Goal: Complete application form: Complete application form

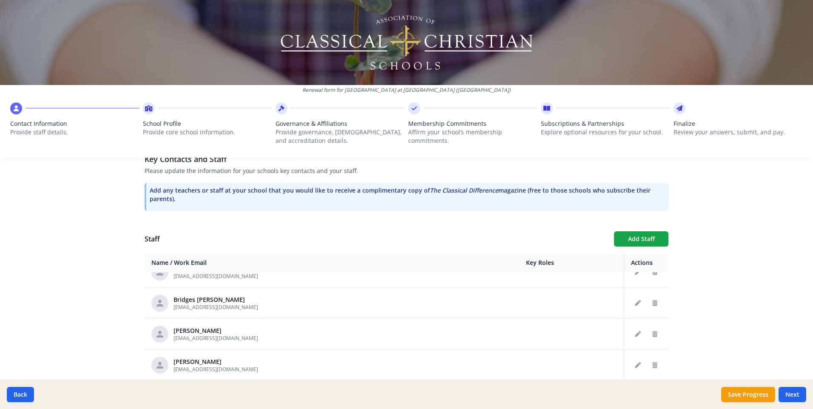
scroll to position [488, 0]
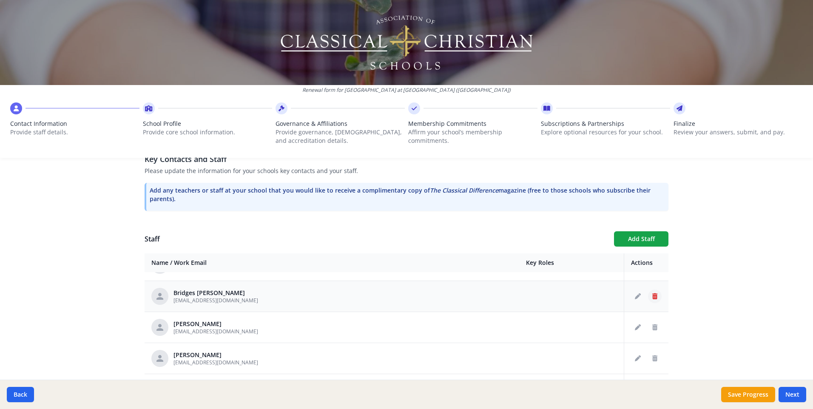
click at [652, 293] on icon "Delete staff" at bounding box center [654, 296] width 5 height 6
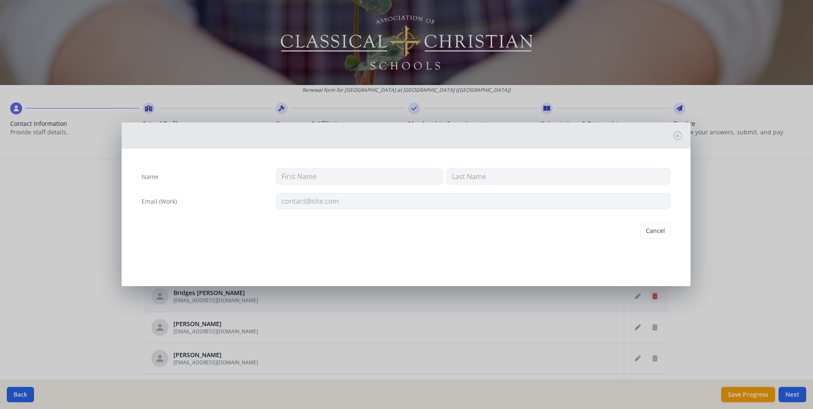
type input "Bridges"
type input "Herring"
type input "bherring@westminsterknights.org"
click at [649, 229] on button "Delete" at bounding box center [655, 231] width 29 height 16
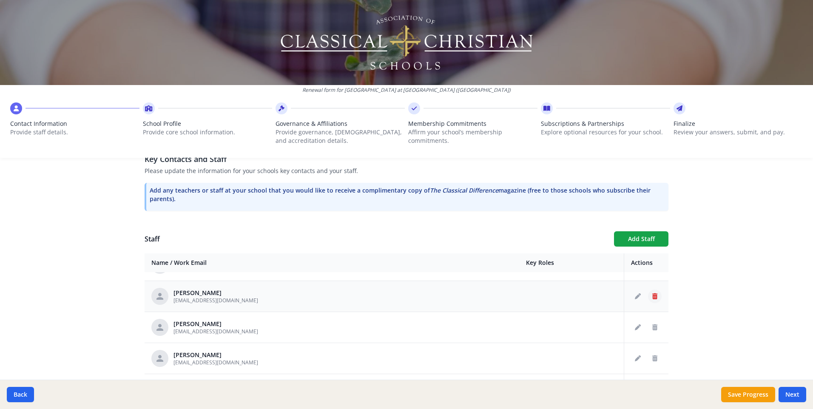
click at [652, 293] on icon "Delete staff" at bounding box center [654, 296] width 5 height 6
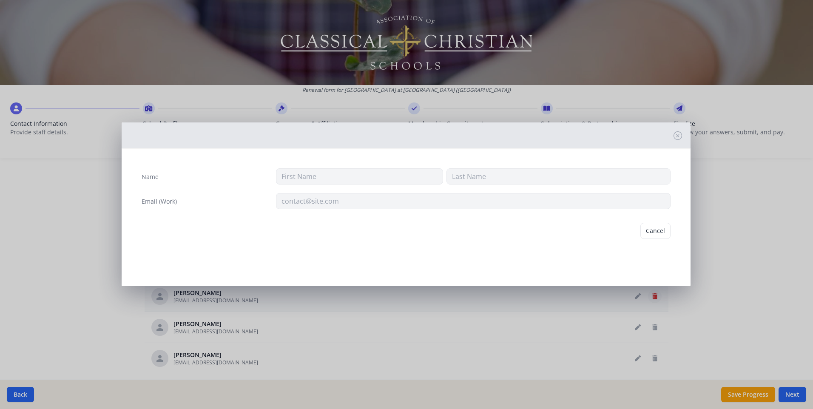
type input "Jennifer"
type input "Hotten"
type input "jhotten@westminsterknights.org"
click at [656, 231] on button "Delete" at bounding box center [655, 231] width 29 height 16
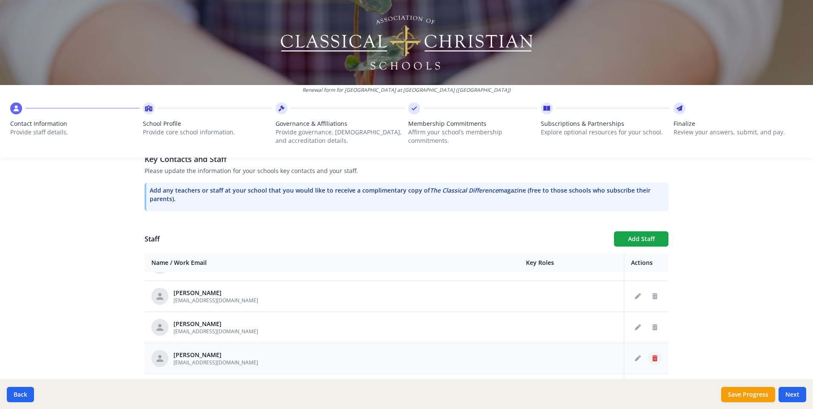
click at [652, 355] on icon "Delete staff" at bounding box center [654, 358] width 5 height 6
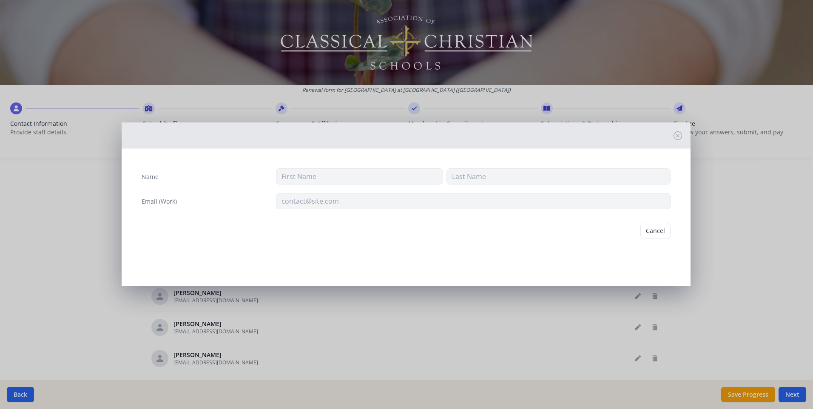
type input "Lori Jill"
type input "Keeler"
type input "lkeeler@westminsterknights.org"
click at [656, 228] on button "Delete" at bounding box center [655, 231] width 29 height 16
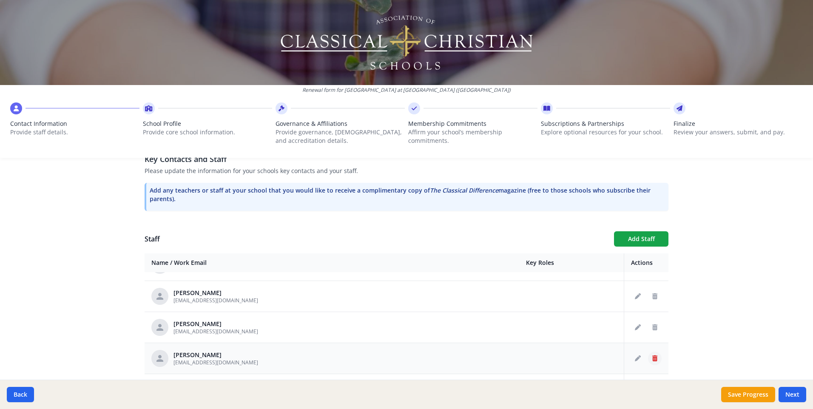
click at [652, 355] on icon "Delete staff" at bounding box center [654, 358] width 5 height 6
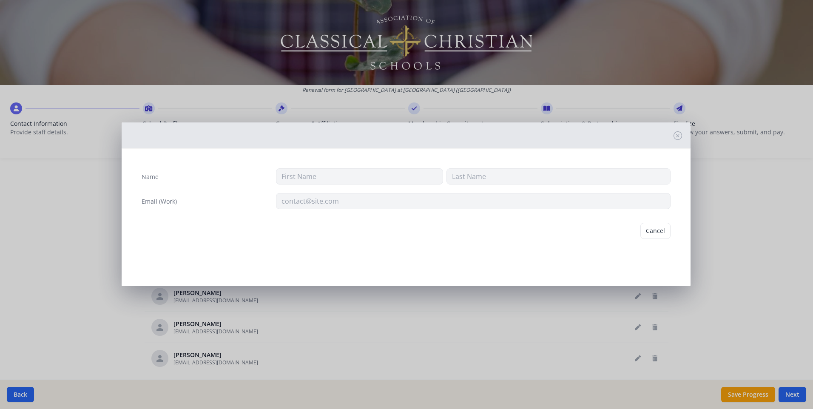
type input "Lauren"
type input "Kelly"
type input "lkelly@westminsterknights.org"
click at [652, 230] on button "Delete" at bounding box center [655, 231] width 29 height 16
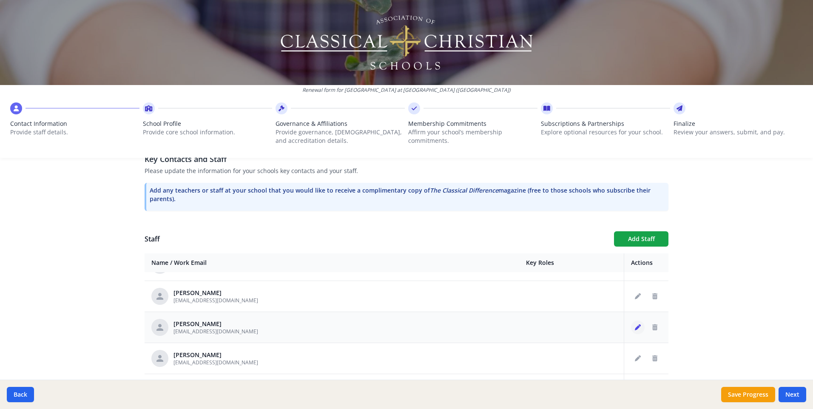
click at [635, 324] on icon "Edit staff" at bounding box center [638, 327] width 6 height 6
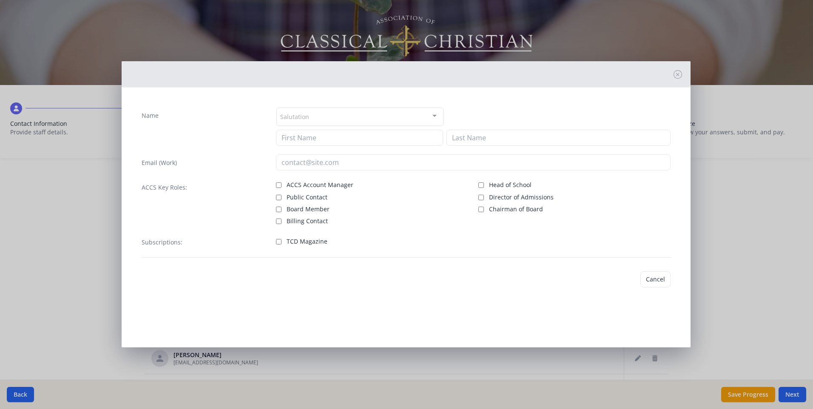
type input "Lunsford"
type input "Jodi"
type input "[EMAIL_ADDRESS][DOMAIN_NAME]"
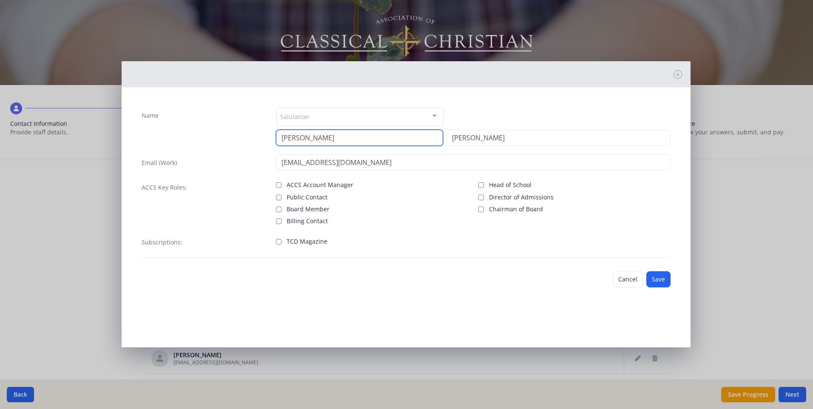
drag, startPoint x: 340, startPoint y: 137, endPoint x: 267, endPoint y: 135, distance: 72.7
click at [268, 135] on div "Name Salutation Mr. Mrs. Ms. Dr. Rev. Fr. Esq. No elements found. Consider chan…" at bounding box center [406, 126] width 529 height 39
type input "Jodi"
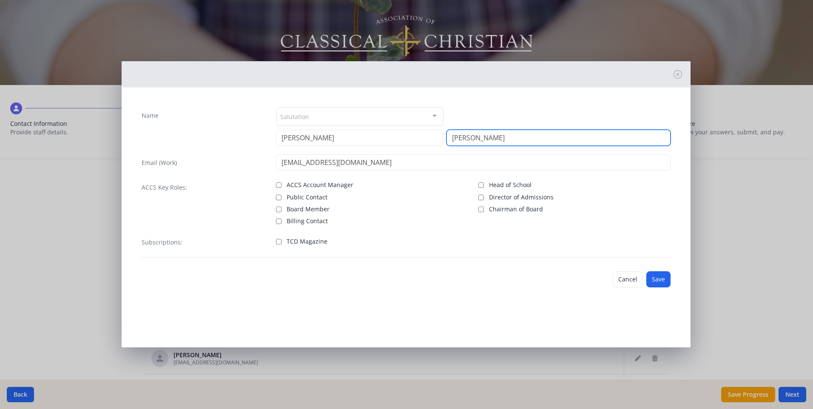
type input "Lunsford"
click at [539, 250] on div "Subscriptions: TCD Magazine" at bounding box center [406, 246] width 529 height 24
click at [658, 281] on button "Save" at bounding box center [658, 279] width 24 height 16
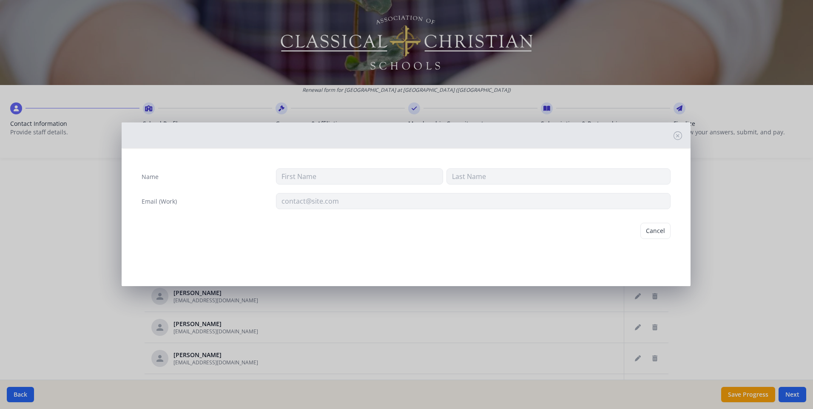
type input "Janie Ruth"
type input "Logan"
type input "jlogan@westminsterknights.org"
click at [650, 230] on button "Delete" at bounding box center [655, 231] width 29 height 16
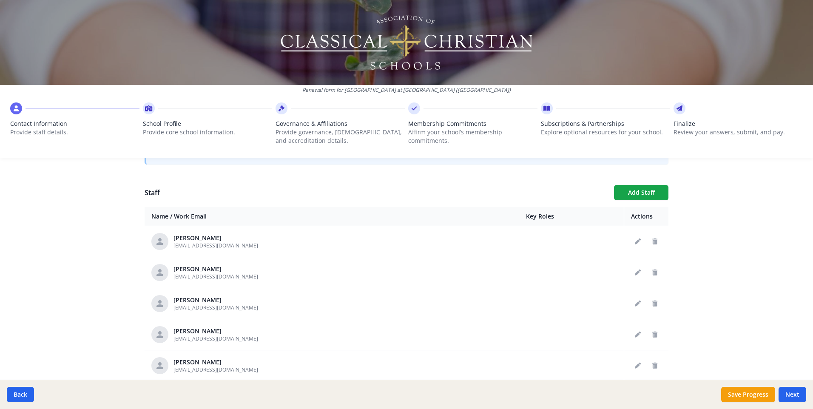
scroll to position [232, 0]
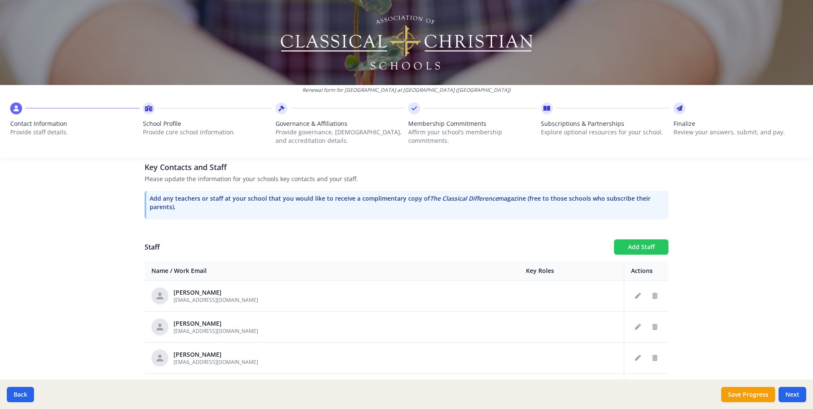
click at [646, 239] on button "Add Staff" at bounding box center [641, 246] width 54 height 15
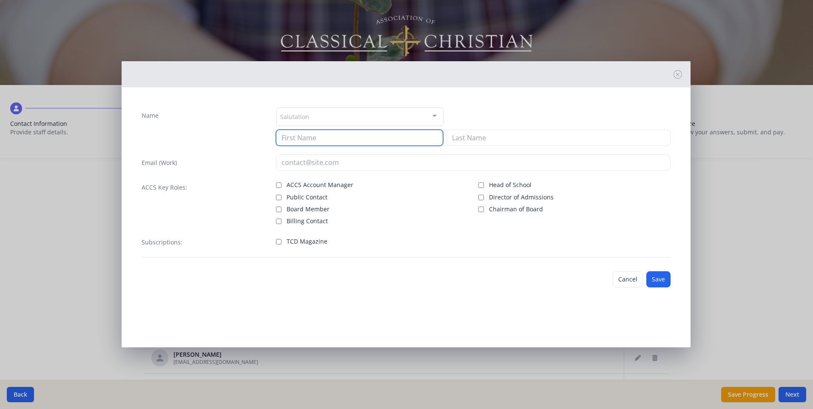
click at [303, 136] on input at bounding box center [359, 138] width 167 height 16
type input "Sarah"
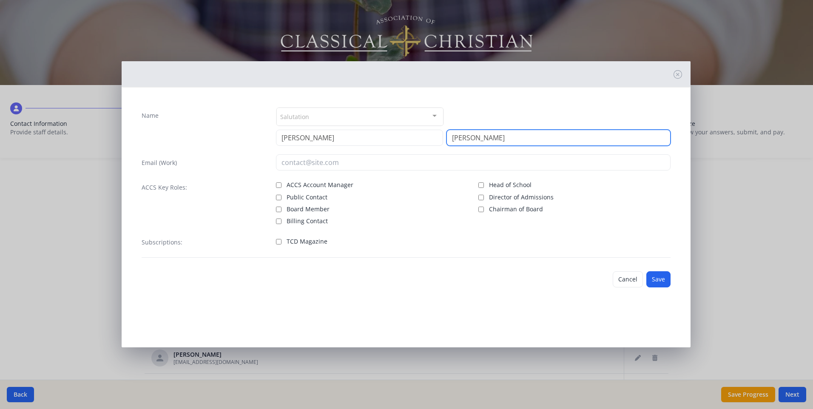
type input "Armstrong"
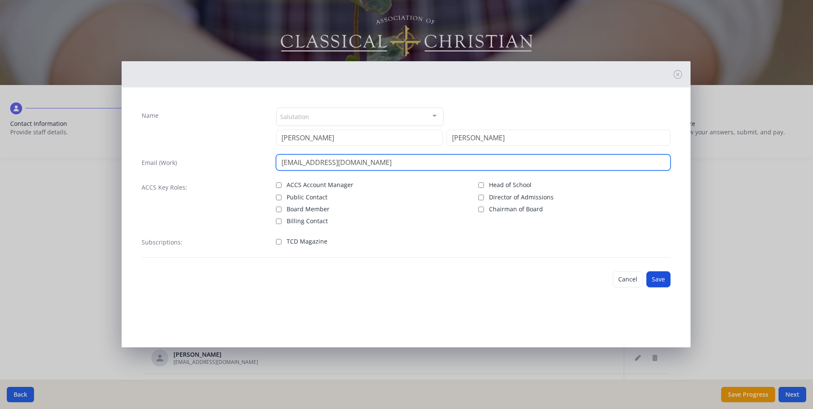
type input "SArmstrong@westminsterknights.org"
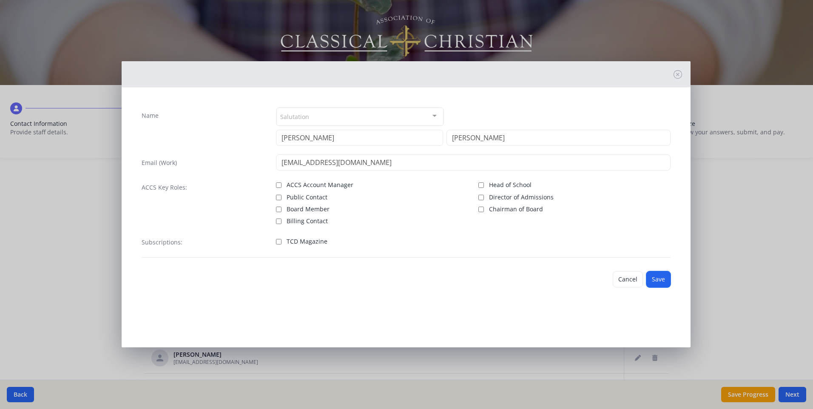
drag, startPoint x: 654, startPoint y: 278, endPoint x: 658, endPoint y: 278, distance: 4.3
click at [656, 278] on button "Save" at bounding box center [658, 279] width 24 height 16
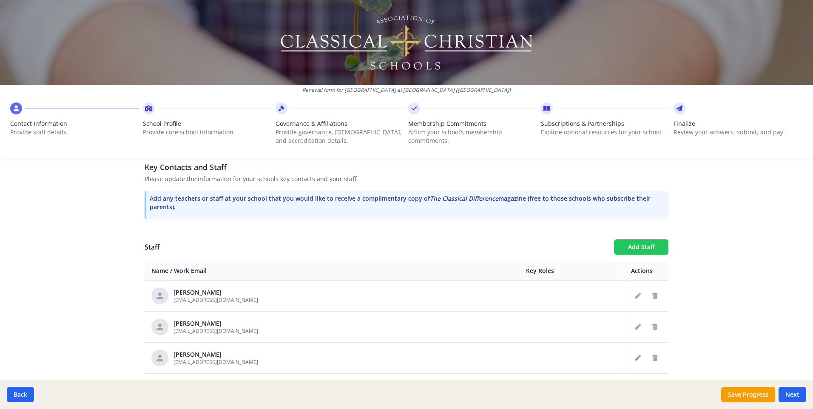
click at [628, 239] on button "Add Staff" at bounding box center [641, 246] width 54 height 15
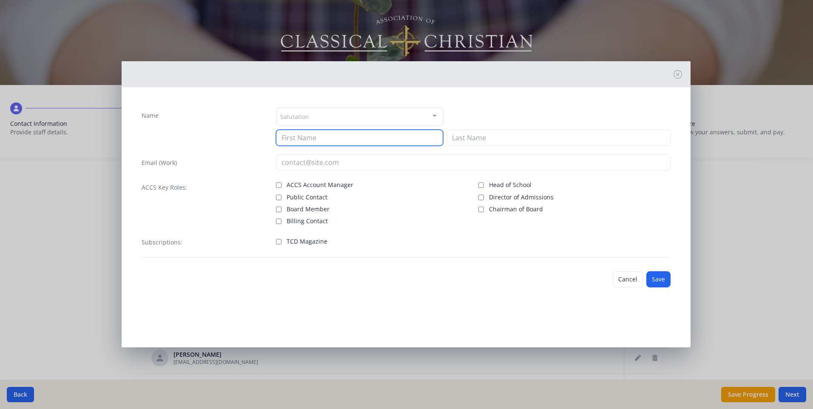
click at [316, 137] on input at bounding box center [359, 138] width 167 height 16
type input "Anna"
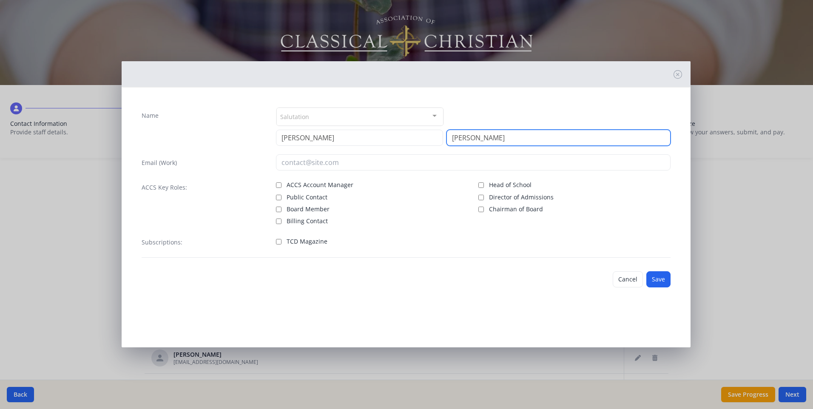
type input "Barber"
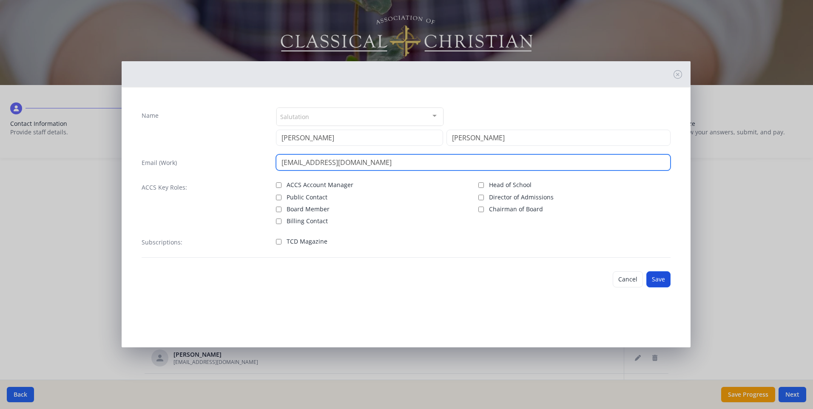
type input "ABarber@westminsterknights.org"
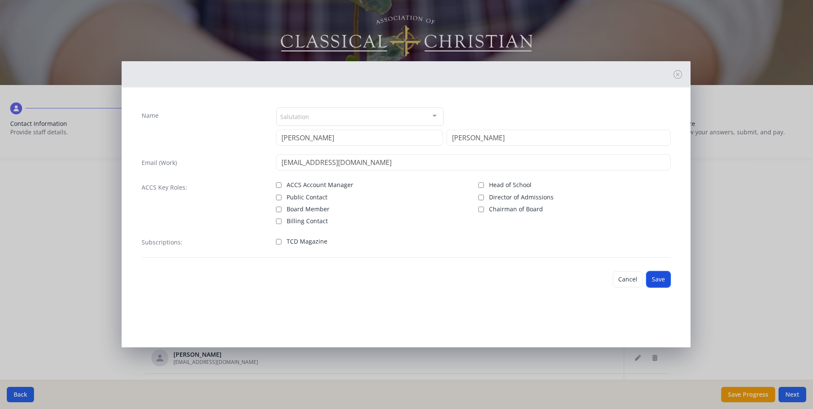
click at [654, 281] on button "Save" at bounding box center [658, 279] width 24 height 16
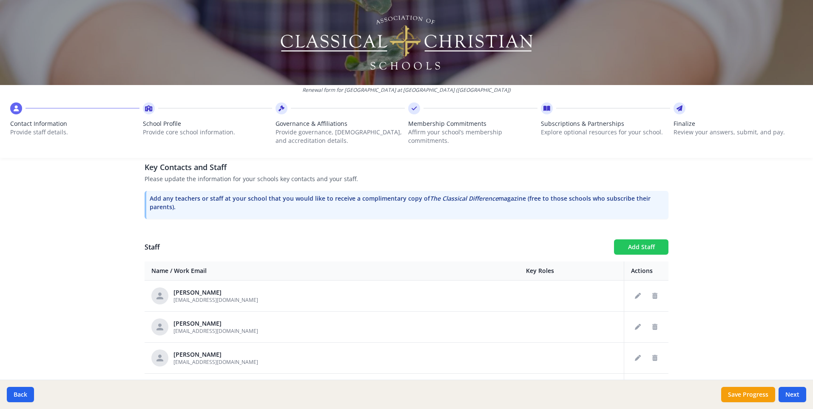
click at [629, 239] on button "Add Staff" at bounding box center [641, 246] width 54 height 15
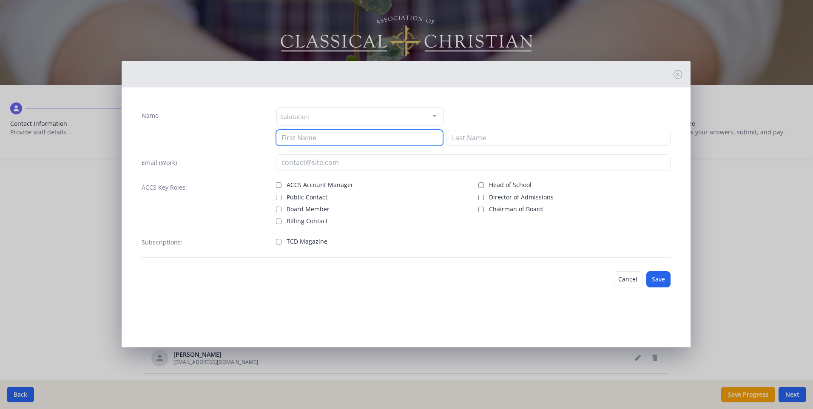
click at [320, 136] on input at bounding box center [359, 138] width 167 height 16
type input "[PERSON_NAME]"
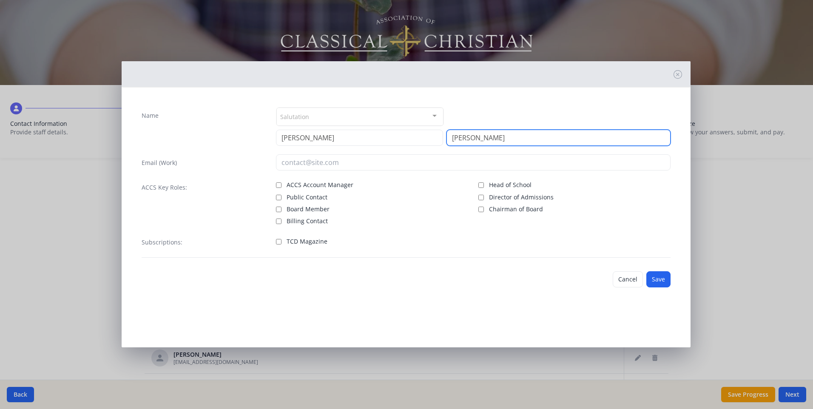
type input "[PERSON_NAME]"
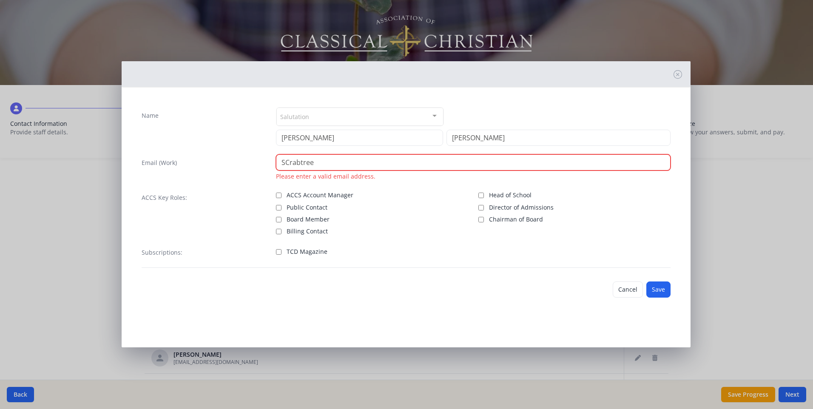
type input "[EMAIL_ADDRESS][DOMAIN_NAME]"
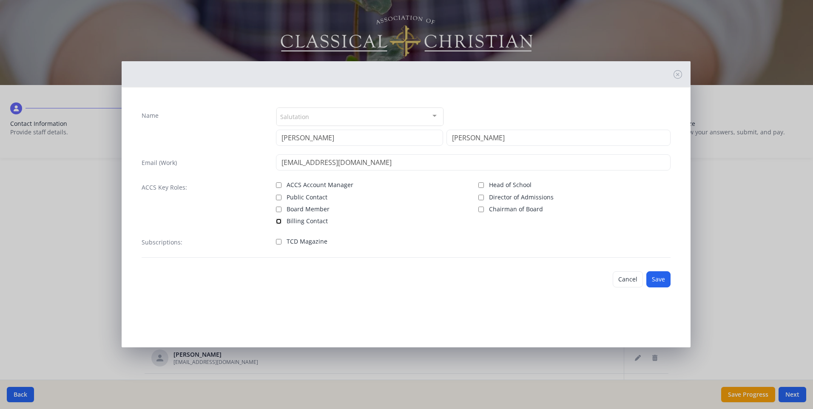
click at [276, 222] on input "Billing Contact" at bounding box center [279, 222] width 6 height 6
checkbox input "true"
click at [280, 198] on input "Public Contact" at bounding box center [279, 198] width 6 height 6
checkbox input "true"
click at [279, 186] on input "ACCS Account Manager" at bounding box center [279, 185] width 6 height 6
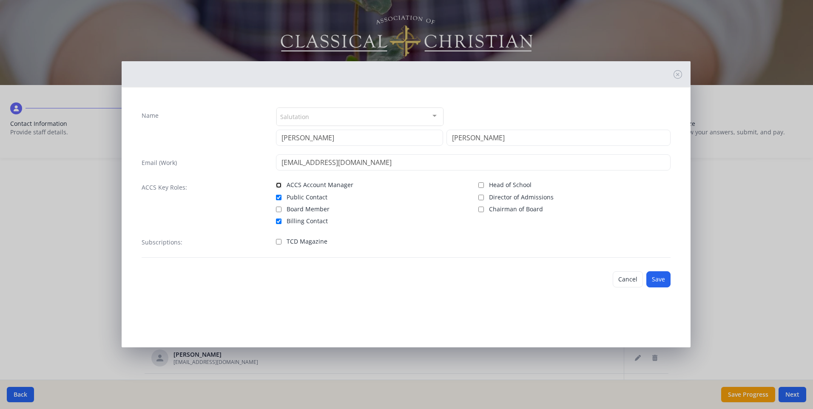
checkbox input "true"
click at [657, 280] on button "Save" at bounding box center [658, 279] width 24 height 16
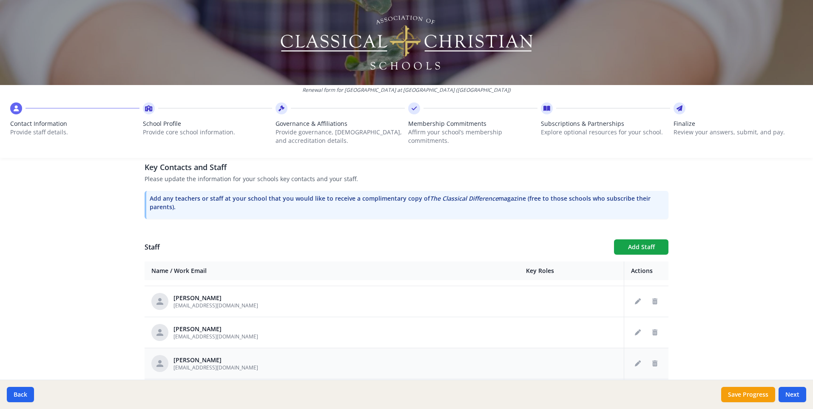
scroll to position [307, 0]
click at [635, 389] on icon "Edit staff" at bounding box center [638, 392] width 6 height 6
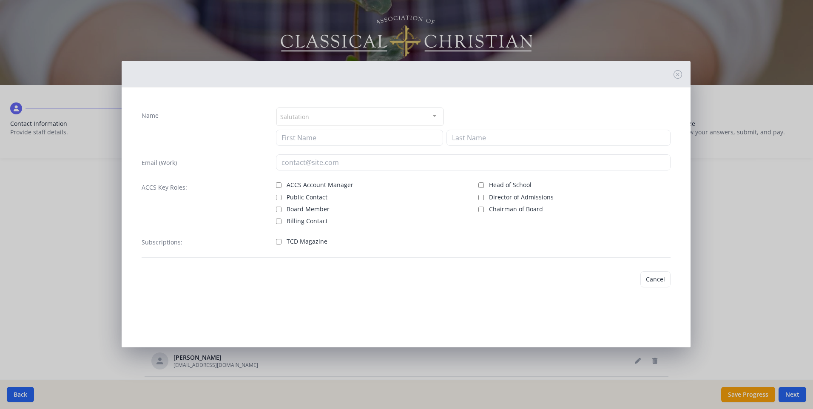
type input "[PERSON_NAME]"
type input "[EMAIL_ADDRESS][DOMAIN_NAME]"
click at [278, 185] on input "ACCS Account Manager" at bounding box center [279, 185] width 6 height 6
checkbox input "true"
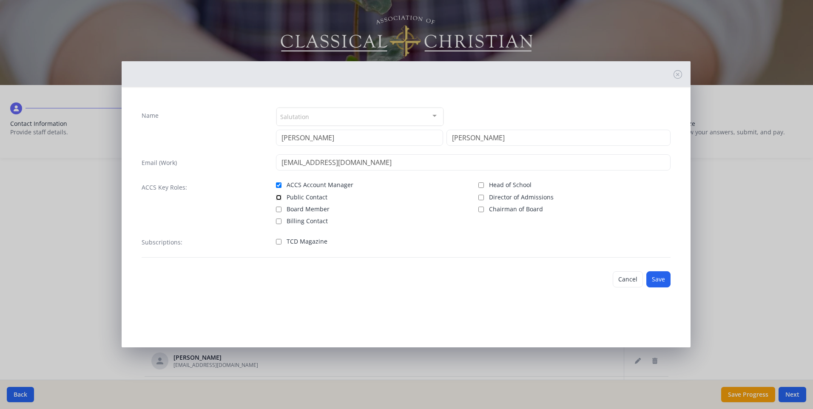
click at [281, 196] on input "Public Contact" at bounding box center [279, 198] width 6 height 6
click at [276, 193] on label "Public Contact" at bounding box center [372, 196] width 192 height 10
click at [276, 195] on input "Public Contact" at bounding box center [279, 198] width 6 height 6
checkbox input "false"
click at [659, 281] on button "Save" at bounding box center [658, 279] width 24 height 16
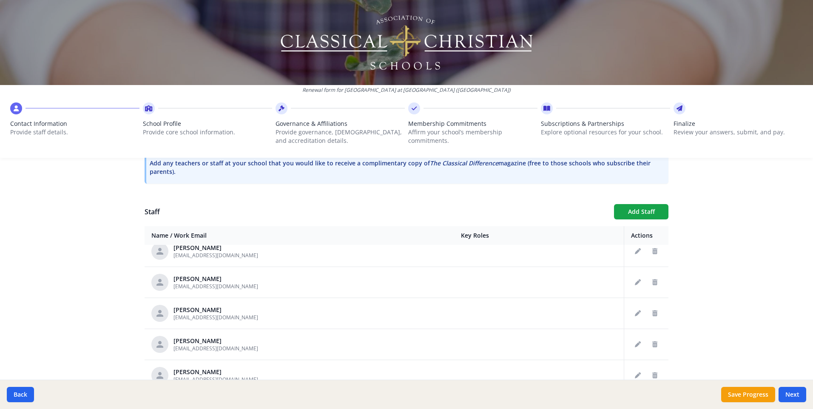
scroll to position [0, 0]
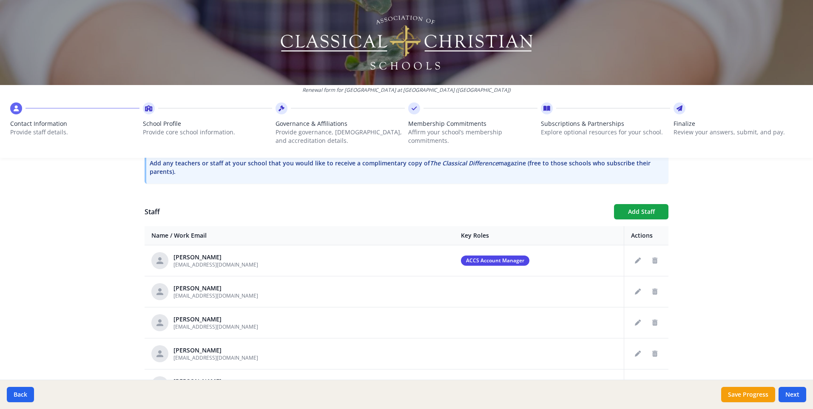
click at [733, 213] on div "Renewal form for Westminster School at Oak Mountain (AL) Contact Information Pr…" at bounding box center [406, 204] width 813 height 409
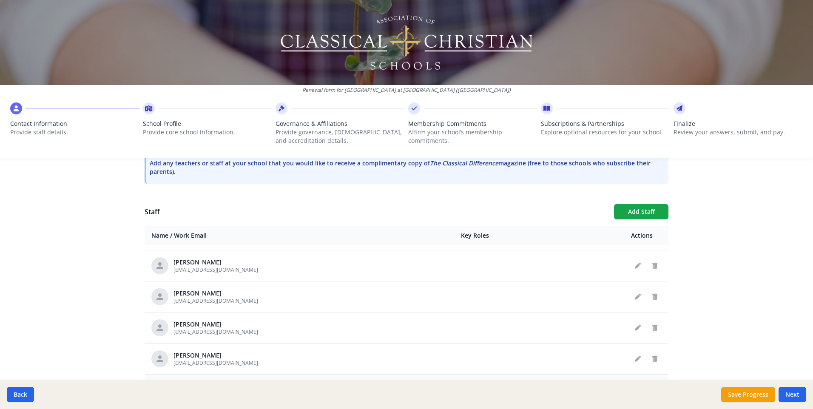
click at [635, 387] on icon "Edit staff" at bounding box center [638, 390] width 6 height 6
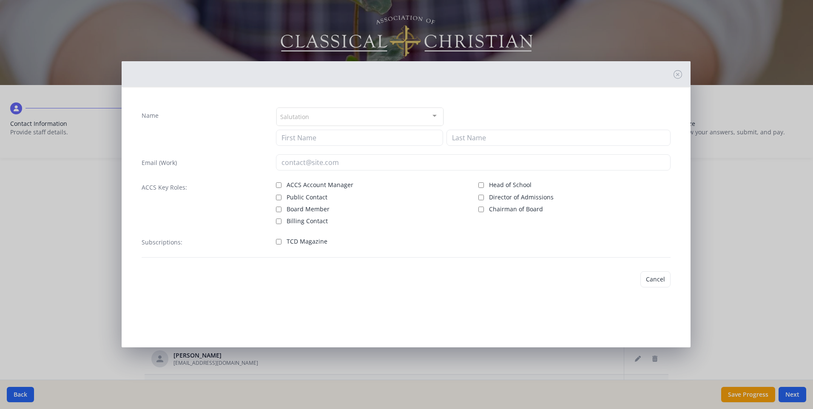
type input "Barbara"
type input "Griffith"
type input "[EMAIL_ADDRESS][DOMAIN_NAME]"
click at [280, 221] on input "Billing Contact" at bounding box center [279, 222] width 6 height 6
checkbox input "true"
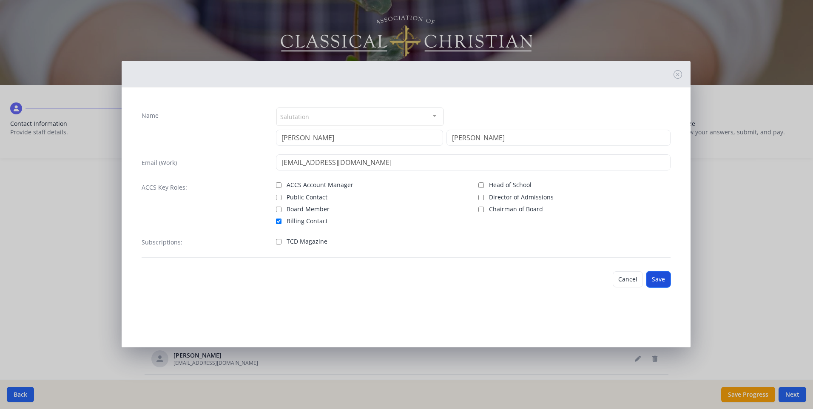
click at [662, 281] on button "Save" at bounding box center [658, 279] width 24 height 16
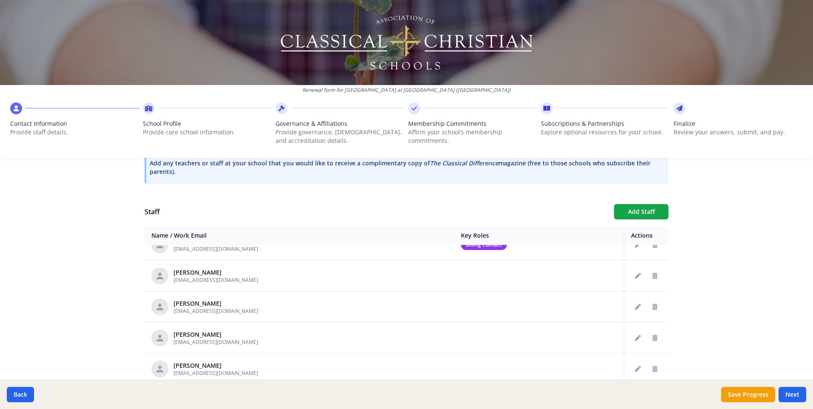
scroll to position [0, 0]
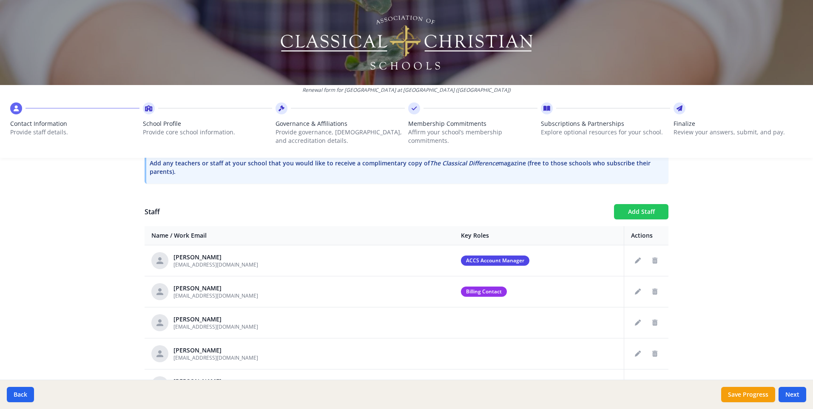
click at [627, 204] on button "Add Staff" at bounding box center [641, 211] width 54 height 15
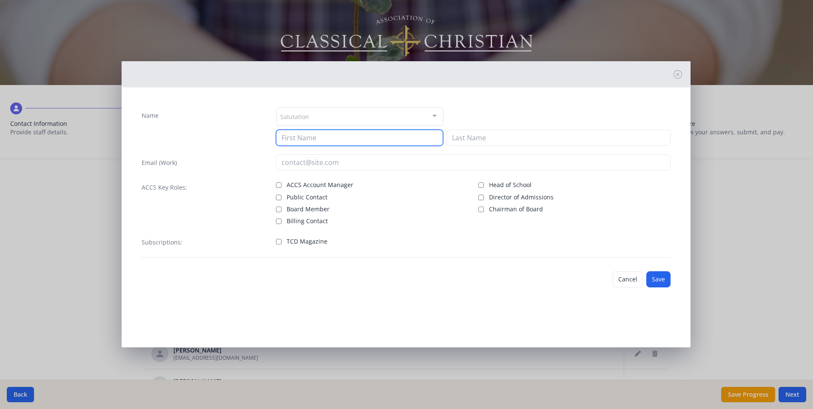
click at [329, 140] on input at bounding box center [359, 138] width 167 height 16
type input "Bill"
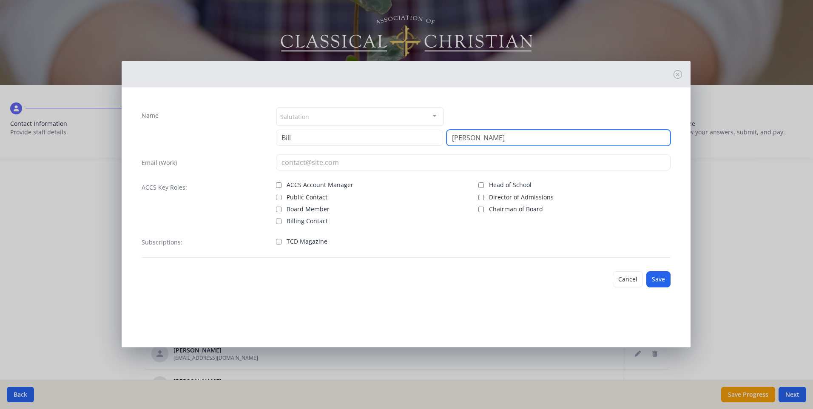
type input "McGee"
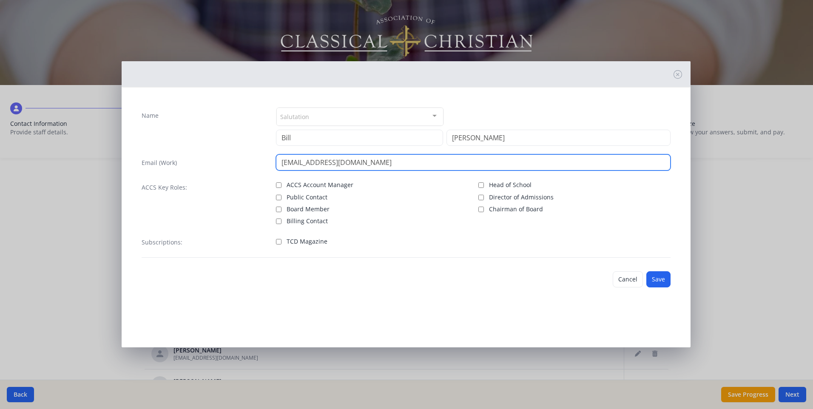
type input "BMcGee@westminsterknights.org"
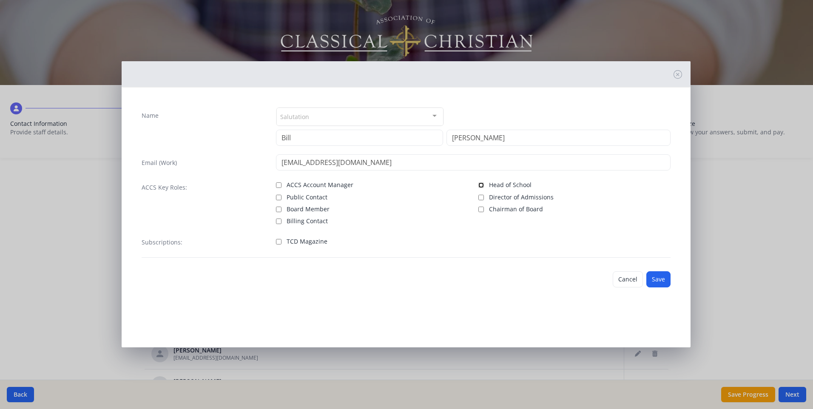
click at [479, 184] on input "Head of School" at bounding box center [481, 185] width 6 height 6
click at [651, 280] on button "Save" at bounding box center [658, 279] width 24 height 16
click at [590, 225] on div "Name Salutation Mr. Mrs. Ms. Dr. Rev. Fr. Esq. No elements found. Consider chan…" at bounding box center [406, 182] width 542 height 164
click at [568, 300] on div "Name Salutation Mr. Mrs. Ms. Dr. Rev. Fr. Esq. No elements found. Consider chan…" at bounding box center [406, 204] width 569 height 286
click at [571, 301] on div "Name Salutation Mr. Mrs. Ms. Dr. Rev. Fr. Esq. No elements found. Consider chan…" at bounding box center [406, 204] width 569 height 286
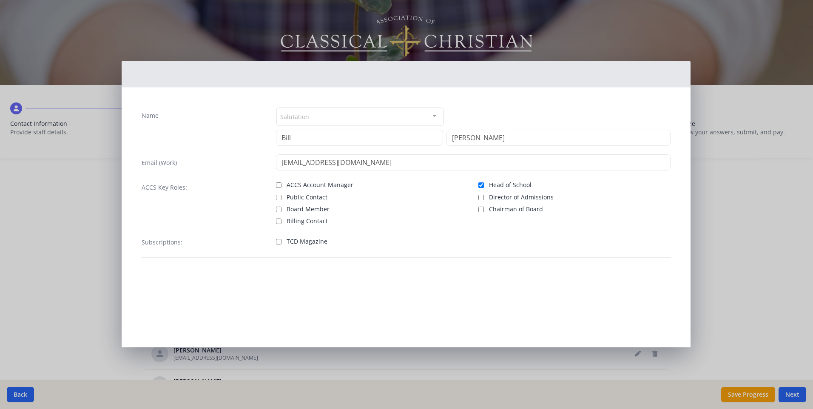
click at [724, 235] on div "Name Salutation Mr. Mrs. Ms. Dr. Rev. Fr. Esq. No elements found. Consider chan…" at bounding box center [406, 204] width 813 height 409
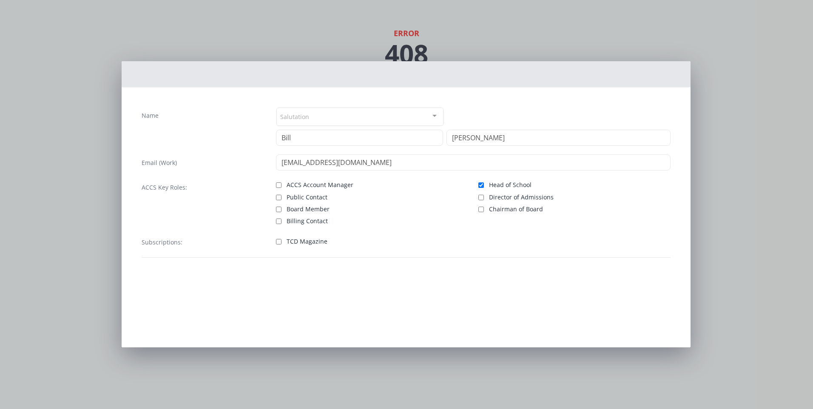
drag, startPoint x: 233, startPoint y: 193, endPoint x: 234, endPoint y: 174, distance: 19.1
click at [234, 177] on div "Name Salutation Mr. Mrs. Ms. Dr. Rev. Fr. Esq. No elements found. Consider chan…" at bounding box center [406, 182] width 542 height 164
click at [233, 172] on div "Name Salutation Mr. Mrs. Ms. Dr. Rev. Fr. Esq. No elements found. Consider chan…" at bounding box center [406, 182] width 542 height 164
click at [481, 185] on input "Head of School" at bounding box center [481, 185] width 6 height 6
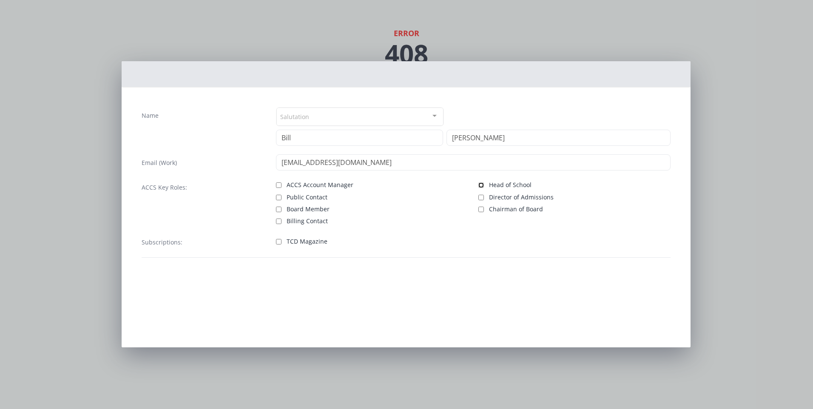
click at [481, 185] on input "Head of School" at bounding box center [481, 185] width 6 height 6
checkbox input "true"
click at [599, 219] on div "Head of School Director of Admissions Chairman of Board" at bounding box center [574, 202] width 192 height 46
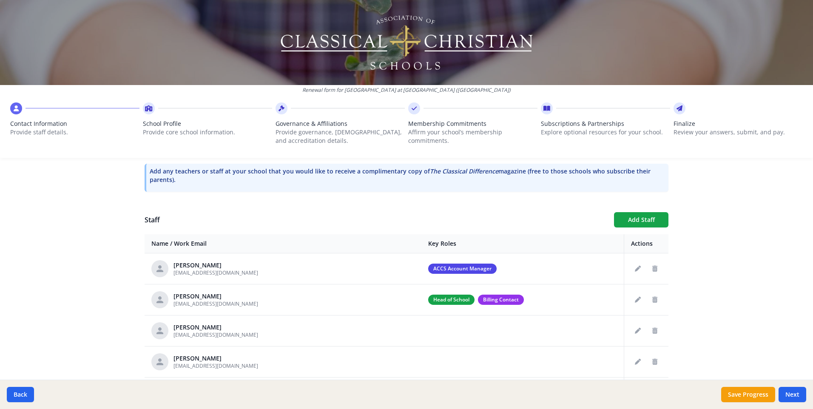
scroll to position [260, 0]
click at [635, 296] on icon "Edit staff" at bounding box center [638, 299] width 6 height 6
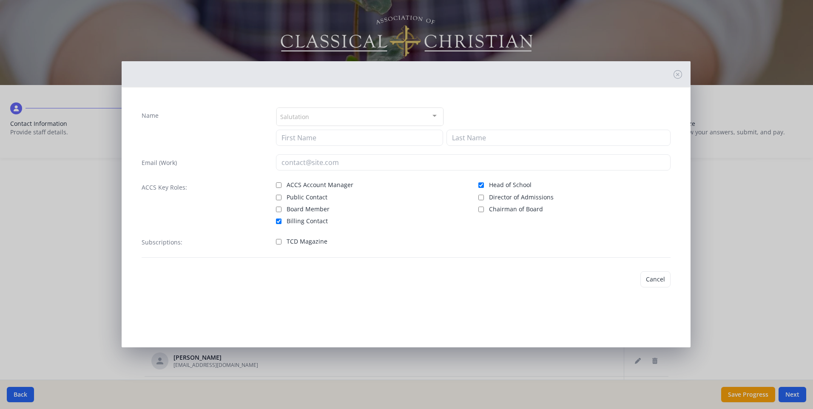
type input "[PERSON_NAME]"
type input "[EMAIL_ADDRESS][DOMAIN_NAME]"
checkbox input "true"
click at [481, 185] on input "Head of School" at bounding box center [481, 185] width 6 height 6
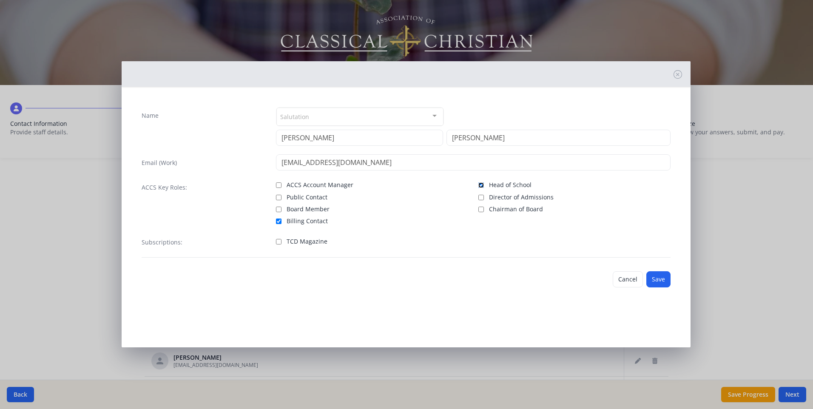
checkbox input "false"
click at [655, 280] on button "Save" at bounding box center [658, 279] width 24 height 16
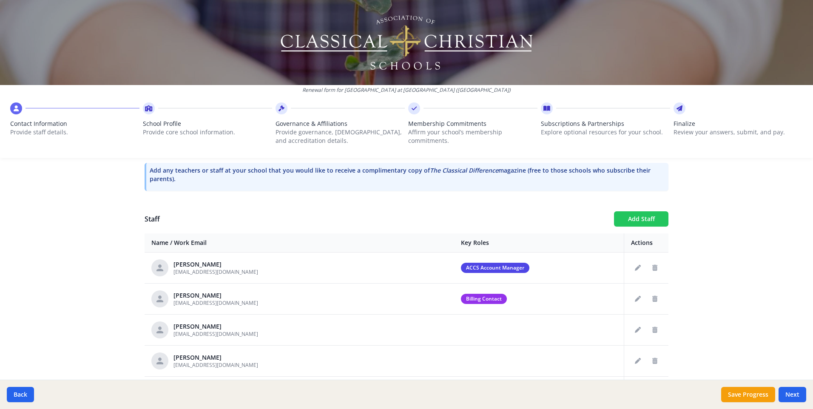
click at [628, 211] on button "Add Staff" at bounding box center [641, 218] width 54 height 15
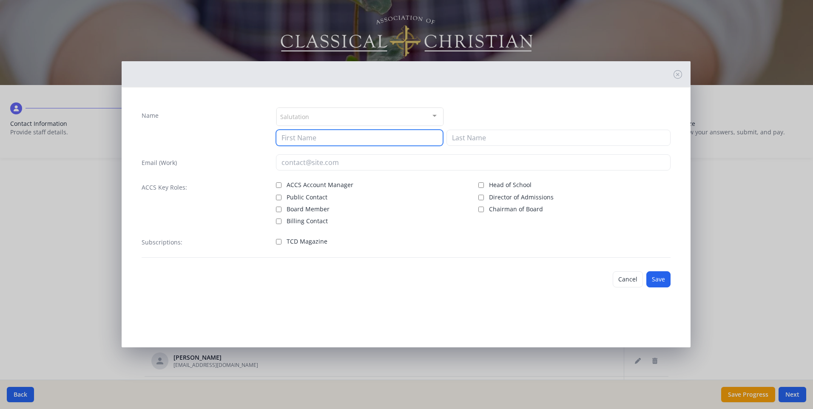
click at [325, 138] on input at bounding box center [359, 138] width 167 height 16
type input "Bill"
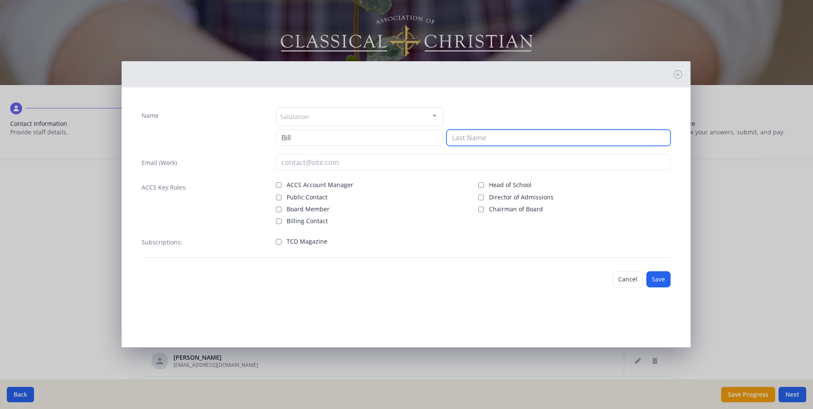
type input "McGee"
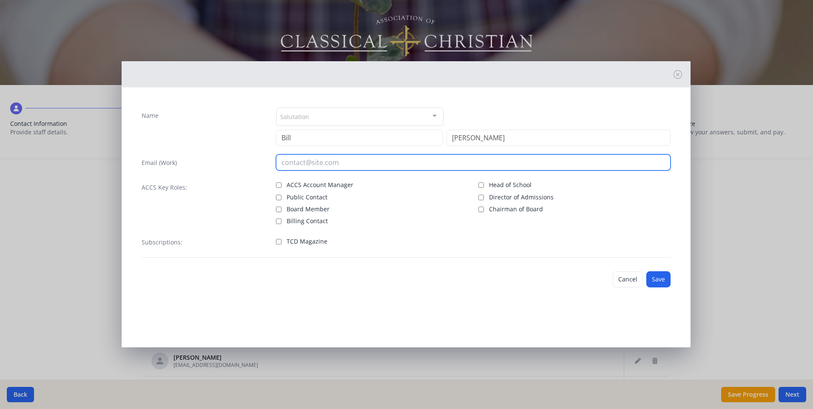
type input "[EMAIL_ADDRESS][DOMAIN_NAME]"
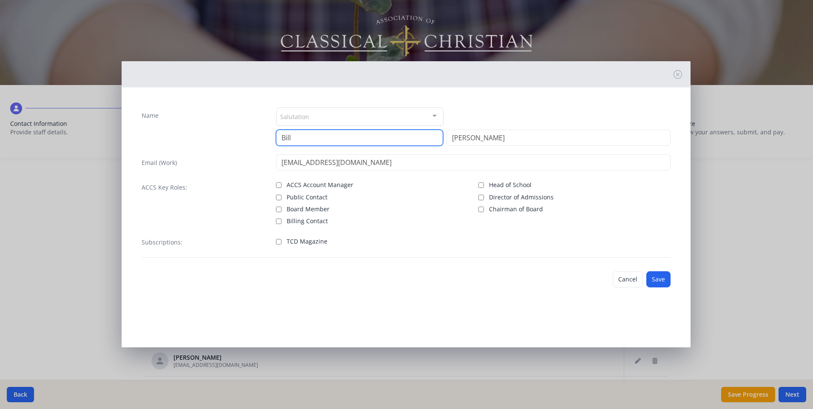
type input "Bill"
click at [482, 185] on input "Head of School" at bounding box center [481, 185] width 6 height 6
checkbox input "true"
click at [658, 279] on button "Save" at bounding box center [658, 279] width 24 height 16
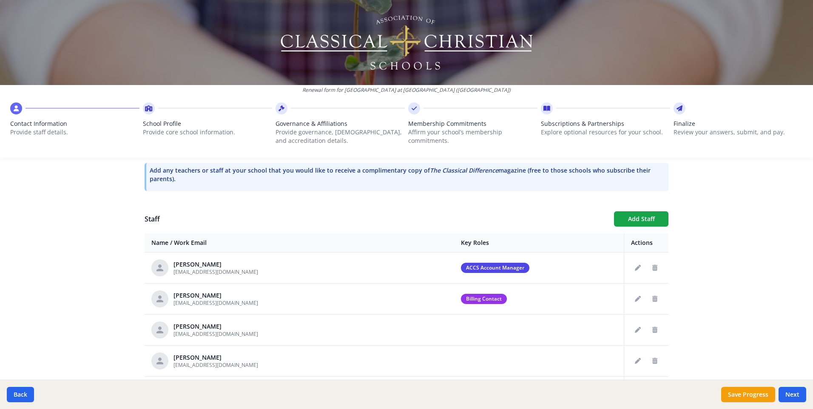
click at [732, 248] on div "Renewal form for Westminster School at Oak Mountain (AL) Contact Information Pr…" at bounding box center [406, 204] width 813 height 409
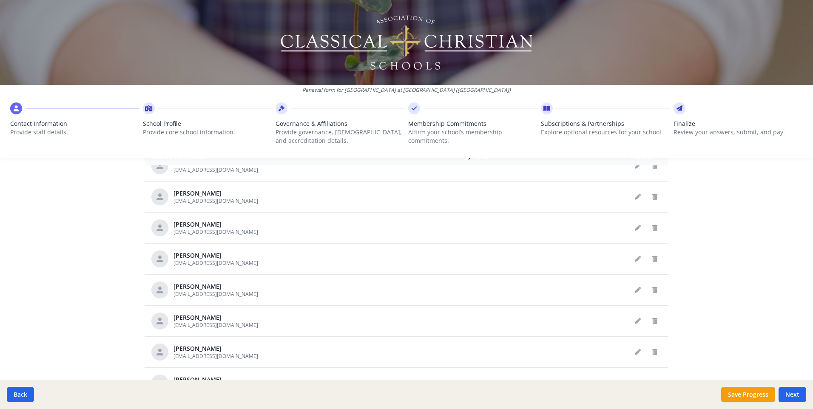
scroll to position [753, 0]
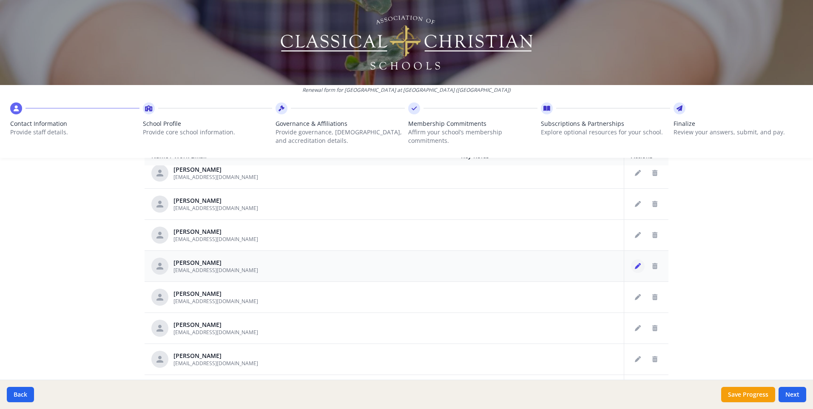
click at [635, 263] on icon "Edit staff" at bounding box center [638, 266] width 6 height 6
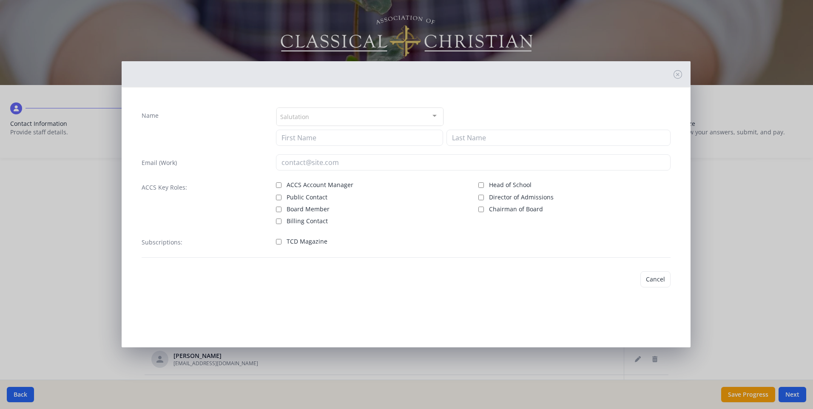
type input "Bill"
type input "McGee"
type input "[EMAIL_ADDRESS][DOMAIN_NAME]"
click at [481, 184] on input "Head of School" at bounding box center [481, 185] width 6 height 6
checkbox input "true"
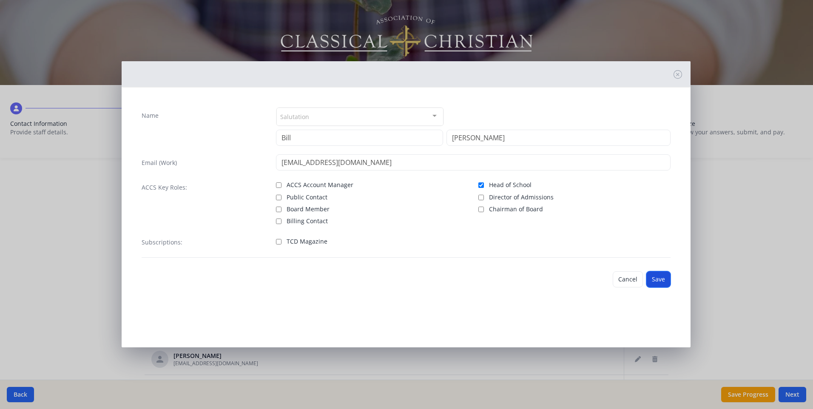
click at [655, 283] on button "Save" at bounding box center [658, 279] width 24 height 16
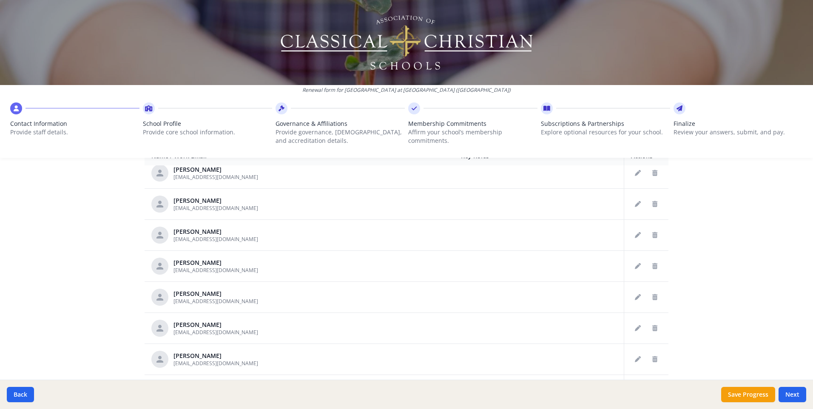
scroll to position [784, 0]
click at [652, 294] on icon "Delete staff" at bounding box center [654, 297] width 5 height 6
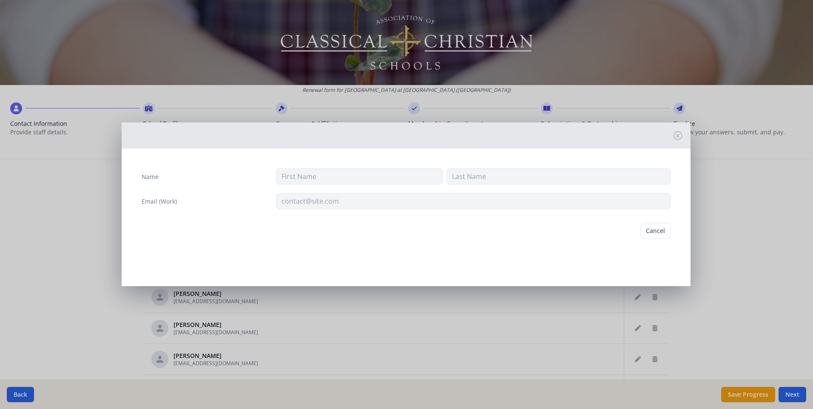
type input "Tracy"
type input "McNaughton"
type input "tmcnaughton@westminsterknights.org"
click at [656, 225] on button "Delete" at bounding box center [655, 231] width 29 height 16
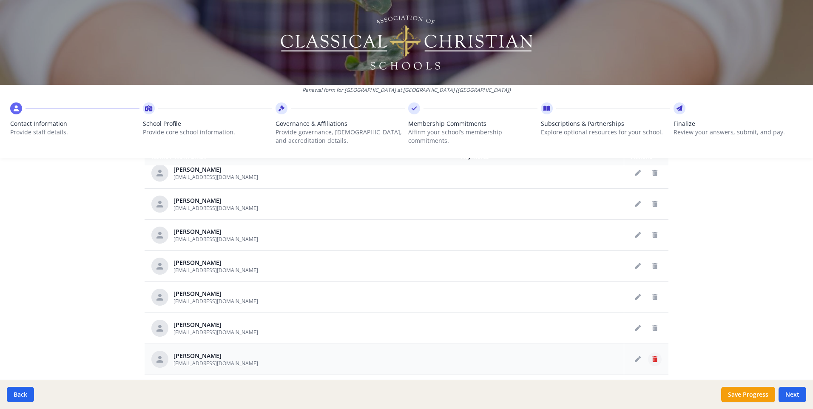
click at [652, 356] on icon "Delete staff" at bounding box center [654, 359] width 5 height 6
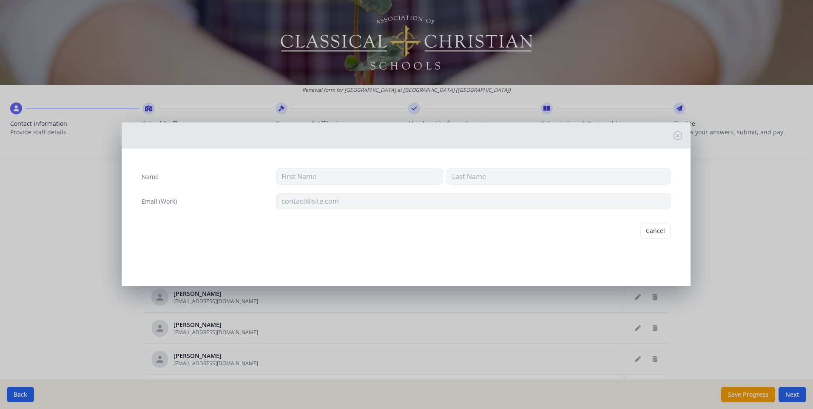
type input "Katherine"
type input "Moody"
type input "kmoody@westminsterknights.org"
click at [653, 227] on button "Delete" at bounding box center [655, 231] width 29 height 16
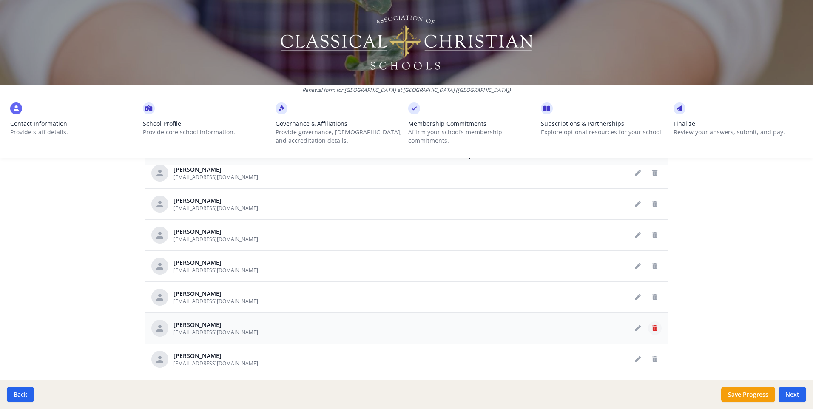
click at [652, 325] on icon "Delete staff" at bounding box center [654, 328] width 5 height 6
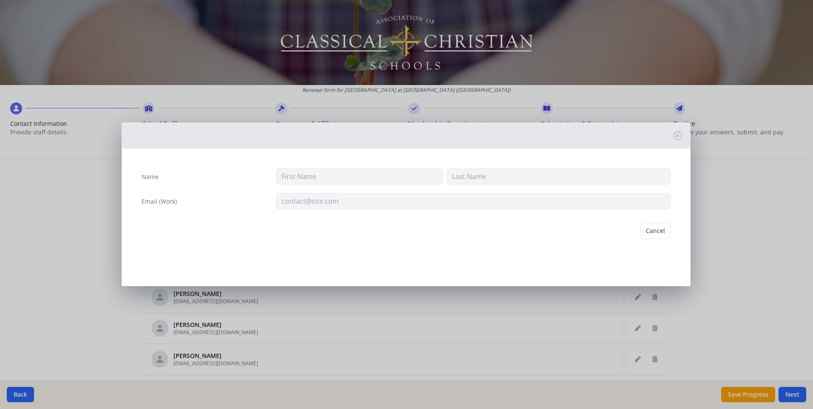
type input "Kristi"
type input "Miller"
type input "kmiller@westminsterknights.org"
click at [656, 233] on button "Delete" at bounding box center [655, 231] width 29 height 16
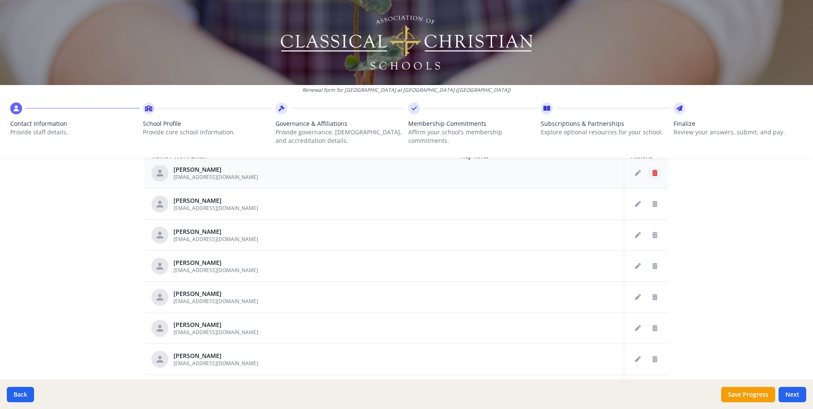
click at [652, 170] on icon "Delete staff" at bounding box center [654, 173] width 5 height 6
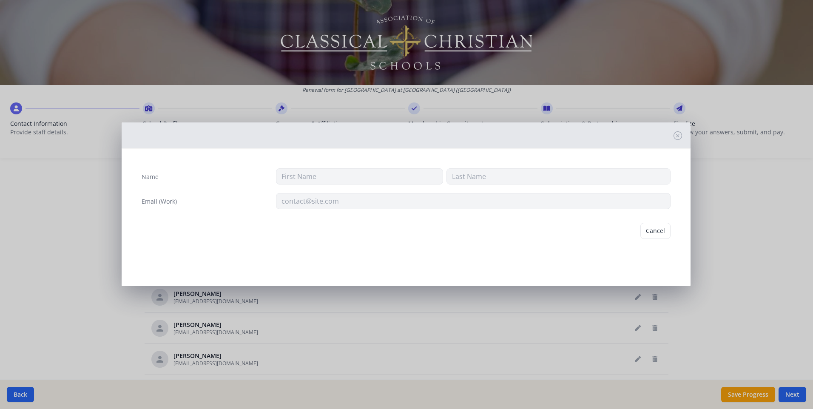
type input "Jenny"
type input "Lusk"
type input "jlusk@westminsterknights.org"
click at [661, 232] on button "Delete" at bounding box center [655, 231] width 29 height 16
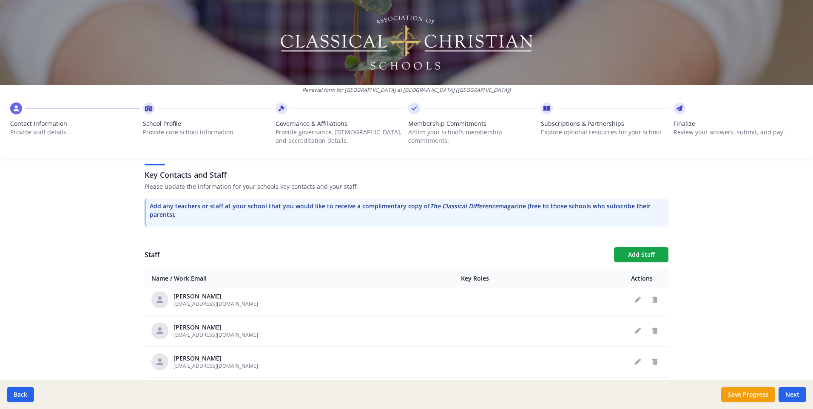
scroll to position [929, 0]
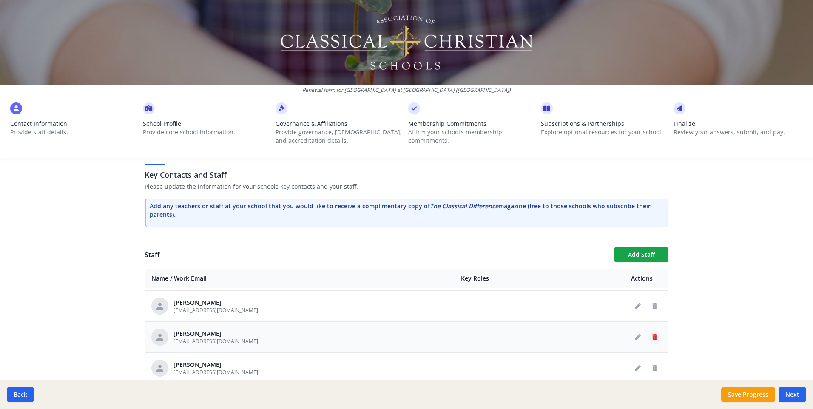
click at [648, 330] on button "Delete staff" at bounding box center [655, 337] width 14 height 14
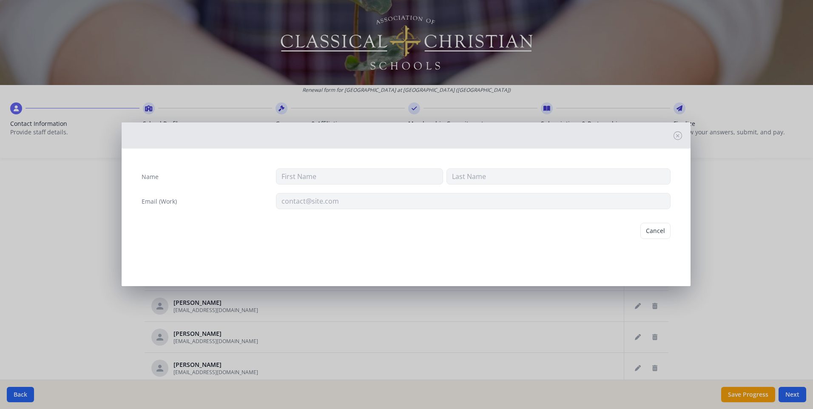
type input "Mandy"
type input "Reynolds"
type input "mreynolds@westminsterknights.org"
click at [665, 233] on button "Delete" at bounding box center [655, 231] width 29 height 16
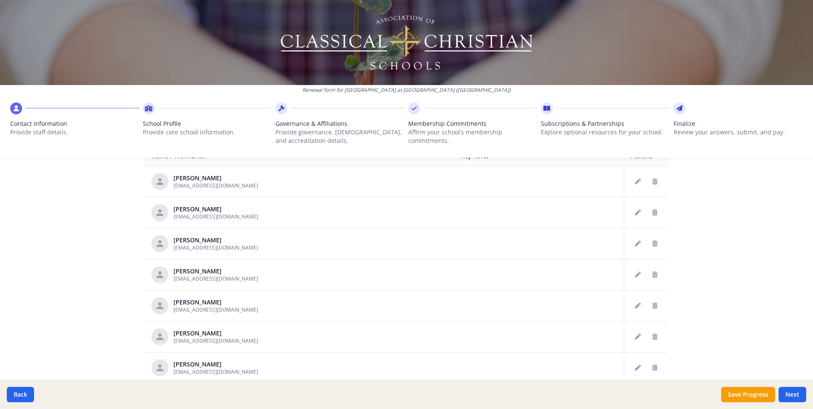
scroll to position [861, 0]
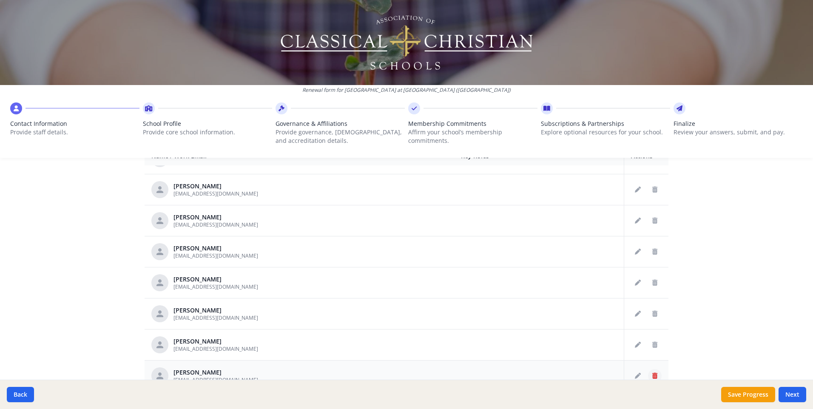
click at [649, 369] on button "Delete staff" at bounding box center [655, 376] width 14 height 14
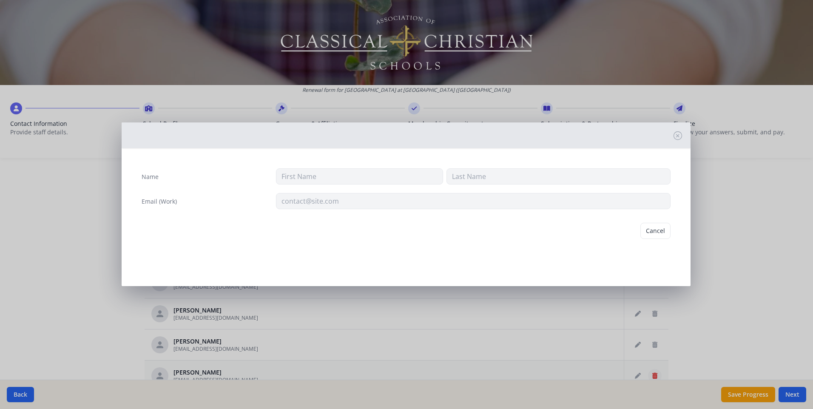
type input "Christin"
type input "Smith"
type input "csmith@westminsterknights.org"
click at [653, 234] on button "Delete" at bounding box center [655, 231] width 29 height 16
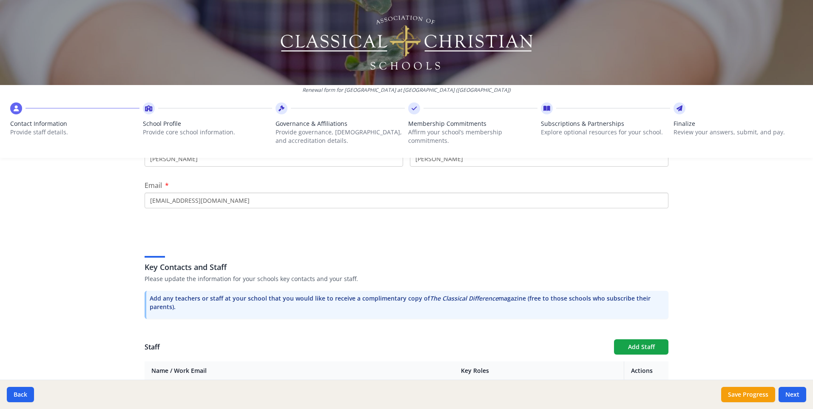
scroll to position [129, 0]
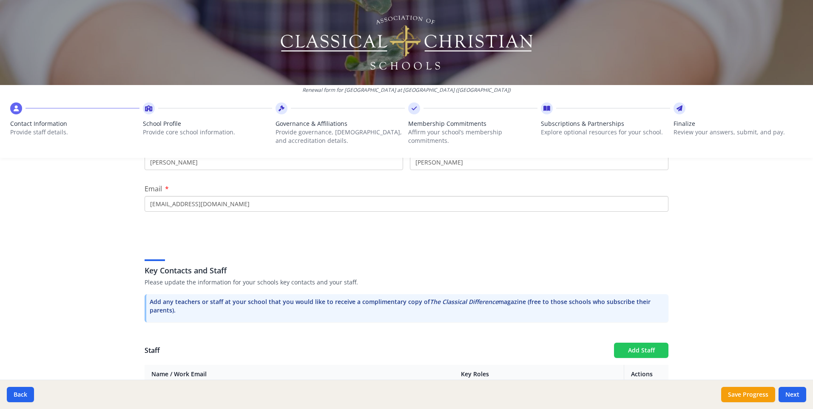
click at [637, 343] on button "Add Staff" at bounding box center [641, 350] width 54 height 15
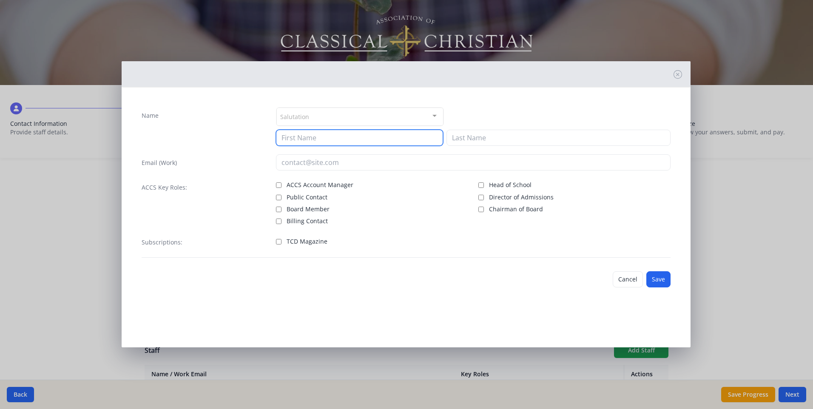
click at [335, 141] on input at bounding box center [359, 138] width 167 height 16
type input "Avery"
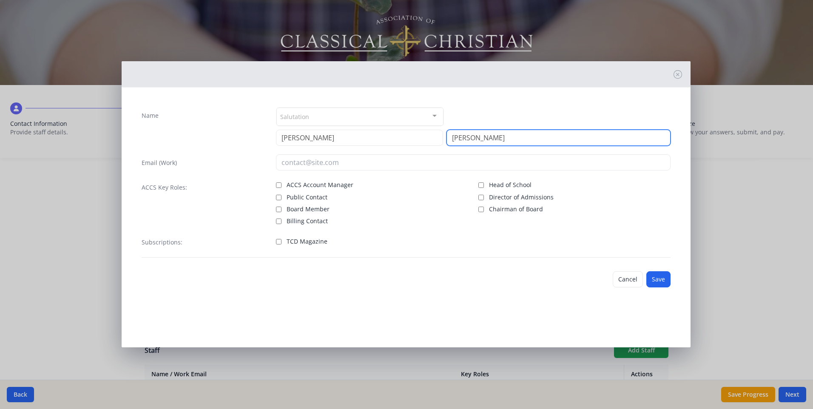
type input "Baxter"
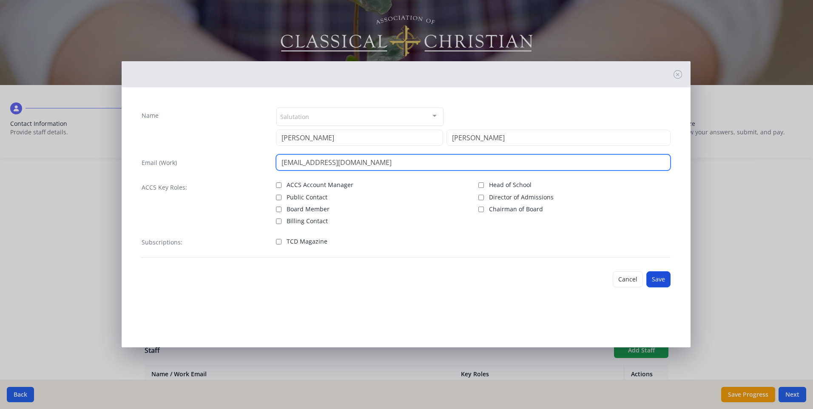
type input "ABaxter@westminsterknights.org"
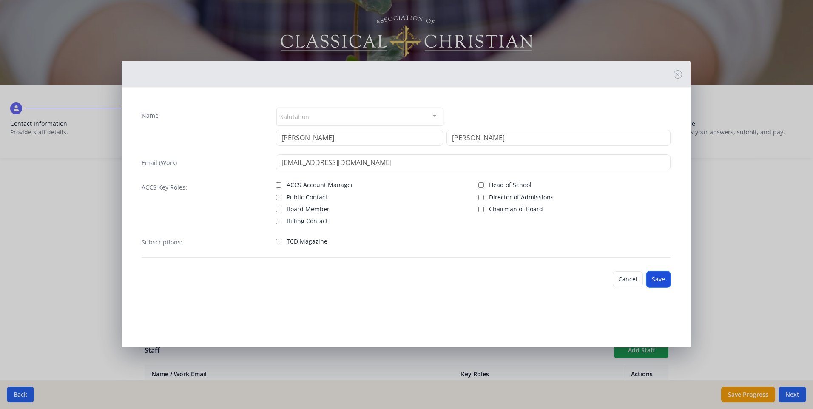
click at [659, 280] on button "Save" at bounding box center [658, 279] width 24 height 16
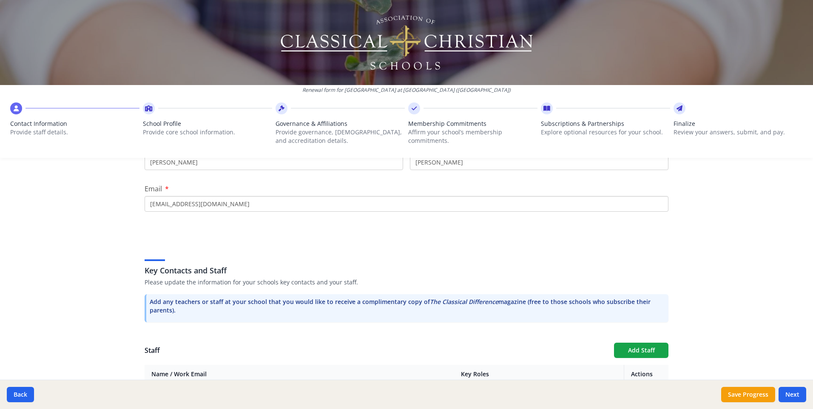
scroll to position [957, 0]
click at [616, 343] on button "Add Staff" at bounding box center [641, 350] width 54 height 15
checkbox input "false"
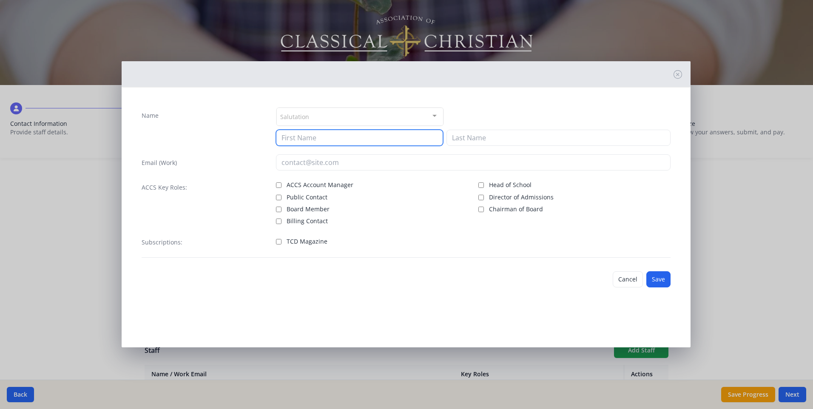
click at [321, 137] on input at bounding box center [359, 138] width 167 height 16
type input "Cody"
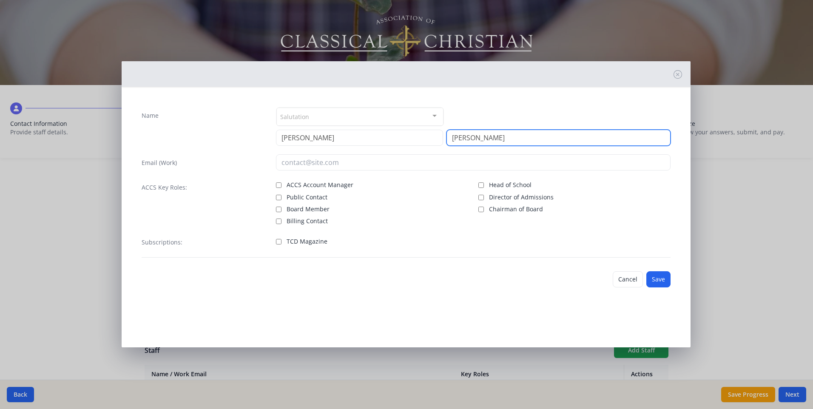
type input "Baxter"
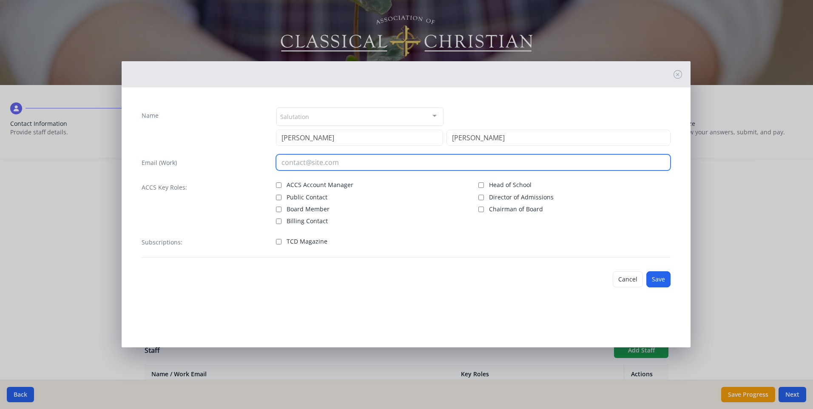
click at [283, 168] on input "email" at bounding box center [473, 162] width 395 height 16
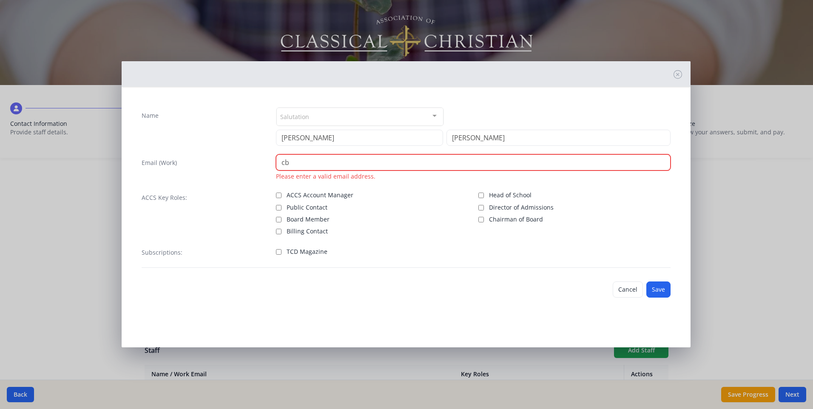
type input "CBaxter@westminsterknights.org"
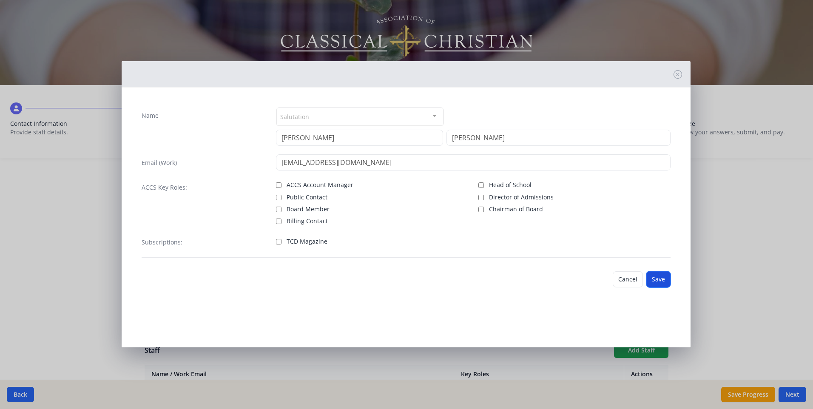
click at [658, 278] on button "Save" at bounding box center [658, 279] width 24 height 16
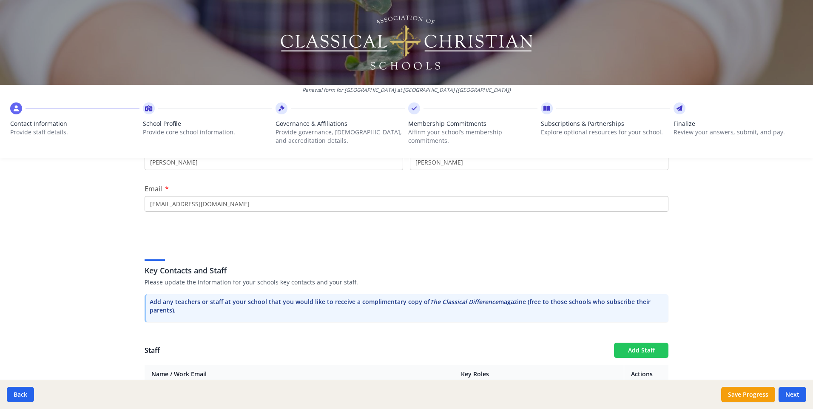
click at [625, 343] on button "Add Staff" at bounding box center [641, 350] width 54 height 15
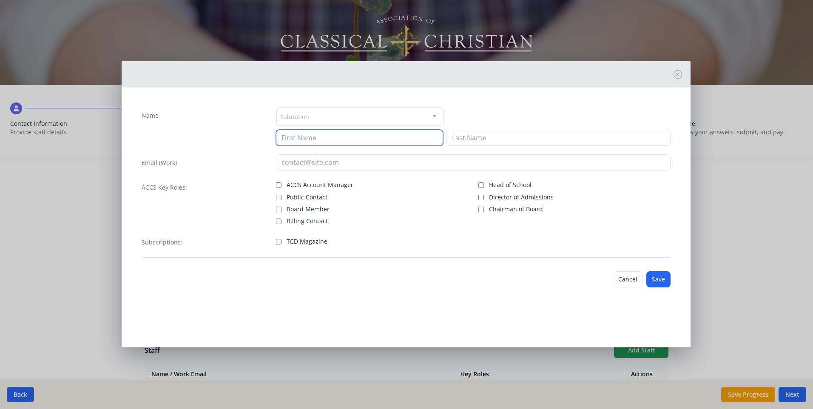
click at [307, 140] on input at bounding box center [359, 138] width 167 height 16
type input "Jessica"
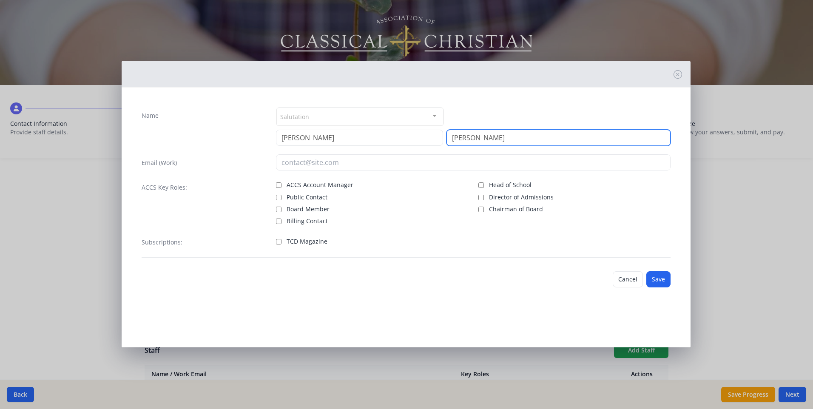
type input "Beatty"
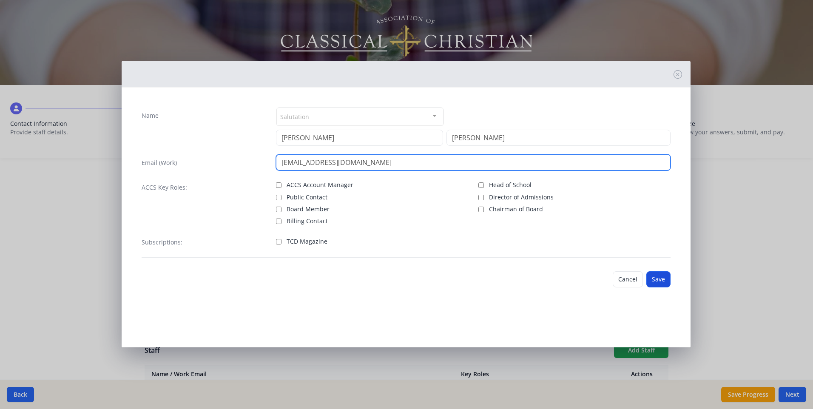
type input "[EMAIL_ADDRESS][DOMAIN_NAME]"
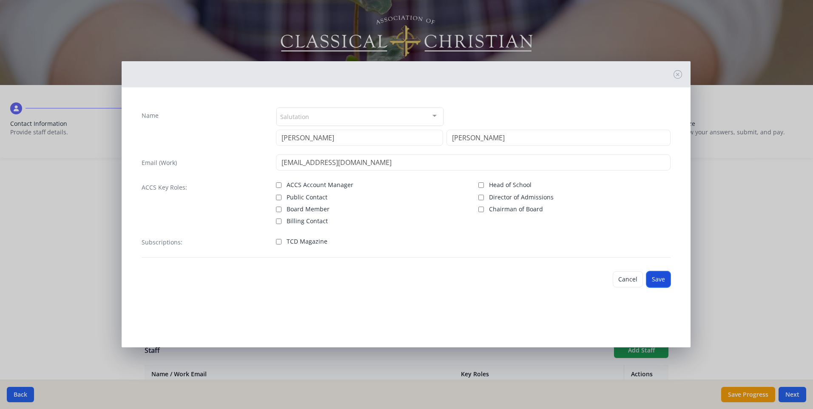
click at [653, 276] on button "Save" at bounding box center [658, 279] width 24 height 16
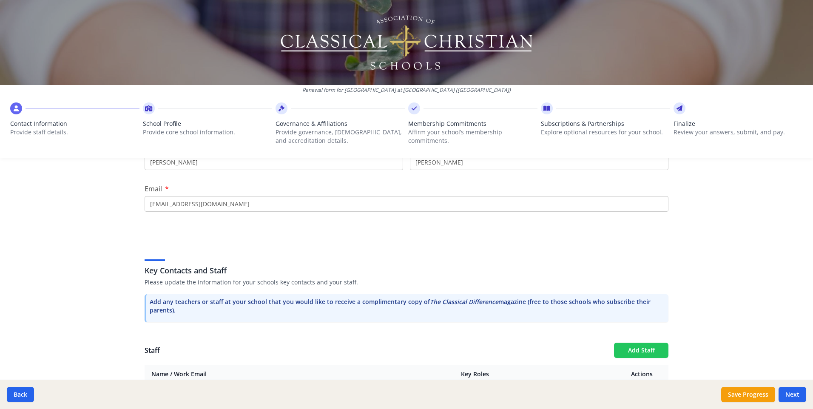
click at [637, 343] on button "Add Staff" at bounding box center [641, 350] width 54 height 15
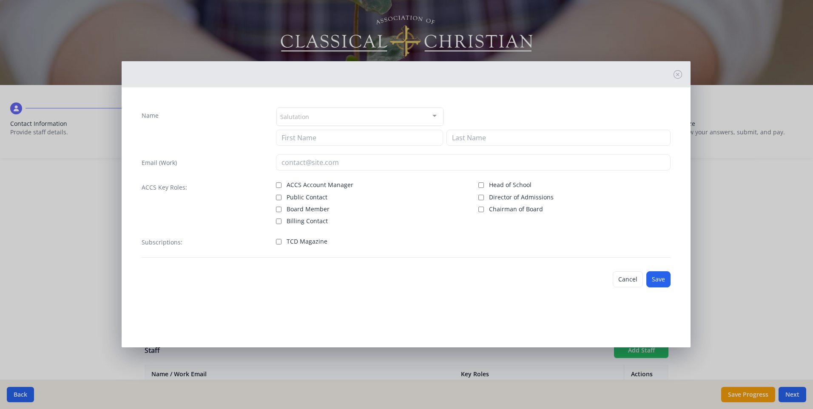
scroll to position [1019, 0]
click at [314, 137] on input at bounding box center [359, 138] width 167 height 16
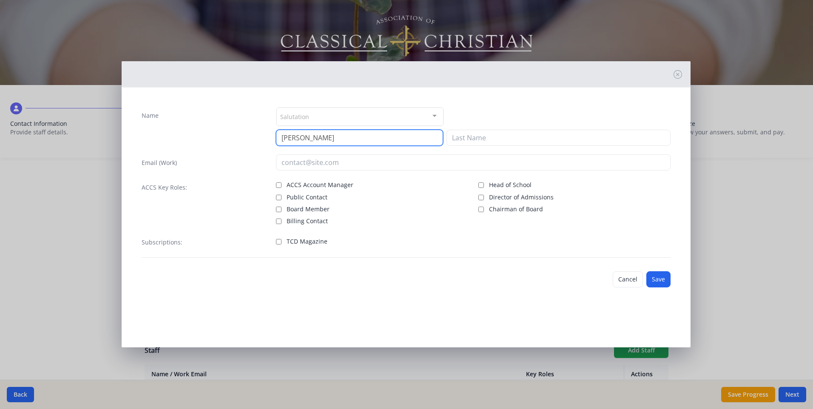
type input "Anna"
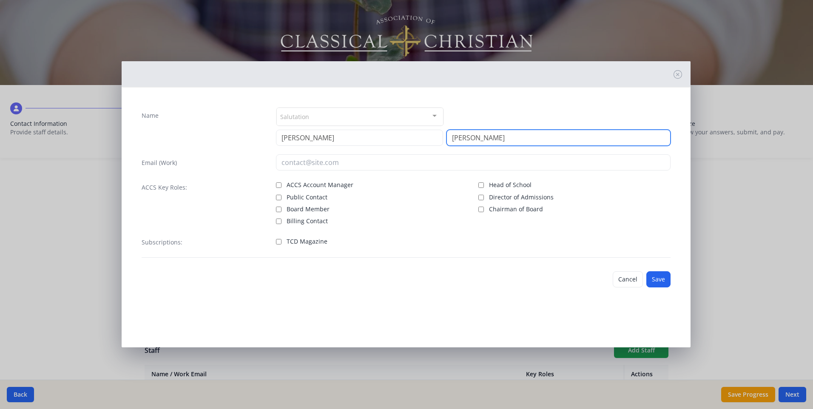
type input "Byers"
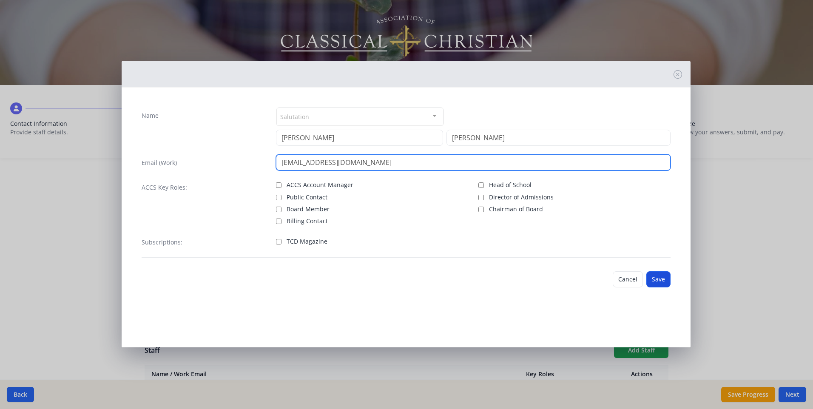
type input "[EMAIL_ADDRESS][DOMAIN_NAME]"
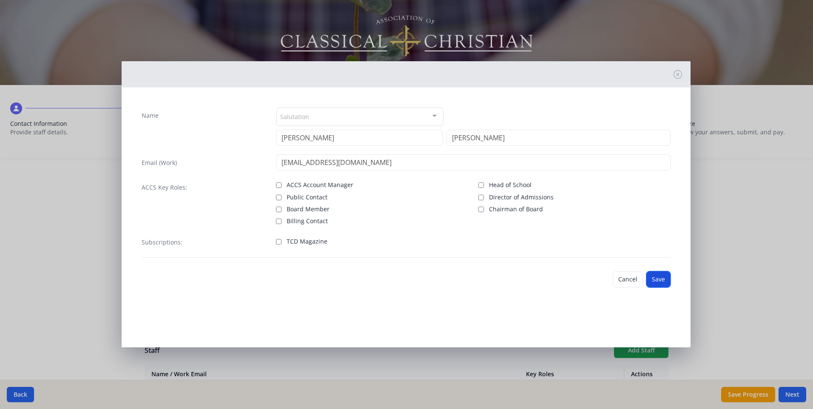
click at [664, 282] on button "Save" at bounding box center [658, 279] width 24 height 16
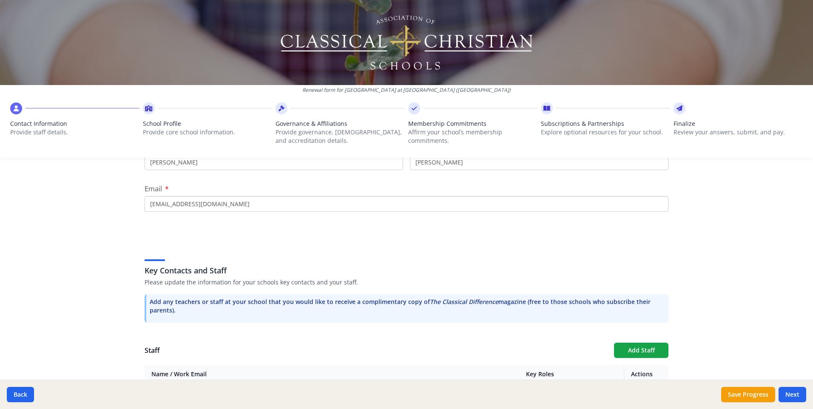
scroll to position [1050, 0]
click at [641, 343] on button "Add Staff" at bounding box center [641, 350] width 54 height 15
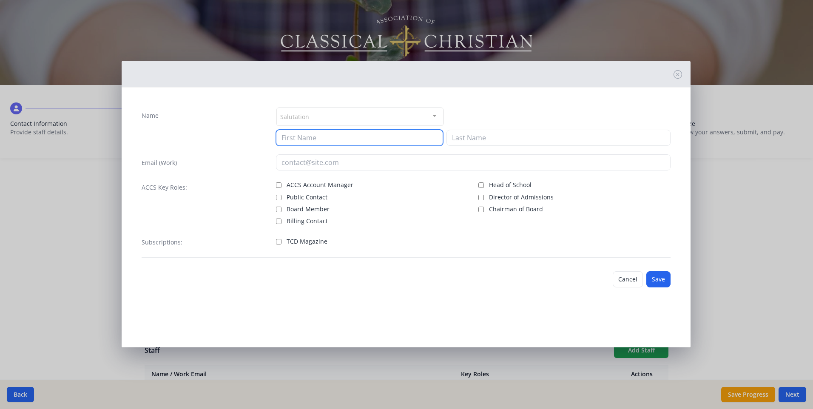
click at [303, 137] on input at bounding box center [359, 138] width 167 height 16
type input "John"
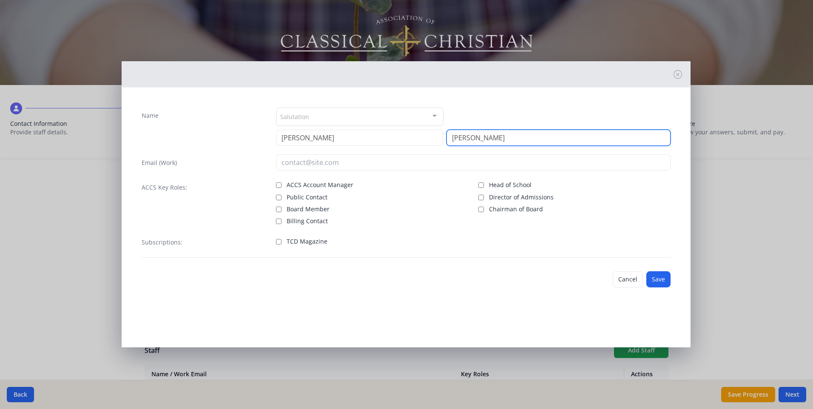
type input "Canavan"
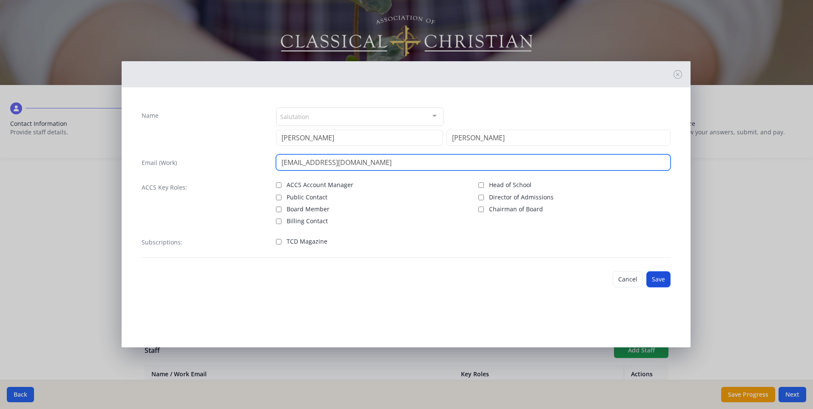
type input "[EMAIL_ADDRESS][DOMAIN_NAME]"
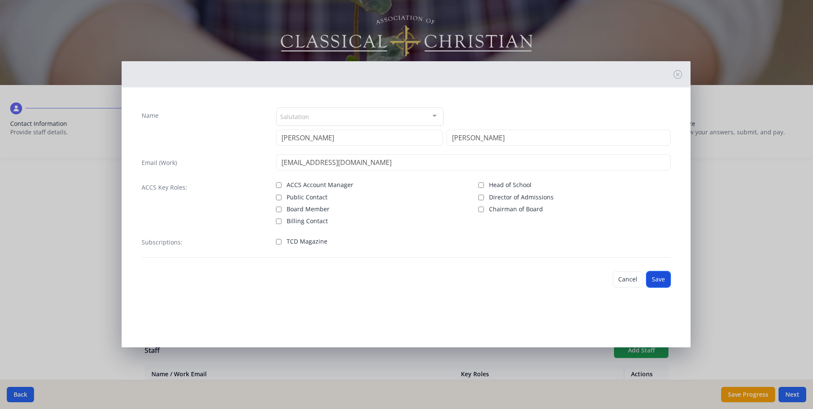
click at [653, 283] on button "Save" at bounding box center [658, 279] width 24 height 16
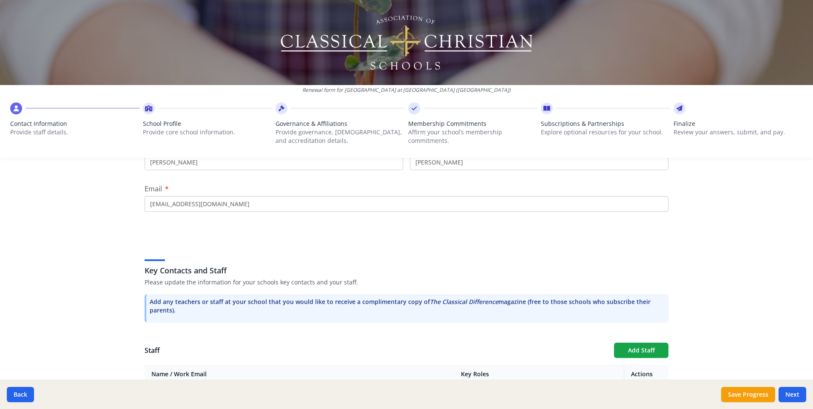
scroll to position [1081, 0]
click at [635, 343] on button "Add Staff" at bounding box center [641, 350] width 54 height 15
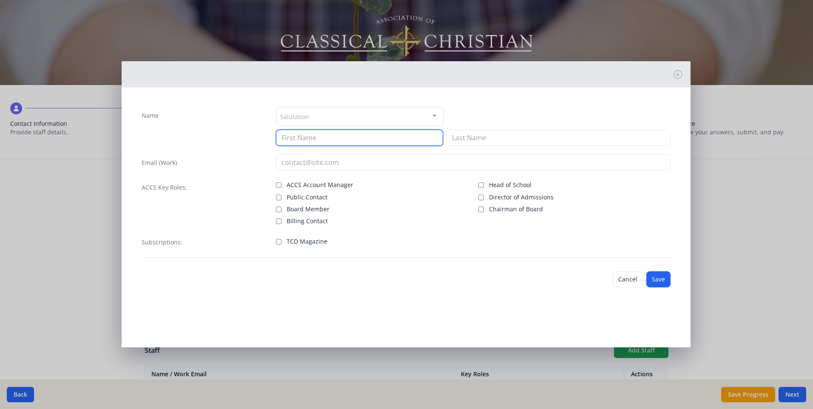
click at [318, 136] on input at bounding box center [359, 138] width 167 height 16
type input "Megean"
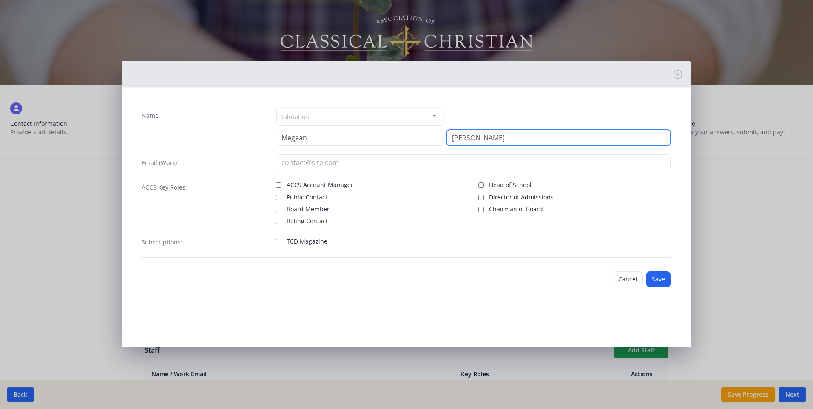
type input "Carter"
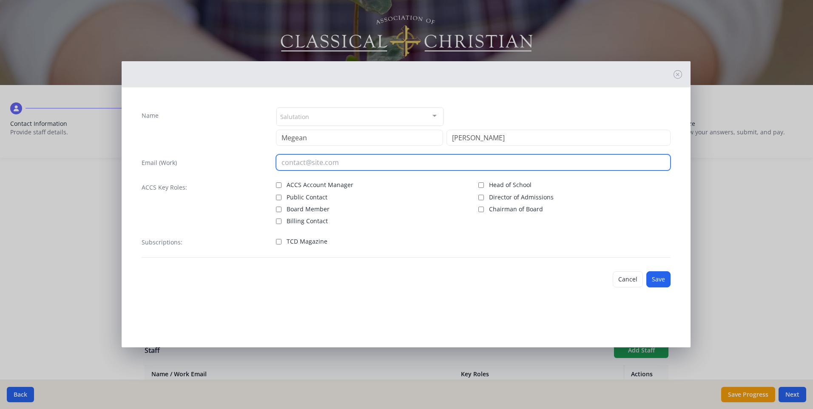
click at [295, 162] on input "email" at bounding box center [473, 162] width 395 height 16
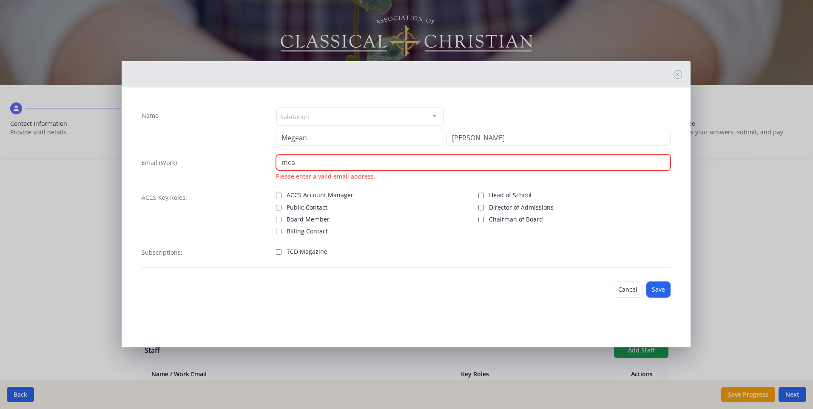
type input "MCarter@westminsterknights.org"
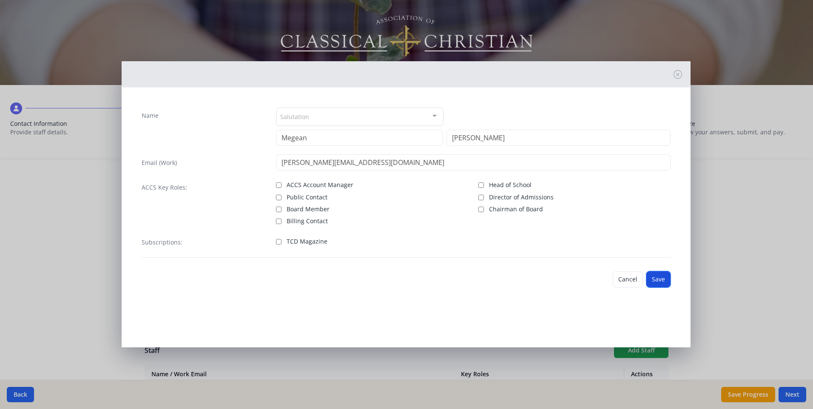
click at [658, 280] on button "Save" at bounding box center [658, 279] width 24 height 16
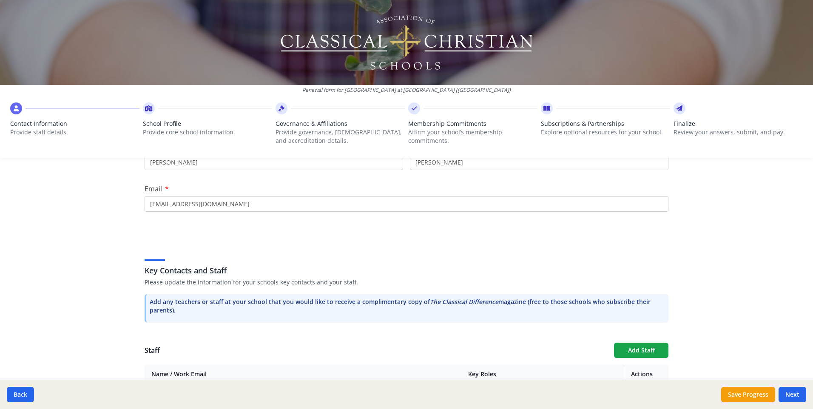
scroll to position [1112, 0]
click at [623, 343] on button "Add Staff" at bounding box center [641, 350] width 54 height 15
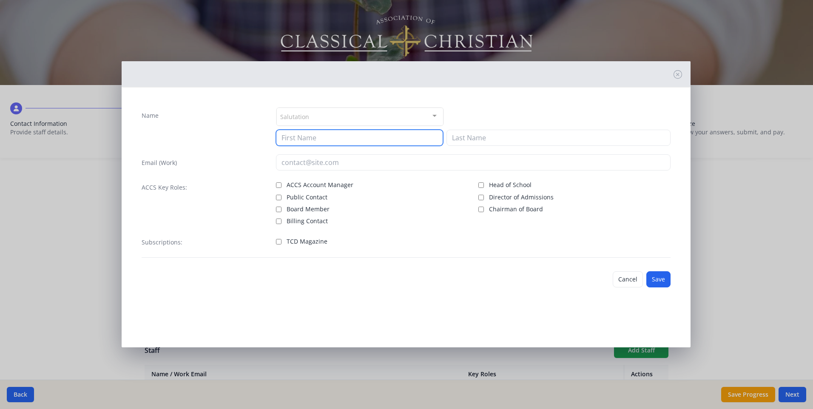
click at [308, 138] on input at bounding box center [359, 138] width 167 height 16
drag, startPoint x: 335, startPoint y: 134, endPoint x: 253, endPoint y: 136, distance: 82.5
click at [253, 136] on div "Name Salutation Mr. Mrs. Ms. Dr. Rev. Fr. Esq. No elements found. Consider chan…" at bounding box center [406, 126] width 529 height 39
type input "David"
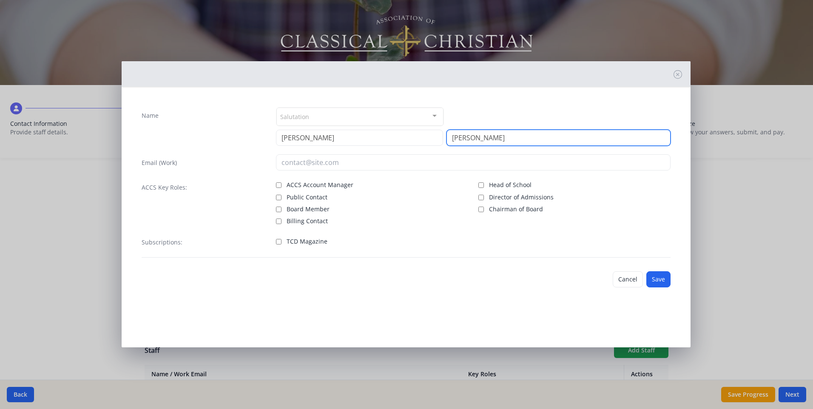
type input "Conrad"
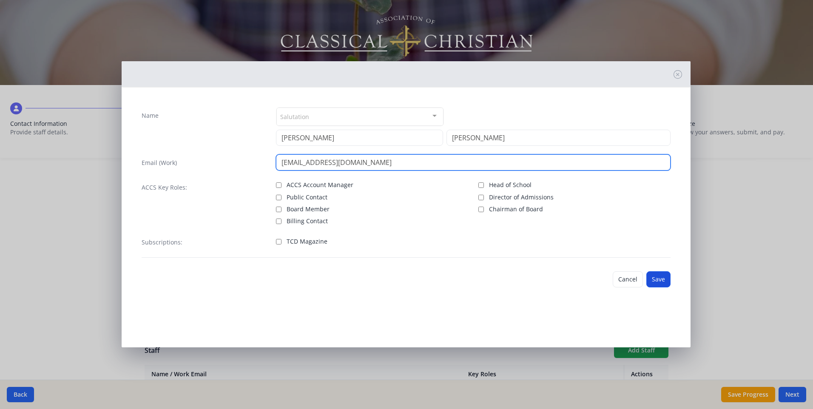
type input "[EMAIL_ADDRESS][DOMAIN_NAME]"
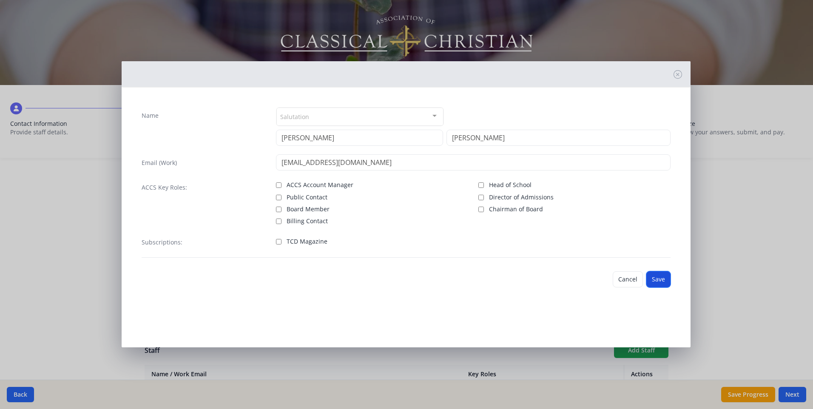
click at [659, 278] on button "Save" at bounding box center [658, 279] width 24 height 16
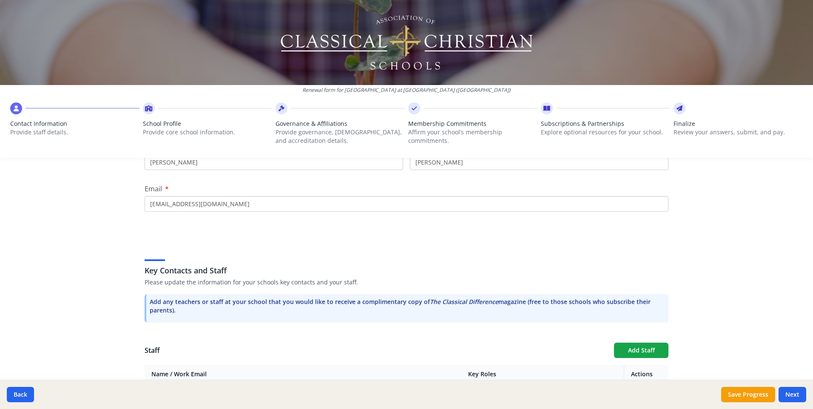
scroll to position [1143, 0]
click at [620, 343] on button "Add Staff" at bounding box center [641, 350] width 54 height 15
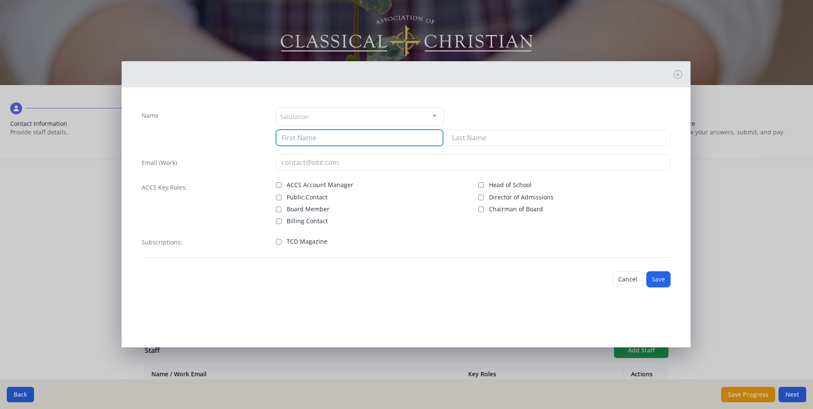
click at [298, 138] on input at bounding box center [359, 138] width 167 height 16
type input "Susan"
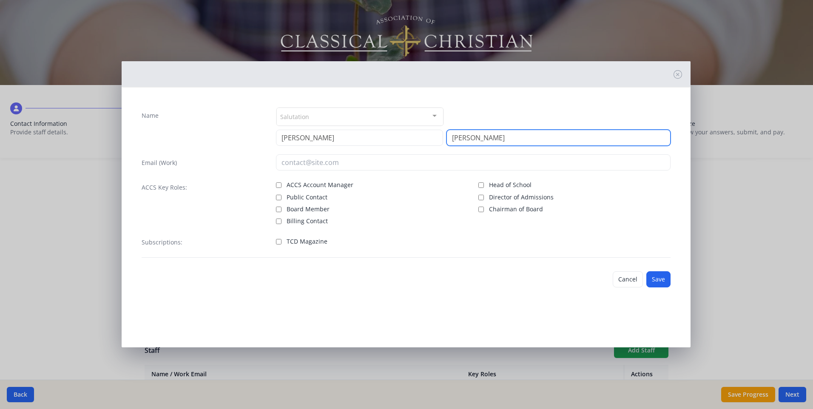
type input "Currier"
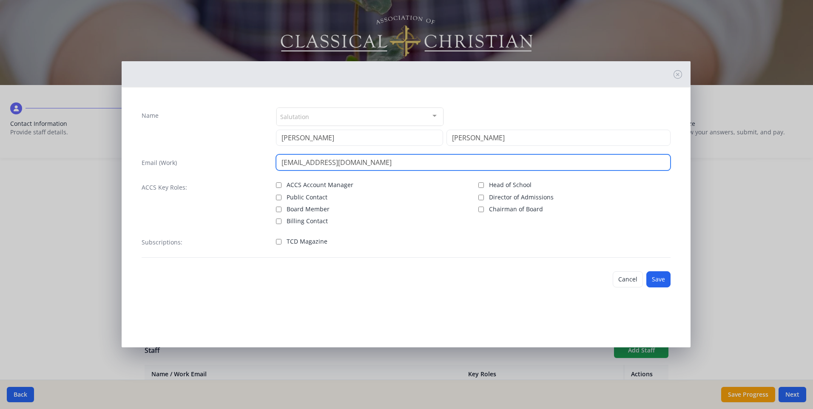
type input "[EMAIL_ADDRESS][DOMAIN_NAME]"
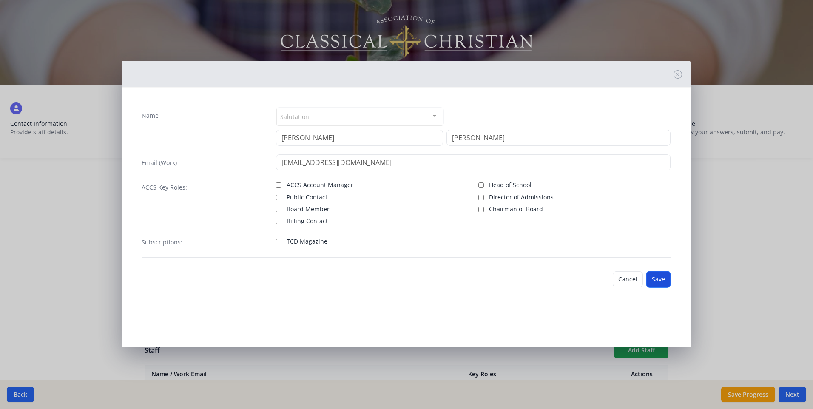
click at [661, 281] on button "Save" at bounding box center [658, 279] width 24 height 16
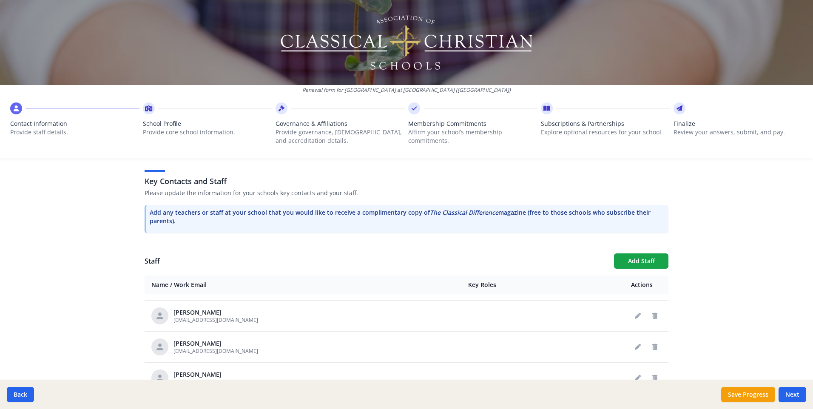
scroll to position [679, 0]
click at [648, 253] on button "Add Staff" at bounding box center [641, 260] width 54 height 15
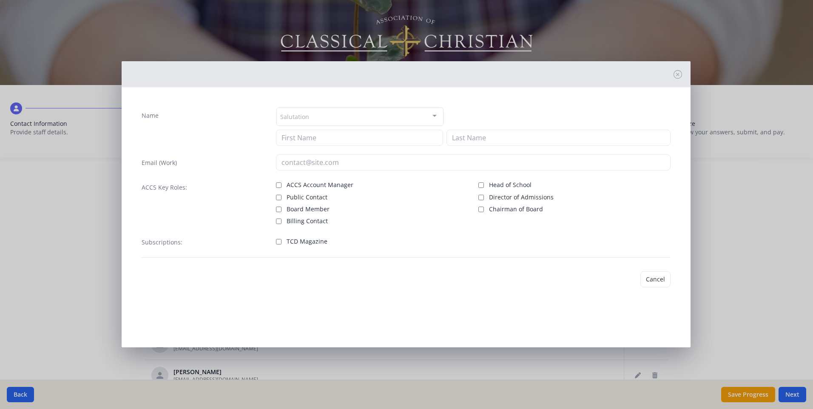
checkbox input "false"
click at [336, 135] on input at bounding box center [359, 138] width 167 height 16
type input "Michele"
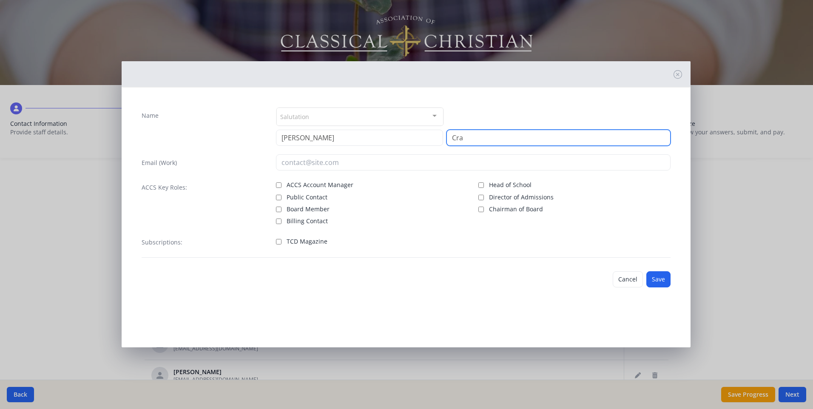
type input "Crawford"
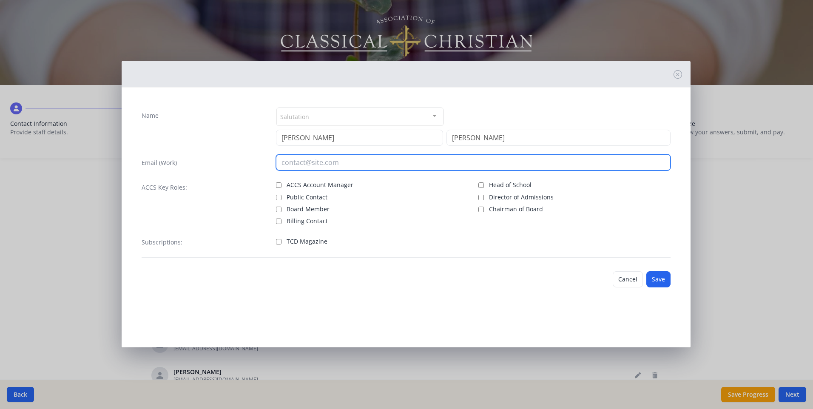
click at [387, 162] on input "email" at bounding box center [473, 162] width 395 height 16
type input "[EMAIL_ADDRESS][DOMAIN_NAME]"
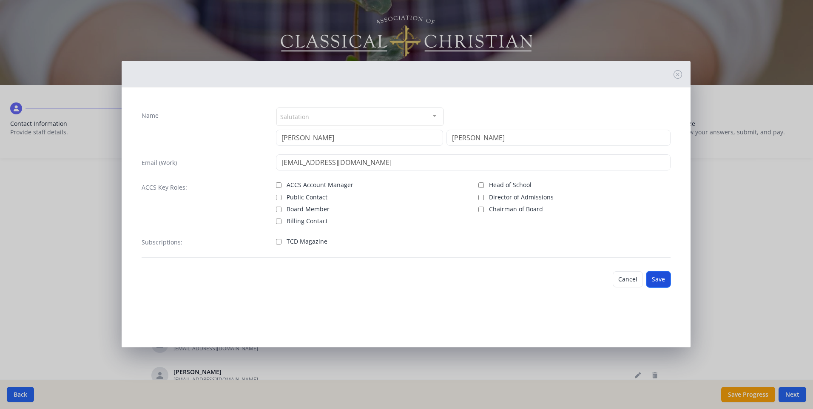
click at [664, 281] on button "Save" at bounding box center [658, 279] width 24 height 16
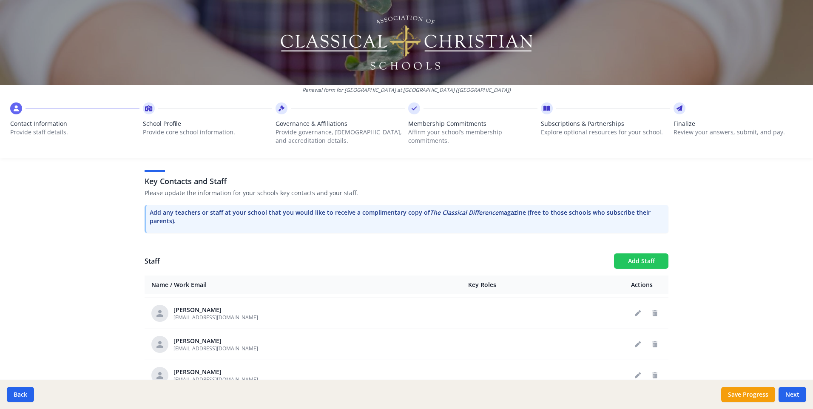
click at [636, 253] on button "Add Staff" at bounding box center [641, 260] width 54 height 15
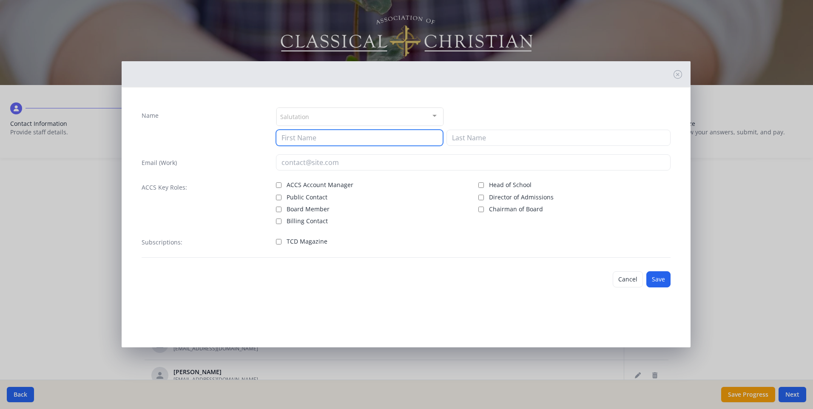
click at [327, 139] on input at bounding box center [359, 138] width 167 height 16
type input "Kyle"
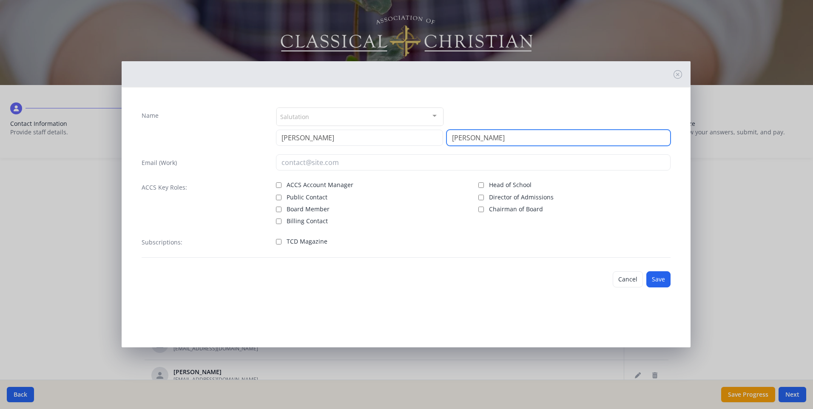
type input "Dudley"
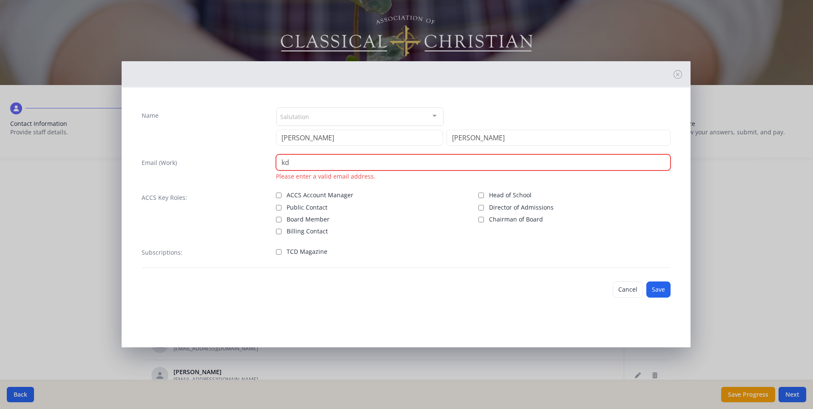
type input "KDudley@westminsterknights.org"
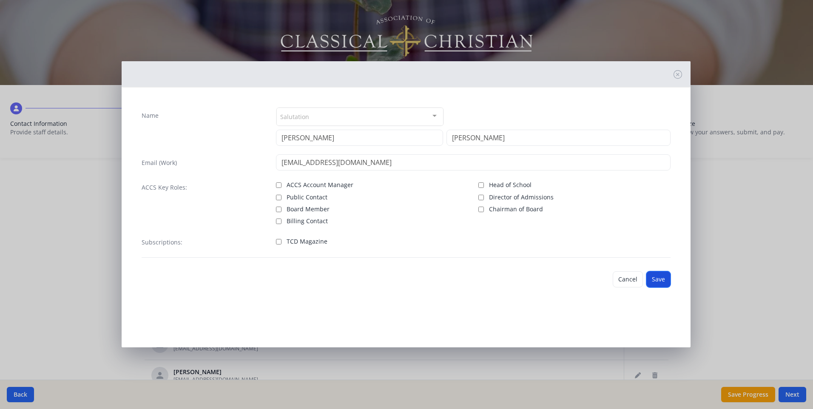
click at [660, 280] on button "Save" at bounding box center [658, 279] width 24 height 16
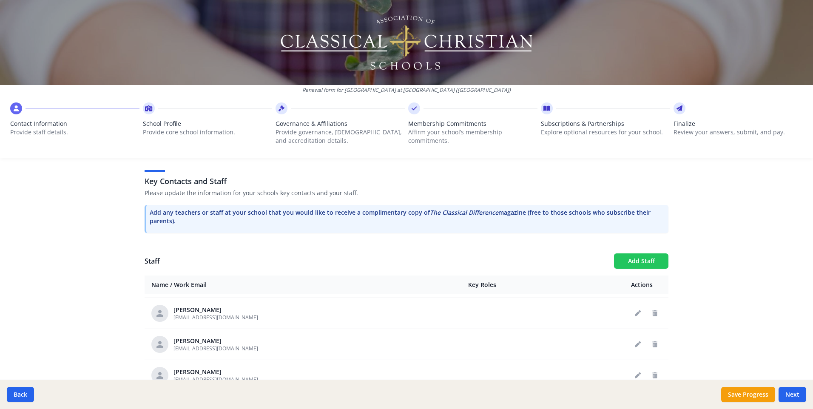
click at [645, 253] on button "Add Staff" at bounding box center [641, 260] width 54 height 15
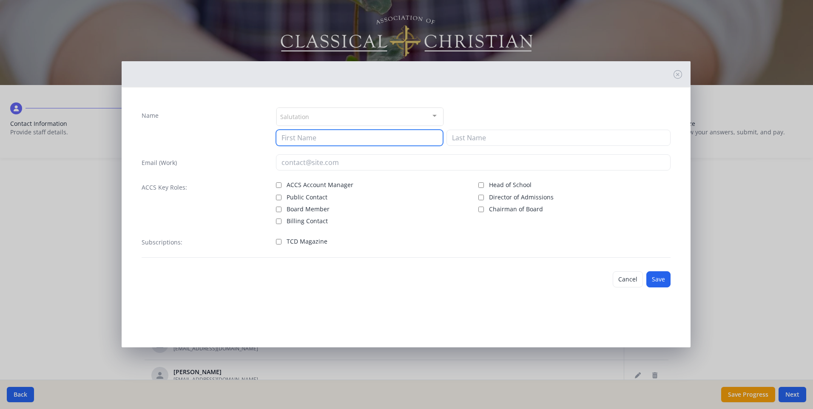
click at [313, 138] on input at bounding box center [359, 138] width 167 height 16
type input "Ashley"
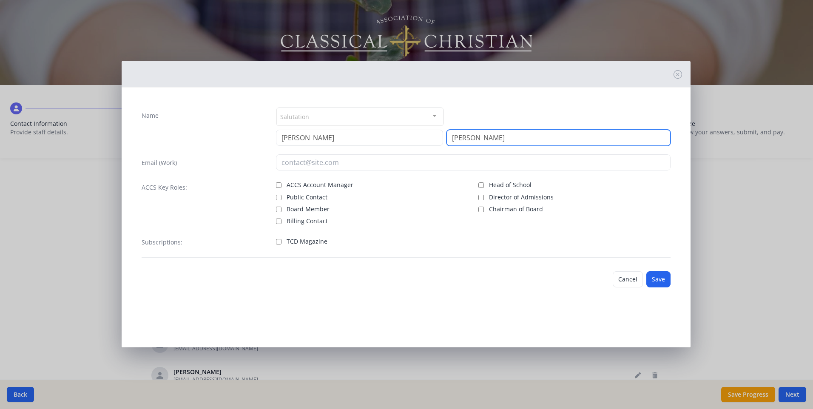
type input "Frohock"
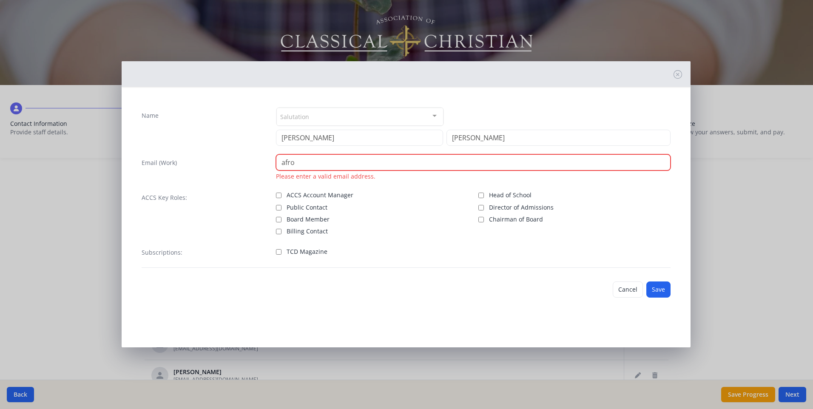
type input "AFrohock@westminsterknights.org"
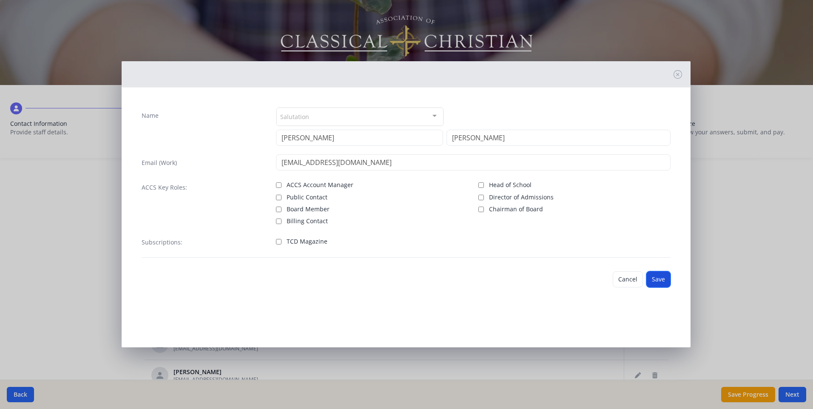
click at [656, 281] on button "Save" at bounding box center [658, 279] width 24 height 16
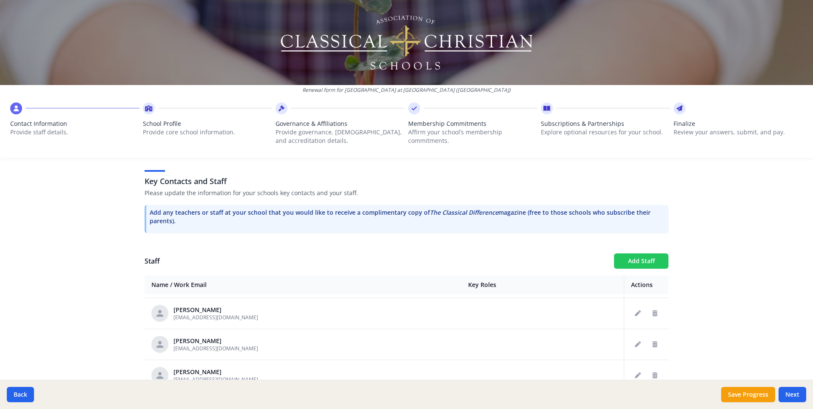
click at [640, 253] on button "Add Staff" at bounding box center [641, 260] width 54 height 15
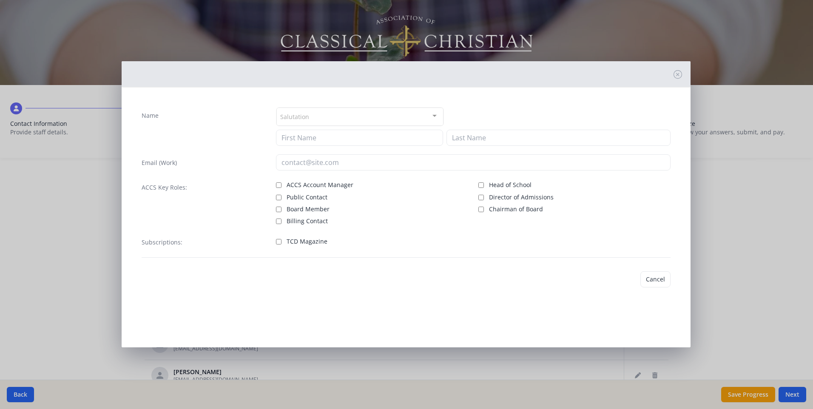
checkbox input "false"
click at [291, 138] on input at bounding box center [359, 138] width 167 height 16
type input "Kim"
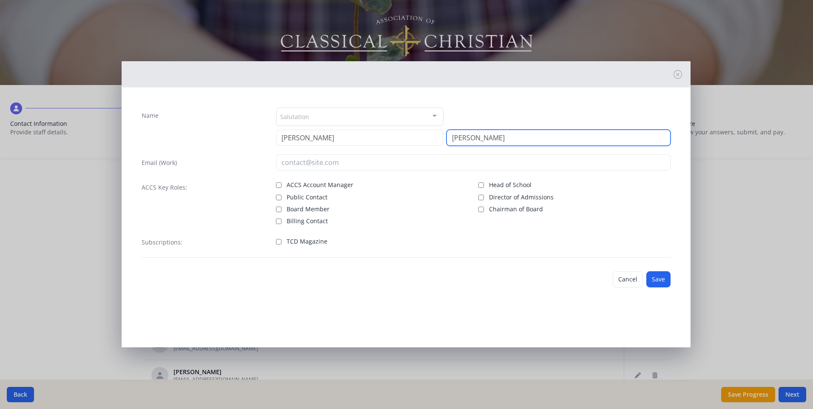
type input "Fulcher"
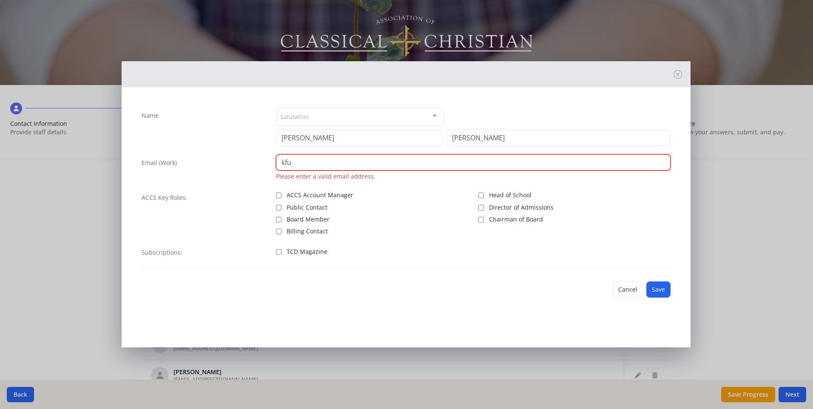
type input "KFulcher@westminsterknights.org"
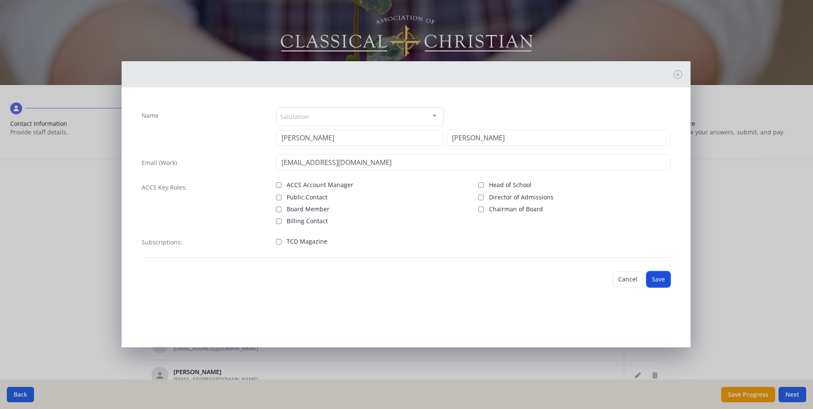
click at [653, 283] on button "Save" at bounding box center [658, 279] width 24 height 16
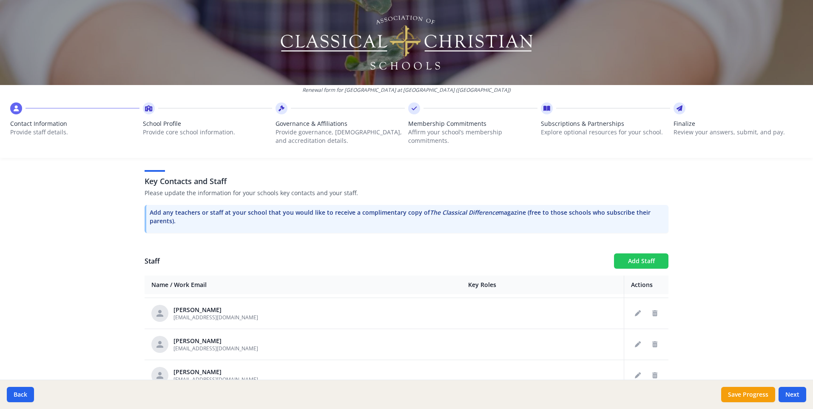
click at [636, 253] on button "Add Staff" at bounding box center [641, 260] width 54 height 15
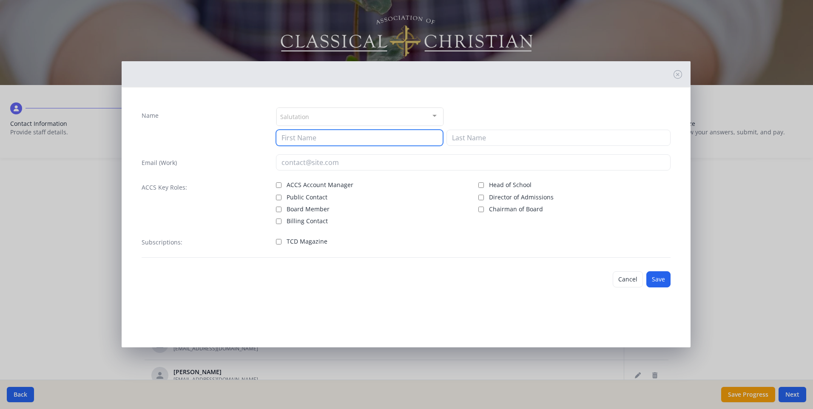
click at [311, 142] on input at bounding box center [359, 138] width 167 height 16
type input "Lindsay"
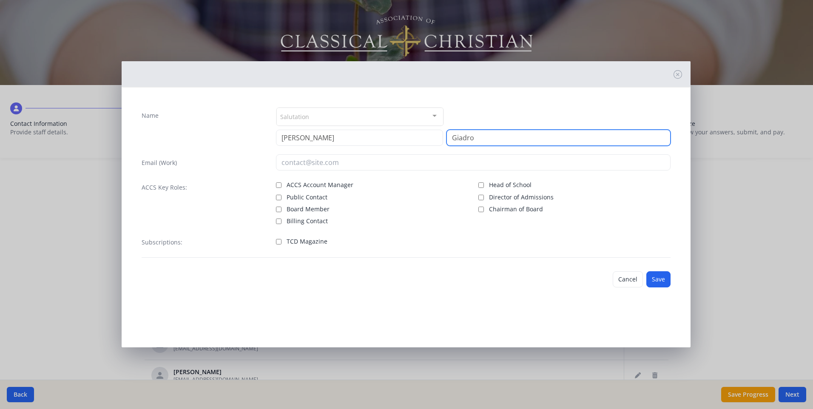
type input "Giadrosich"
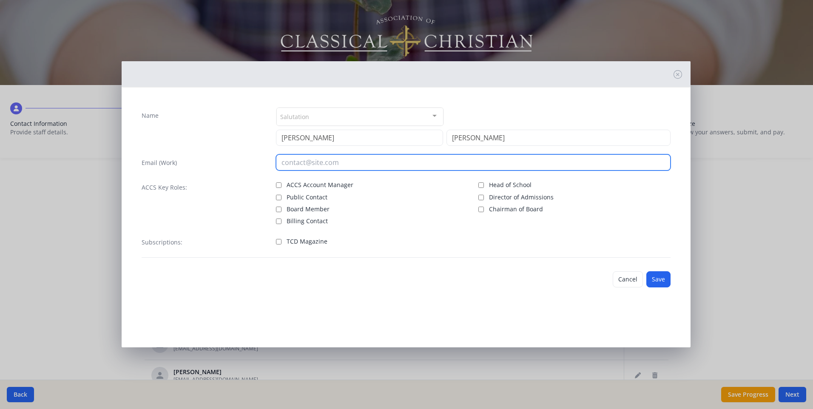
click at [337, 163] on input "email" at bounding box center [473, 162] width 395 height 16
type input "[EMAIL_ADDRESS][DOMAIN_NAME]"
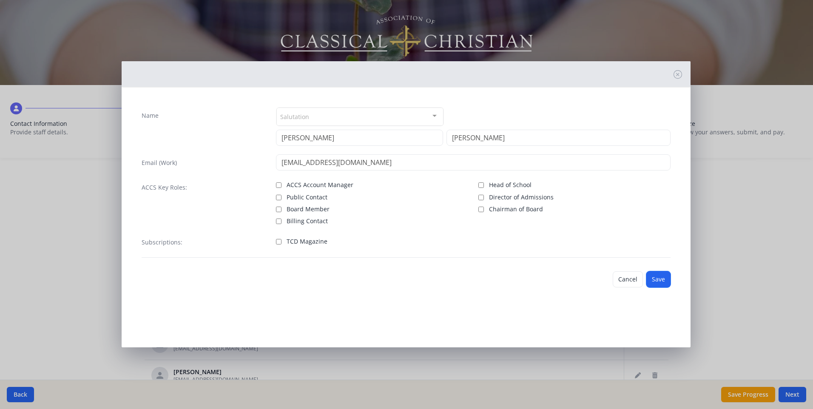
click at [665, 281] on button "Save" at bounding box center [658, 279] width 24 height 16
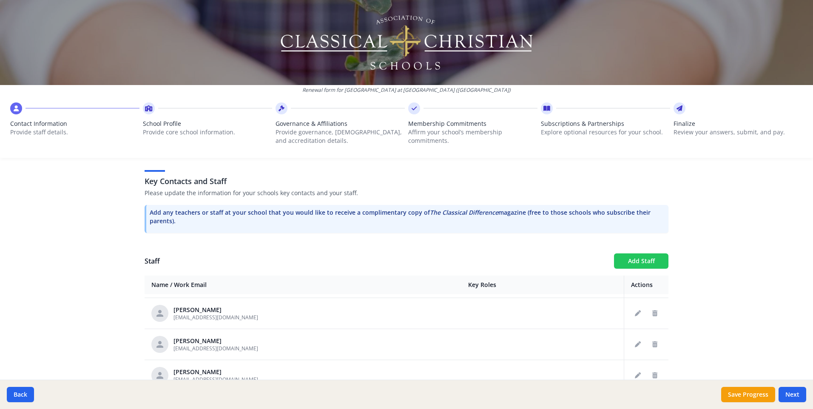
click at [632, 253] on button "Add Staff" at bounding box center [641, 260] width 54 height 15
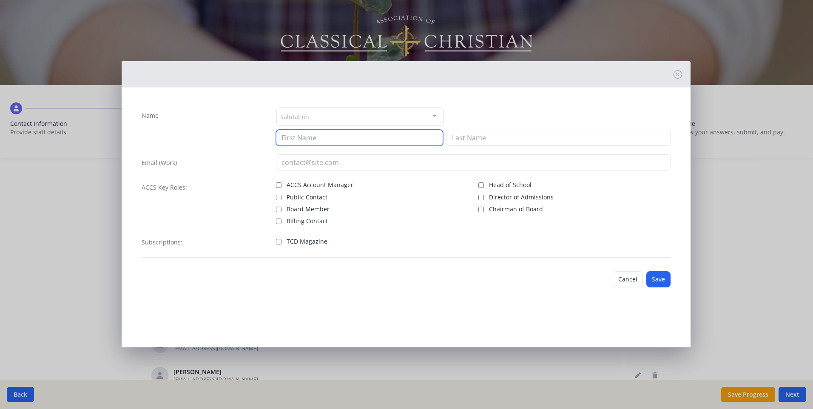
click at [318, 136] on input at bounding box center [359, 138] width 167 height 16
type input "David"
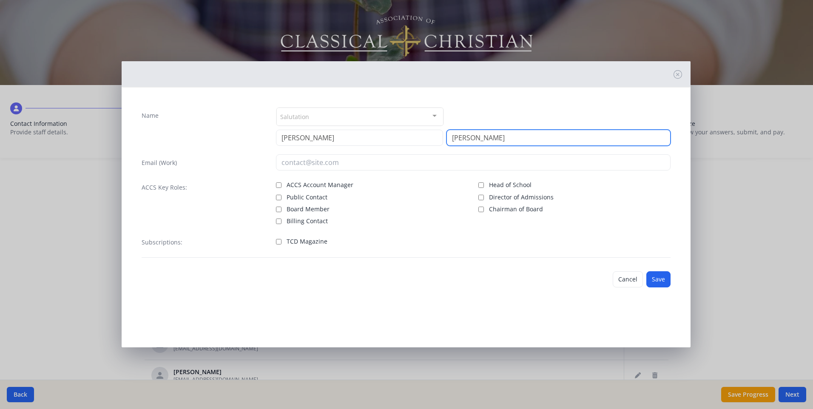
type input "Grubbs"
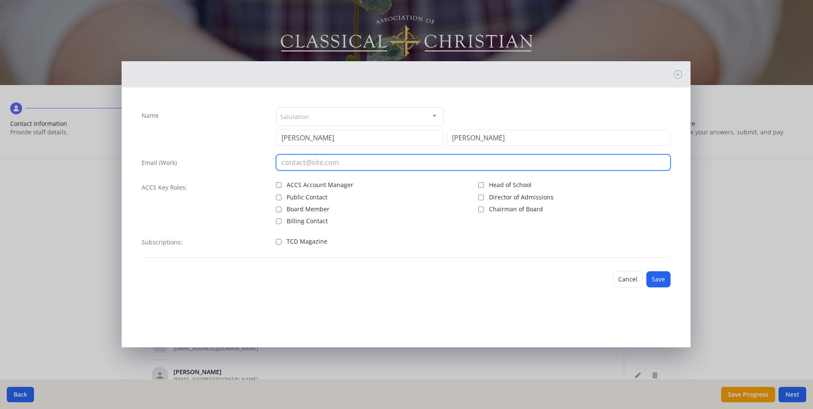
click at [326, 159] on input "email" at bounding box center [473, 162] width 395 height 16
type input "[EMAIL_ADDRESS][DOMAIN_NAME]"
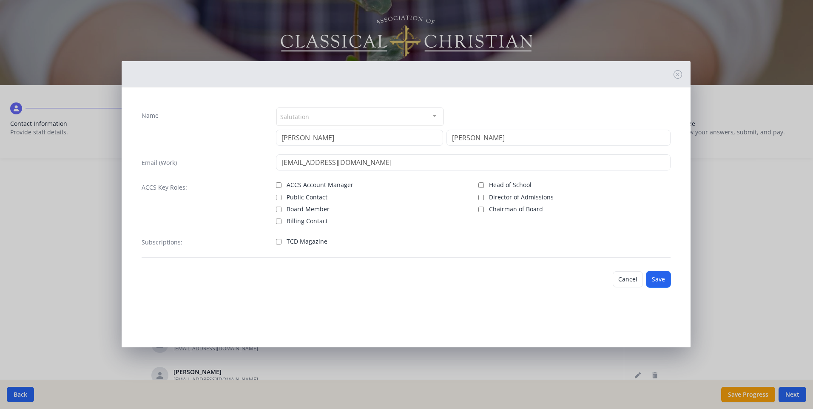
click at [662, 284] on button "Save" at bounding box center [658, 279] width 24 height 16
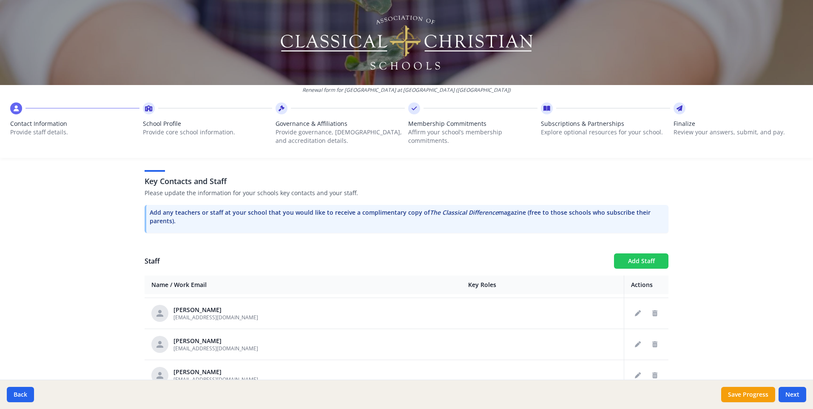
click at [622, 253] on button "Add Staff" at bounding box center [641, 260] width 54 height 15
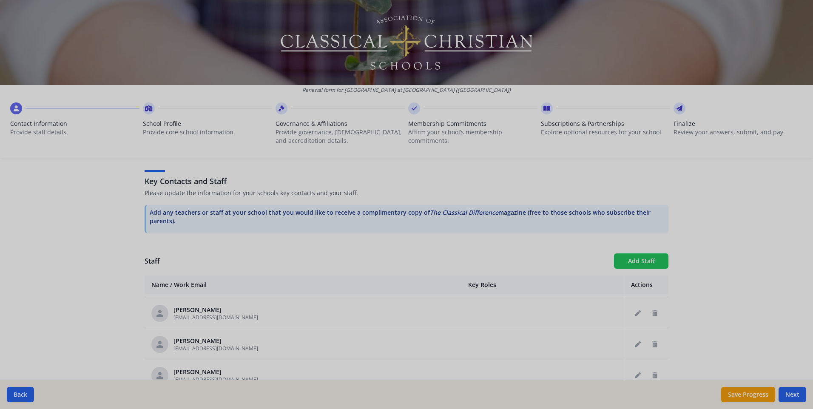
checkbox input "false"
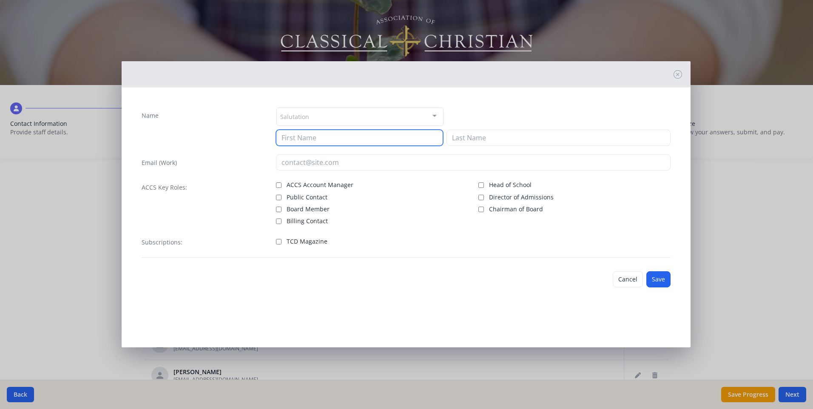
click at [314, 139] on input at bounding box center [359, 138] width 167 height 16
type input "Cole"
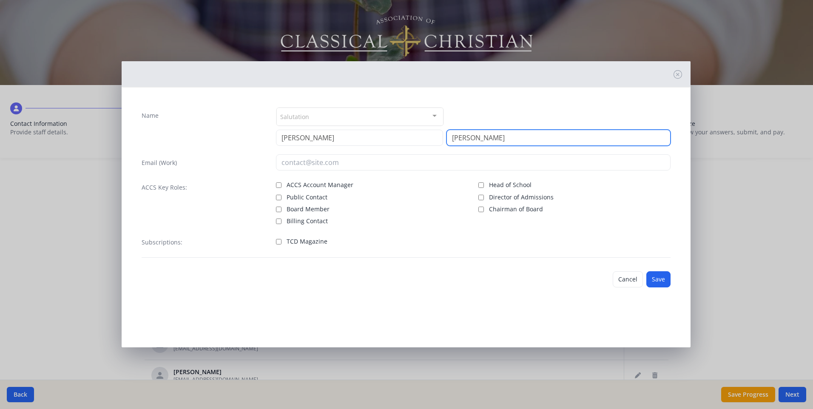
type input "Harbert"
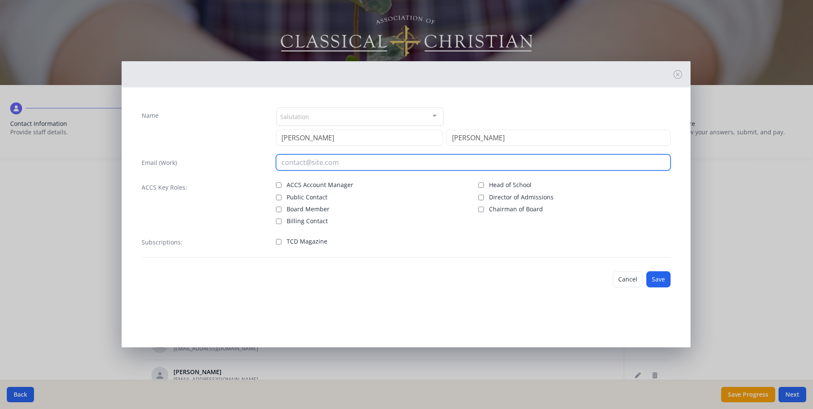
click at [286, 162] on input "email" at bounding box center [473, 162] width 395 height 16
type input "[EMAIL_ADDRESS][DOMAIN_NAME]"
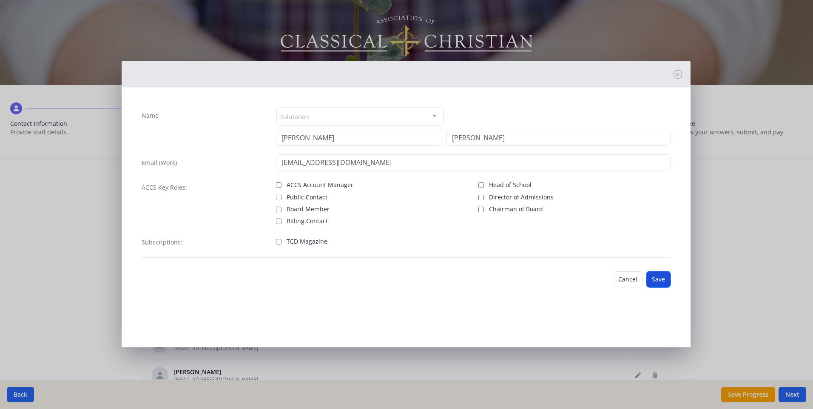
click at [656, 280] on button "Save" at bounding box center [658, 279] width 24 height 16
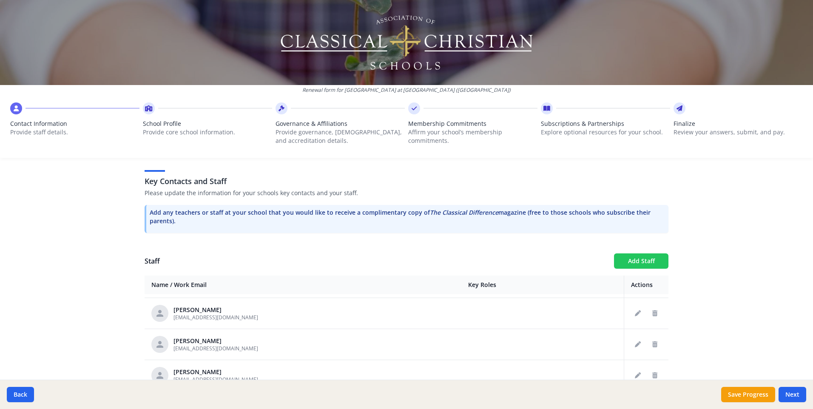
click at [623, 253] on button "Add Staff" at bounding box center [641, 260] width 54 height 15
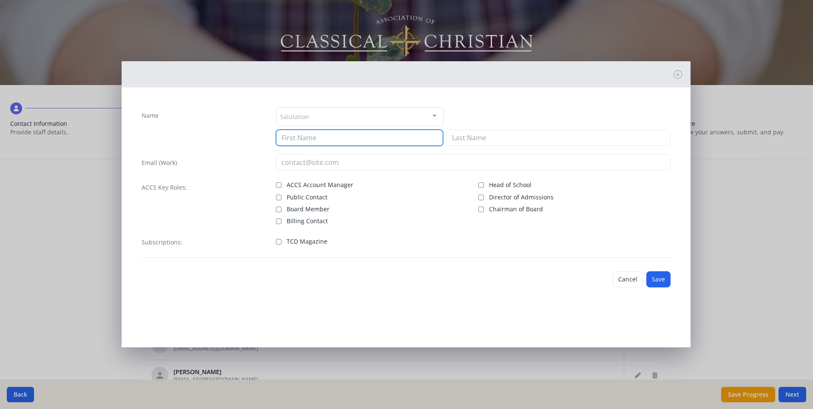
click at [304, 137] on input at bounding box center [359, 138] width 167 height 16
type input "Sheri"
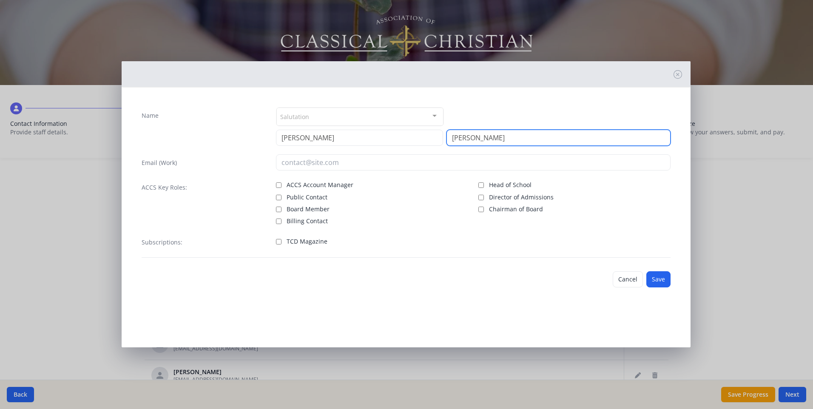
type input "Herum"
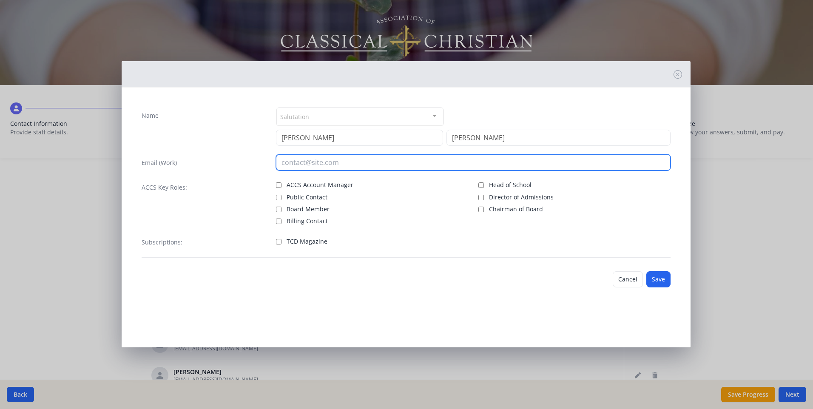
click at [300, 168] on input "email" at bounding box center [473, 162] width 395 height 16
type input "[EMAIL_ADDRESS][DOMAIN_NAME]"
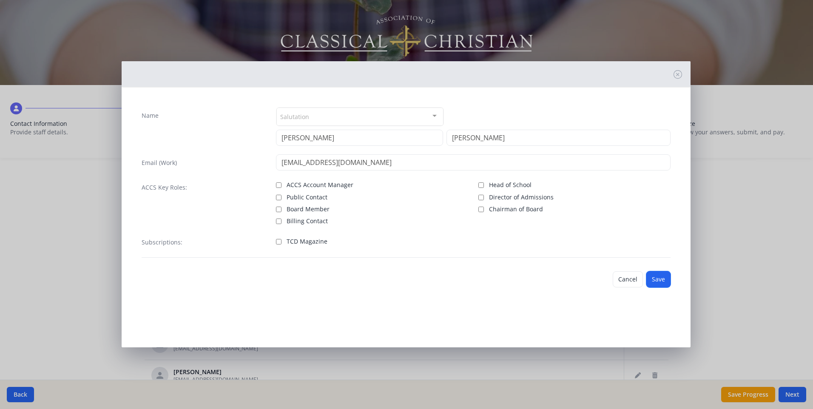
click at [666, 281] on button "Save" at bounding box center [658, 279] width 24 height 16
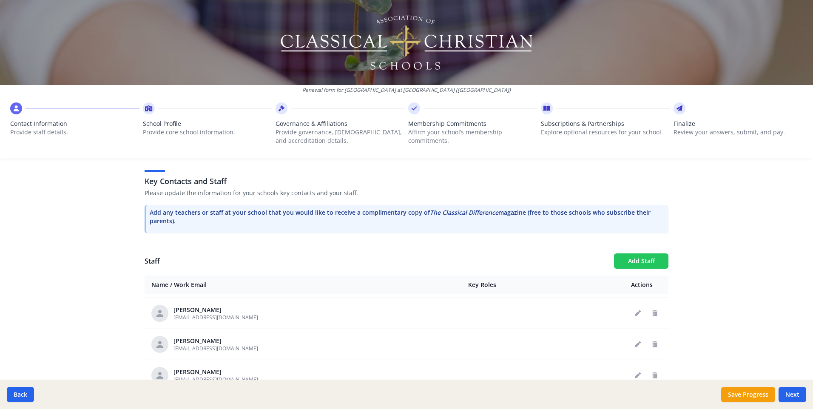
click at [642, 253] on button "Add Staff" at bounding box center [641, 260] width 54 height 15
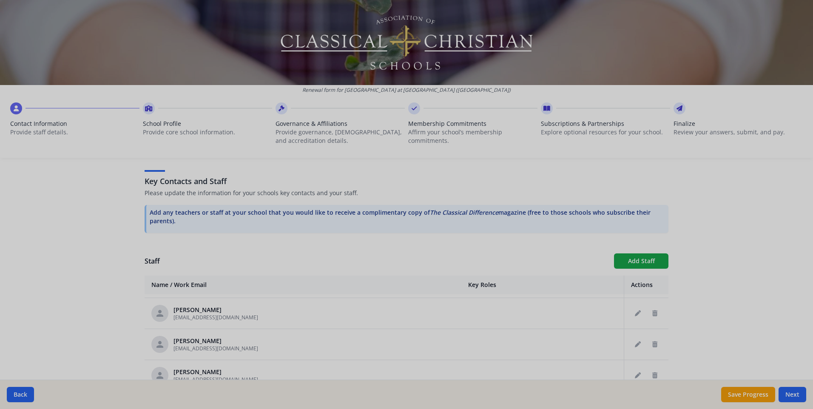
checkbox input "false"
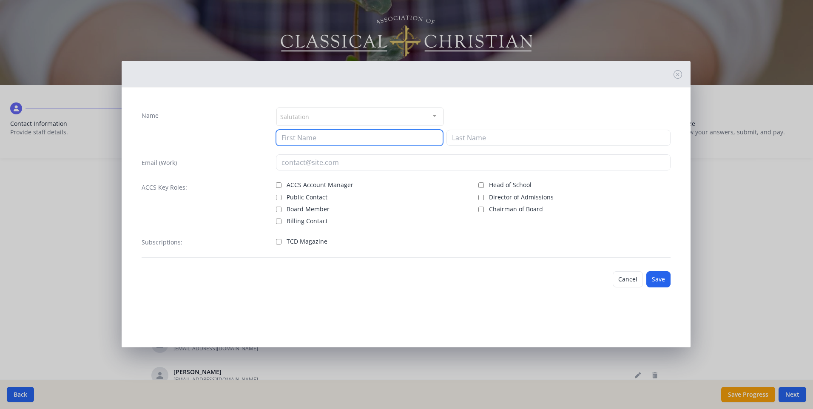
click at [297, 136] on input at bounding box center [359, 138] width 167 height 16
type input "Jackson"
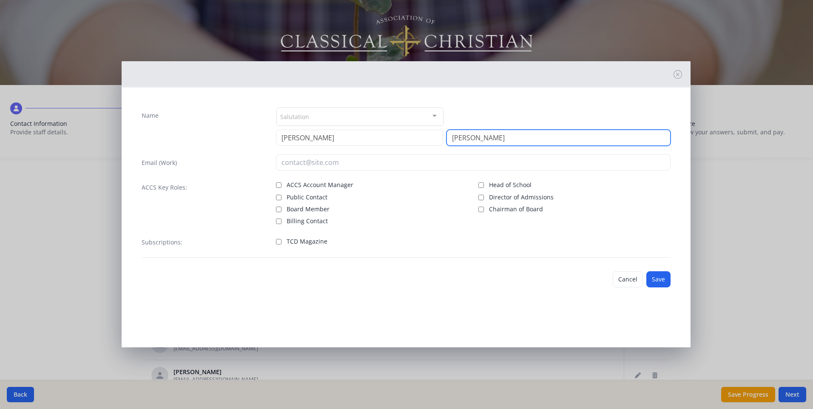
type input "Hice"
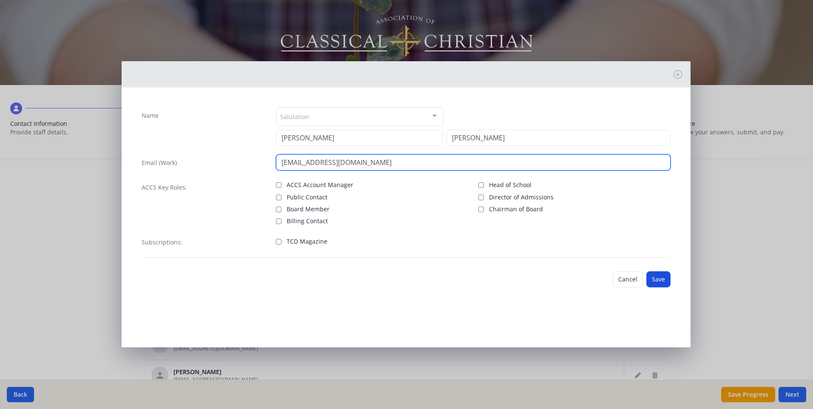
type input "[EMAIL_ADDRESS][DOMAIN_NAME]"
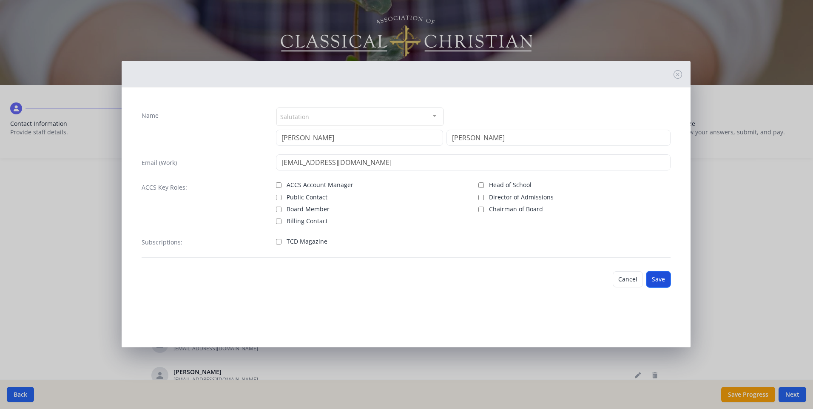
click at [650, 278] on button "Save" at bounding box center [658, 279] width 24 height 16
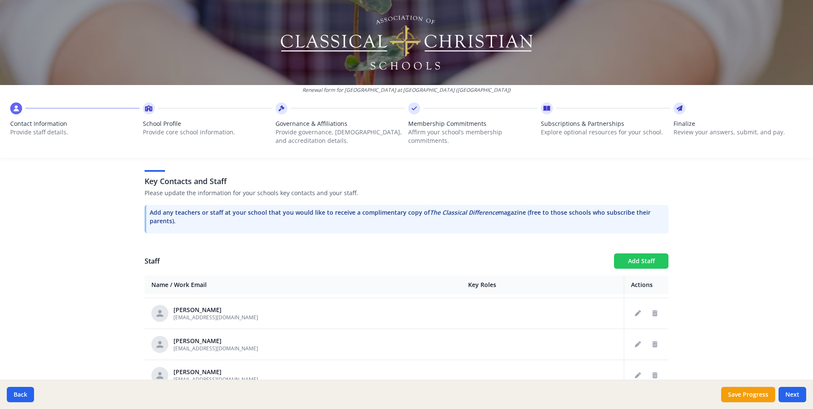
click at [638, 253] on button "Add Staff" at bounding box center [641, 260] width 54 height 15
checkbox input "false"
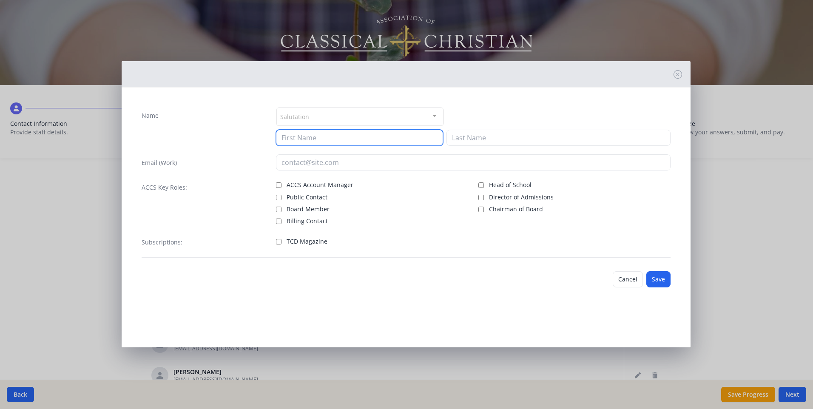
click at [336, 137] on input at bounding box center [359, 138] width 167 height 16
type input "Deana"
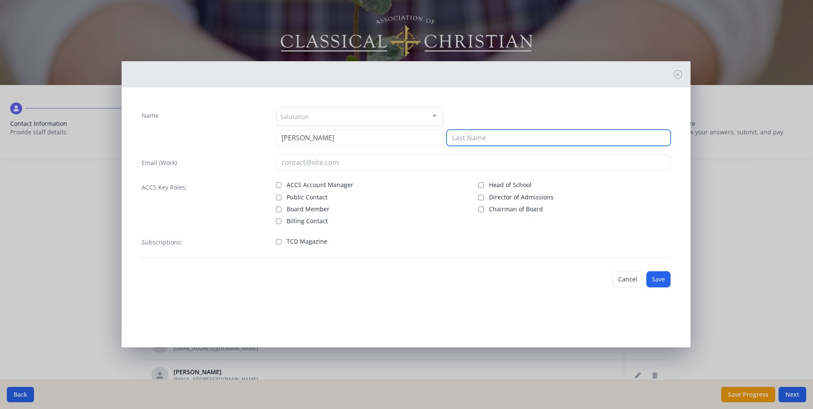
type input "Hodge"
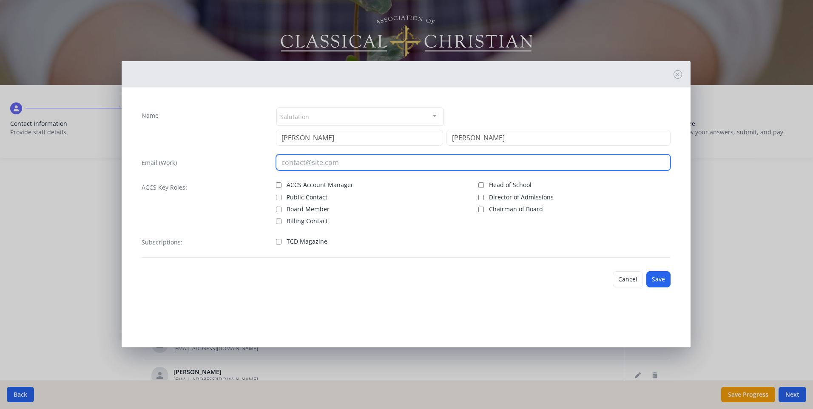
type input "[EMAIL_ADDRESS][DOMAIN_NAME]"
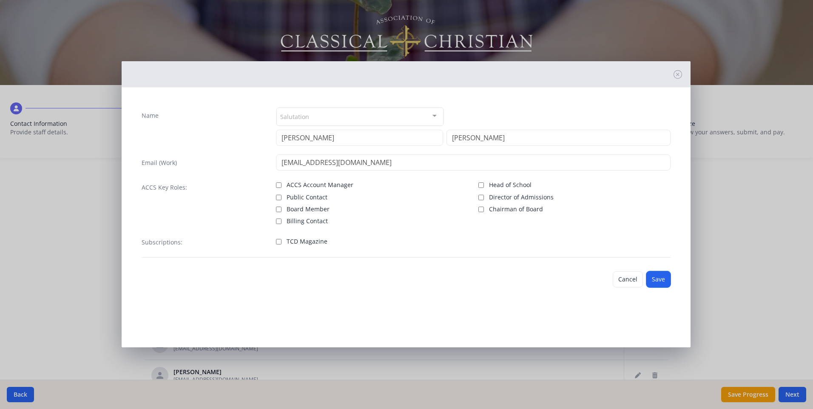
click at [653, 278] on button "Save" at bounding box center [658, 279] width 24 height 16
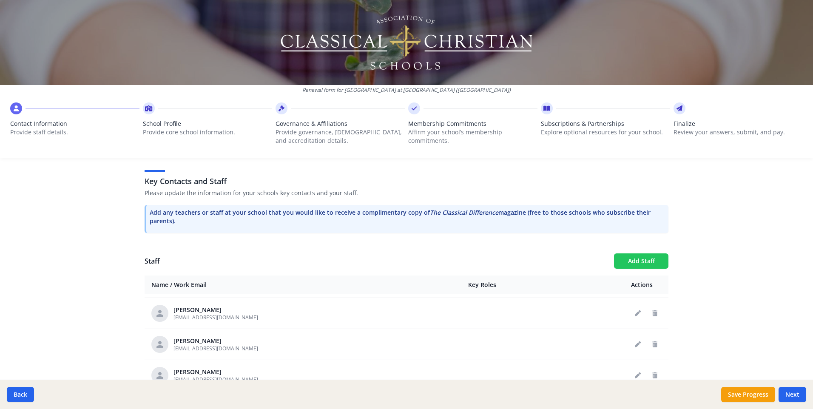
click at [645, 253] on button "Add Staff" at bounding box center [641, 260] width 54 height 15
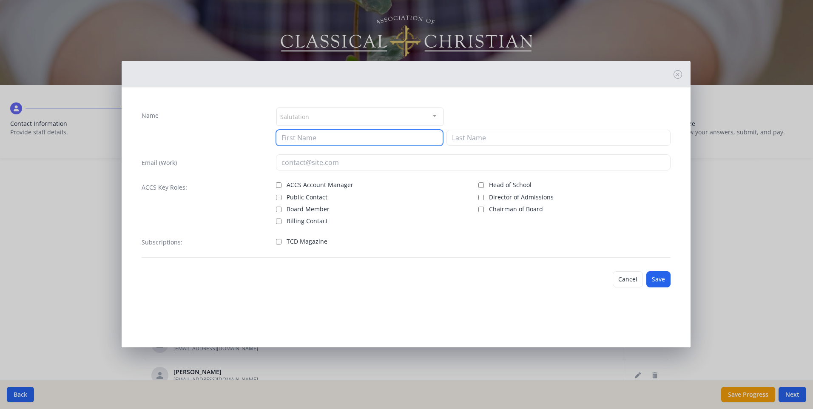
click at [301, 133] on input at bounding box center [359, 138] width 167 height 16
type input "Paige"
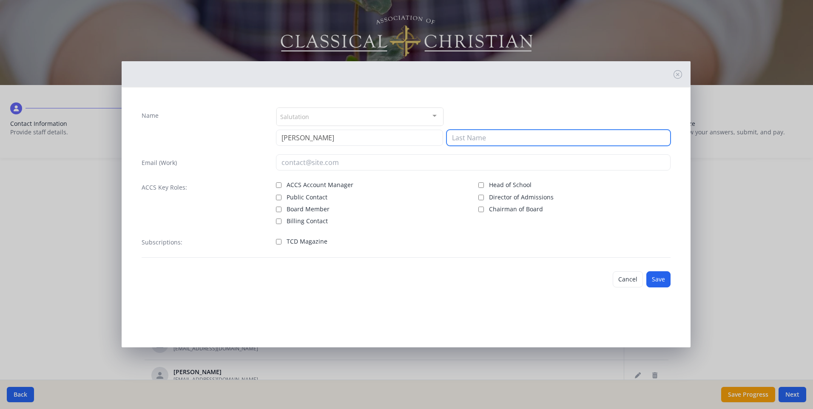
type input "Hughes"
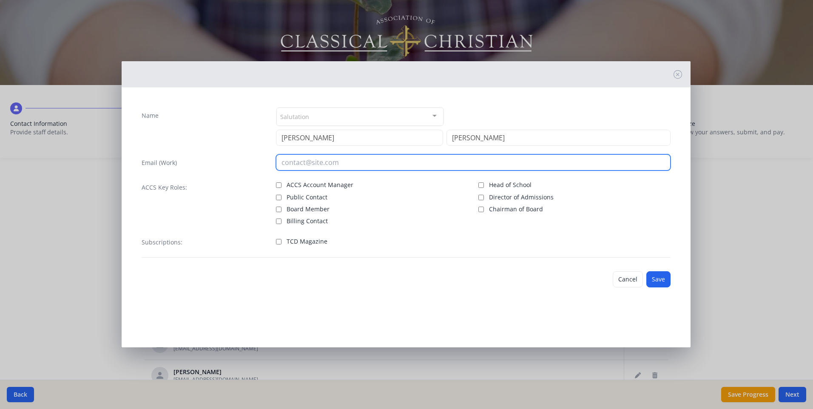
type input "PHughes@westminsterknights.org"
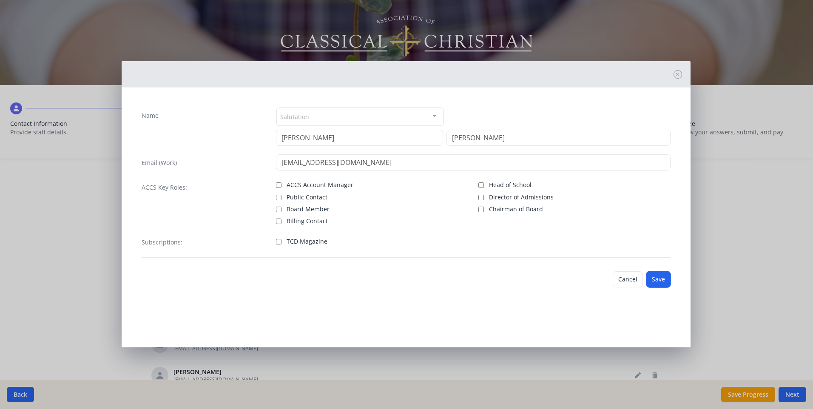
click at [656, 277] on button "Save" at bounding box center [658, 279] width 24 height 16
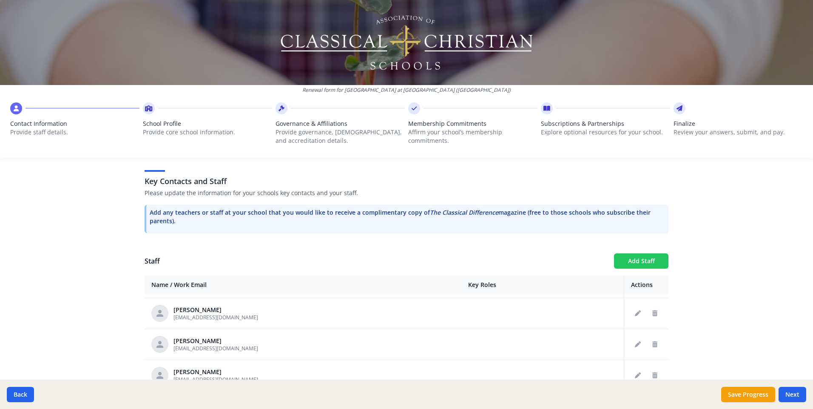
click at [646, 253] on button "Add Staff" at bounding box center [641, 260] width 54 height 15
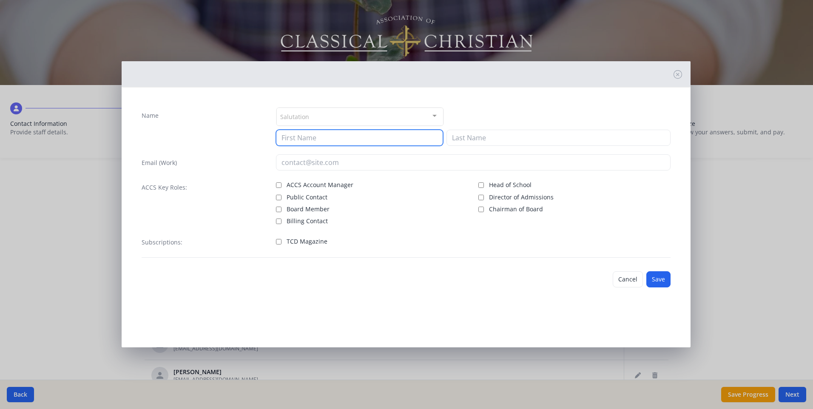
click at [329, 137] on input at bounding box center [359, 138] width 167 height 16
type input "Liane"
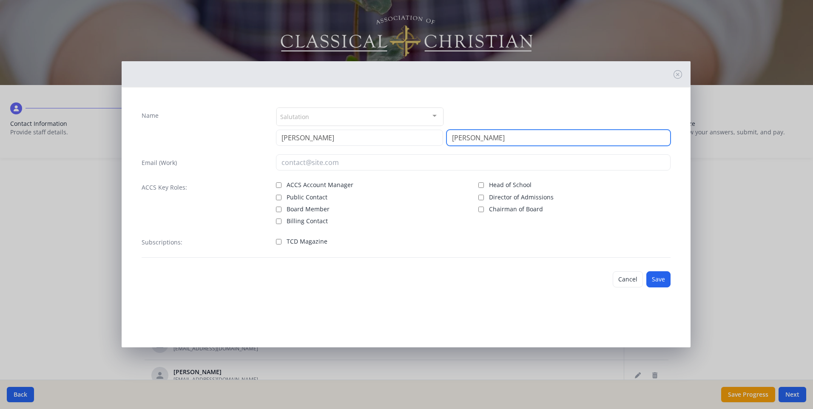
type input "Jackson"
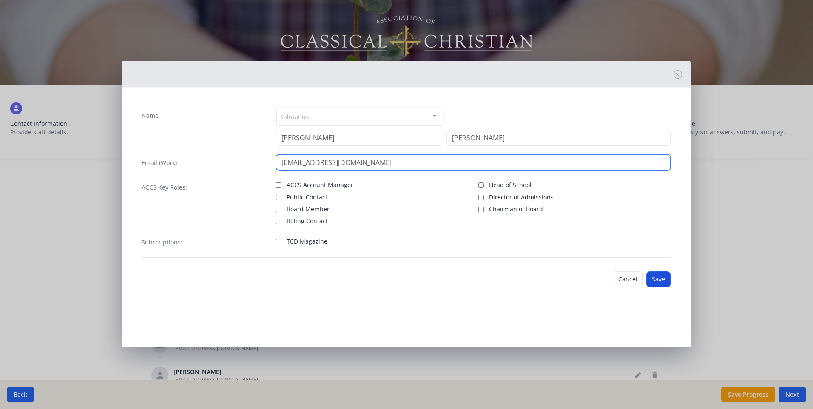
type input "[EMAIL_ADDRESS][DOMAIN_NAME]"
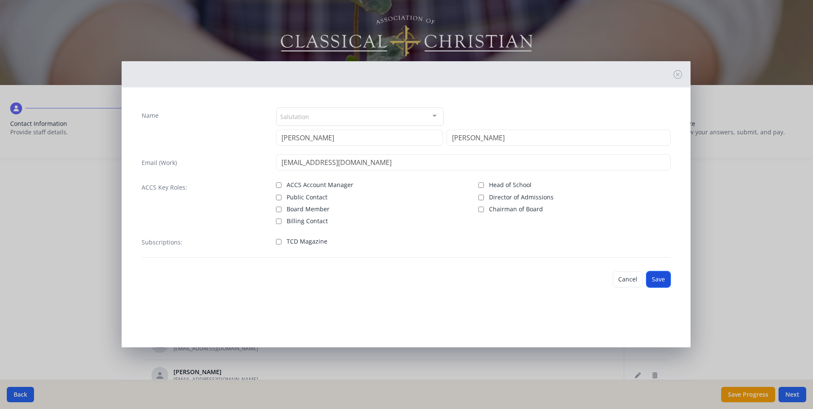
click at [655, 275] on button "Save" at bounding box center [658, 279] width 24 height 16
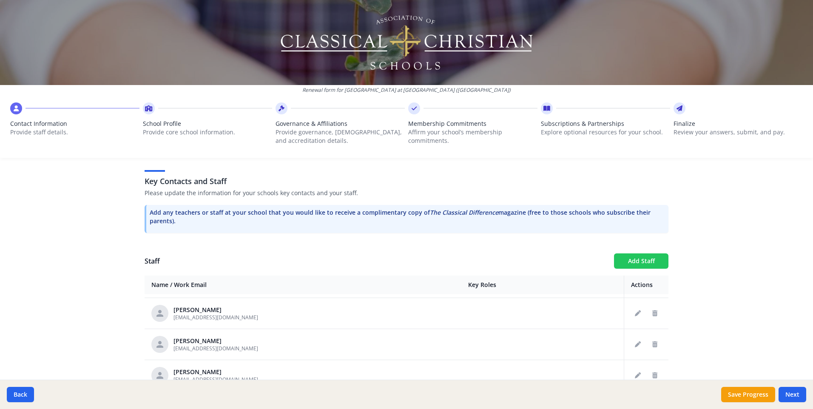
click at [619, 253] on button "Add Staff" at bounding box center [641, 260] width 54 height 15
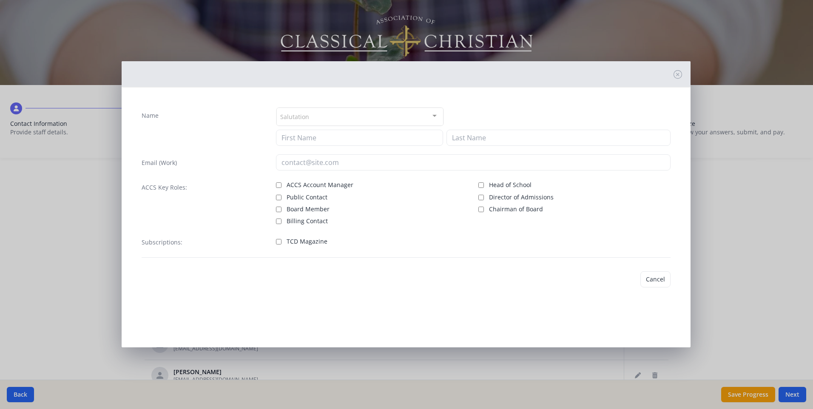
checkbox input "false"
click at [313, 138] on input at bounding box center [359, 138] width 167 height 16
type input "Shonda"
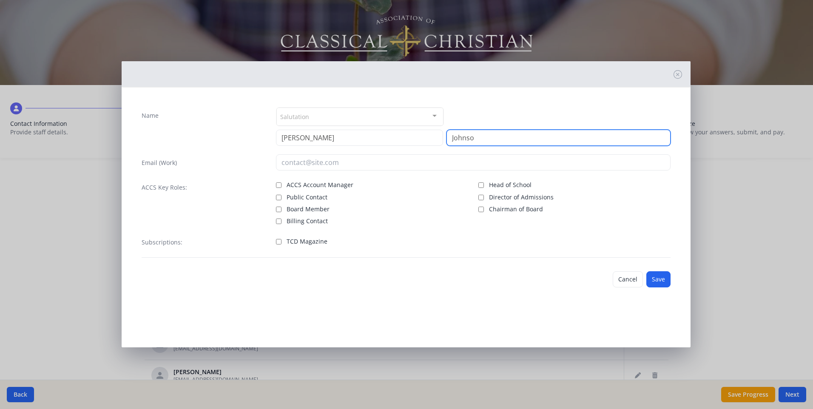
type input "Johnson"
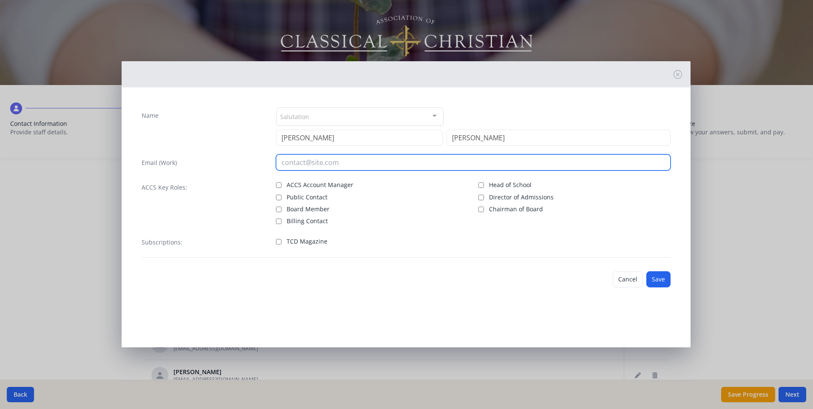
type input "SJohnson@westminsterknights.org"
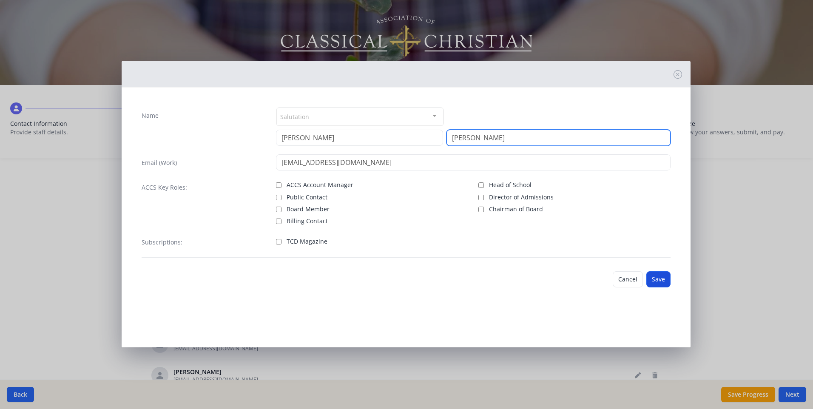
type input "Johnson"
click at [654, 281] on button "Save" at bounding box center [658, 279] width 24 height 16
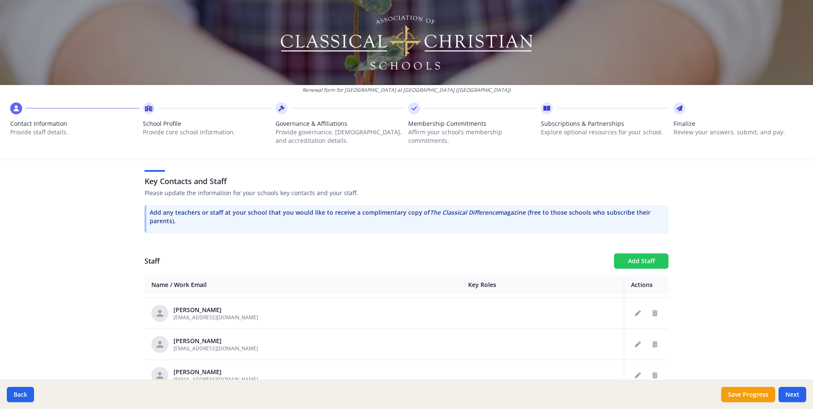
click at [622, 253] on button "Add Staff" at bounding box center [641, 260] width 54 height 15
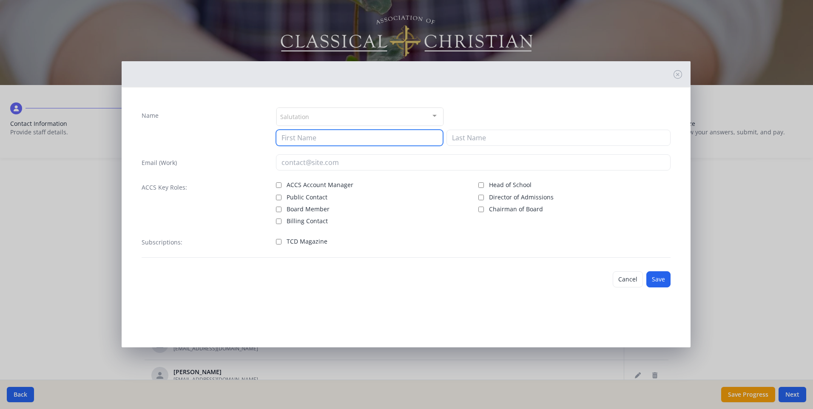
click at [313, 136] on input at bounding box center [359, 138] width 167 height 16
type input "Riley"
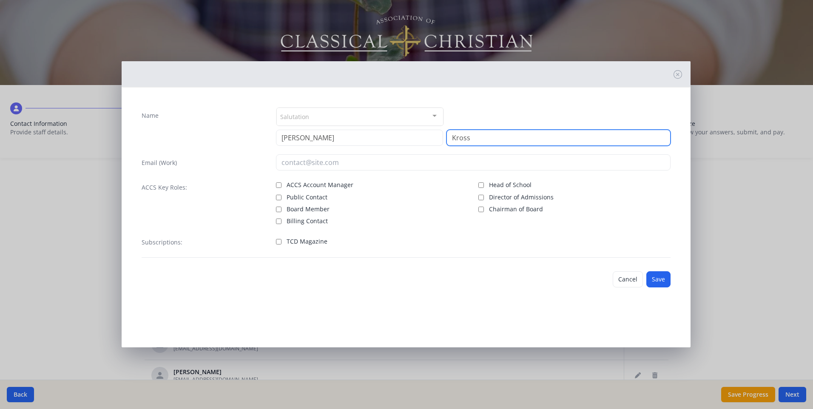
type input "Kross"
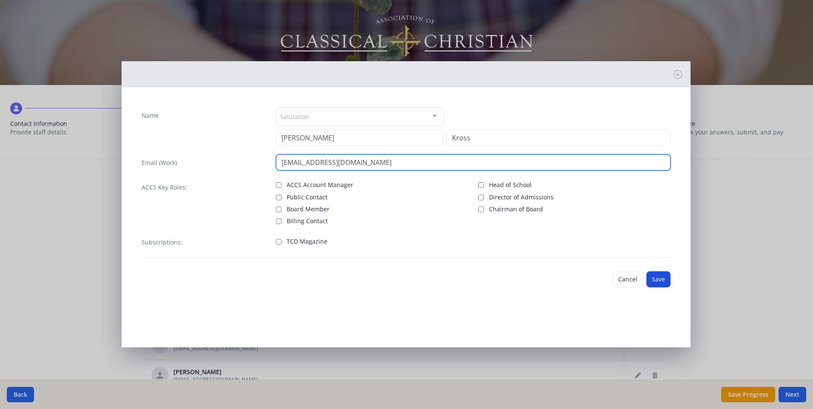
type input "[EMAIL_ADDRESS][DOMAIN_NAME]"
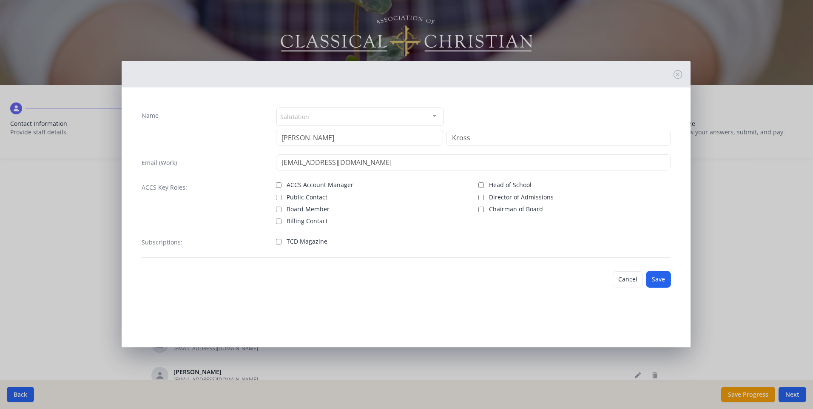
click at [653, 276] on button "Save" at bounding box center [658, 279] width 24 height 16
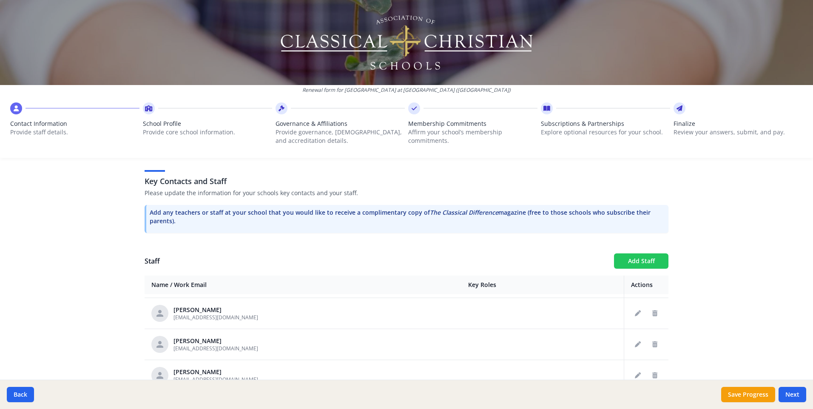
click at [625, 253] on button "Add Staff" at bounding box center [641, 260] width 54 height 15
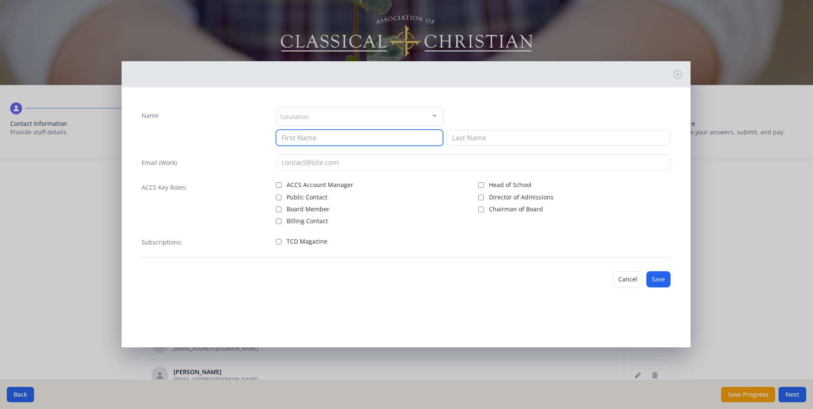
click at [315, 137] on input at bounding box center [359, 138] width 167 height 16
type input "Cara"
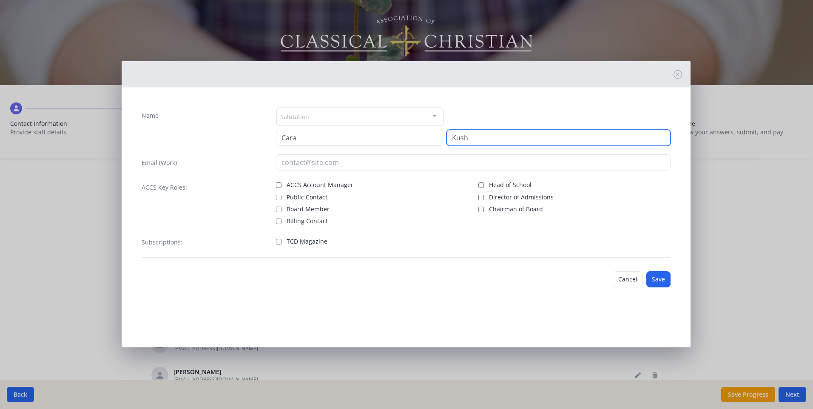
type input "Kush"
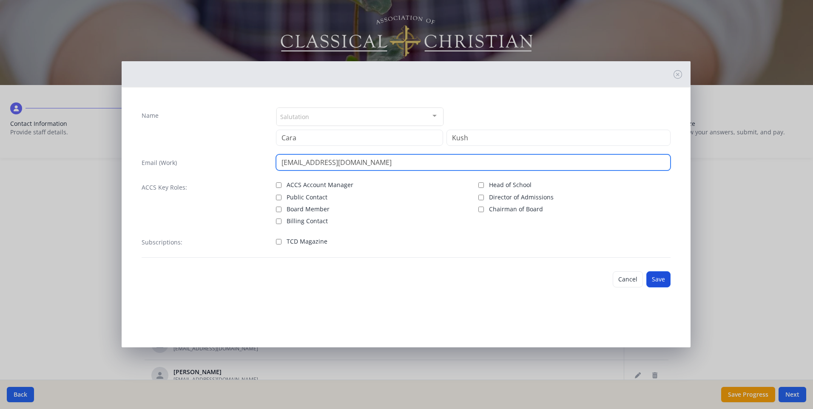
type input "CKush@westminsterknights.org"
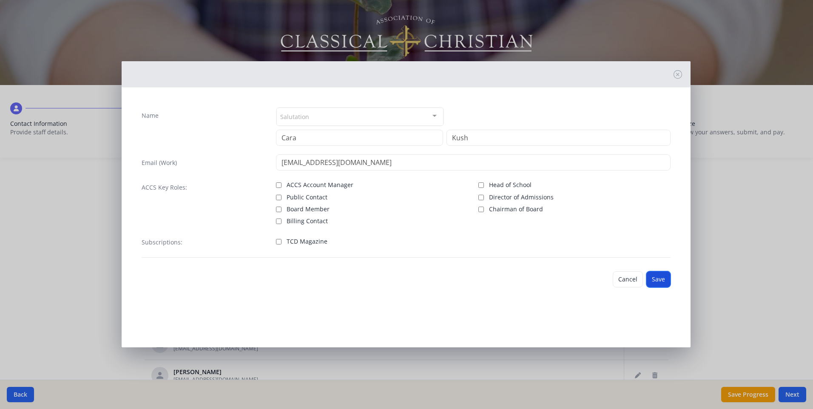
click at [651, 281] on button "Save" at bounding box center [658, 279] width 24 height 16
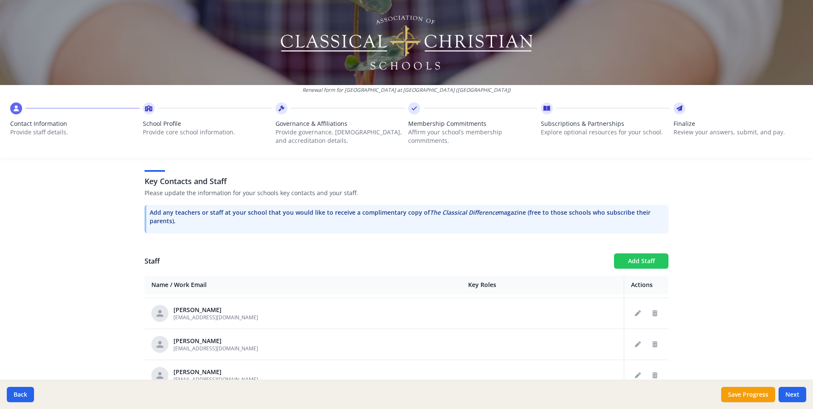
click at [621, 253] on button "Add Staff" at bounding box center [641, 260] width 54 height 15
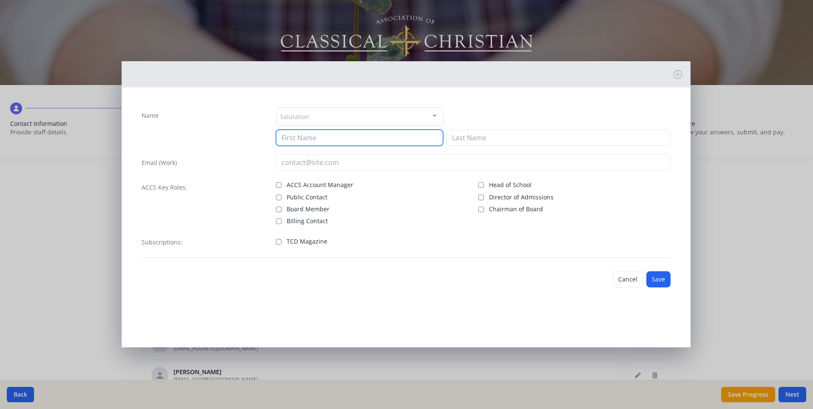
click at [296, 139] on input at bounding box center [359, 138] width 167 height 16
click at [293, 139] on input at bounding box center [359, 138] width 167 height 16
type input "Anne"
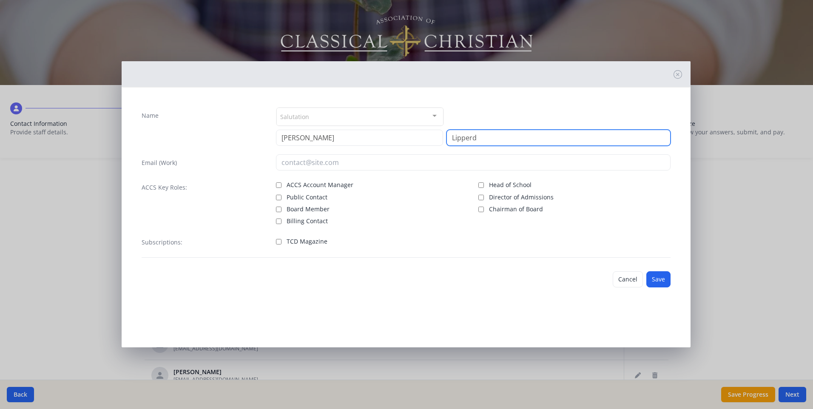
type input "Lipperd"
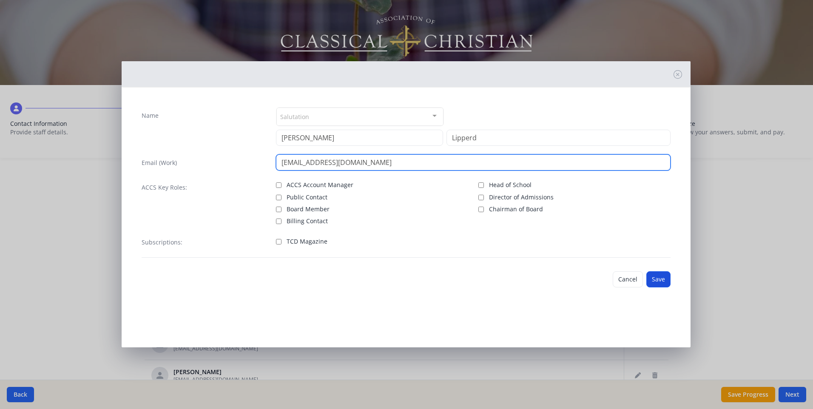
type input "[EMAIL_ADDRESS][DOMAIN_NAME]"
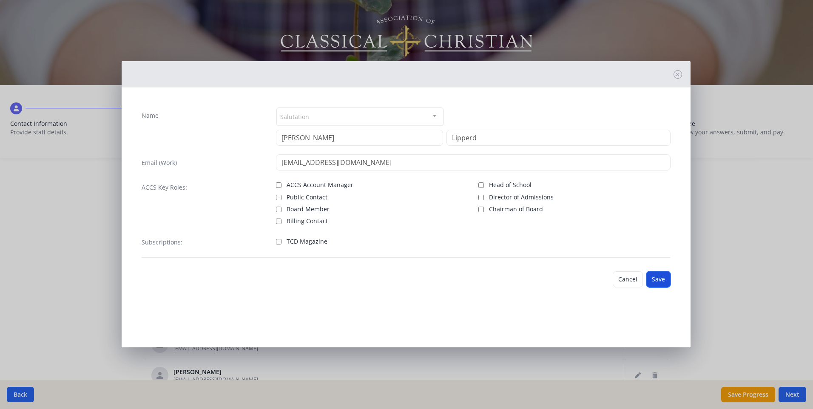
click at [662, 281] on button "Save" at bounding box center [658, 279] width 24 height 16
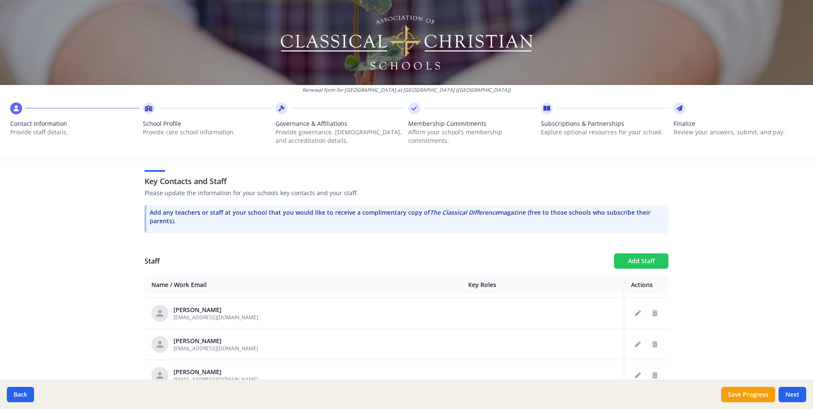
click at [639, 253] on button "Add Staff" at bounding box center [641, 260] width 54 height 15
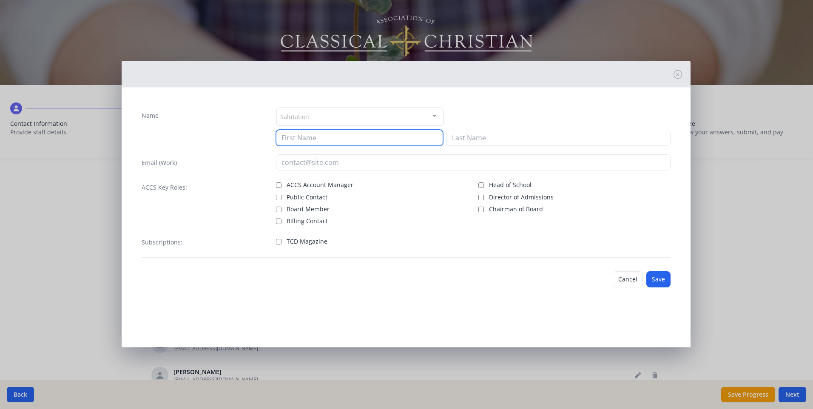
click at [403, 134] on input at bounding box center [359, 138] width 167 height 16
type input "Julie"
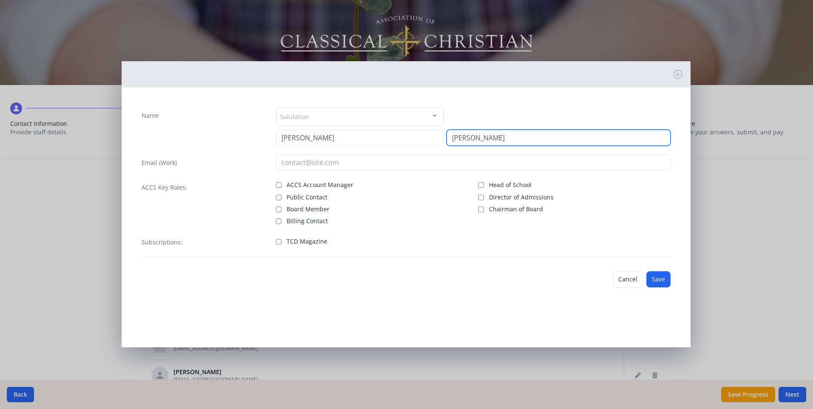
type input "Lund"
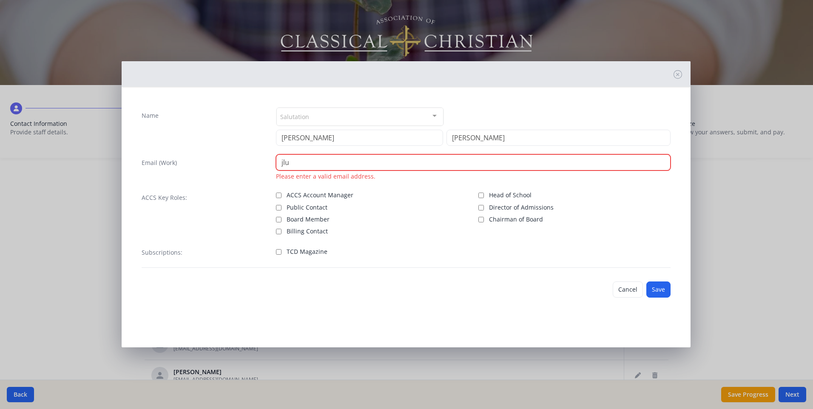
type input "JLund@westminsterknights.org"
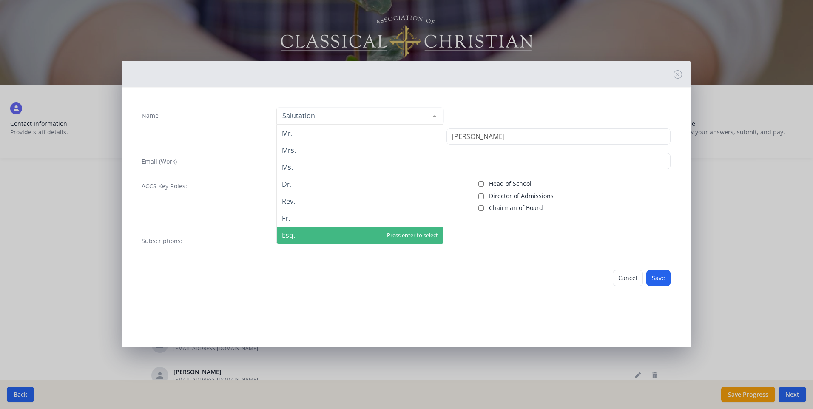
click at [516, 286] on div "Cancel Save" at bounding box center [406, 278] width 542 height 30
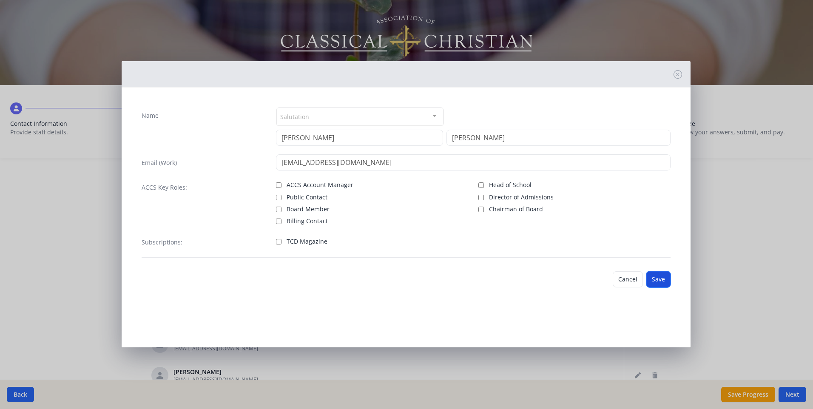
click at [654, 281] on button "Save" at bounding box center [658, 279] width 24 height 16
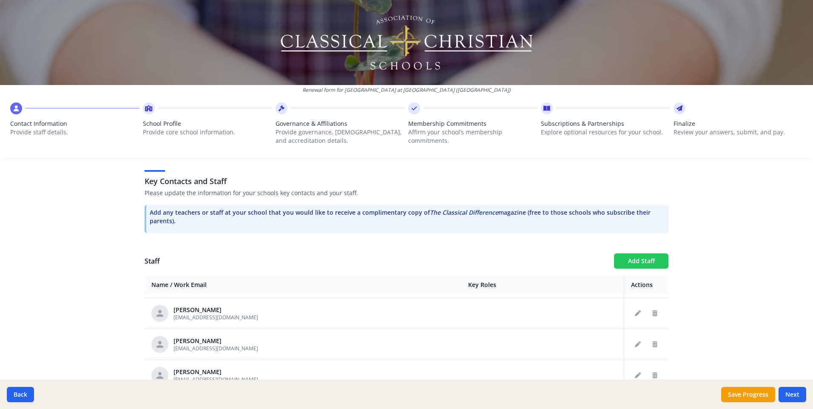
click at [625, 253] on button "Add Staff" at bounding box center [641, 260] width 54 height 15
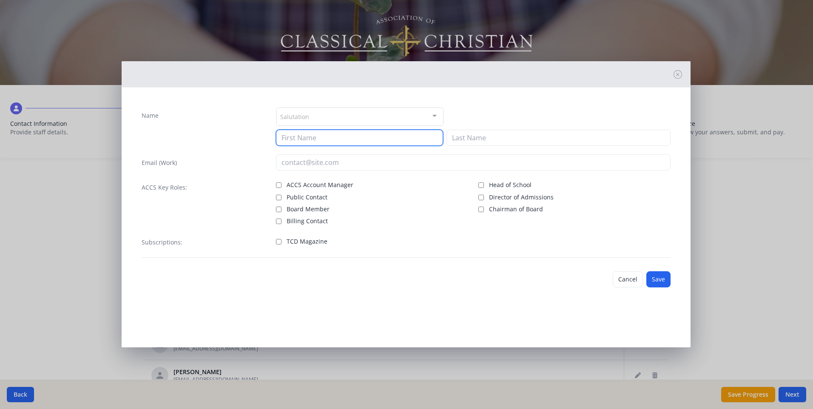
click at [294, 137] on input at bounding box center [359, 138] width 167 height 16
type input "Holly"
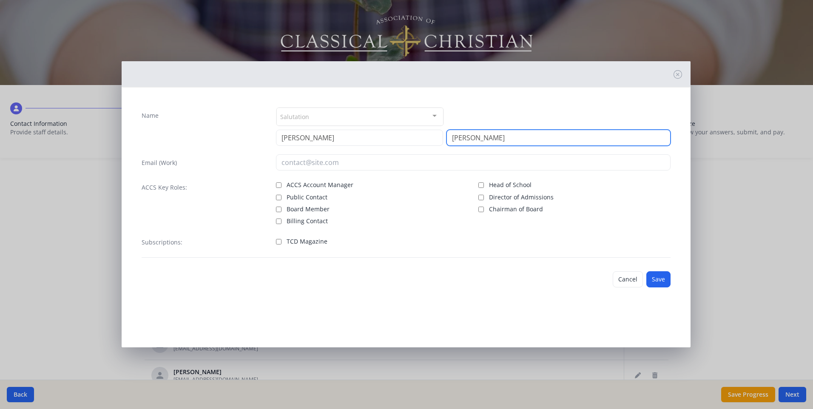
type input "Mackle"
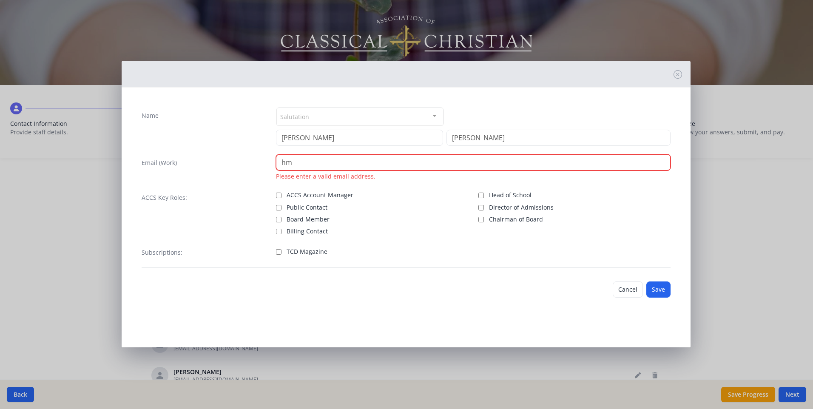
type input "[EMAIL_ADDRESS][DOMAIN_NAME]"
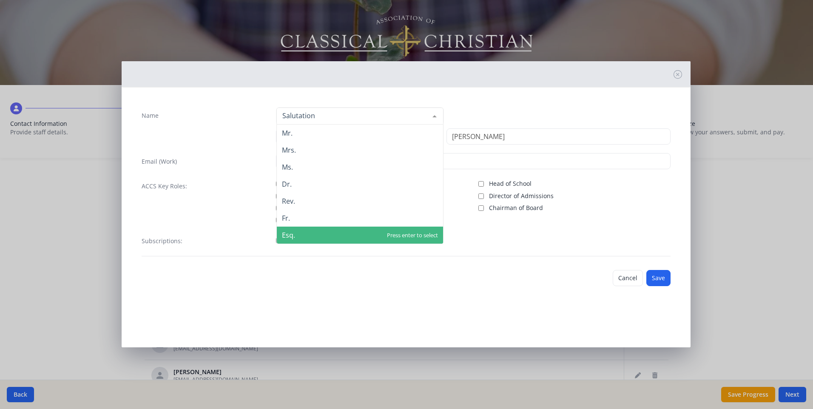
click at [416, 293] on div "Name Mr. Mrs. Ms. Dr. Rev. Fr. Esq. No elements found. Consider changing the se…" at bounding box center [406, 200] width 569 height 213
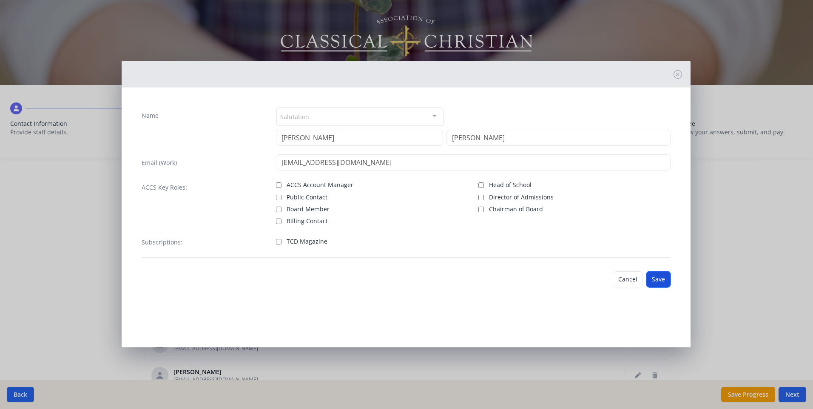
click at [654, 280] on button "Save" at bounding box center [658, 279] width 24 height 16
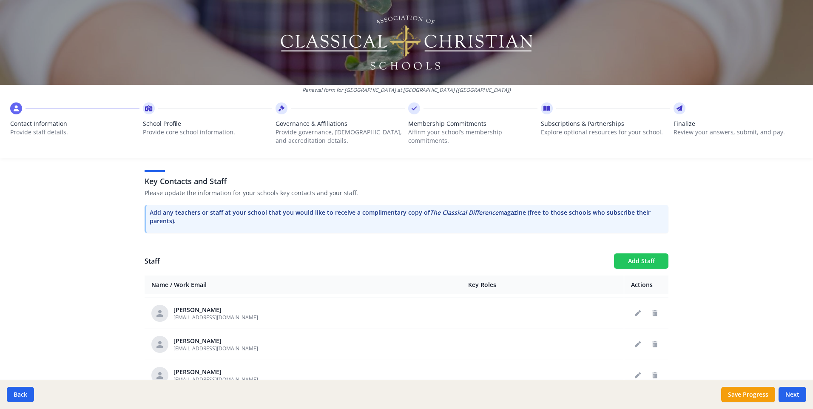
click at [645, 253] on button "Add Staff" at bounding box center [641, 260] width 54 height 15
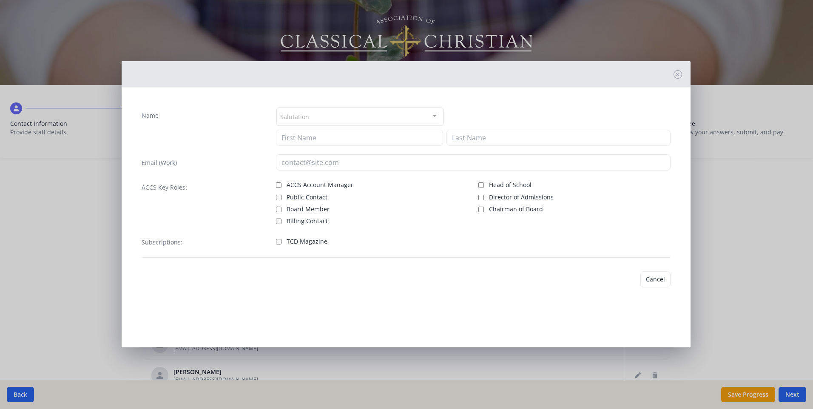
checkbox input "false"
click at [290, 135] on input at bounding box center [359, 138] width 167 height 16
type input "Anna"
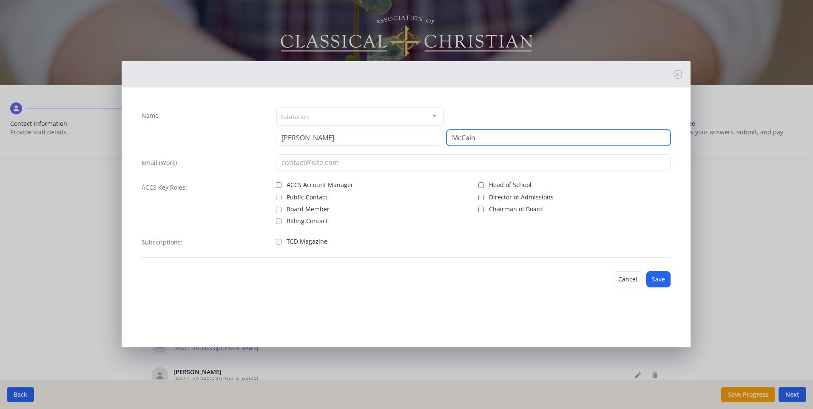
type input "McCain"
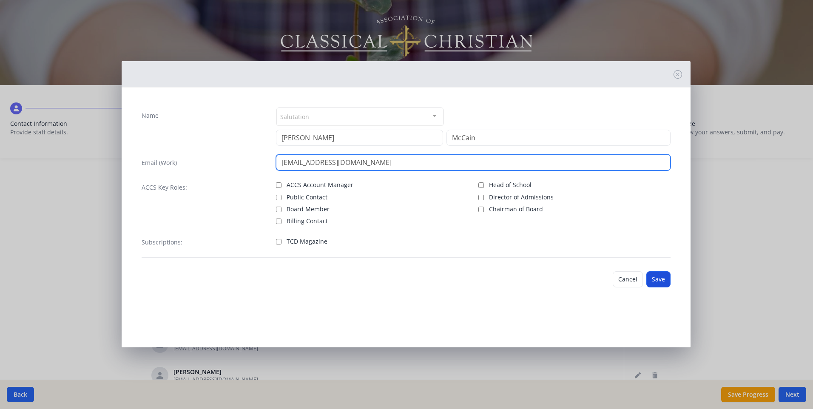
type input "[EMAIL_ADDRESS][DOMAIN_NAME]"
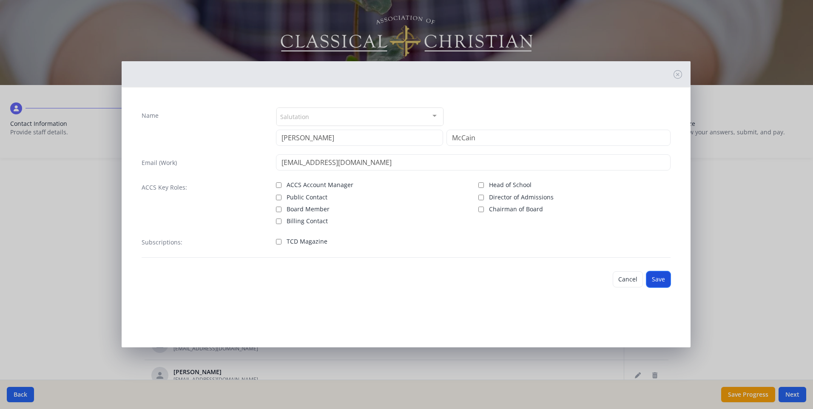
click at [662, 280] on button "Save" at bounding box center [658, 279] width 24 height 16
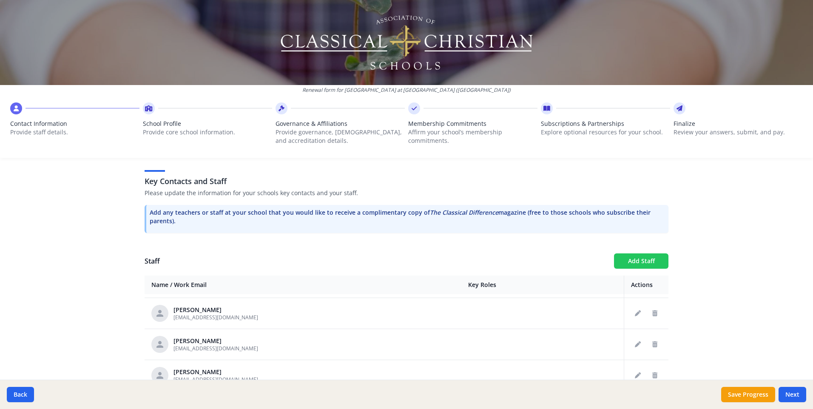
click at [629, 253] on button "Add Staff" at bounding box center [641, 260] width 54 height 15
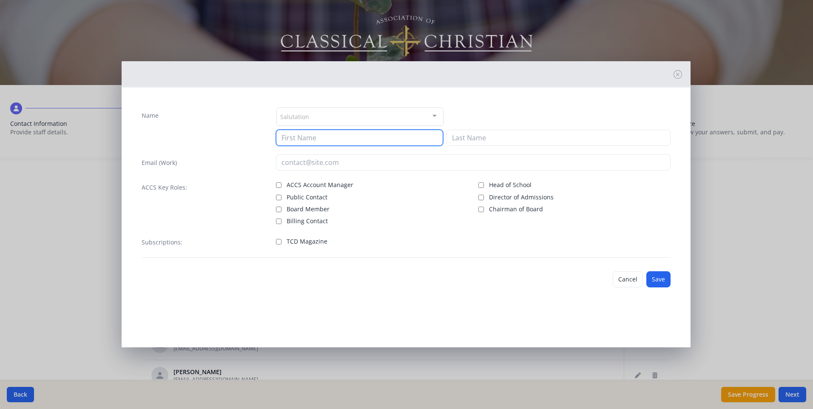
click at [307, 136] on input at bounding box center [359, 138] width 167 height 16
type input "Corey"
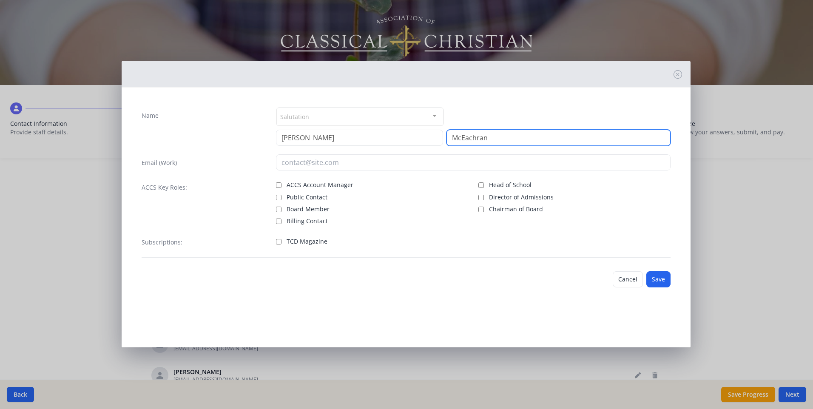
type input "McEachran"
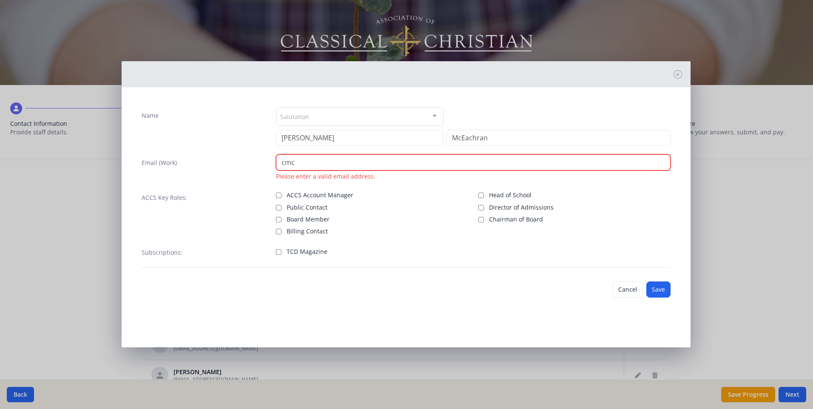
type input "CMcEachran@westminsterknights.org"
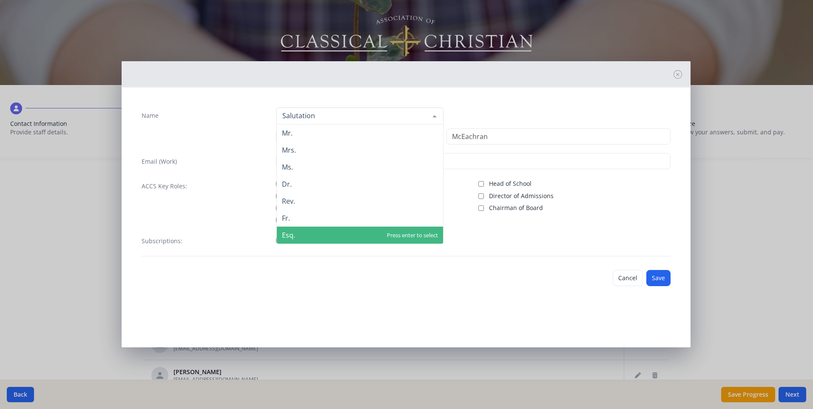
click at [346, 273] on div "Cancel Save" at bounding box center [406, 278] width 542 height 30
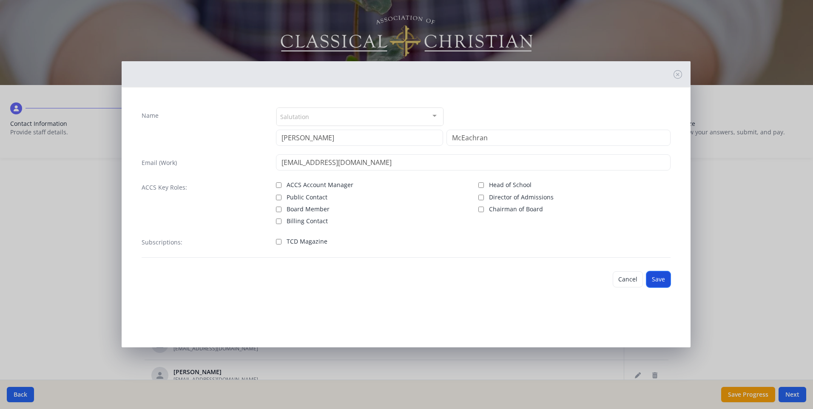
click at [656, 280] on button "Save" at bounding box center [658, 279] width 24 height 16
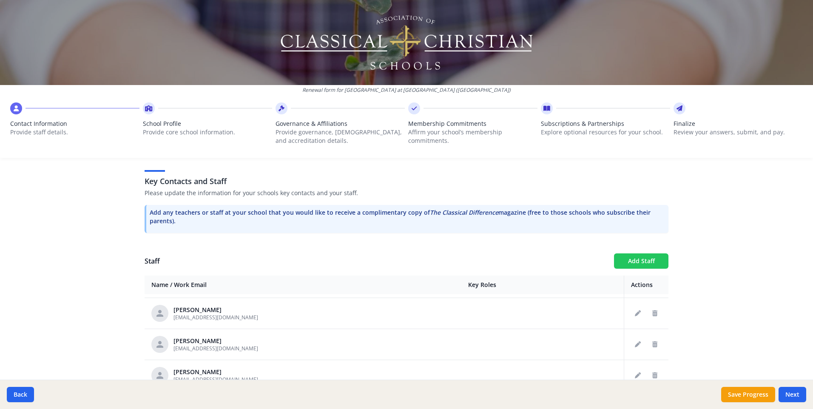
click at [620, 253] on button "Add Staff" at bounding box center [641, 260] width 54 height 15
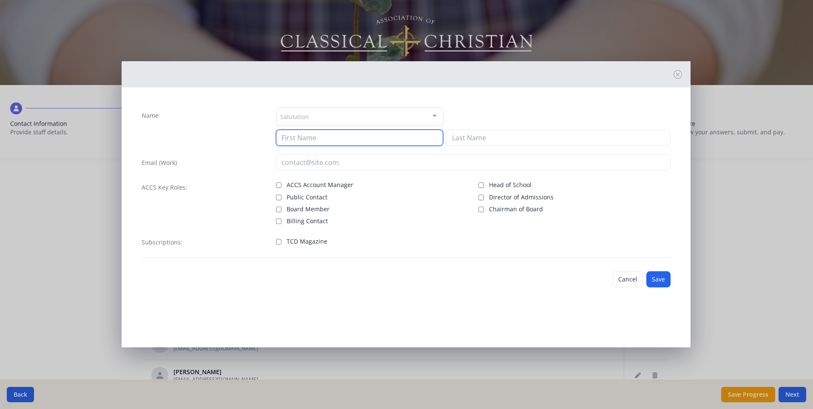
click at [315, 135] on input at bounding box center [359, 138] width 167 height 16
type input "Lourdes"
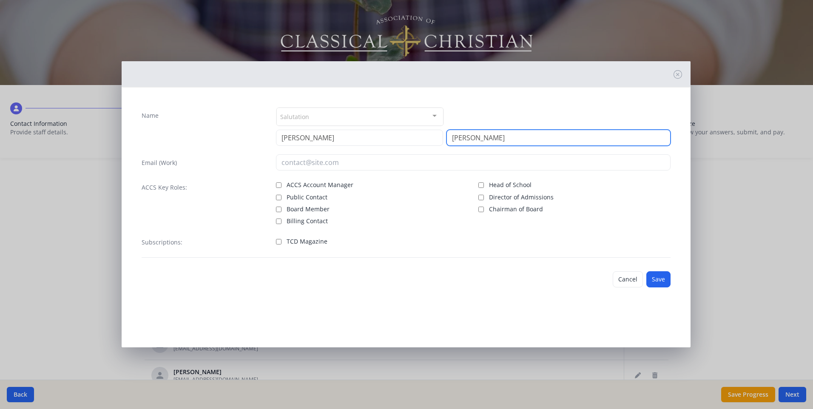
type input "Mier"
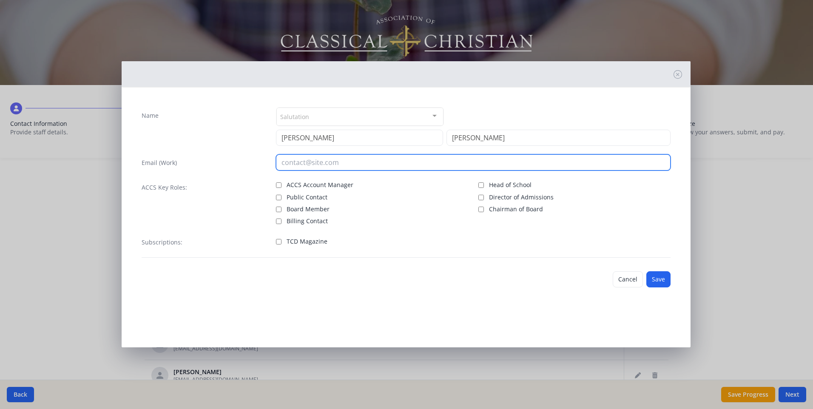
click at [304, 163] on input "email" at bounding box center [473, 162] width 395 height 16
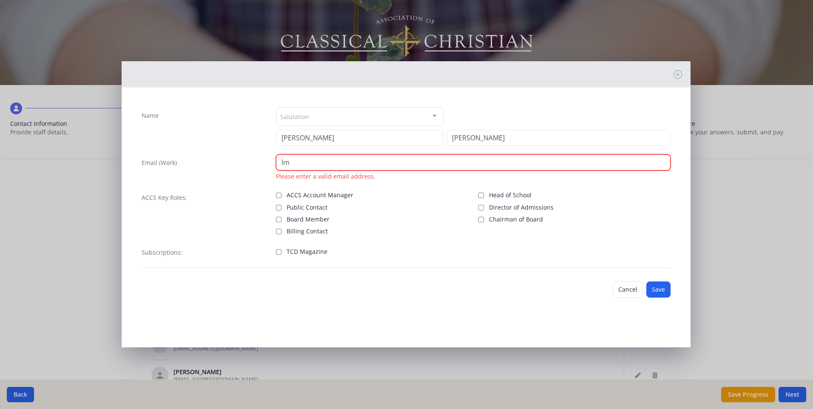
type input "[EMAIL_ADDRESS][DOMAIN_NAME]"
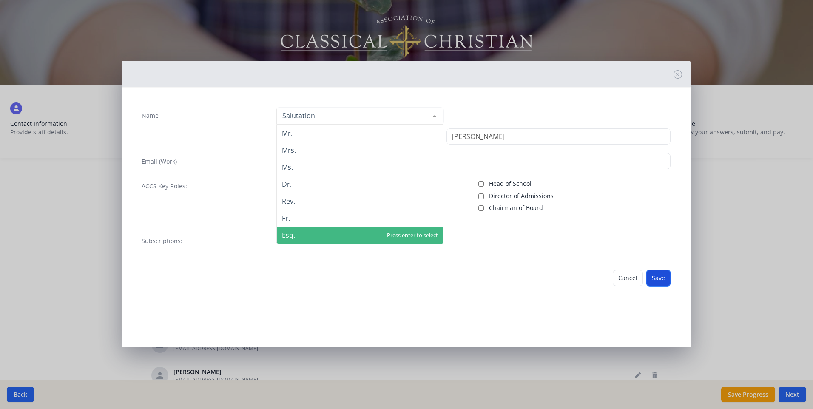
click at [653, 278] on button "Save" at bounding box center [658, 278] width 24 height 16
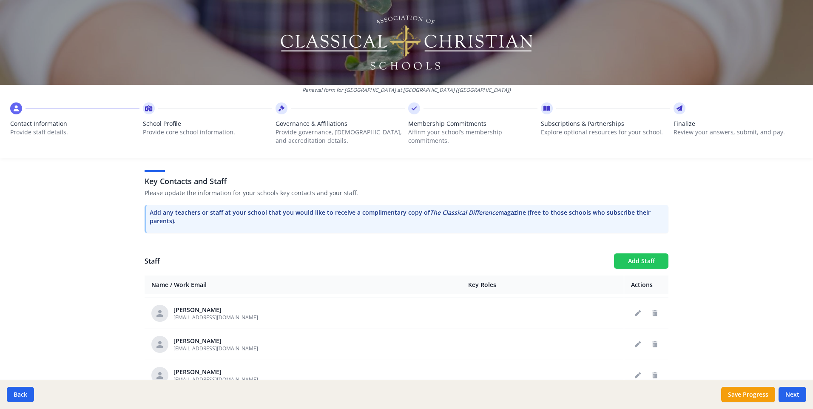
click at [630, 253] on button "Add Staff" at bounding box center [641, 260] width 54 height 15
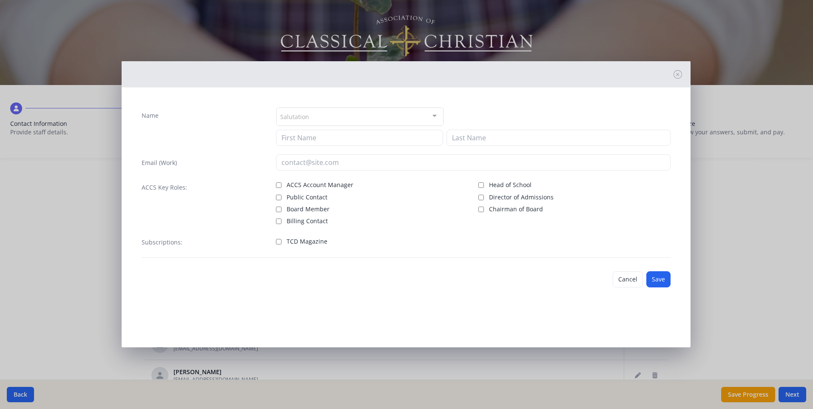
click at [630, 184] on label "Head of School" at bounding box center [574, 184] width 192 height 10
click at [484, 184] on input "Head of School" at bounding box center [481, 185] width 6 height 6
checkbox input "true"
click at [307, 139] on input at bounding box center [359, 138] width 167 height 16
type input "Lea"
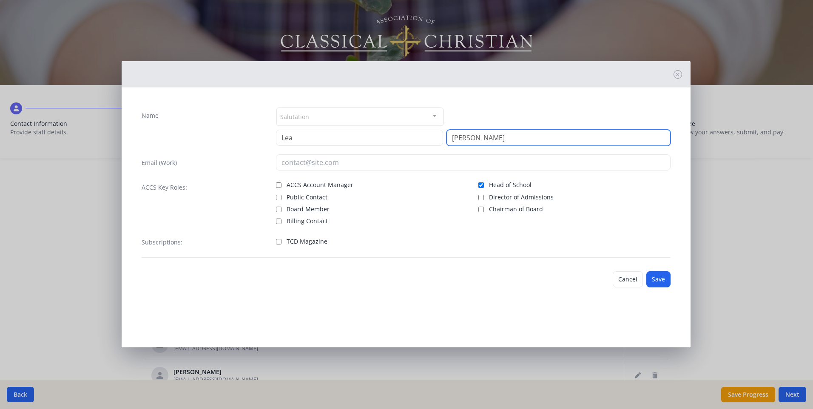
type input "Moore"
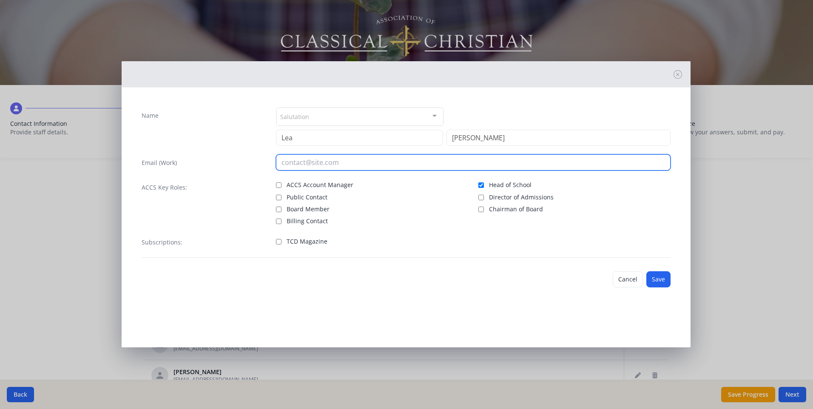
click at [298, 159] on input "email" at bounding box center [473, 162] width 395 height 16
type input "[EMAIL_ADDRESS][DOMAIN_NAME]"
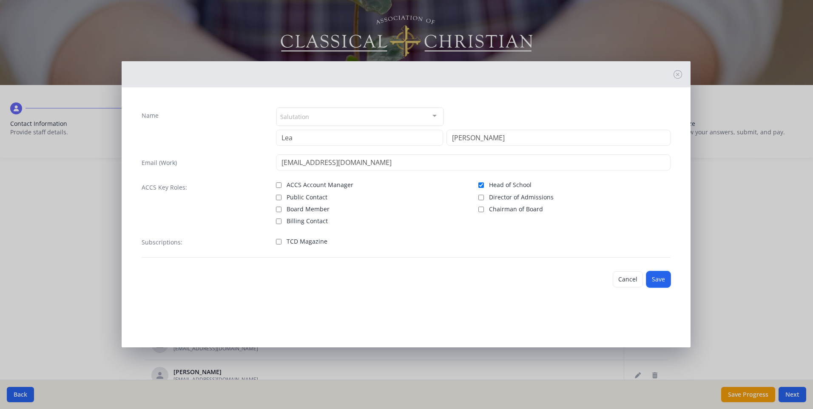
click at [662, 277] on button "Save" at bounding box center [658, 279] width 24 height 16
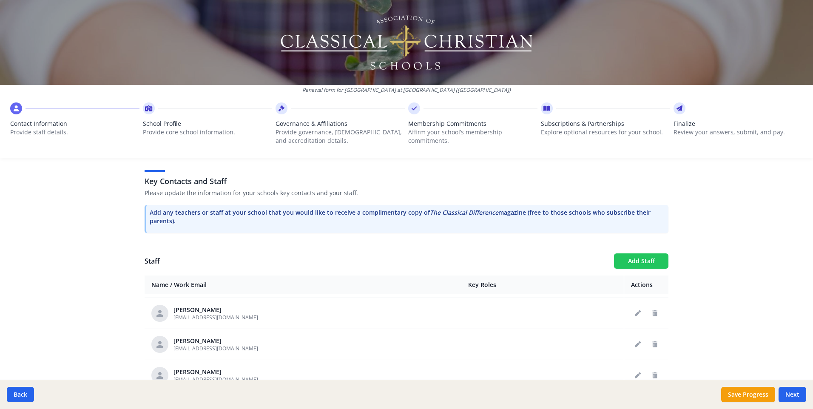
click at [628, 253] on button "Add Staff" at bounding box center [641, 260] width 54 height 15
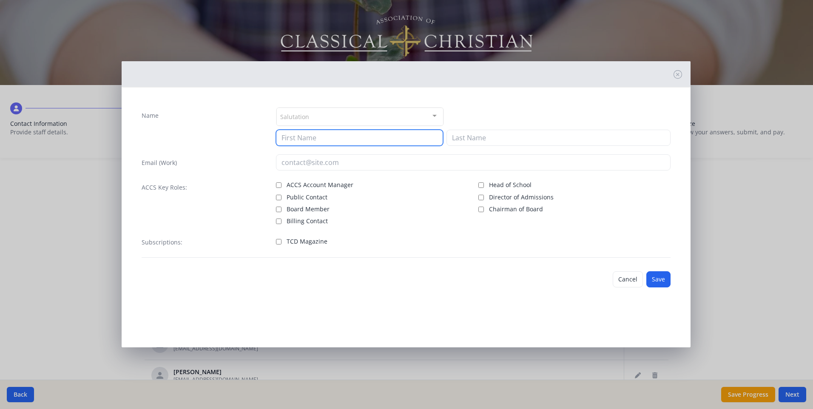
click at [301, 139] on input at bounding box center [359, 138] width 167 height 16
type input "Hannah"
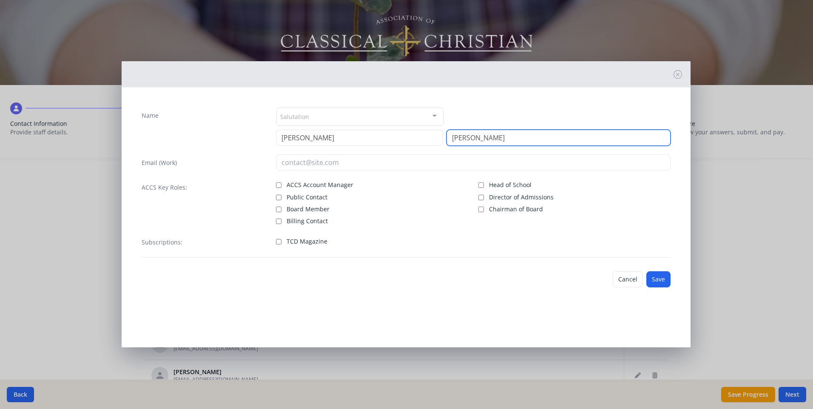
type input "Phelps"
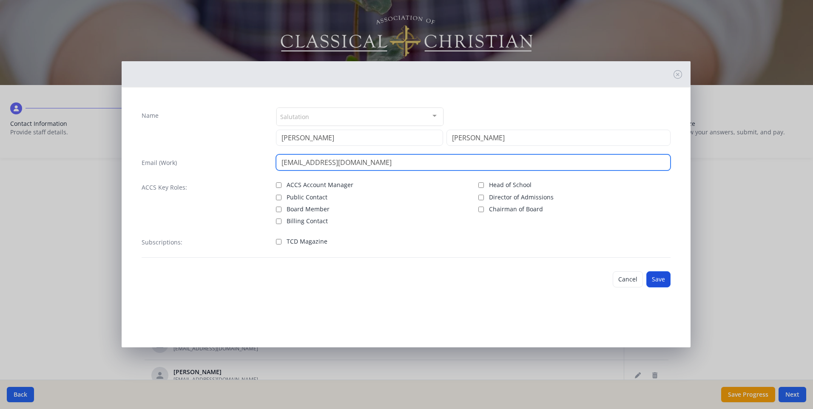
type input "[EMAIL_ADDRESS][DOMAIN_NAME]"
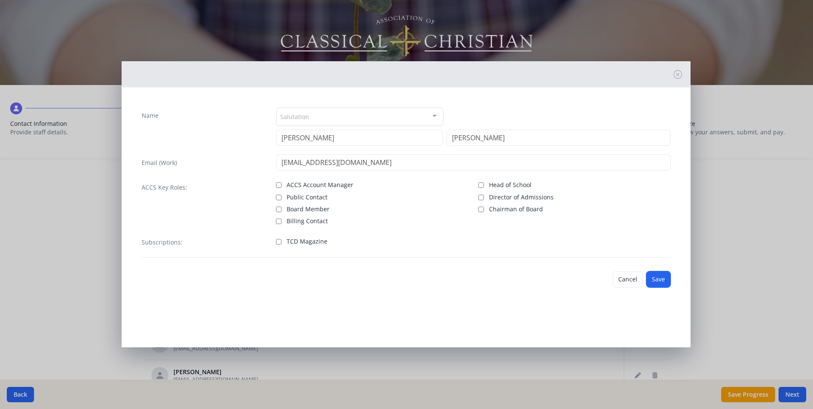
click at [665, 280] on button "Save" at bounding box center [658, 279] width 24 height 16
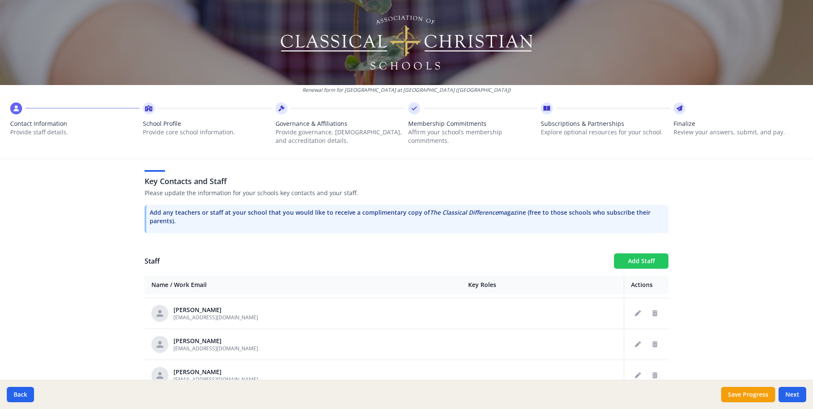
click at [642, 253] on button "Add Staff" at bounding box center [641, 260] width 54 height 15
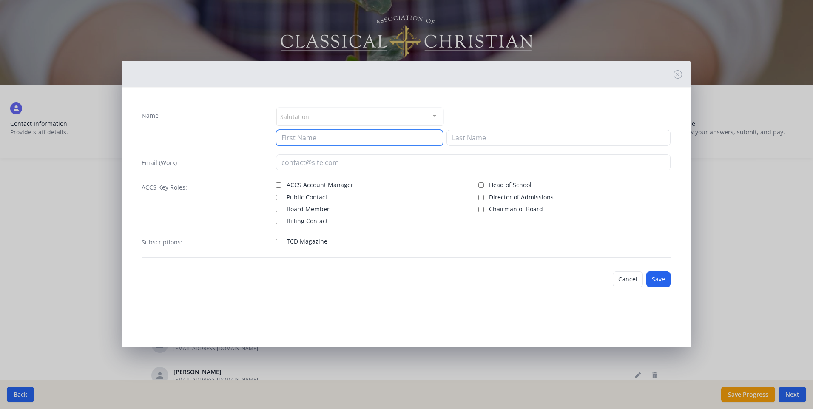
click at [335, 142] on input at bounding box center [359, 138] width 167 height 16
type input "Lindsay"
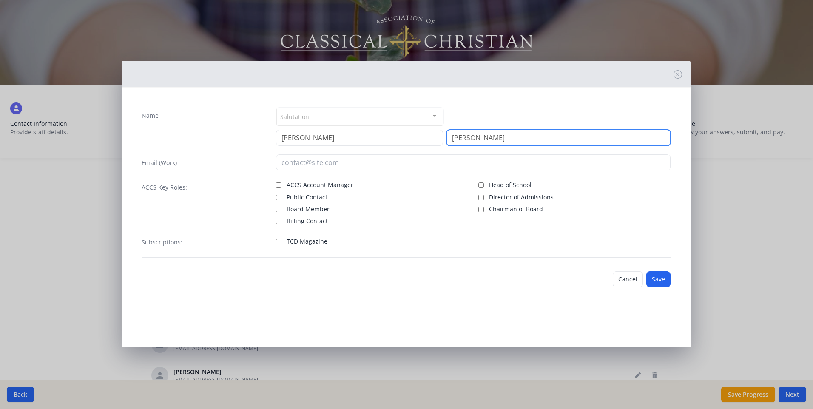
type input "Putnam"
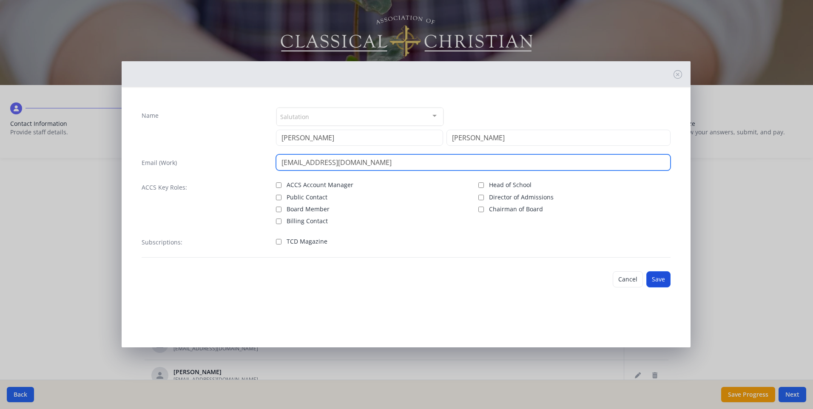
type input "[EMAIL_ADDRESS][DOMAIN_NAME]"
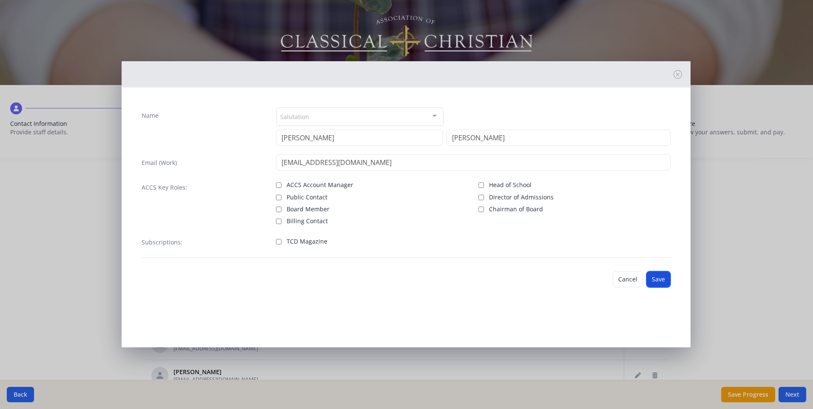
click at [667, 282] on button "Save" at bounding box center [658, 279] width 24 height 16
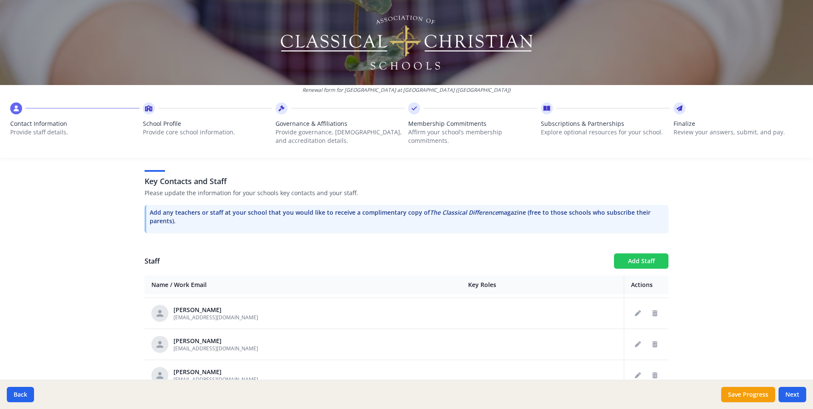
click at [628, 253] on button "Add Staff" at bounding box center [641, 260] width 54 height 15
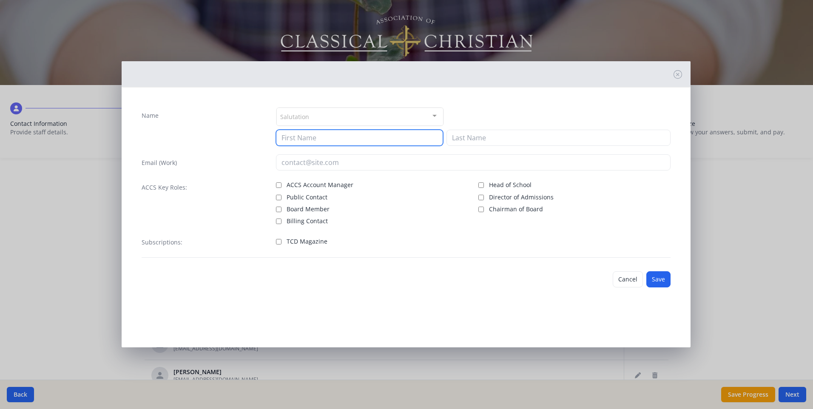
click at [345, 139] on input at bounding box center [359, 138] width 167 height 16
type input "Laura"
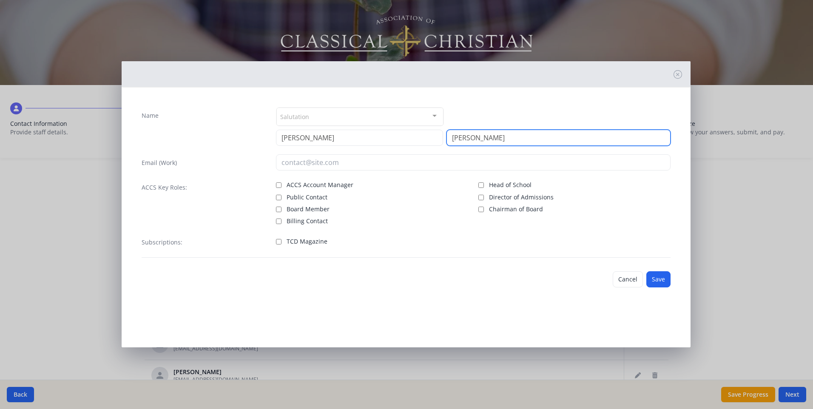
type input "Smith"
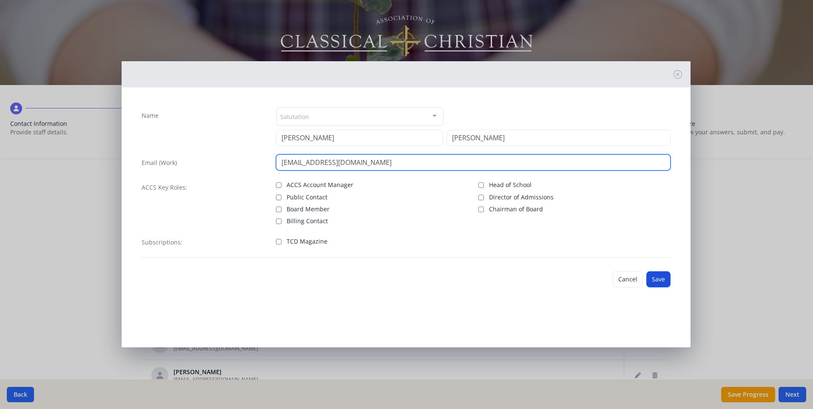
type input "[EMAIL_ADDRESS][DOMAIN_NAME]"
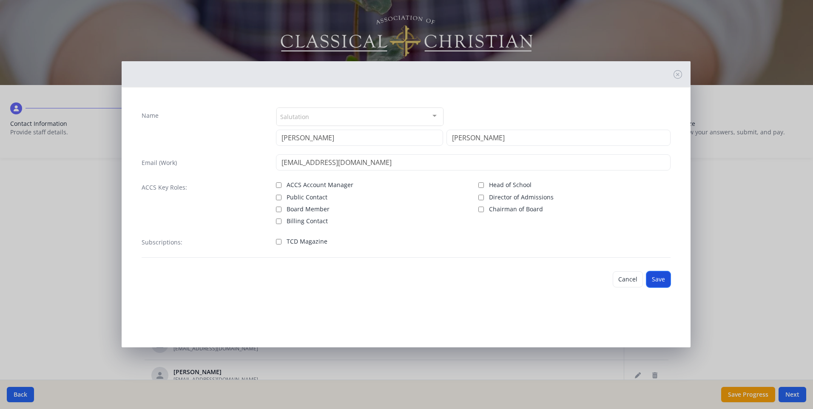
click at [653, 279] on button "Save" at bounding box center [658, 279] width 24 height 16
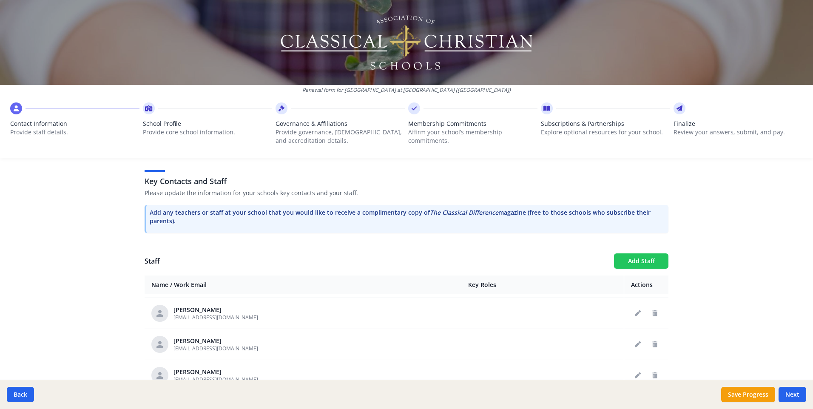
click at [637, 253] on button "Add Staff" at bounding box center [641, 260] width 54 height 15
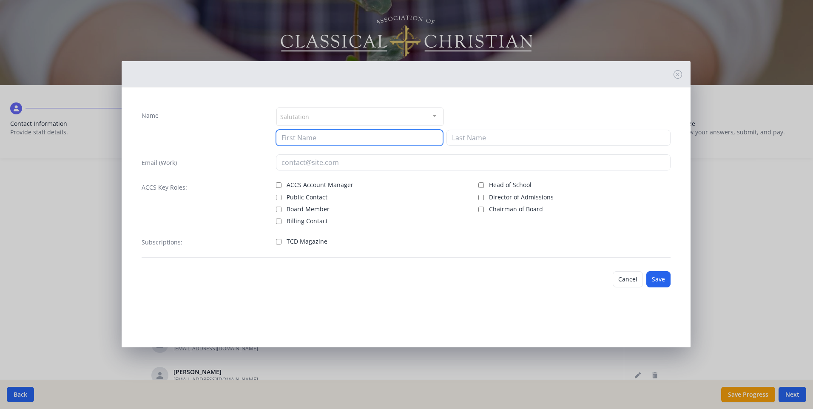
click at [315, 138] on input at bounding box center [359, 138] width 167 height 16
type input "Emily"
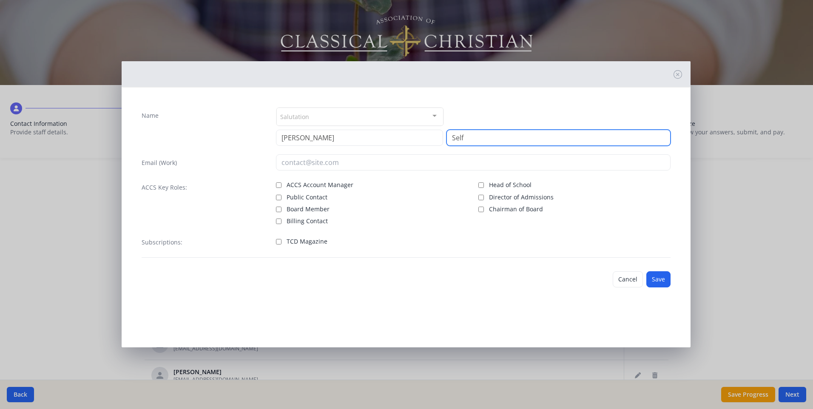
type input "Self"
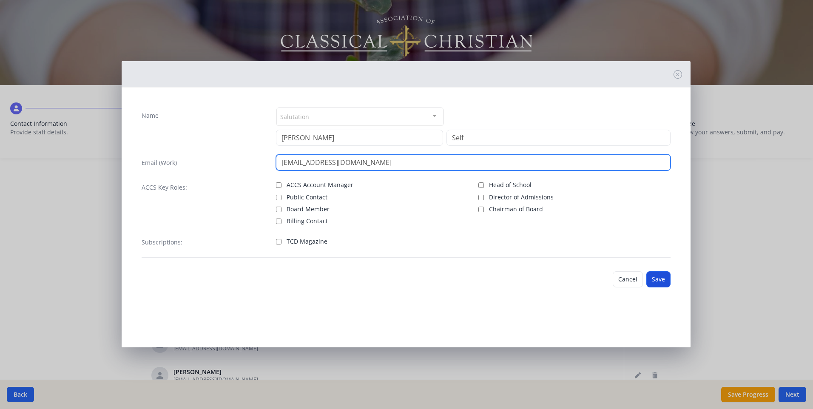
type input "[EMAIL_ADDRESS][DOMAIN_NAME]"
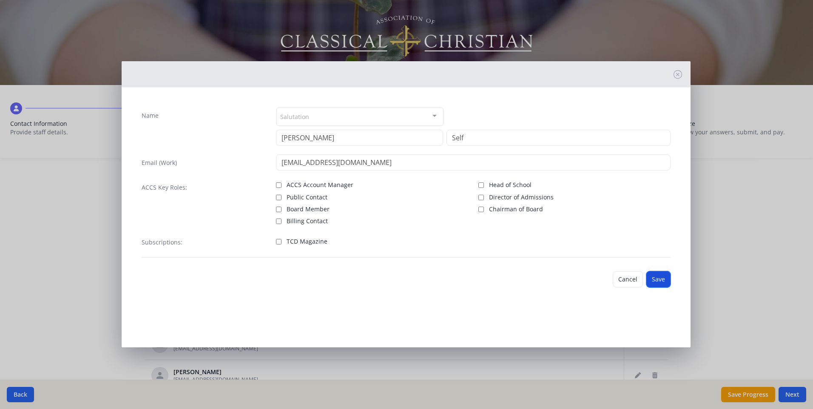
click at [658, 281] on button "Save" at bounding box center [658, 279] width 24 height 16
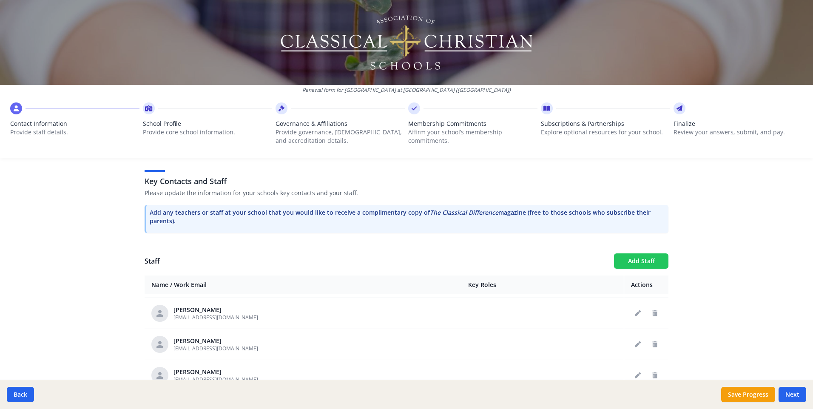
click at [623, 253] on button "Add Staff" at bounding box center [641, 260] width 54 height 15
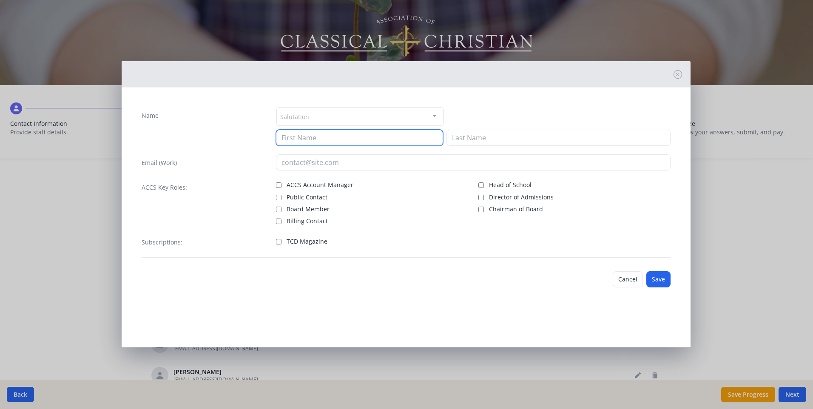
click at [298, 138] on input at bounding box center [359, 138] width 167 height 16
type input "Jennifer"
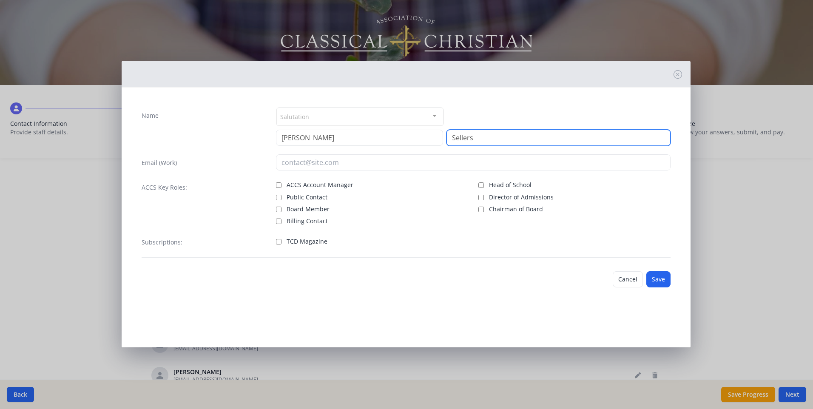
type input "Sellers"
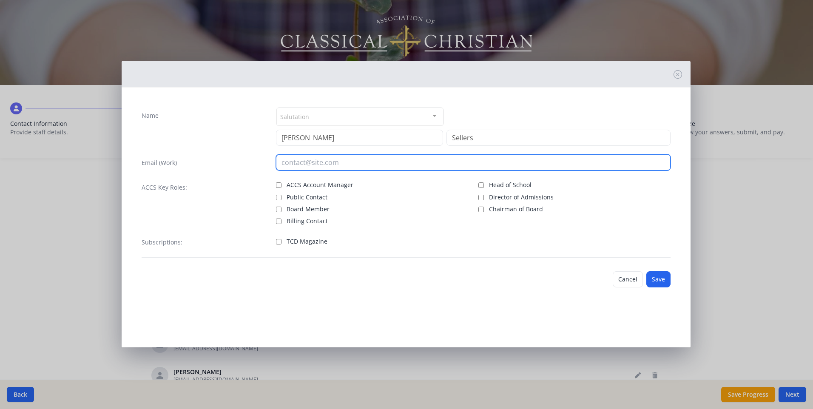
click at [303, 166] on input "email" at bounding box center [473, 162] width 395 height 16
type input "[EMAIL_ADDRESS][DOMAIN_NAME]"
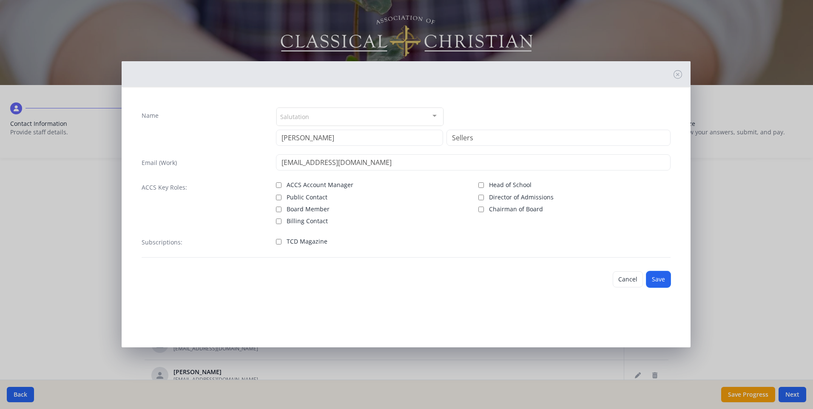
click at [652, 278] on button "Save" at bounding box center [658, 279] width 24 height 16
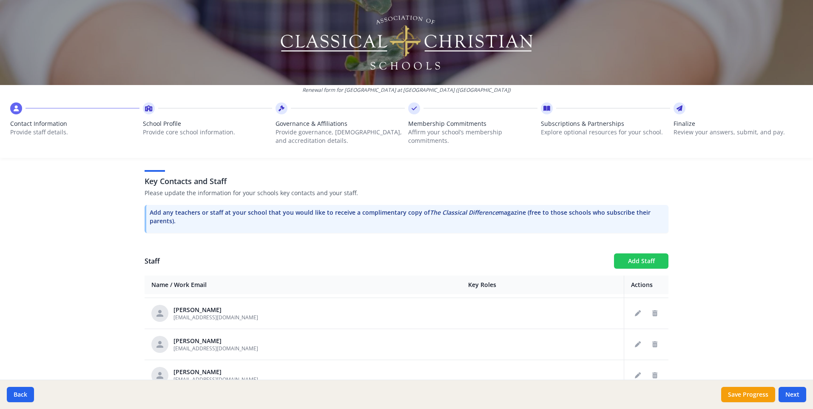
click at [622, 253] on button "Add Staff" at bounding box center [641, 260] width 54 height 15
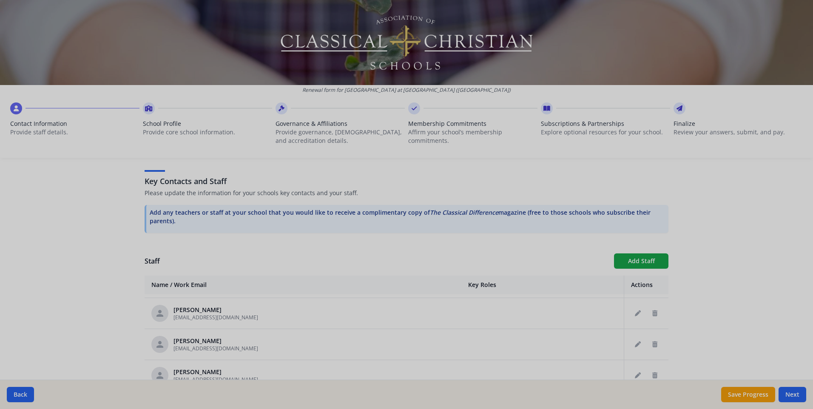
checkbox input "false"
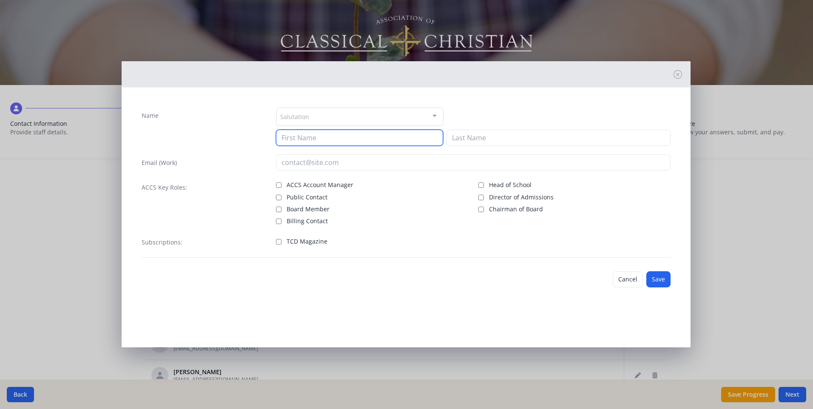
click at [293, 136] on input at bounding box center [359, 138] width 167 height 16
type input "Sophie"
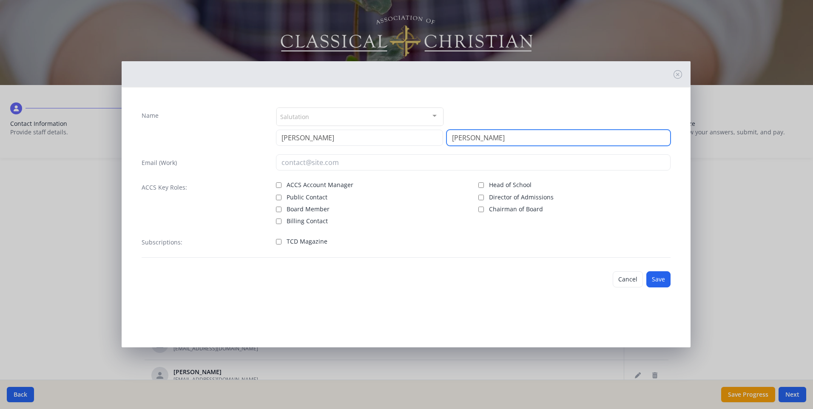
type input "Simmons"
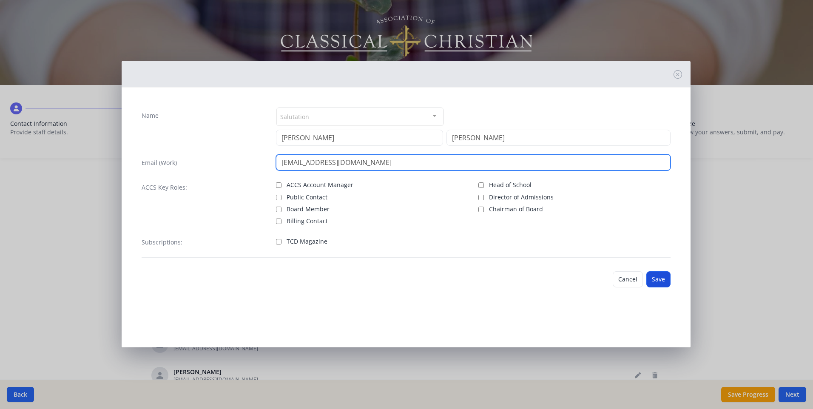
type input "[EMAIL_ADDRESS][DOMAIN_NAME]"
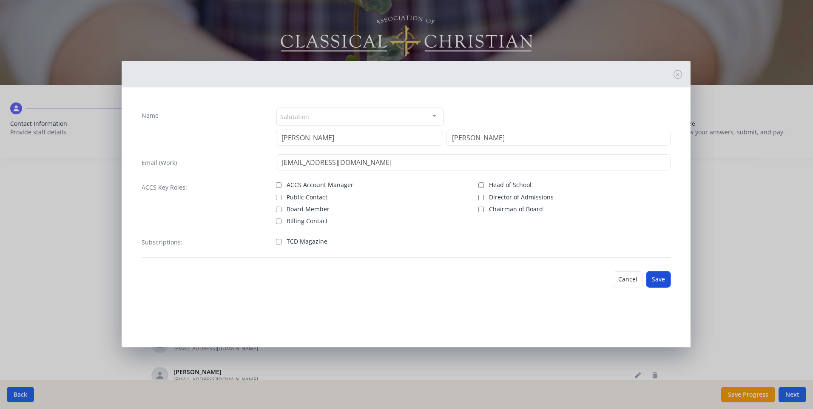
click at [649, 284] on button "Save" at bounding box center [658, 279] width 24 height 16
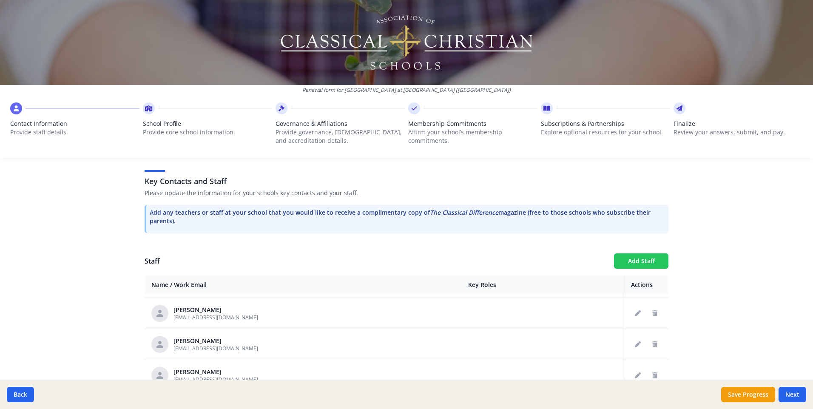
click at [626, 253] on button "Add Staff" at bounding box center [641, 260] width 54 height 15
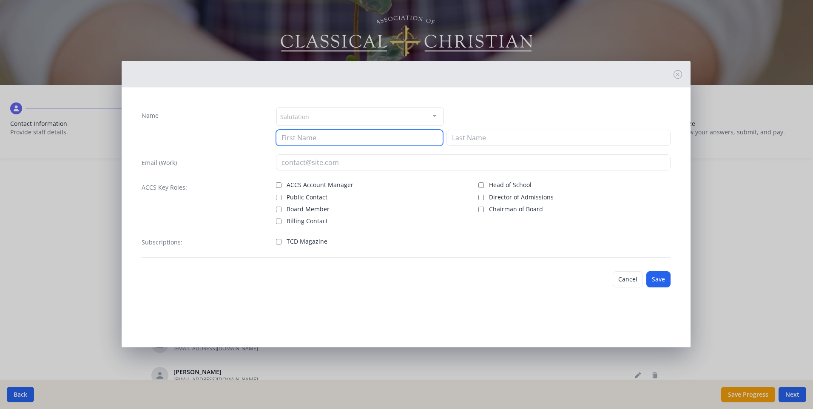
click at [332, 138] on input at bounding box center [359, 138] width 167 height 16
type input "Katherine"
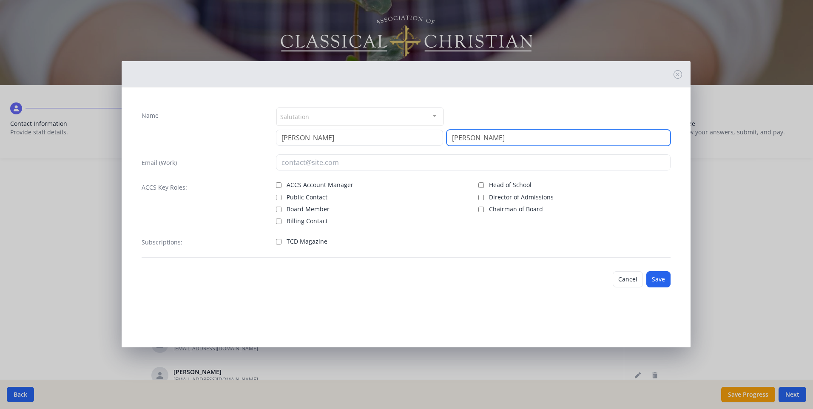
type input "Stewart"
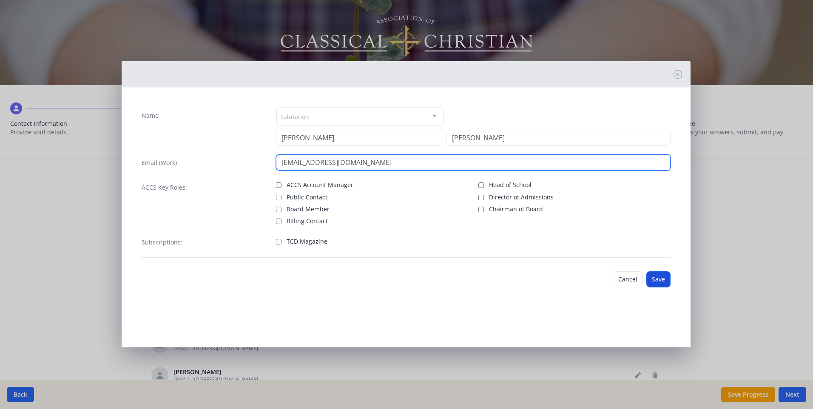
type input "[EMAIL_ADDRESS][DOMAIN_NAME]"
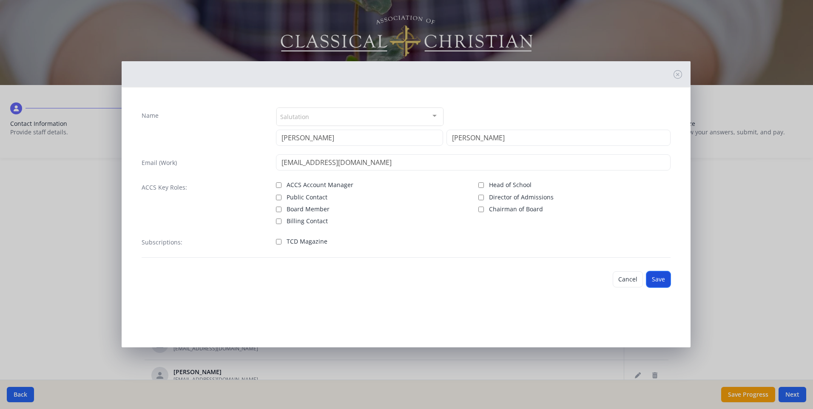
click at [656, 279] on button "Save" at bounding box center [658, 279] width 24 height 16
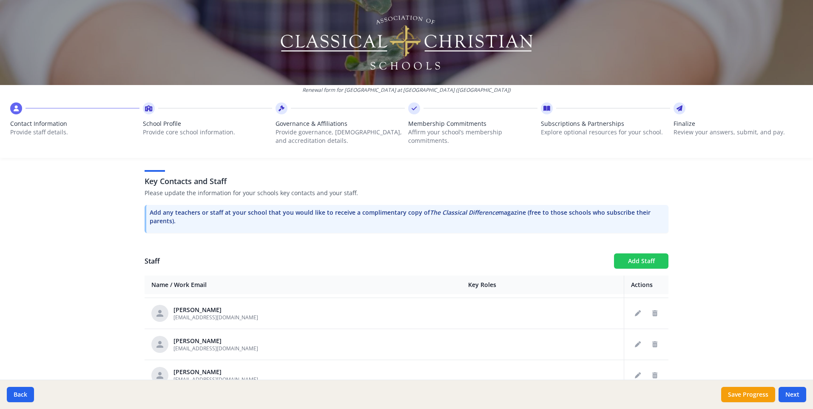
click at [614, 253] on button "Add Staff" at bounding box center [641, 260] width 54 height 15
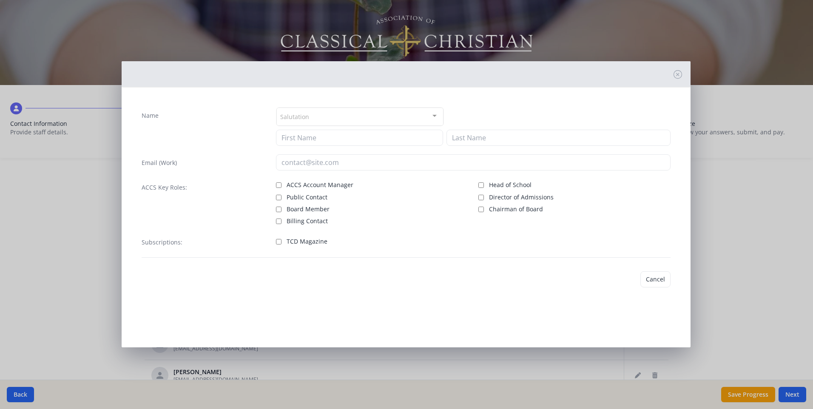
checkbox input "false"
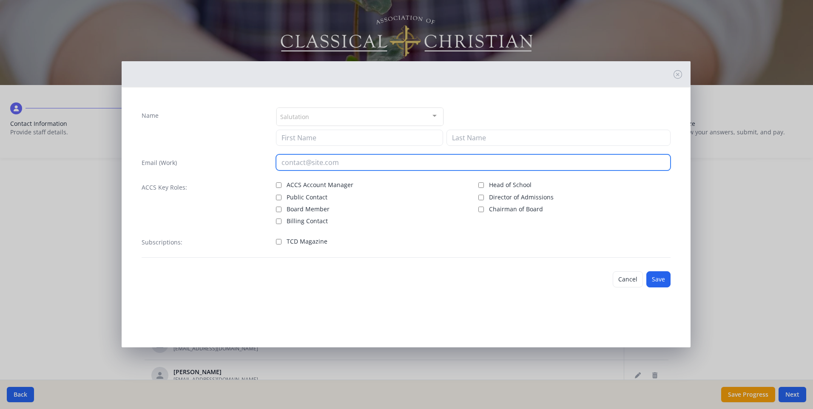
click at [301, 165] on input "email" at bounding box center [473, 162] width 395 height 16
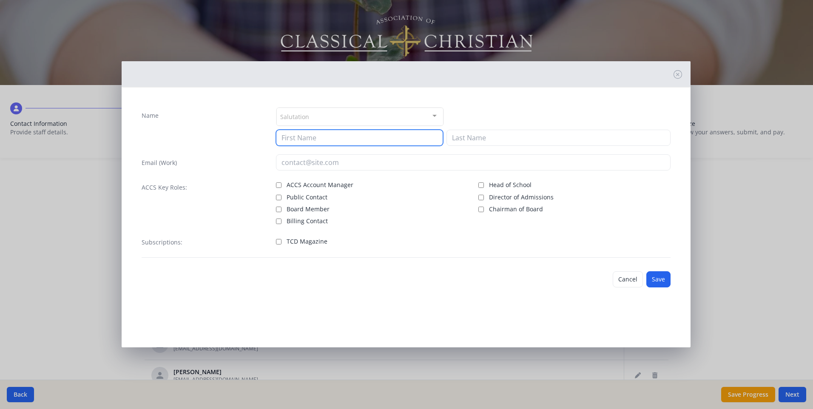
click at [303, 138] on input at bounding box center [359, 138] width 167 height 16
type input "Matthew"
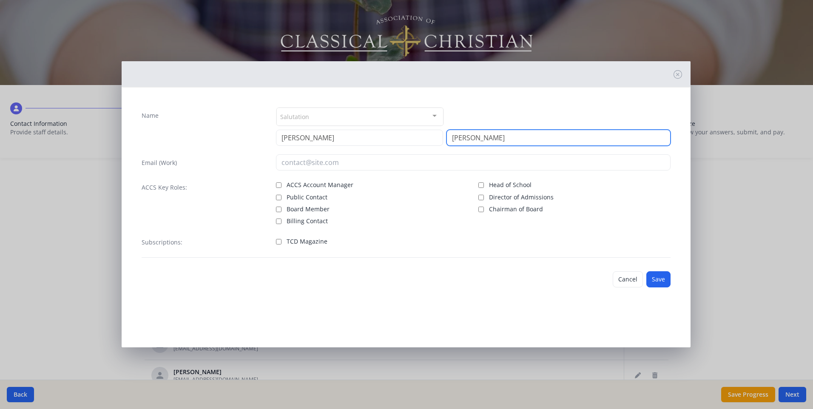
type input "Stokes"
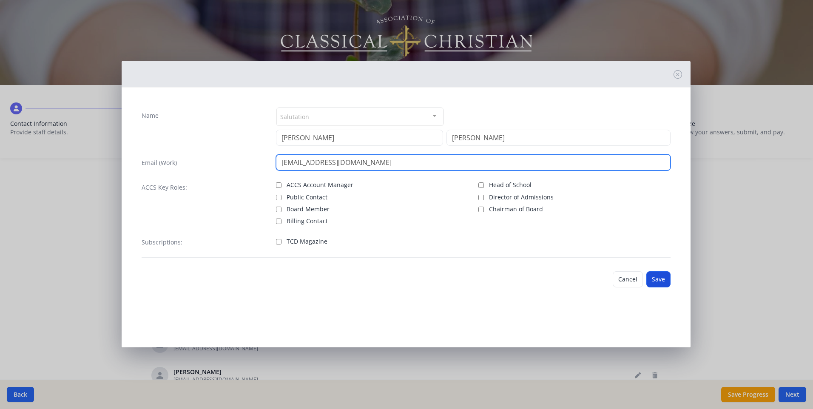
type input "[EMAIL_ADDRESS][DOMAIN_NAME]"
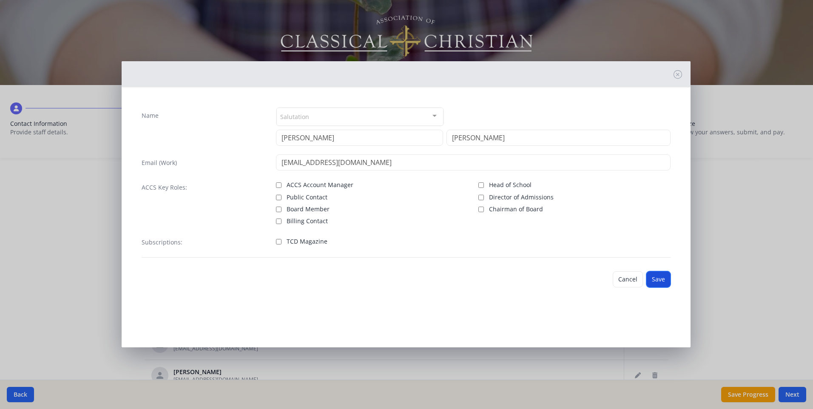
click at [655, 276] on button "Save" at bounding box center [658, 279] width 24 height 16
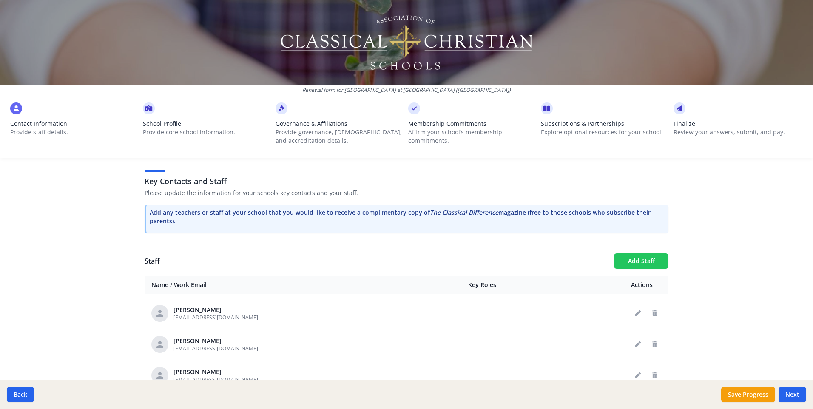
click at [623, 253] on button "Add Staff" at bounding box center [641, 260] width 54 height 15
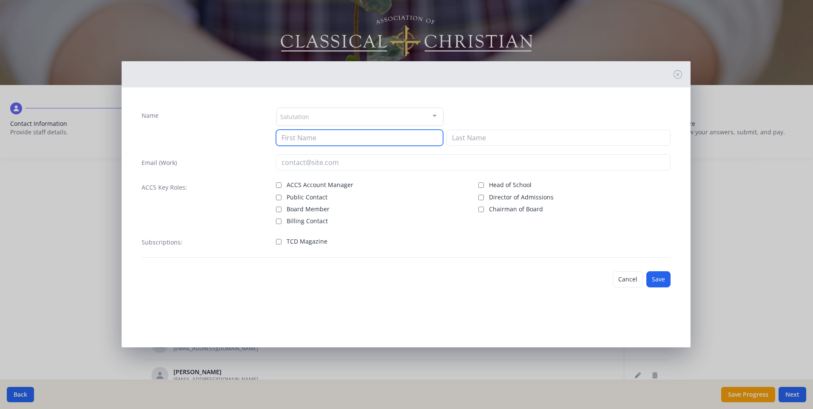
click at [399, 134] on input at bounding box center [359, 138] width 167 height 16
type input "James"
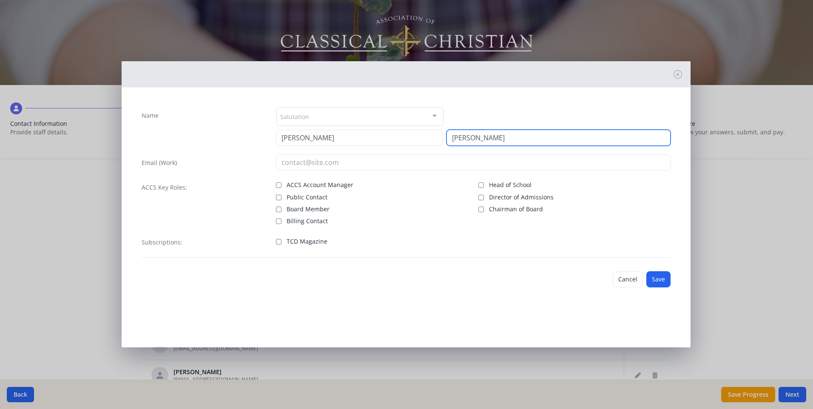
type input "Tate"
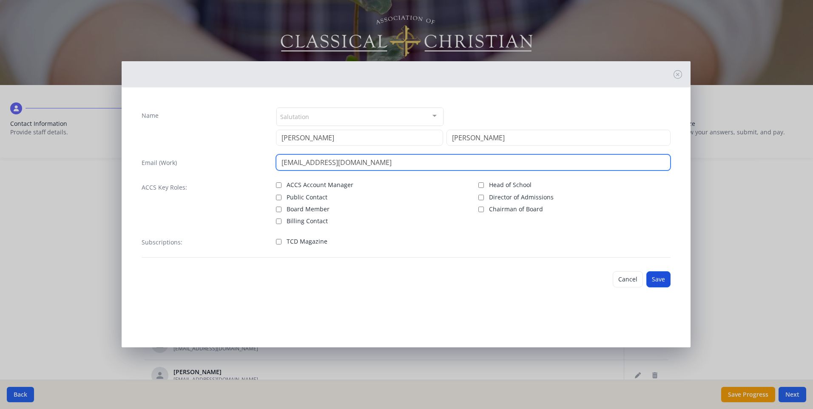
type input "[EMAIL_ADDRESS][DOMAIN_NAME]"
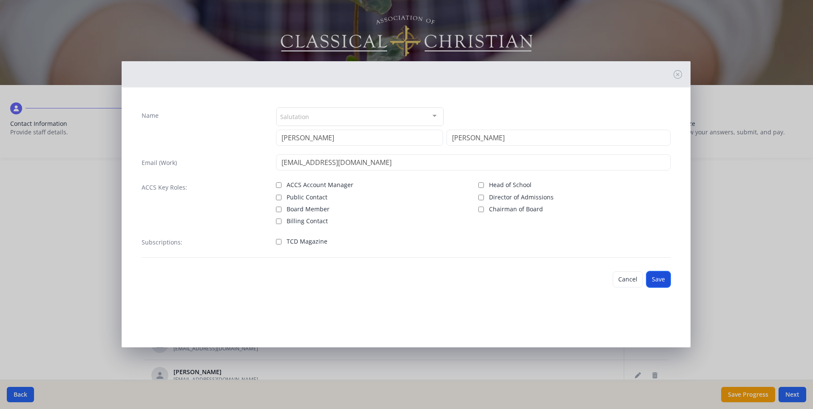
click at [648, 279] on button "Save" at bounding box center [658, 279] width 24 height 16
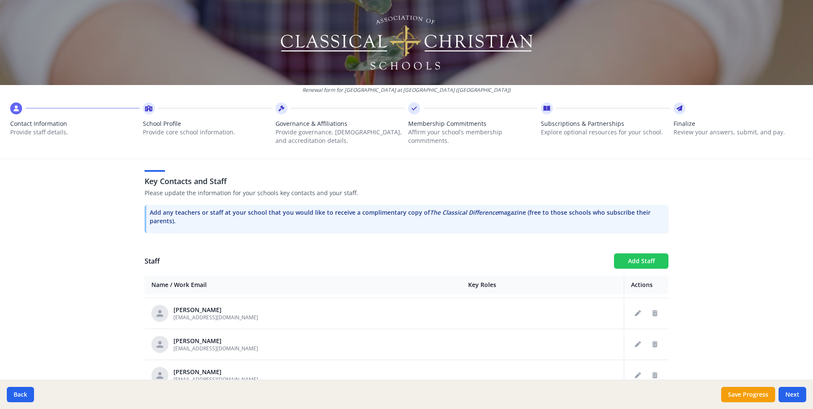
click at [617, 253] on button "Add Staff" at bounding box center [641, 260] width 54 height 15
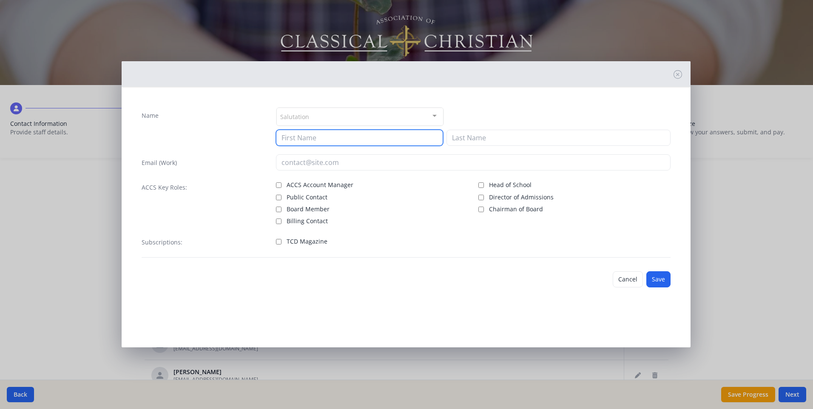
click at [302, 136] on input at bounding box center [359, 138] width 167 height 16
type input "Gregg"
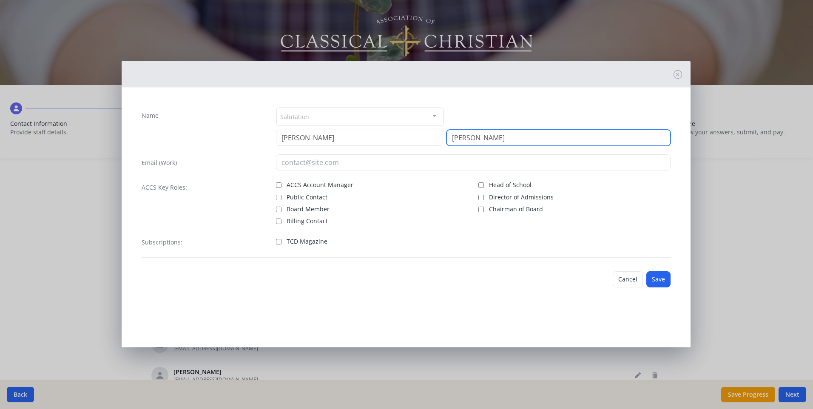
type input "Thompson"
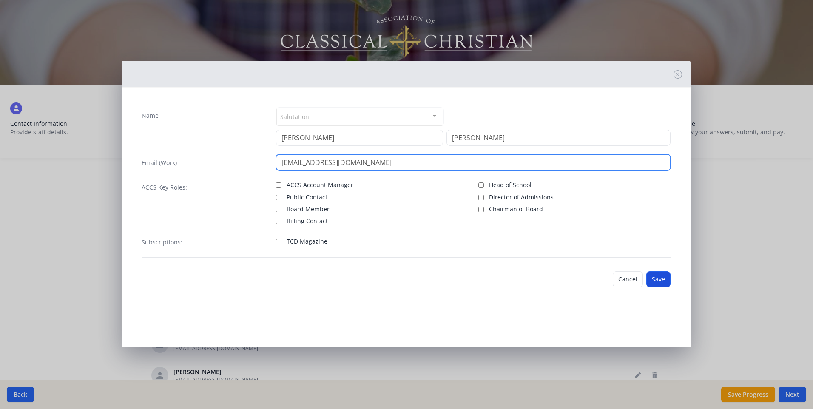
type input "[EMAIL_ADDRESS][DOMAIN_NAME]"
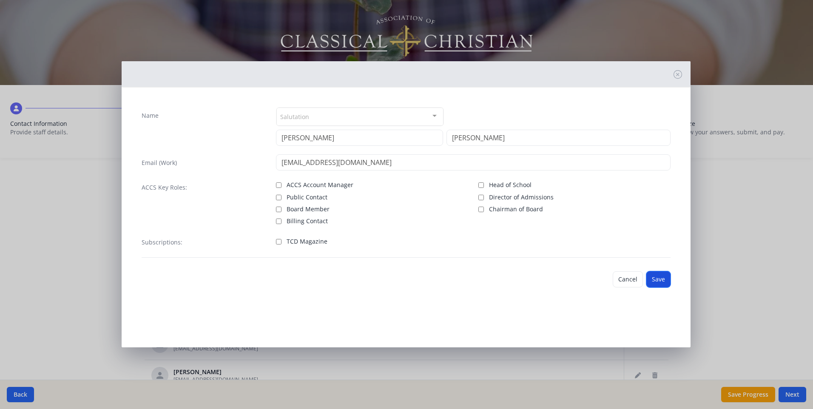
click at [652, 276] on button "Save" at bounding box center [658, 279] width 24 height 16
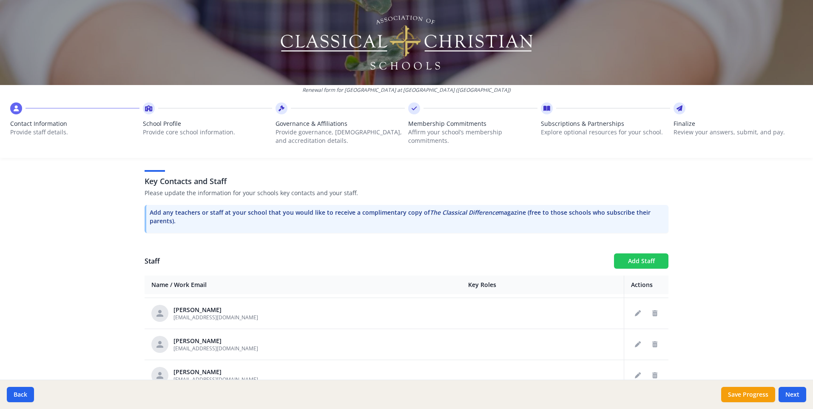
click at [636, 253] on button "Add Staff" at bounding box center [641, 260] width 54 height 15
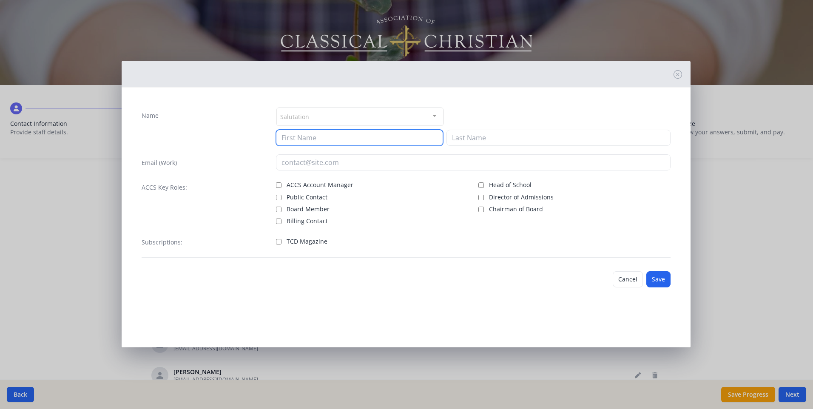
click at [304, 138] on input at bounding box center [359, 138] width 167 height 16
type input "Andrea"
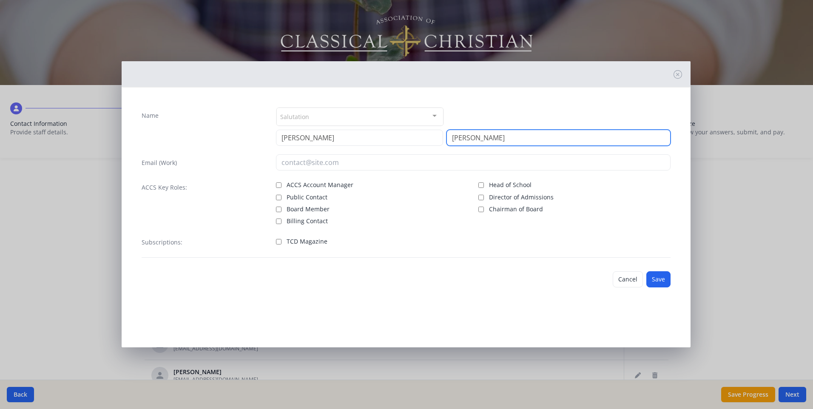
type input "Walker"
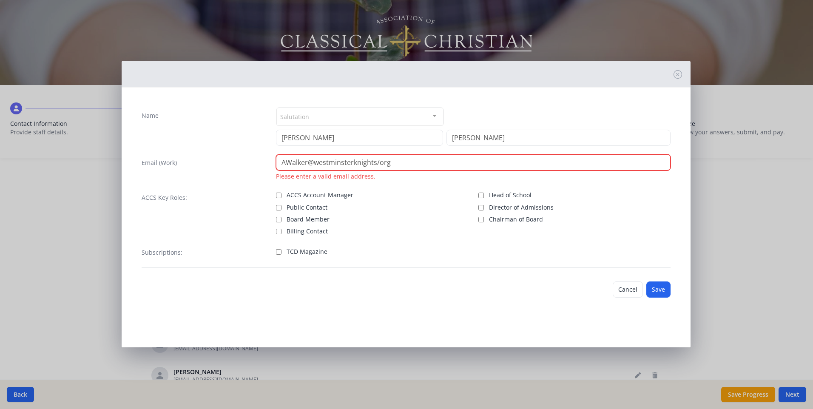
click at [379, 164] on input "AWalker@westminsterknights/org" at bounding box center [473, 162] width 395 height 16
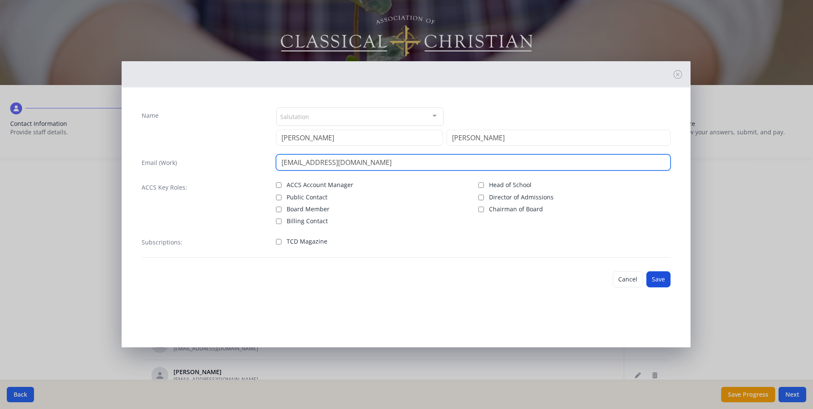
type input "AWalker@westminsterknights.org"
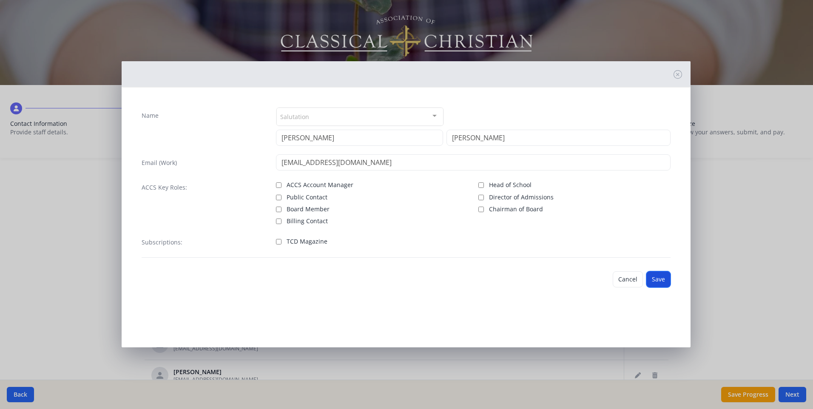
click at [666, 283] on button "Save" at bounding box center [658, 279] width 24 height 16
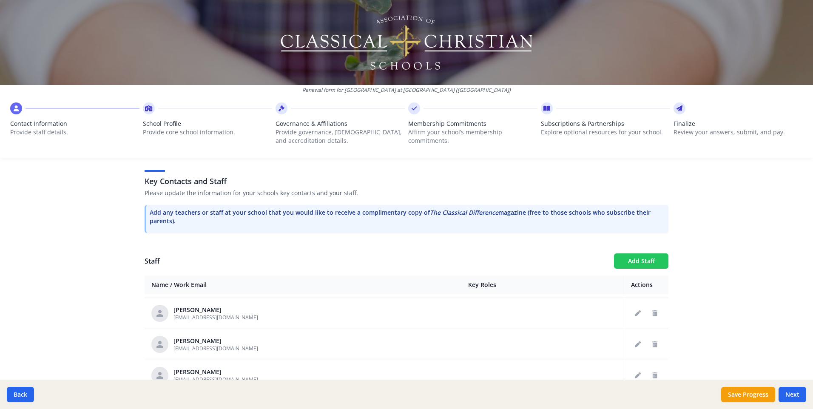
click at [639, 253] on button "Add Staff" at bounding box center [641, 260] width 54 height 15
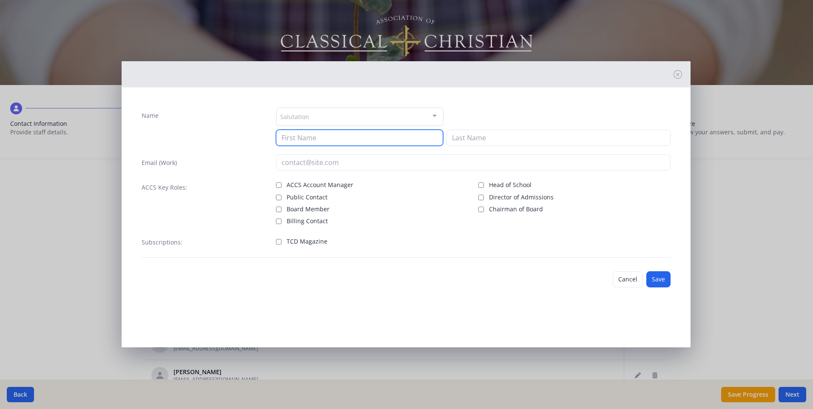
click at [309, 139] on input at bounding box center [359, 138] width 167 height 16
type input "Callie"
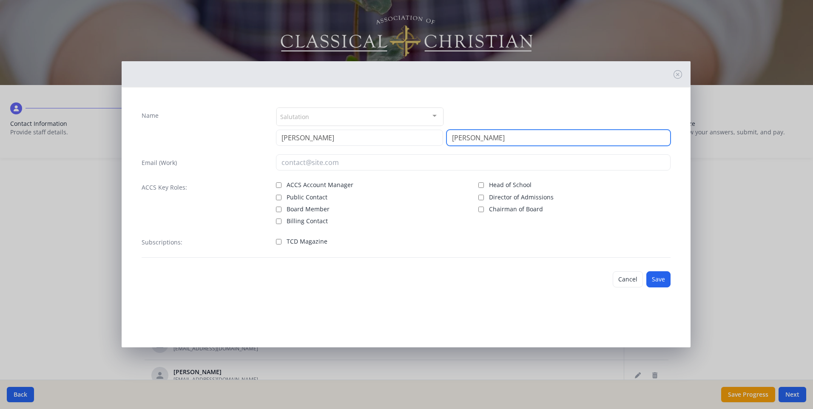
type input "Wolfe"
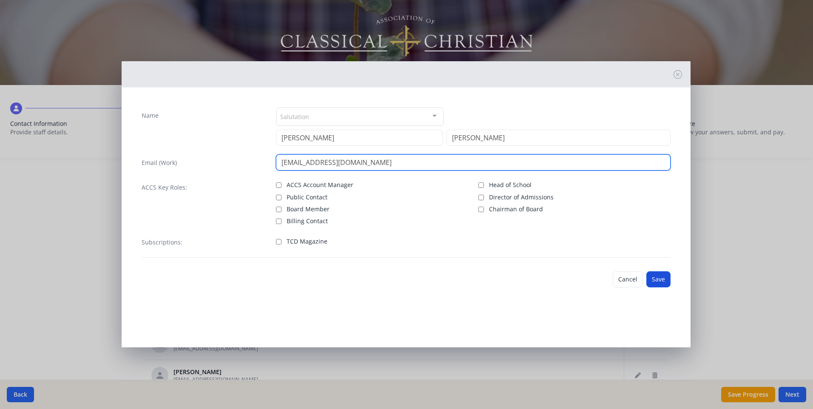
type input "[EMAIL_ADDRESS][DOMAIN_NAME]"
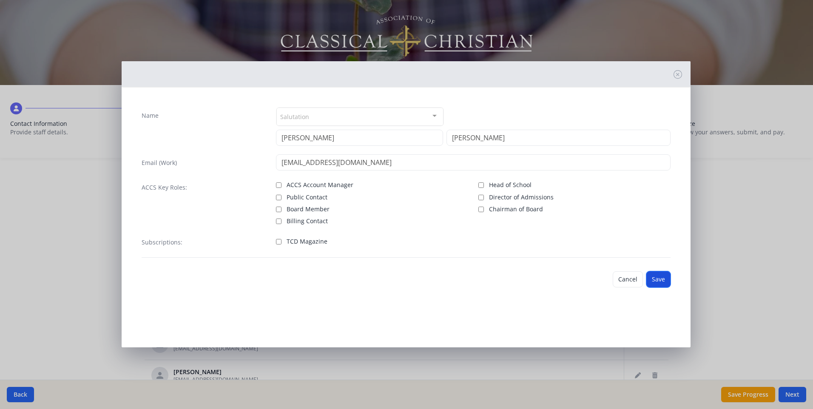
click at [662, 277] on button "Save" at bounding box center [658, 279] width 24 height 16
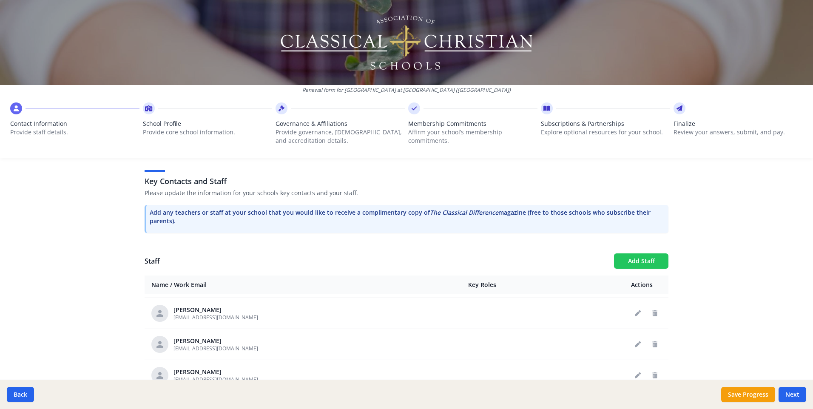
click at [639, 253] on button "Add Staff" at bounding box center [641, 260] width 54 height 15
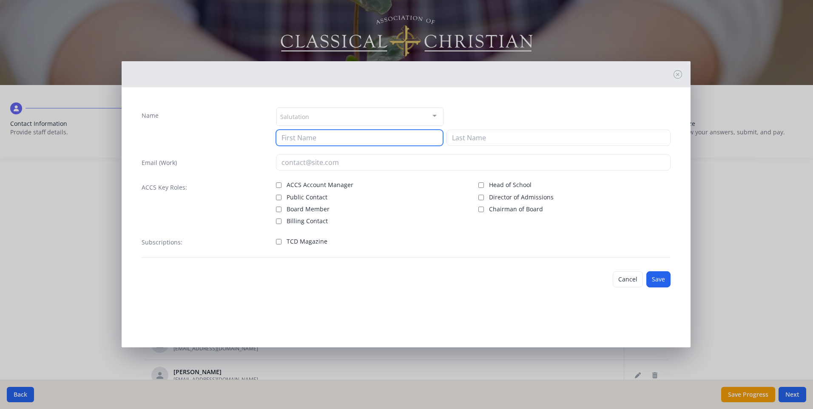
click at [318, 138] on input at bounding box center [359, 138] width 167 height 16
type input "Allison"
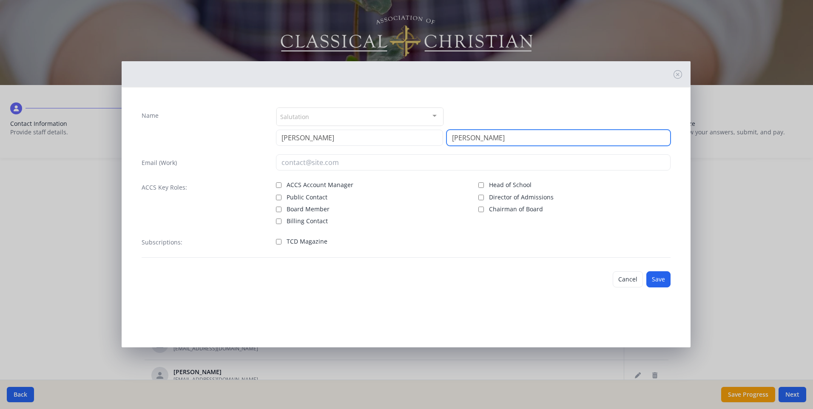
type input "Williams"
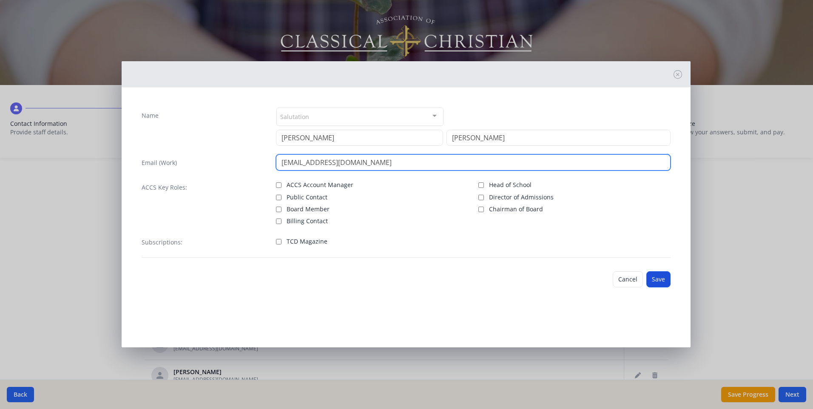
type input "[EMAIL_ADDRESS][DOMAIN_NAME]"
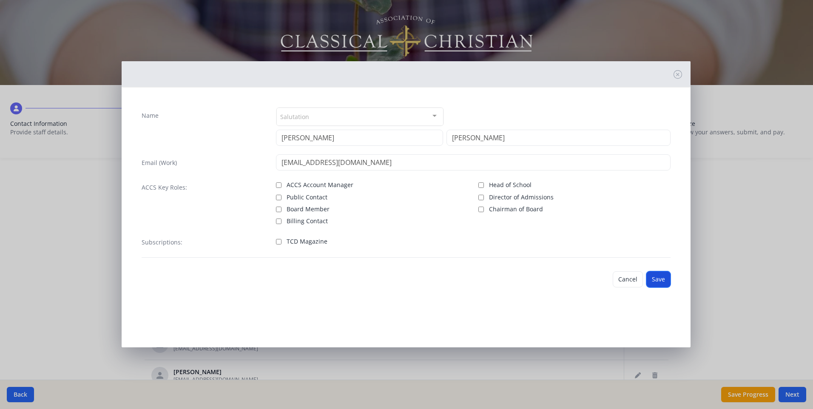
click at [652, 280] on button "Save" at bounding box center [658, 279] width 24 height 16
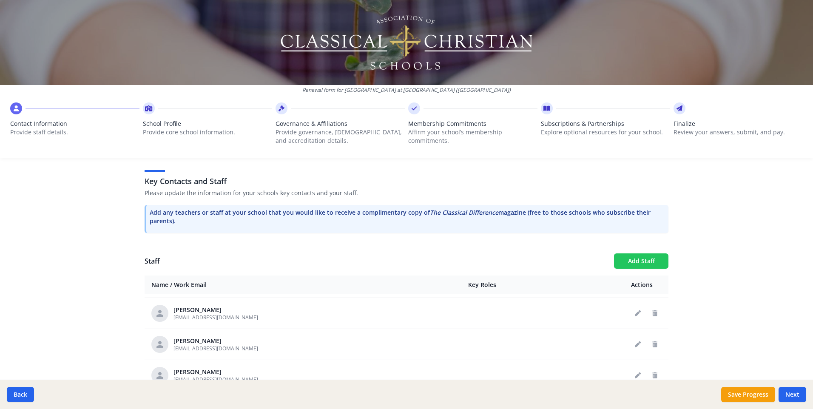
click at [623, 253] on button "Add Staff" at bounding box center [641, 260] width 54 height 15
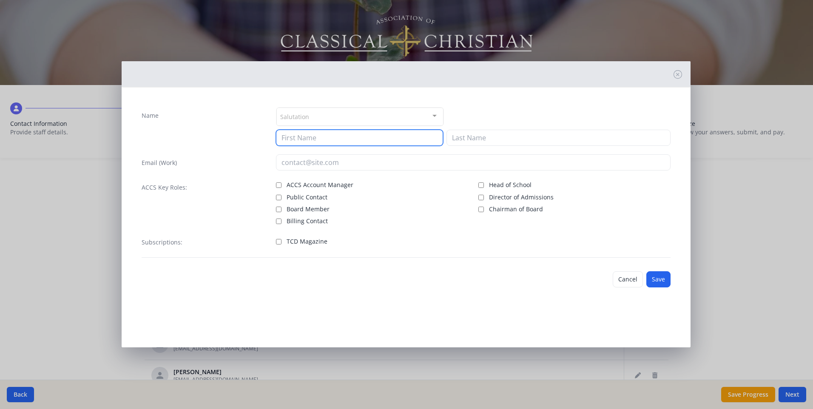
click at [313, 136] on input at bounding box center [359, 138] width 167 height 16
type input "Kristen"
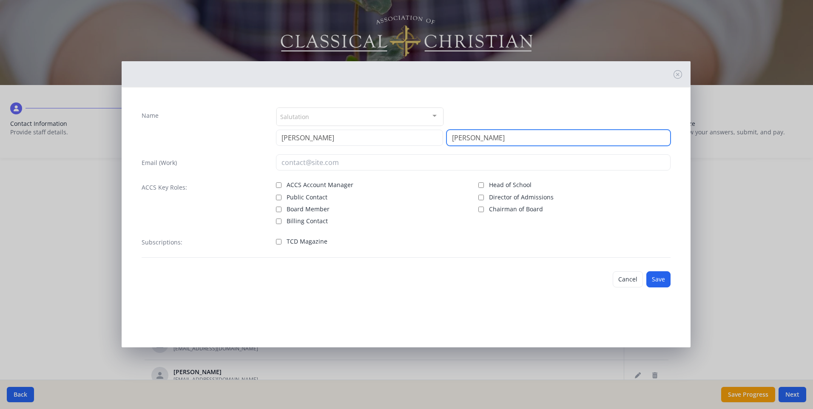
type input "Williams"
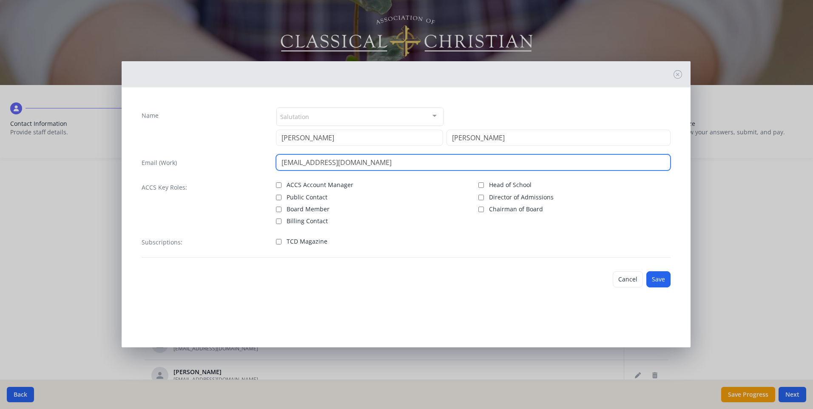
type input "[EMAIL_ADDRESS][DOMAIN_NAME]"
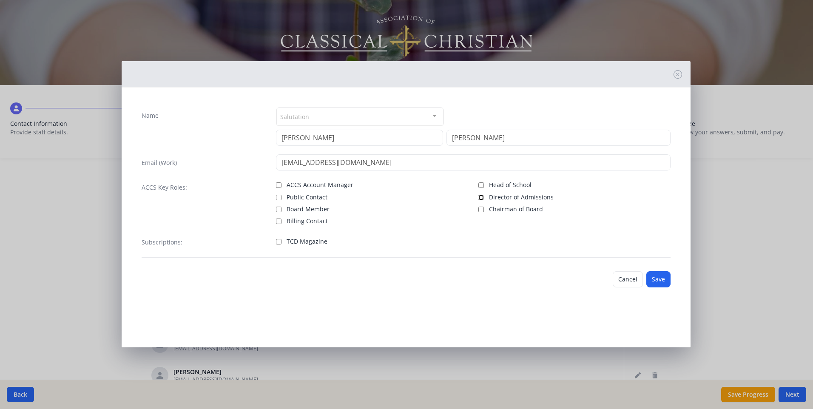
click at [481, 199] on input "Director of Admissions" at bounding box center [481, 198] width 6 height 6
checkbox input "true"
click at [653, 279] on button "Save" at bounding box center [658, 279] width 24 height 16
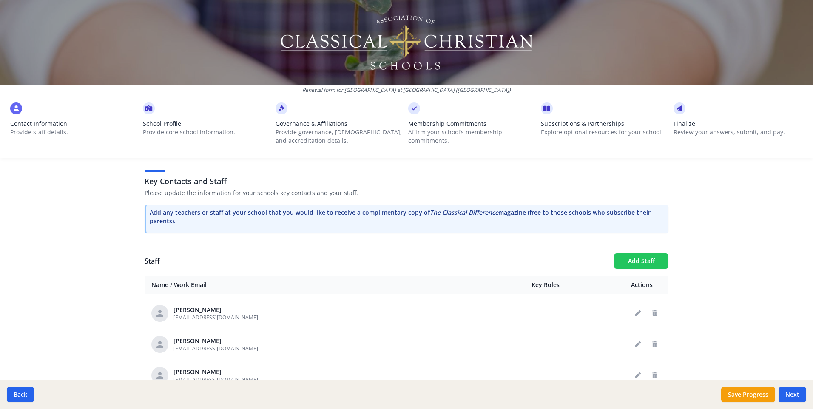
click at [629, 253] on button "Add Staff" at bounding box center [641, 260] width 54 height 15
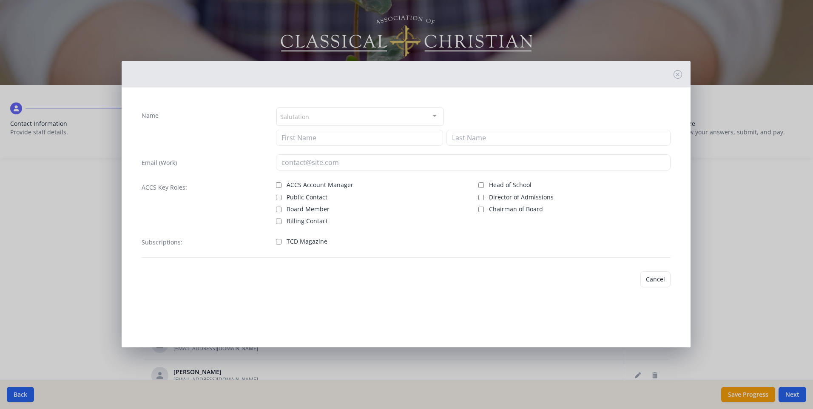
checkbox input "false"
click at [301, 139] on input at bounding box center [359, 138] width 167 height 16
type input "Amber"
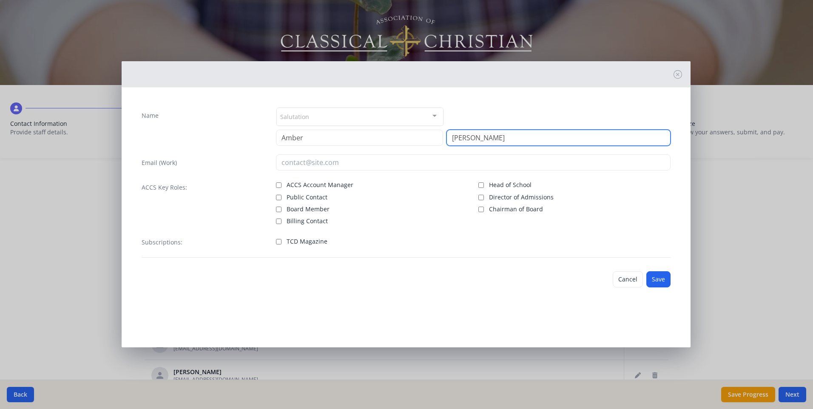
type input "Zaccagni"
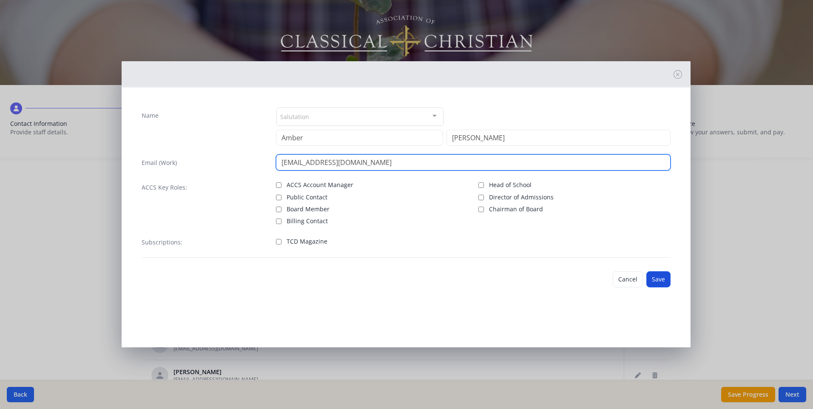
type input "[EMAIL_ADDRESS][DOMAIN_NAME]"
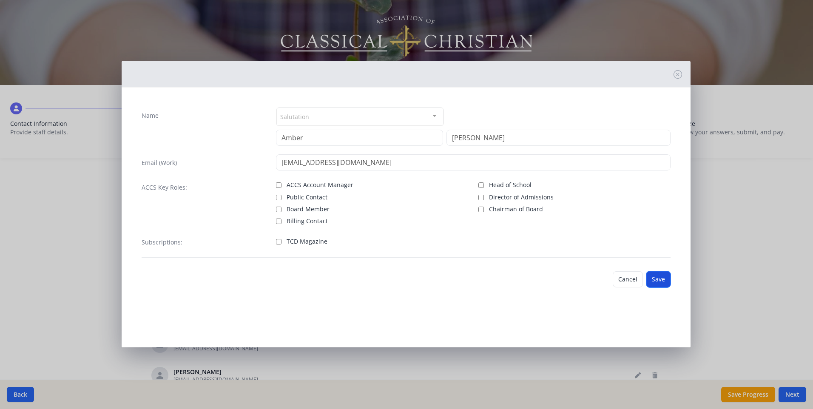
click at [656, 278] on button "Save" at bounding box center [658, 279] width 24 height 16
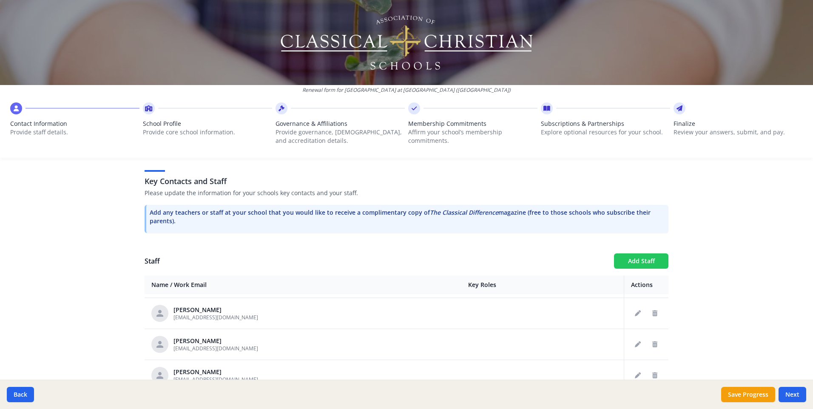
click at [626, 253] on button "Add Staff" at bounding box center [641, 260] width 54 height 15
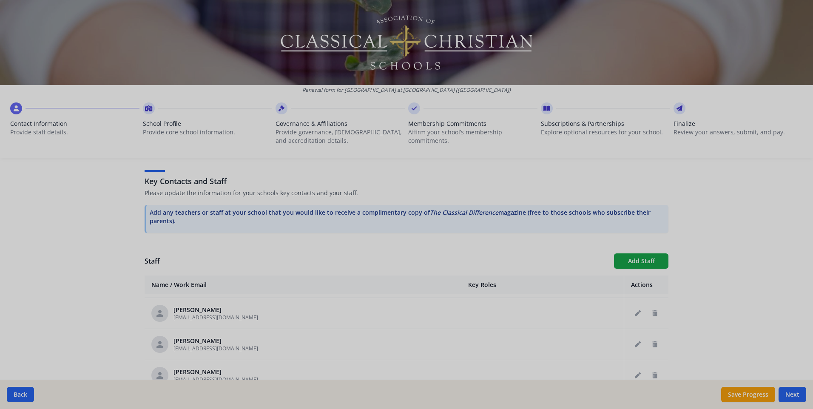
checkbox input "false"
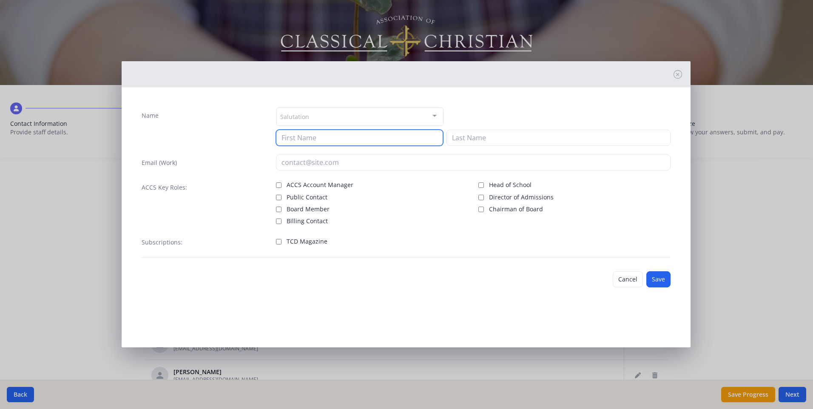
click at [317, 127] on div "Salutation Mr. Mrs. Ms. Dr. Rev. Fr. Esq. No elements found. Consider changing …" at bounding box center [473, 126] width 395 height 39
type input "Justin"
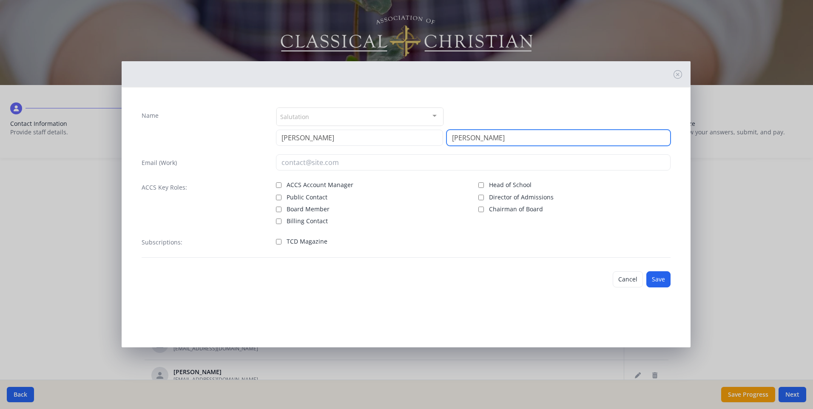
type input "Hale"
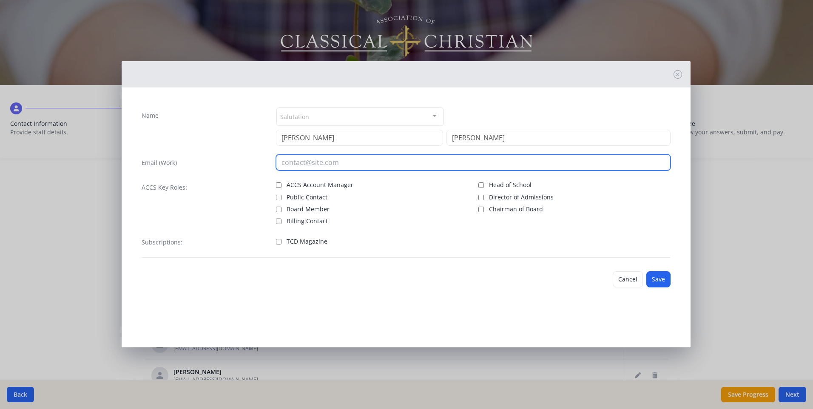
click at [344, 166] on input "email" at bounding box center [473, 162] width 395 height 16
type input "[PERSON_NAME][EMAIL_ADDRESS][DOMAIN_NAME]"
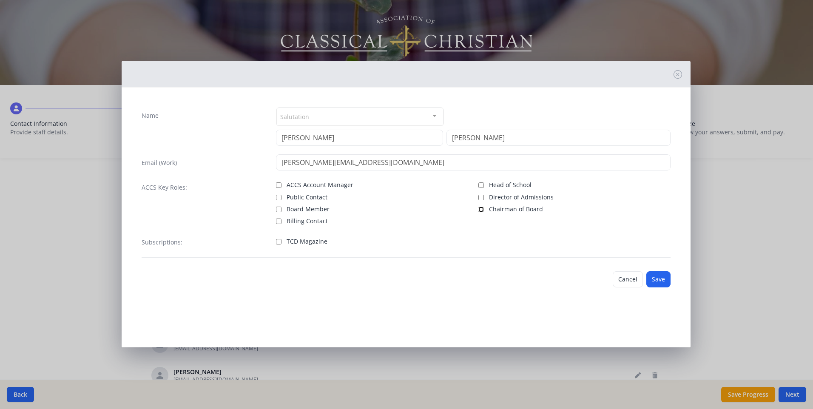
click at [482, 210] on input "Chairman of Board" at bounding box center [481, 210] width 6 height 6
checkbox input "true"
click at [661, 280] on button "Save" at bounding box center [658, 279] width 24 height 16
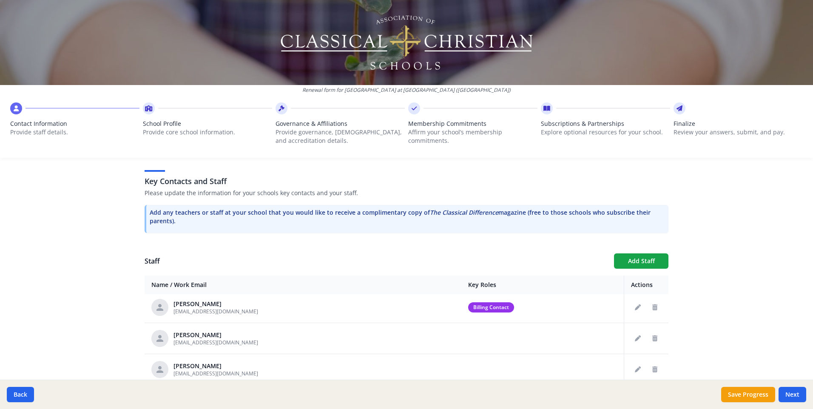
scroll to position [0, 0]
click at [360, 301] on div "Samantha Crabtree scrabtree@westminsterknights.org" at bounding box center [302, 309] width 303 height 17
click at [361, 332] on div "Barbara Griffith bgriffith@westminsterknights.org" at bounding box center [302, 340] width 303 height 17
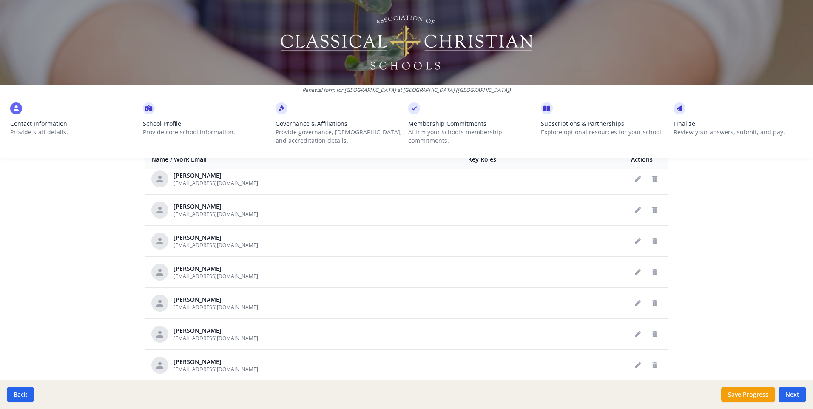
scroll to position [1628, 0]
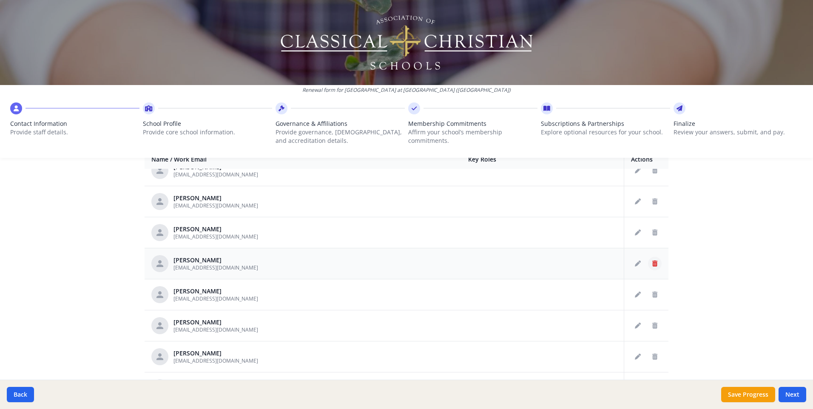
click at [652, 261] on icon "Delete staff" at bounding box center [654, 264] width 5 height 6
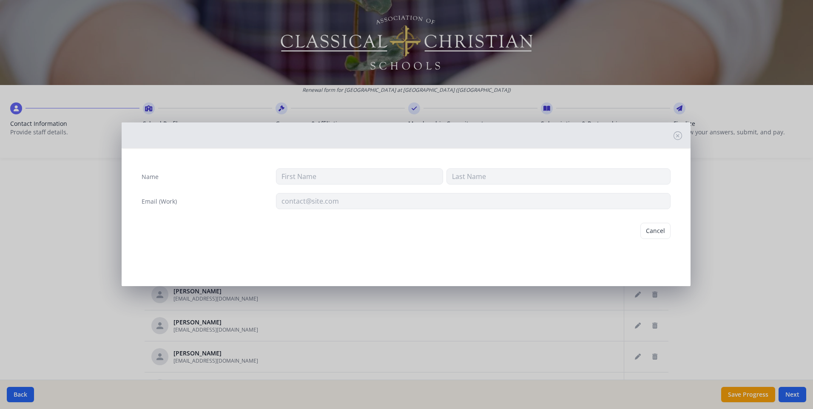
type input "Bill"
type input "McGee"
type input "[EMAIL_ADDRESS][DOMAIN_NAME]"
click at [676, 134] on icon at bounding box center [677, 135] width 9 height 9
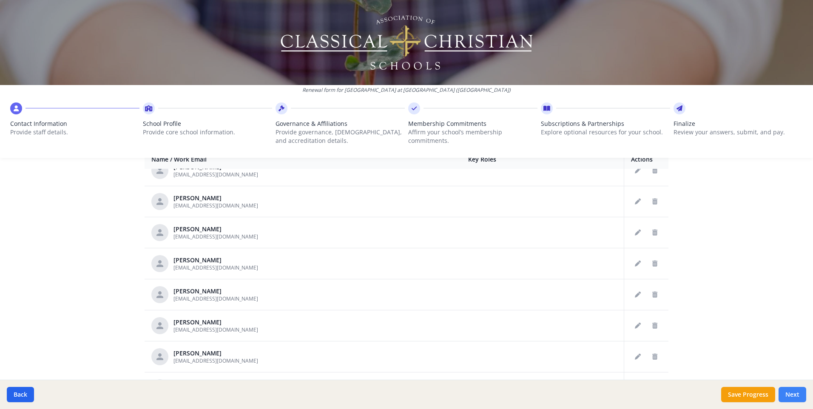
click at [795, 397] on button "Next" at bounding box center [792, 394] width 28 height 15
type input "[PHONE_NUMBER]"
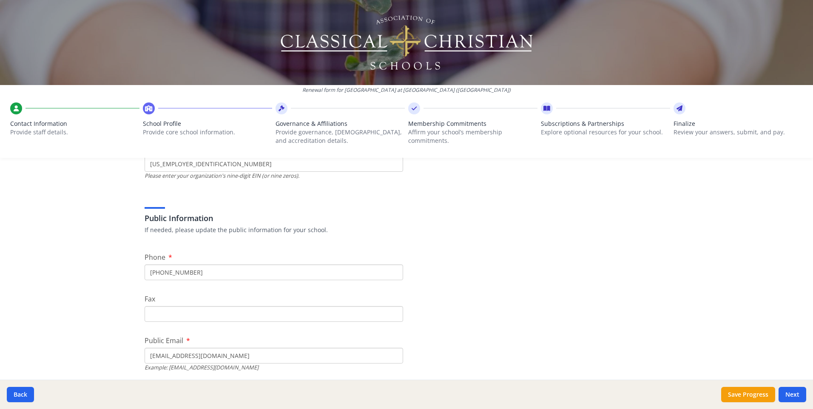
scroll to position [133, 0]
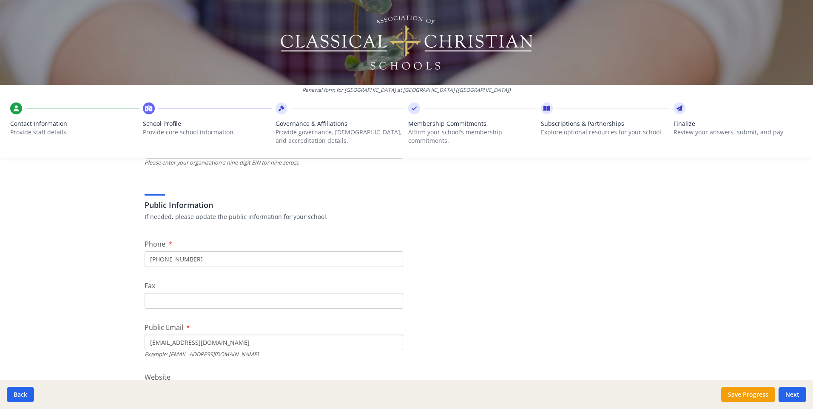
click at [167, 293] on input "Fax" at bounding box center [274, 301] width 258 height 16
click at [158, 335] on input "lkelly@westminsterknights.org" at bounding box center [274, 343] width 258 height 16
drag, startPoint x: 161, startPoint y: 269, endPoint x: 134, endPoint y: 267, distance: 26.8
type input "[EMAIL_ADDRESS][DOMAIN_NAME]"
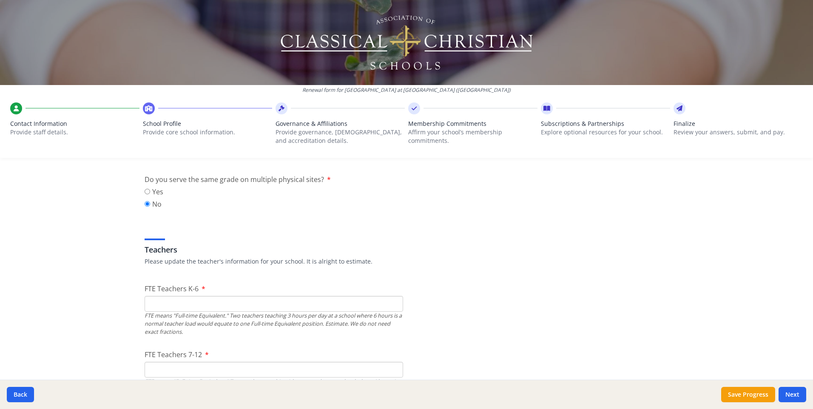
scroll to position [449, 0]
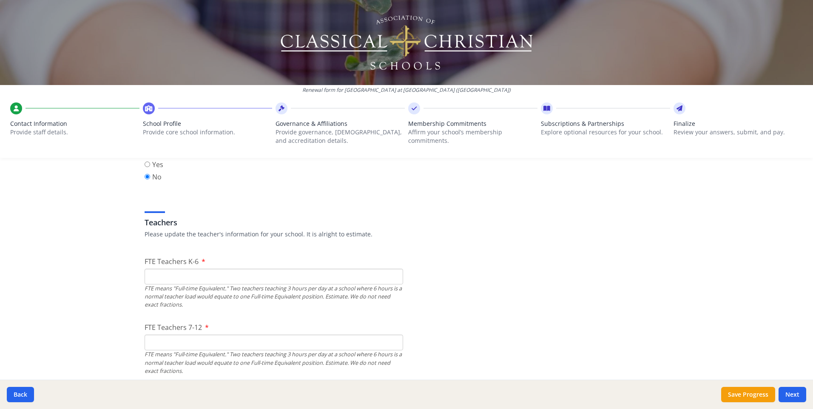
click at [150, 269] on input "FTE Teachers K-6" at bounding box center [274, 277] width 258 height 16
type input "28"
click at [161, 335] on input "FTE Teachers 7-12" at bounding box center [274, 343] width 258 height 16
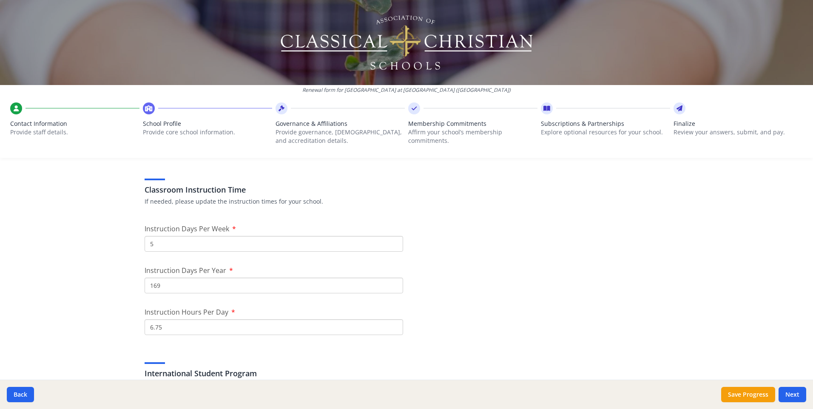
scroll to position [679, 0]
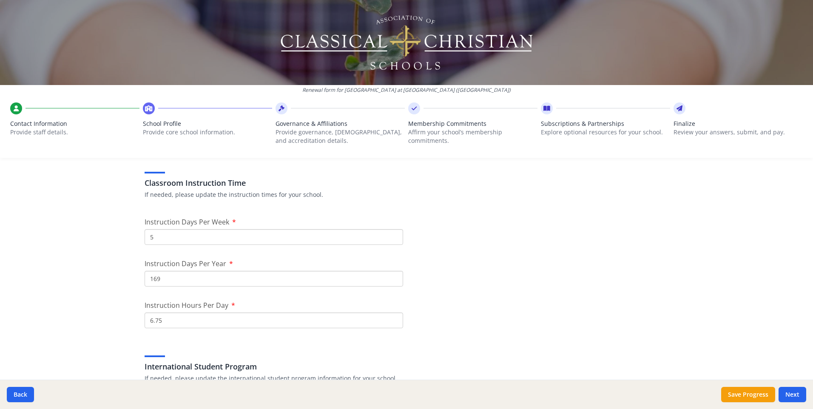
type input "25"
click at [163, 271] on input "169" at bounding box center [274, 279] width 258 height 16
drag, startPoint x: 163, startPoint y: 202, endPoint x: 136, endPoint y: 203, distance: 26.8
type input "170"
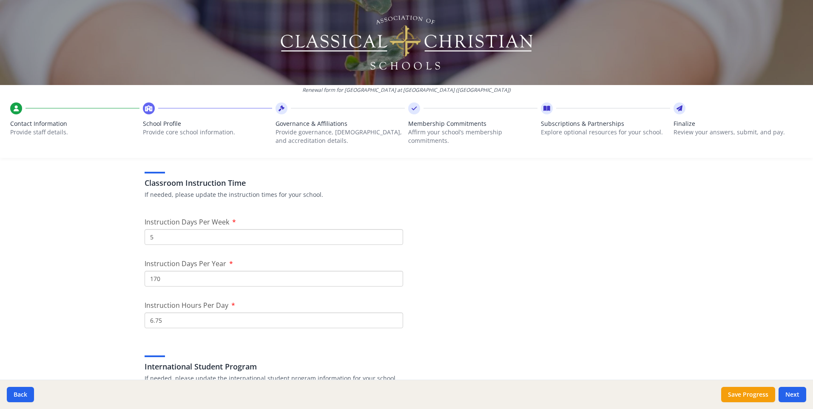
click at [506, 361] on h3 "International Student Program" at bounding box center [407, 367] width 524 height 12
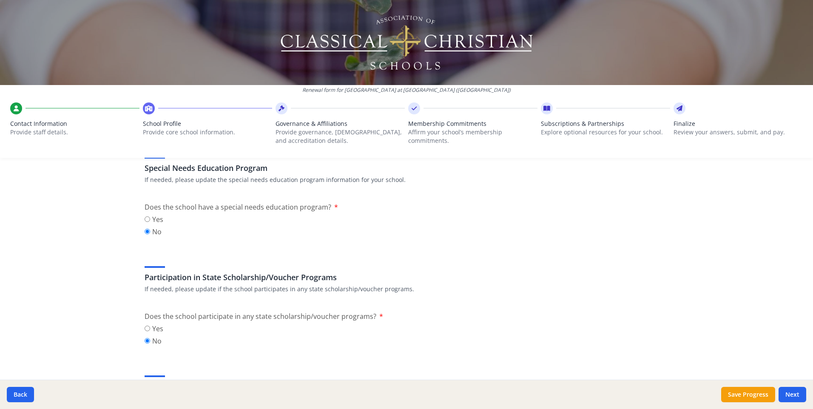
scroll to position [990, 0]
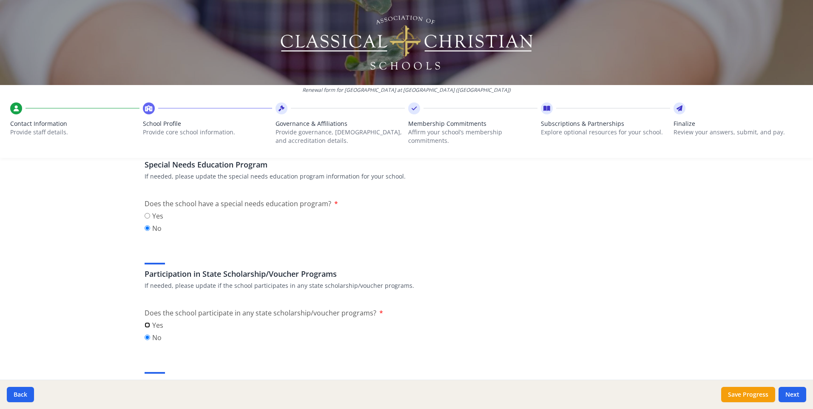
click at [145, 322] on input "Yes" at bounding box center [148, 325] width 6 height 6
radio input "true"
click at [160, 371] on textarea "If Yes, explain briefly." at bounding box center [407, 399] width 524 height 57
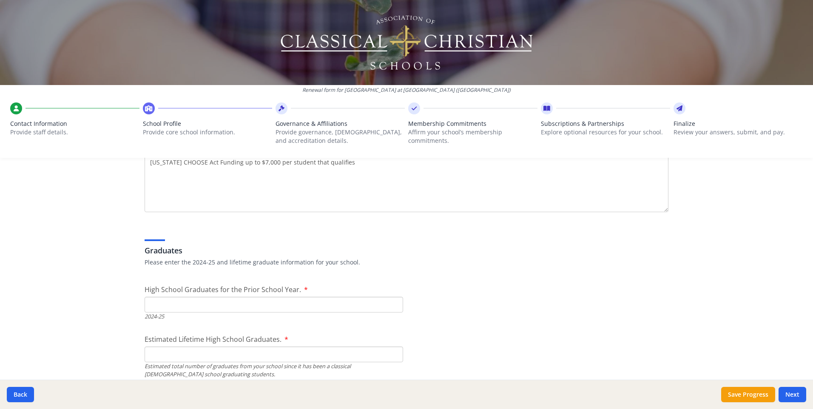
scroll to position [1209, 0]
type textarea "[US_STATE] CHOOSE Act Funding up to $7,000 per student that qualifies"
click at [157, 293] on input "High School Graduates for the Prior School Year." at bounding box center [274, 301] width 258 height 16
type input "35"
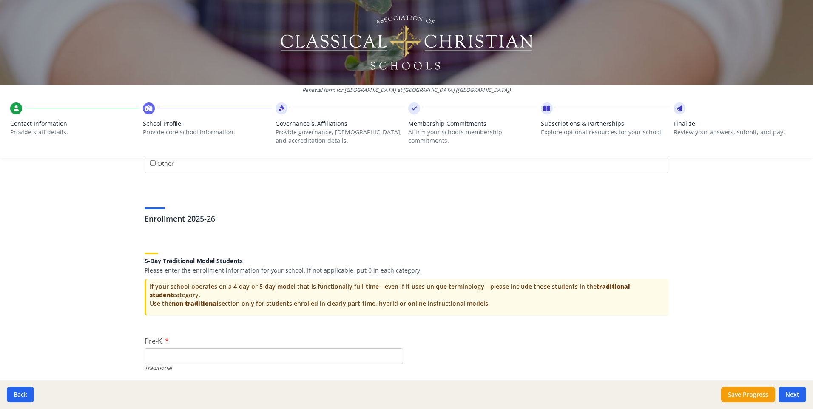
scroll to position [1693, 0]
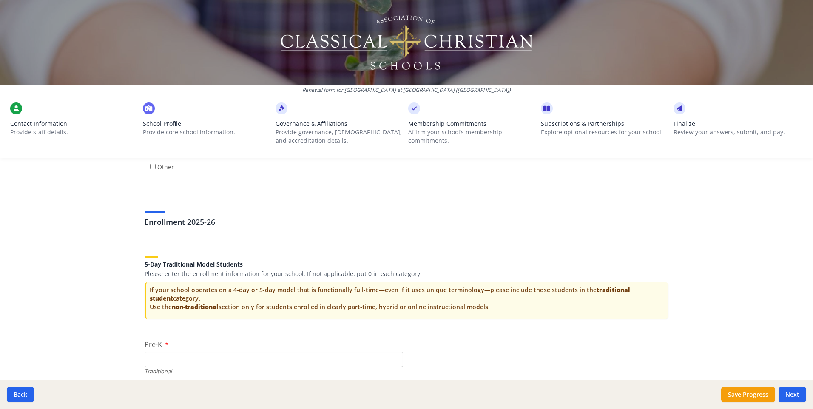
click at [168, 352] on input "Pre-K" at bounding box center [274, 360] width 258 height 16
type input "0"
click at [156, 401] on input "K-6 (Full-time)" at bounding box center [274, 409] width 258 height 16
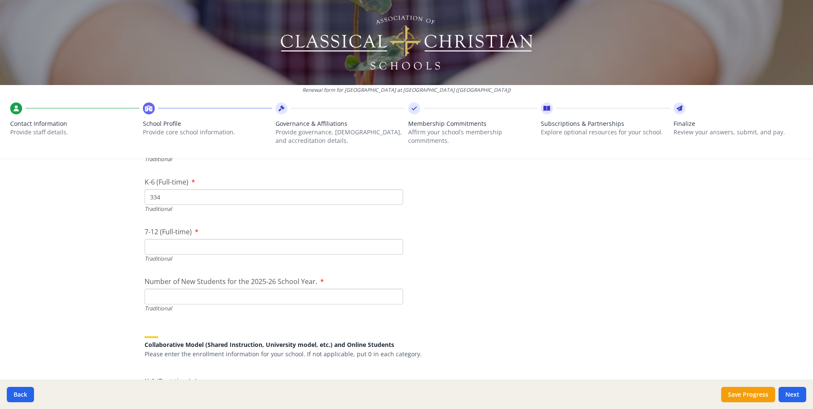
scroll to position [1870, 0]
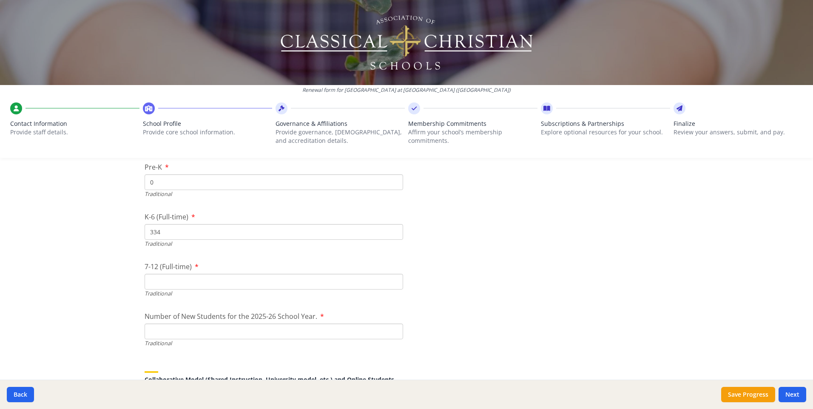
type input "334"
click at [165, 274] on input "7-12 (Full-time)" at bounding box center [274, 282] width 258 height 16
click at [190, 324] on input "Number of New Students for the 2025-26 School Year." at bounding box center [274, 332] width 258 height 16
drag, startPoint x: 168, startPoint y: 256, endPoint x: 142, endPoint y: 254, distance: 25.5
click at [145, 324] on input "609" at bounding box center [274, 332] width 258 height 16
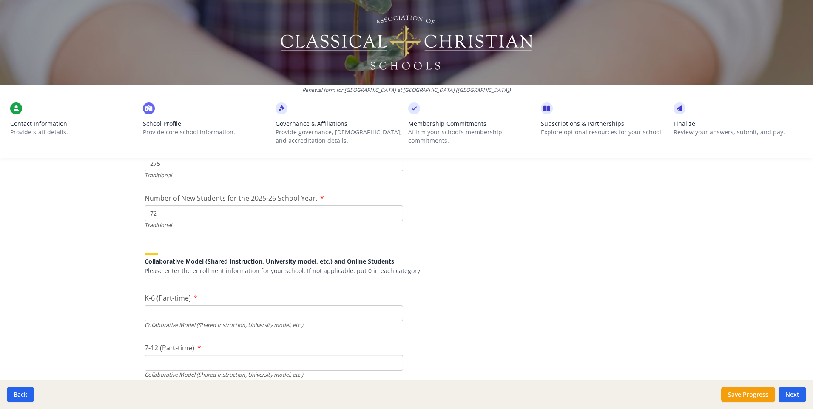
scroll to position [2016, 0]
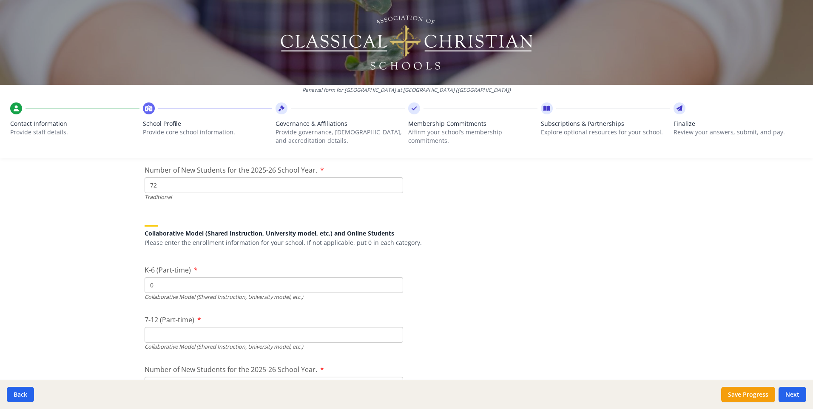
click at [149, 327] on input "7-12 (Part-time)" at bounding box center [274, 335] width 258 height 16
click at [160, 377] on input "Number of New Students for the 2025-26 School Year." at bounding box center [274, 385] width 258 height 16
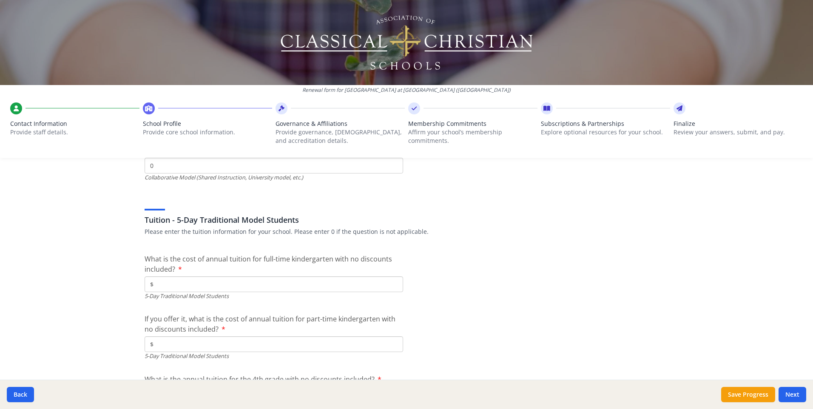
scroll to position [2259, 0]
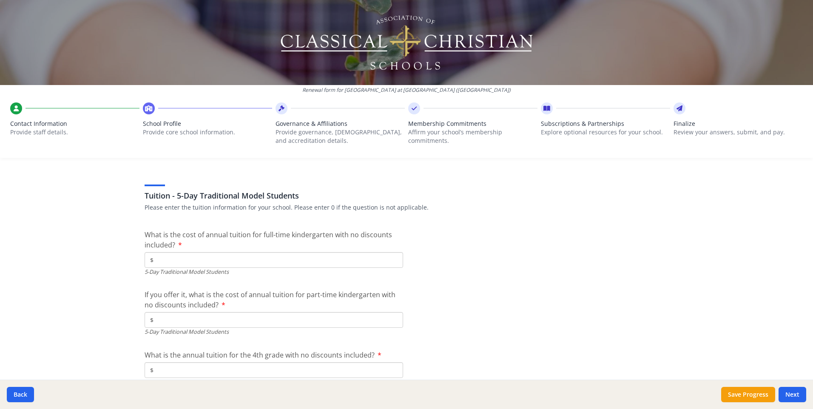
click at [179, 252] on input "$" at bounding box center [274, 260] width 258 height 16
click at [206, 312] on input "$" at bounding box center [274, 320] width 258 height 16
click at [177, 362] on input "$" at bounding box center [274, 370] width 258 height 16
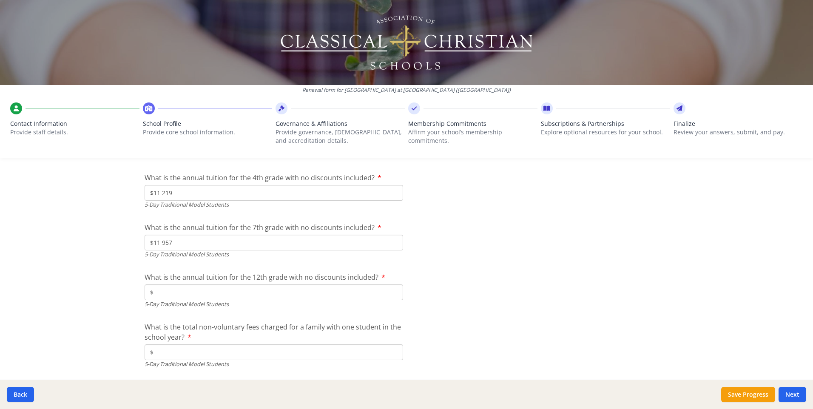
scroll to position [2440, 0]
click at [168, 281] on input "$" at bounding box center [274, 289] width 258 height 16
click at [163, 341] on input "$" at bounding box center [274, 349] width 258 height 16
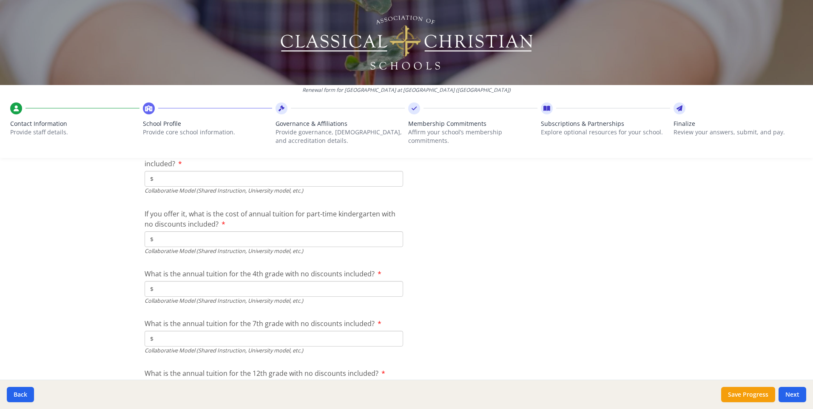
scroll to position [2677, 0]
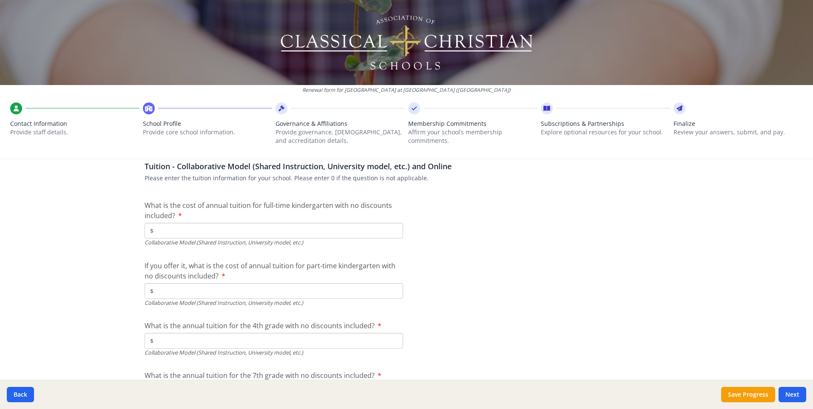
click at [165, 223] on input "$" at bounding box center [274, 231] width 258 height 16
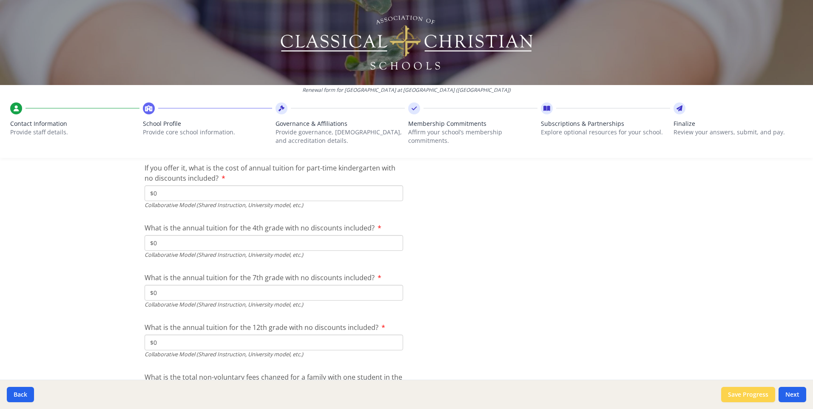
click at [727, 397] on button "Save Progress" at bounding box center [748, 394] width 54 height 15
click at [788, 393] on button "Next" at bounding box center [792, 394] width 28 height 15
click at [792, 397] on button "Next" at bounding box center [792, 394] width 28 height 15
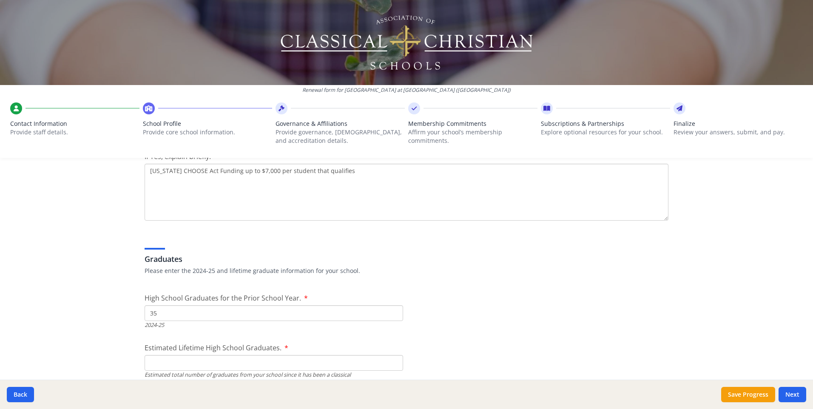
scroll to position [1183, 0]
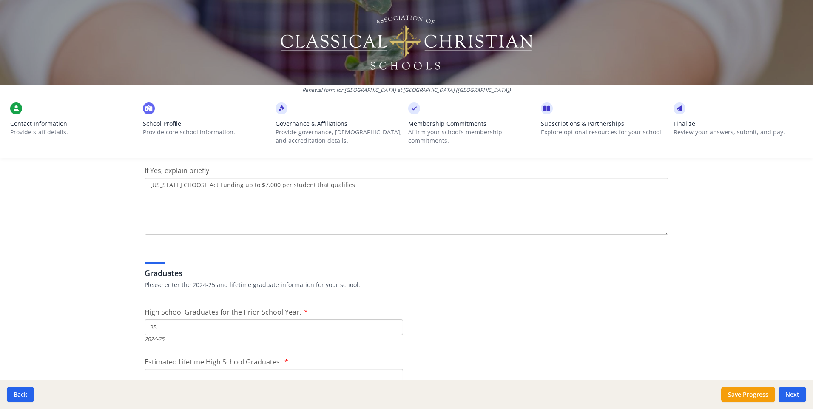
click at [197, 369] on input "Estimated Lifetime High School Graduates." at bounding box center [274, 377] width 258 height 16
click at [152, 369] on input "Estimated Lifetime High School Graduates." at bounding box center [274, 377] width 258 height 16
click at [735, 395] on button "Save Progress" at bounding box center [748, 394] width 54 height 15
click at [15, 396] on button "Back" at bounding box center [20, 394] width 27 height 15
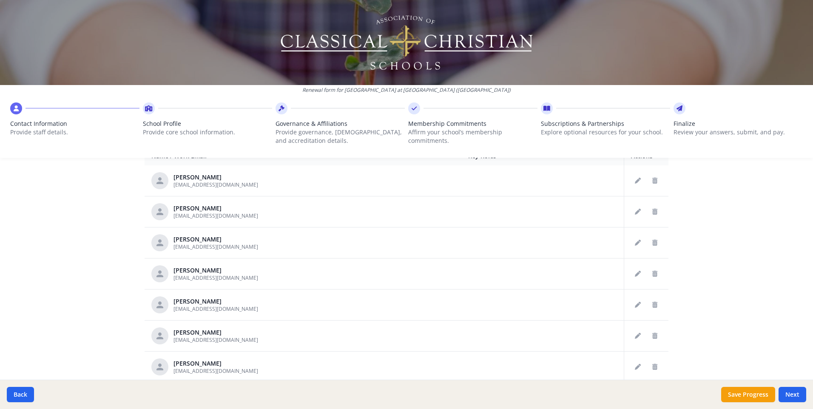
scroll to position [1628, 0]
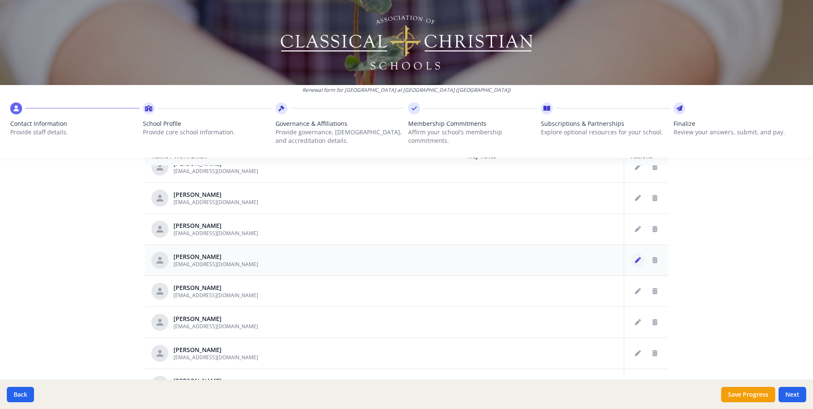
click at [635, 257] on icon "Edit staff" at bounding box center [638, 260] width 6 height 6
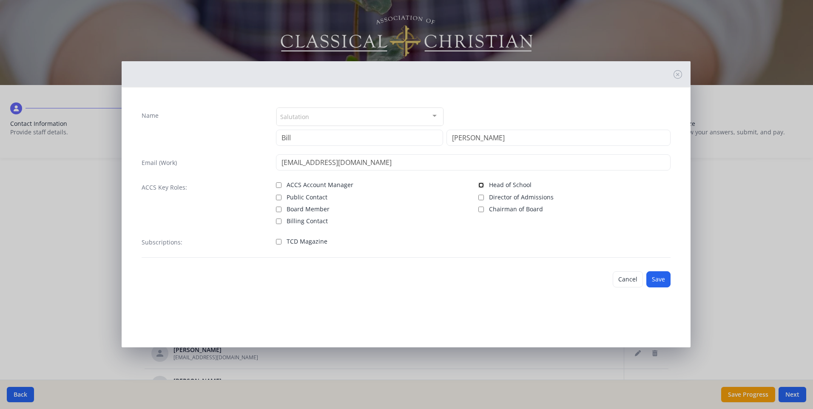
click at [478, 186] on input "Head of School" at bounding box center [481, 185] width 6 height 6
click at [657, 283] on button "Save" at bounding box center [658, 279] width 24 height 16
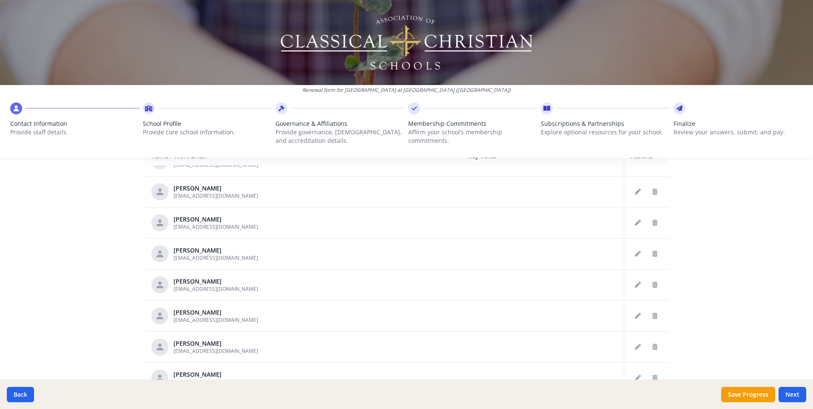
scroll to position [867, 0]
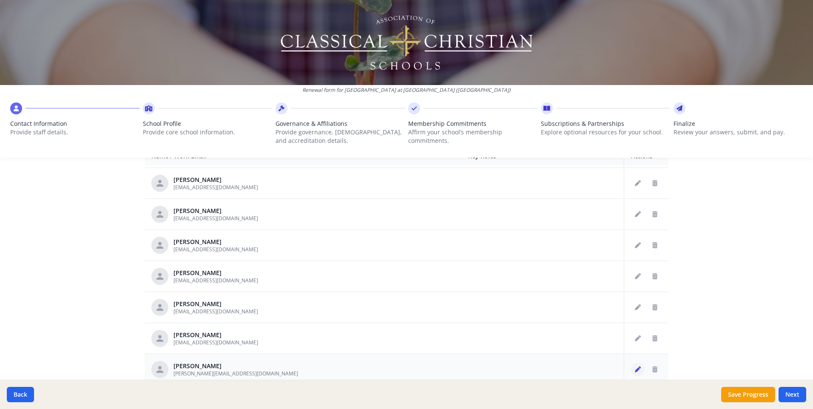
click at [635, 366] on icon "Edit staff" at bounding box center [638, 369] width 6 height 6
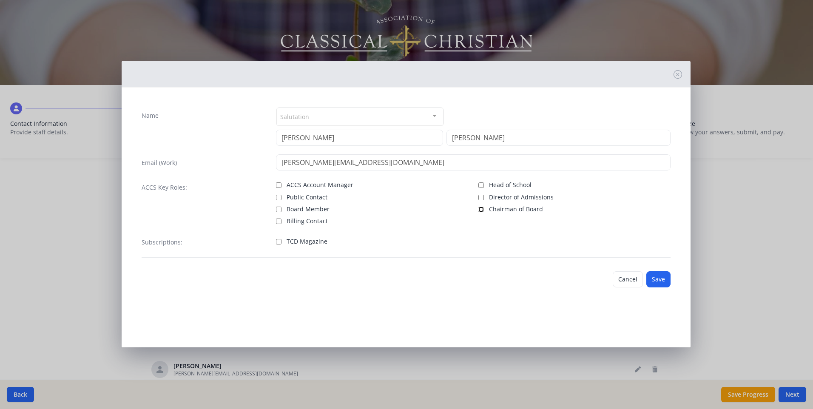
click at [481, 209] on input "Chairman of Board" at bounding box center [481, 210] width 6 height 6
click at [653, 281] on button "Save" at bounding box center [658, 279] width 24 height 16
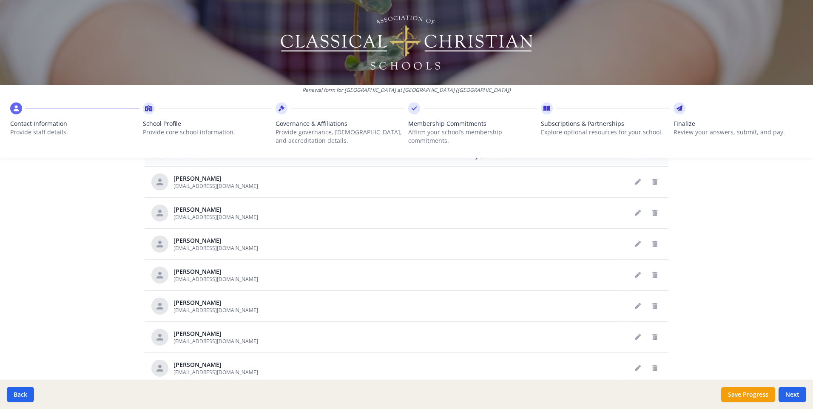
scroll to position [2305, 0]
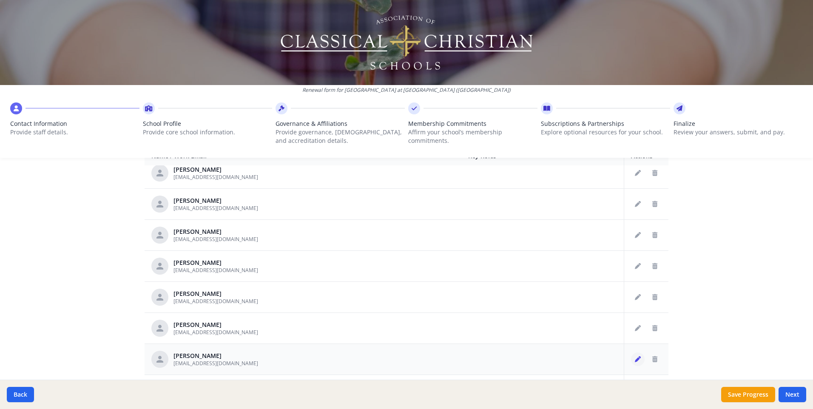
click at [635, 356] on icon "Edit staff" at bounding box center [638, 359] width 6 height 6
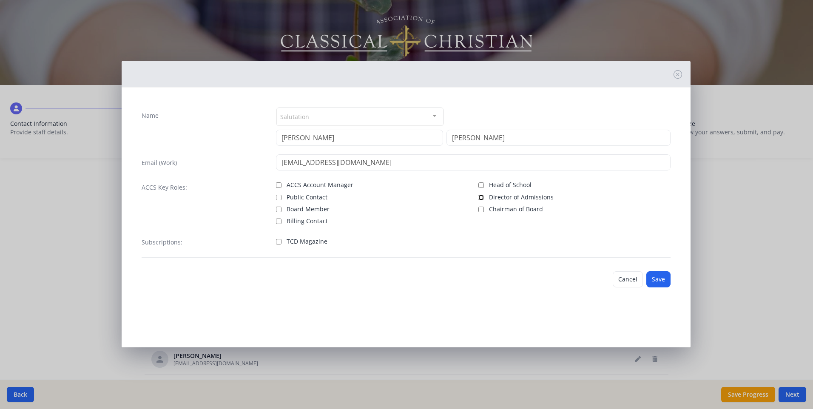
click at [478, 196] on div "ACCS Account Manager Public Contact Board Member Billing Contact Head of School…" at bounding box center [473, 202] width 395 height 46
click at [480, 197] on input "Director of Admissions" at bounding box center [481, 198] width 6 height 6
click at [653, 279] on button "Save" at bounding box center [658, 279] width 24 height 16
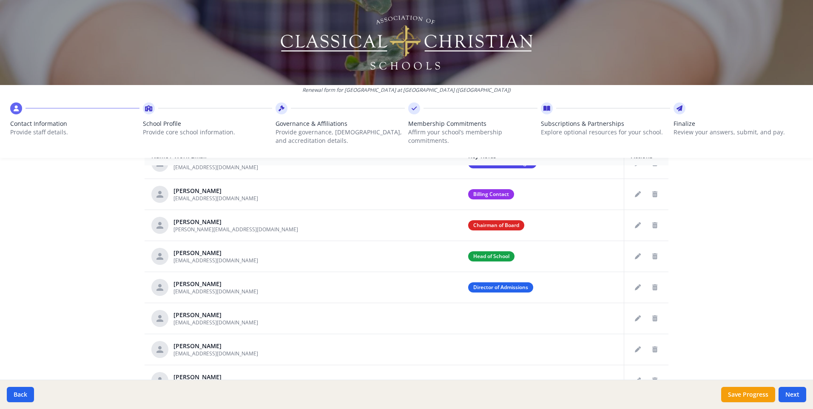
scroll to position [0, 0]
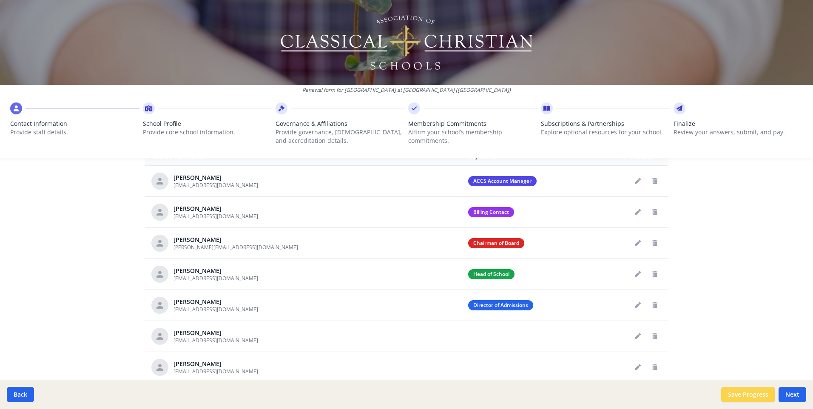
click at [748, 395] on button "Save Progress" at bounding box center [748, 394] width 54 height 15
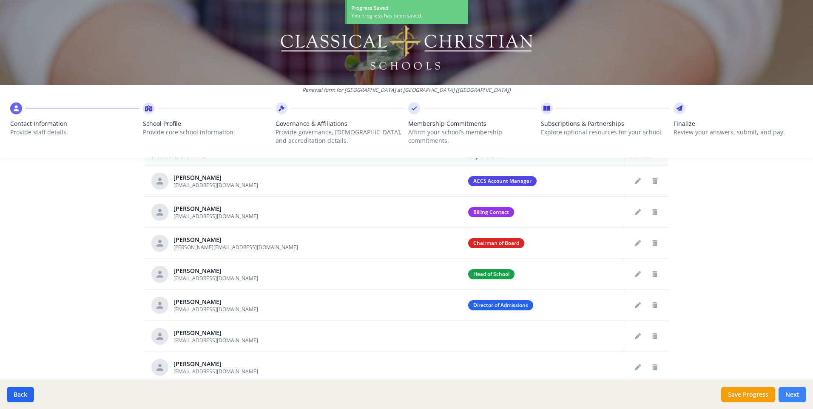
click at [792, 393] on button "Next" at bounding box center [792, 394] width 28 height 15
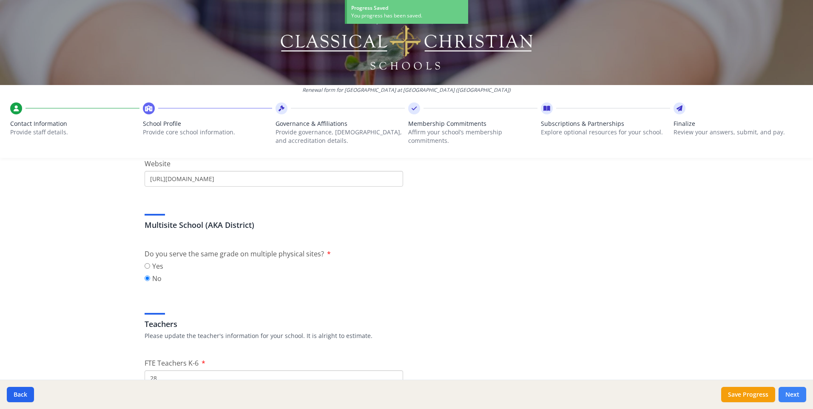
click at [793, 394] on button "Next" at bounding box center [792, 394] width 28 height 15
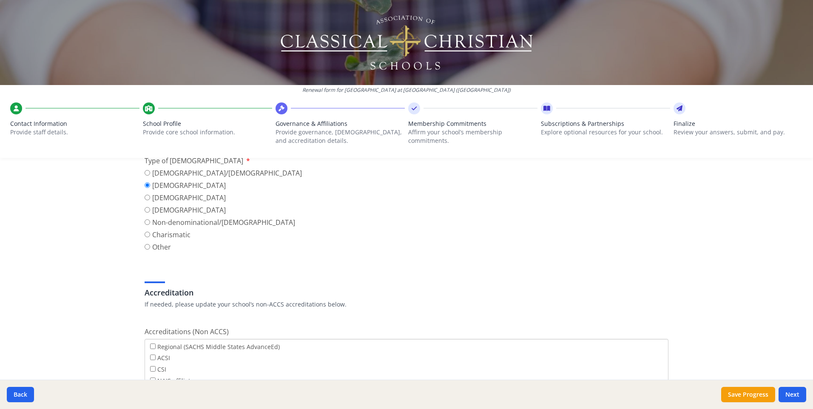
scroll to position [323, 0]
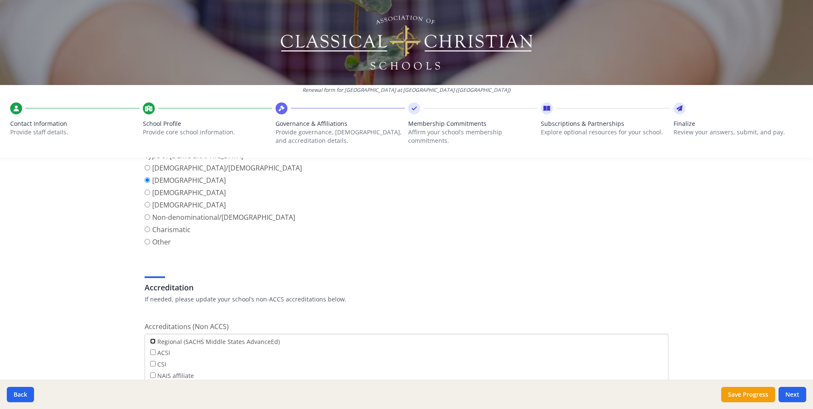
click at [150, 338] on input "Regional (SACHS Middle States AdvanceEd)" at bounding box center [153, 341] width 6 height 6
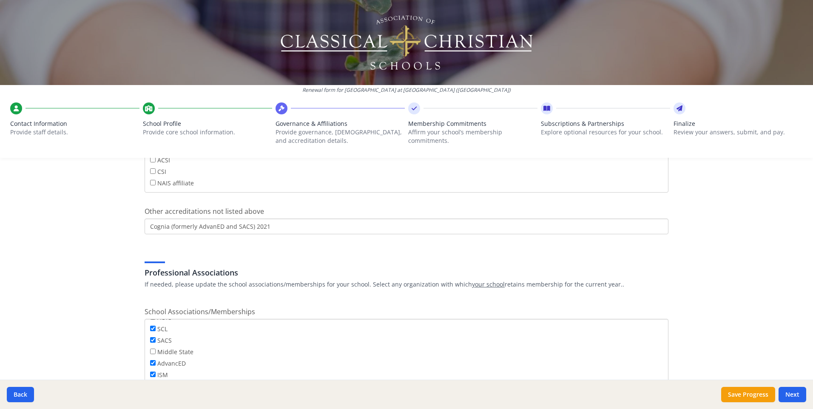
scroll to position [56, 0]
click at [151, 337] on input "Middle State" at bounding box center [153, 340] width 6 height 6
click at [790, 398] on button "Next" at bounding box center [792, 394] width 28 height 15
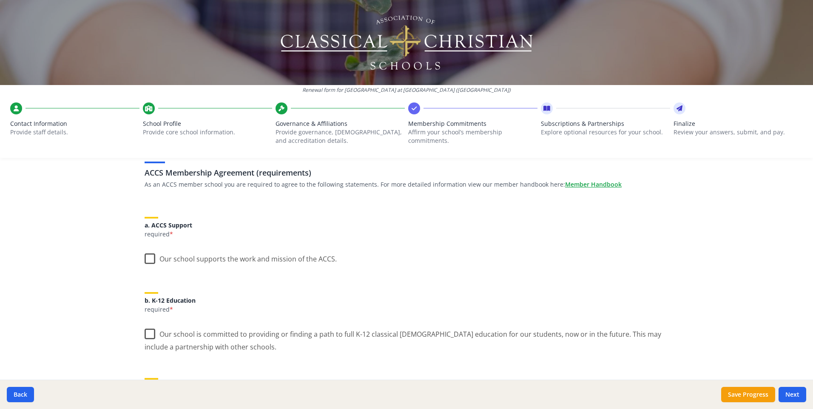
scroll to position [59, 0]
click at [149, 247] on label "Our school supports the work and mission of the ACCS." at bounding box center [241, 256] width 192 height 18
click at [0, 0] on input "Our school supports the work and mission of the ACCS." at bounding box center [0, 0] width 0 height 0
click at [145, 322] on label "Our school is committed to providing or finding a path to full K-12 classical C…" at bounding box center [407, 336] width 524 height 28
click at [0, 0] on input "Our school is committed to providing or finding a path to full K-12 classical C…" at bounding box center [0, 0] width 0 height 0
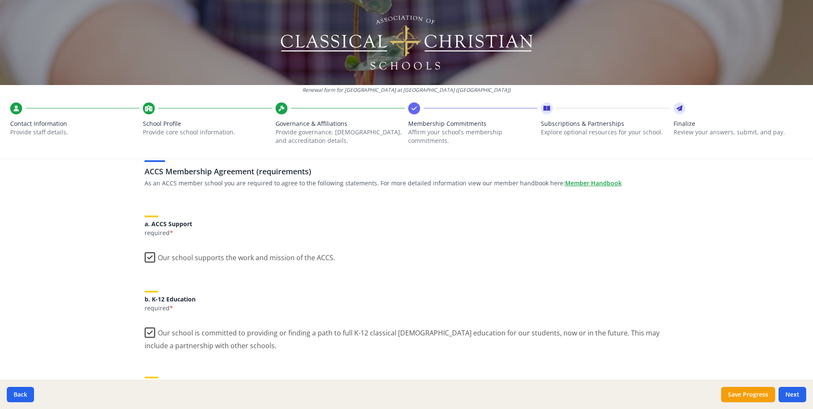
click at [148, 408] on label "Our school agrees with the ACCS Statement of Faith." at bounding box center [236, 417] width 182 height 18
click at [0, 0] on input "Our school agrees with the ACCS Statement of Faith." at bounding box center [0, 0] width 0 height 0
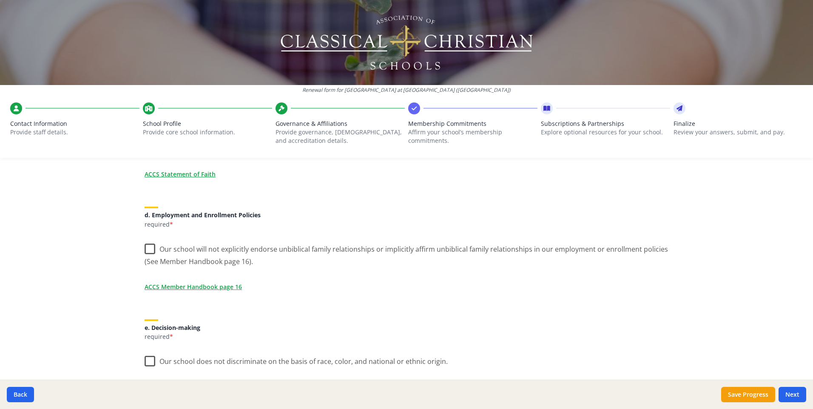
scroll to position [335, 0]
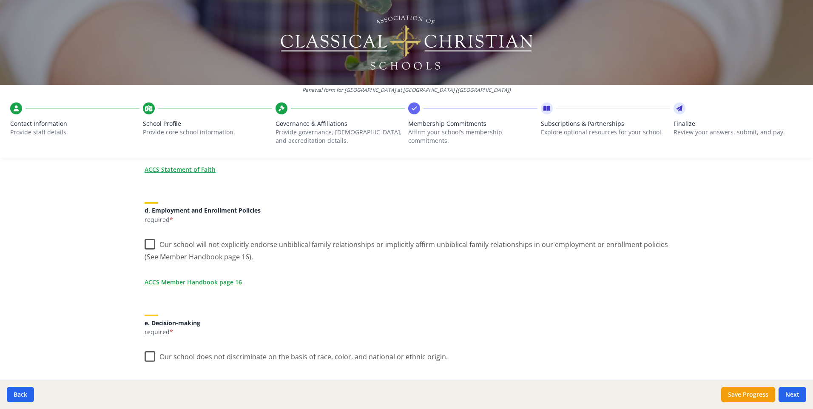
click at [147, 233] on label "Our school will not explicitly endorse unbiblical family relationships or impli…" at bounding box center [407, 247] width 524 height 28
click at [0, 0] on input "Our school will not explicitly endorse unbiblical family relationships or impli…" at bounding box center [0, 0] width 0 height 0
click at [147, 346] on label "Our school does not discriminate on the basis of race, color, and national or e…" at bounding box center [296, 355] width 303 height 18
click at [0, 0] on input "Our school does not discriminate on the basis of race, color, and national or e…" at bounding box center [0, 0] width 0 height 0
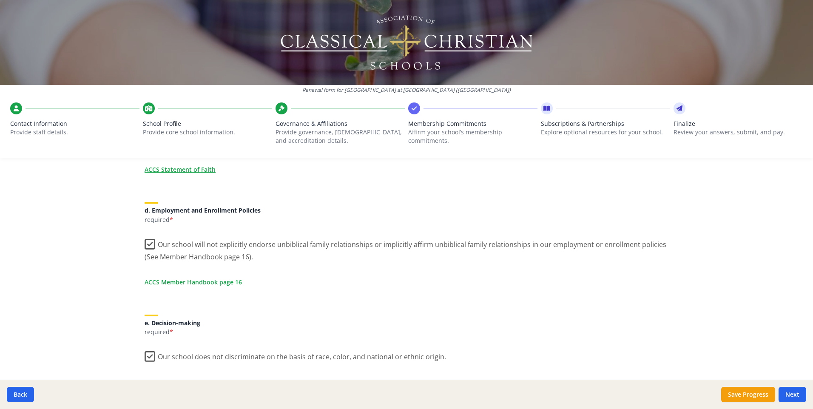
click at [0, 0] on input "Our school agrees to treat other ACCS member schools according to "the golden r…" at bounding box center [0, 0] width 0 height 0
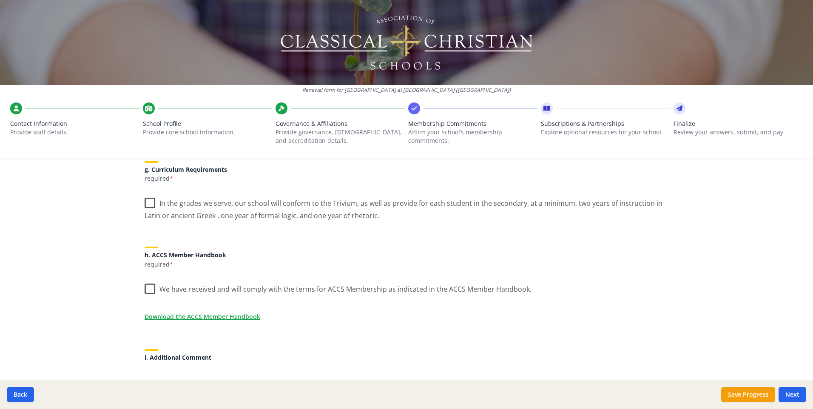
scroll to position [641, 0]
click at [148, 191] on label "In the grades we serve, our school will conform to the Trivium, as well as prov…" at bounding box center [407, 205] width 524 height 28
click at [0, 0] on input "In the grades we serve, our school will conform to the Trivium, as well as prov…" at bounding box center [0, 0] width 0 height 0
click at [145, 277] on label "We have received and will comply with the terms for ACCS Membership as indicate…" at bounding box center [338, 286] width 387 height 18
click at [0, 0] on input "We have received and will comply with the terms for ACCS Membership as indicate…" at bounding box center [0, 0] width 0 height 0
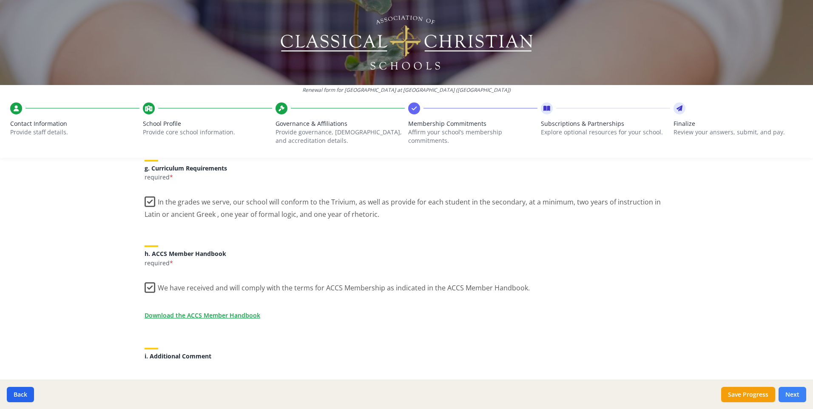
click at [804, 395] on button "Next" at bounding box center [792, 394] width 28 height 15
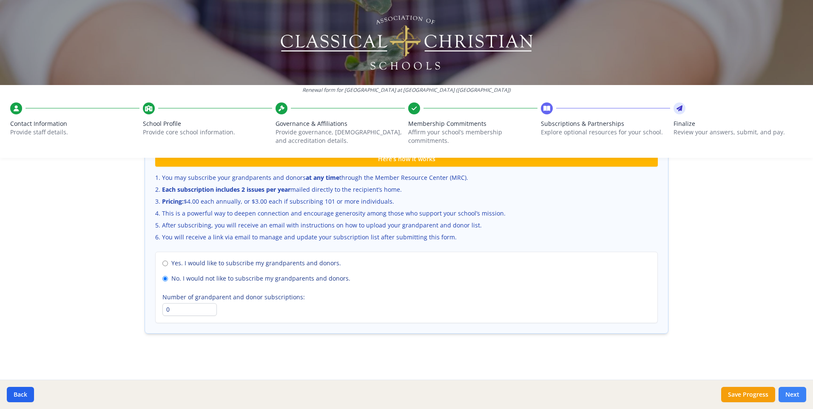
scroll to position [488, 0]
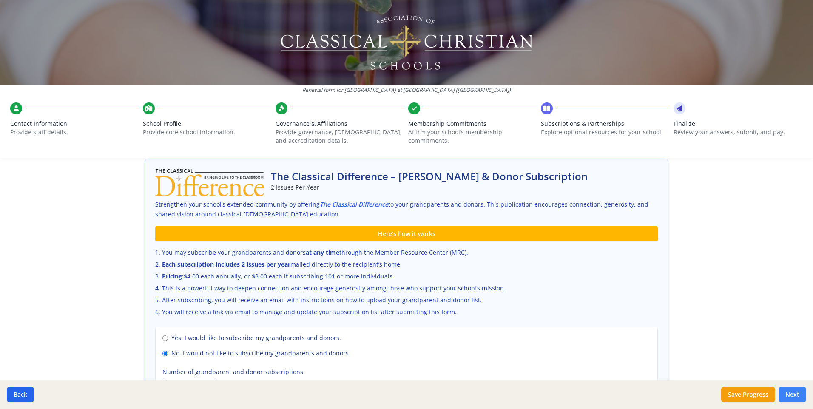
click at [791, 395] on button "Next" at bounding box center [792, 394] width 28 height 15
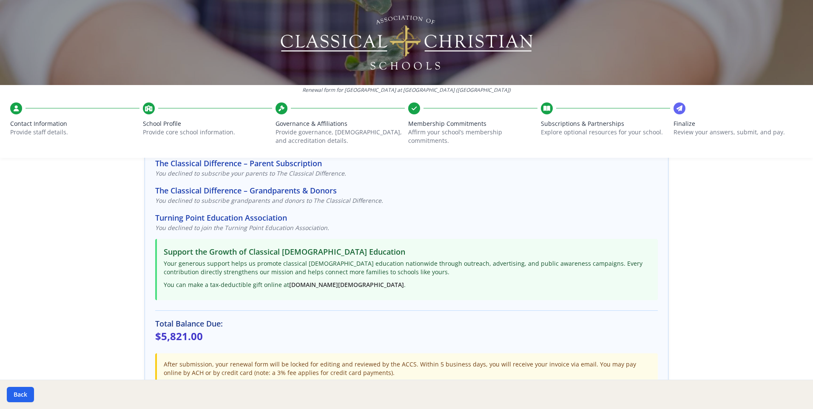
scroll to position [129, 0]
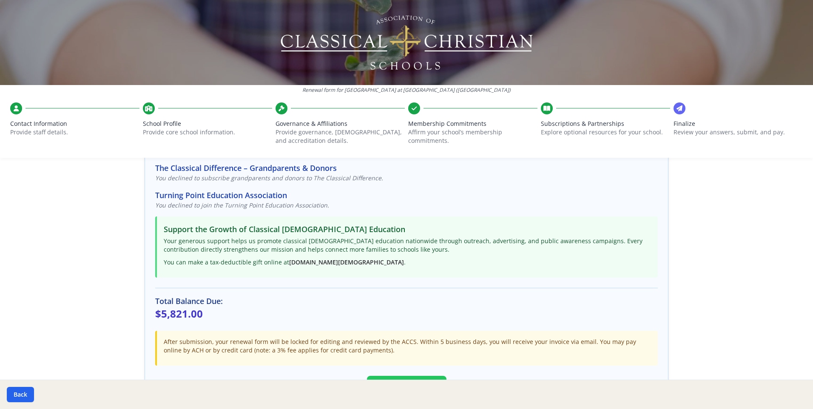
click at [393, 376] on button "Submit Renewal" at bounding box center [407, 387] width 80 height 22
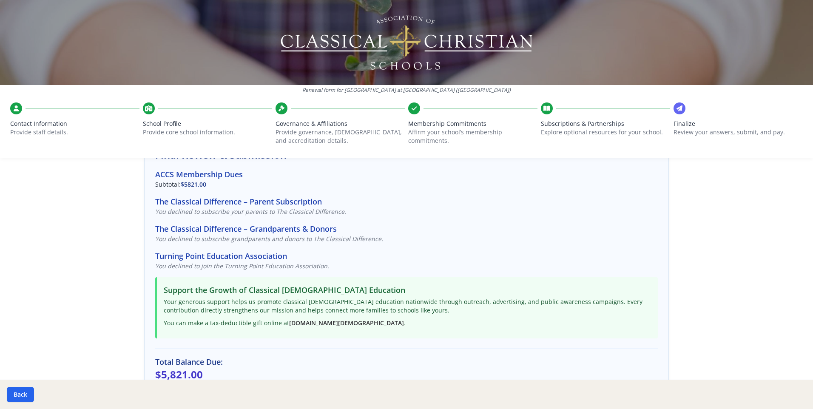
scroll to position [0, 0]
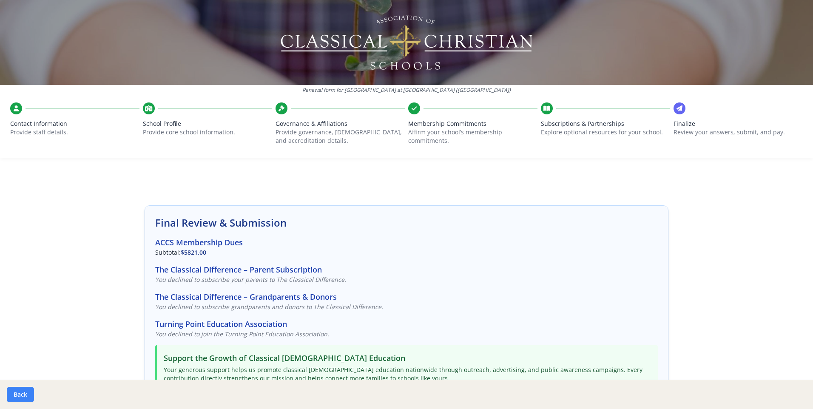
click at [24, 395] on button "Back" at bounding box center [20, 394] width 27 height 15
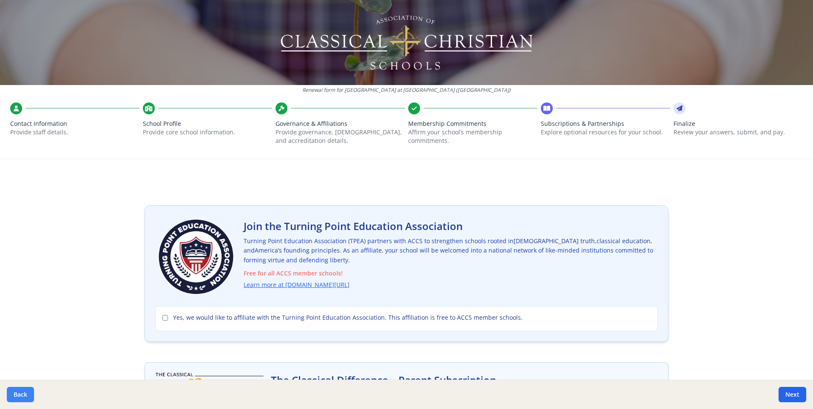
click at [23, 395] on button "Back" at bounding box center [20, 394] width 27 height 15
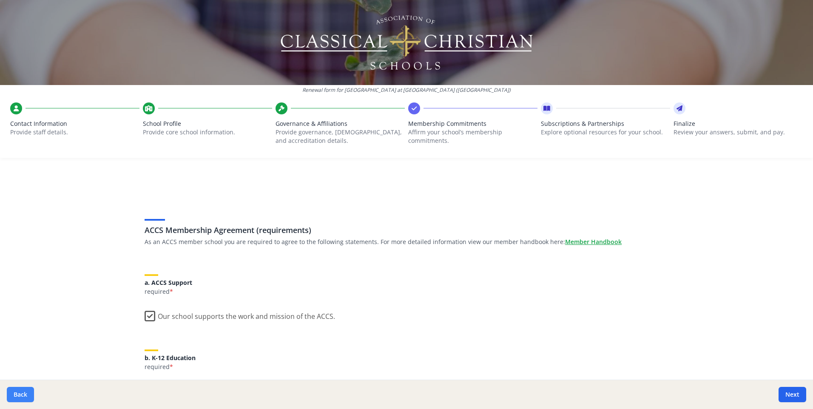
click at [22, 395] on button "Back" at bounding box center [20, 394] width 27 height 15
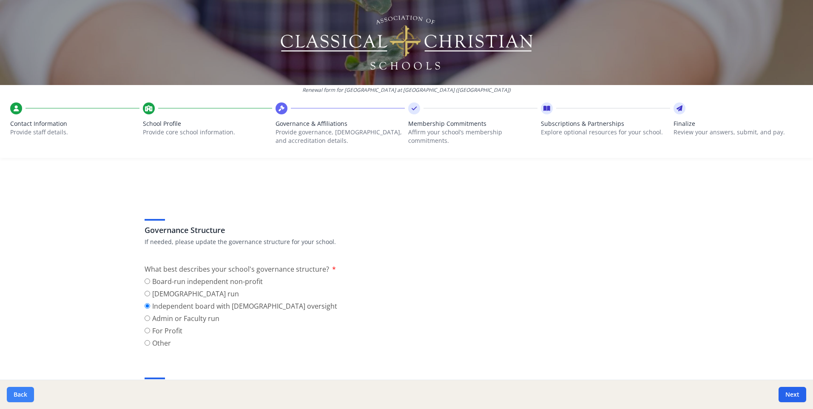
click at [22, 395] on button "Back" at bounding box center [20, 394] width 27 height 15
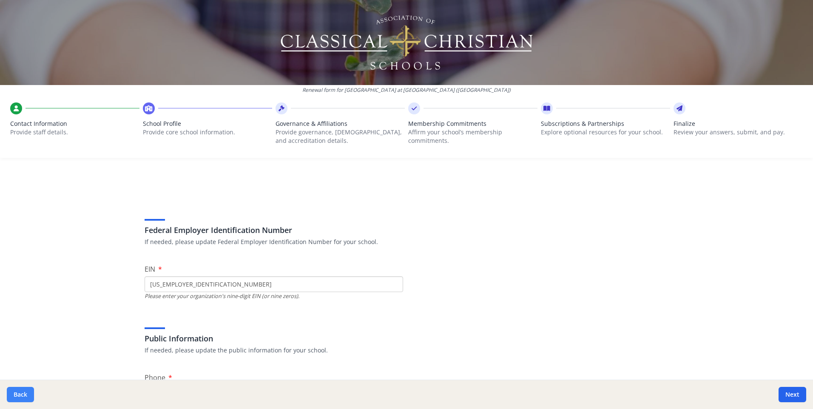
click at [22, 395] on button "Back" at bounding box center [20, 394] width 27 height 15
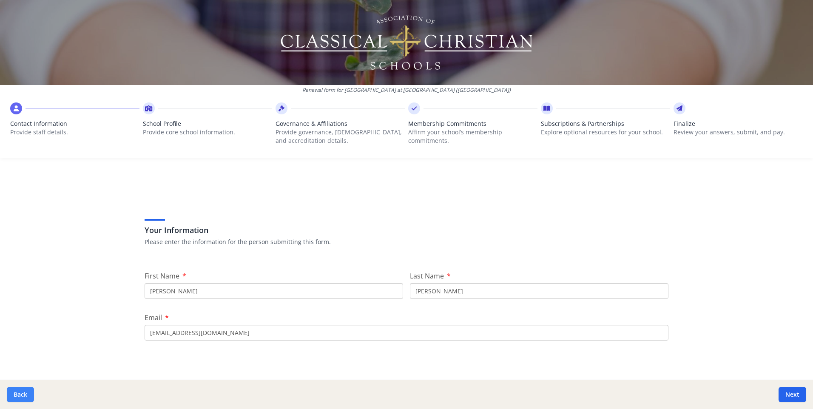
click at [22, 395] on button "Back" at bounding box center [20, 394] width 27 height 15
click at [793, 396] on button "Next" at bounding box center [792, 394] width 28 height 15
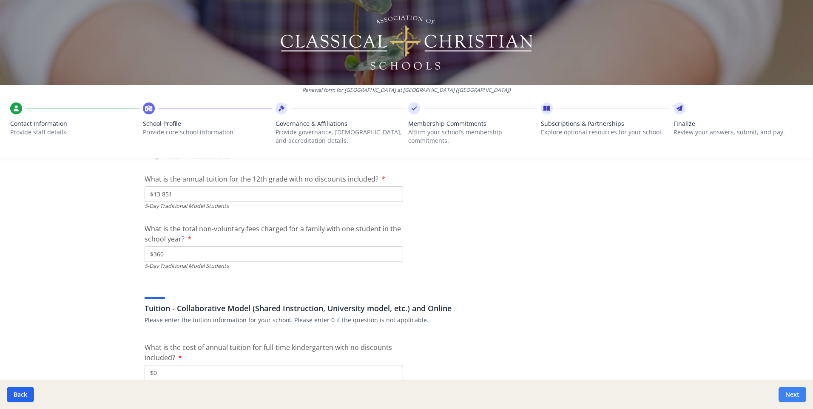
click at [783, 399] on button "Next" at bounding box center [792, 394] width 28 height 15
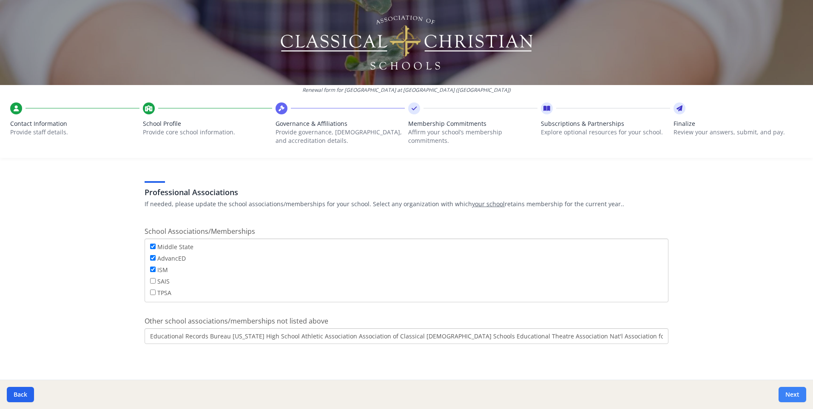
scroll to position [521, 0]
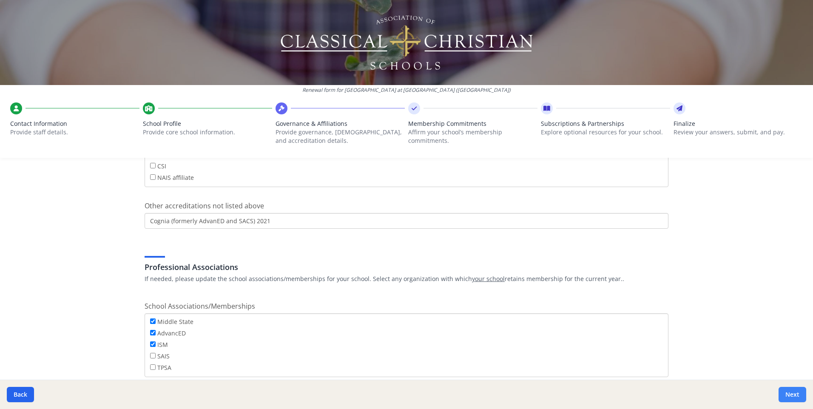
click at [783, 399] on button "Next" at bounding box center [792, 394] width 28 height 15
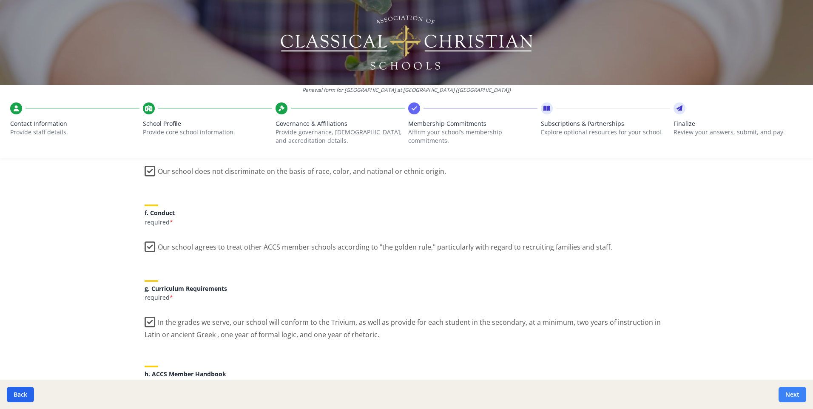
click at [783, 399] on button "Next" at bounding box center [792, 394] width 28 height 15
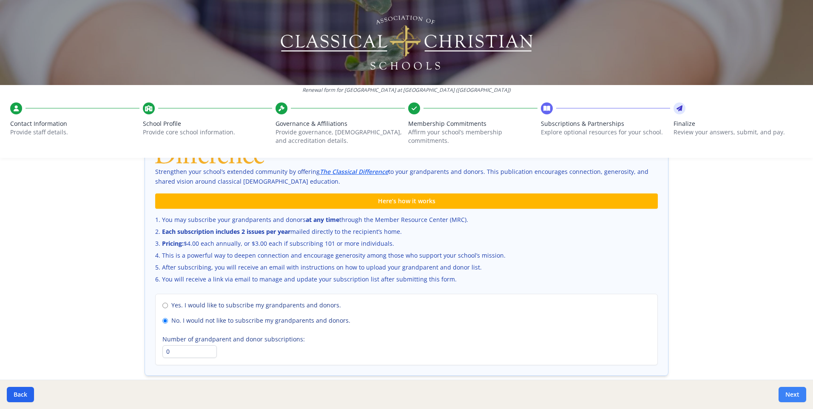
scroll to position [488, 0]
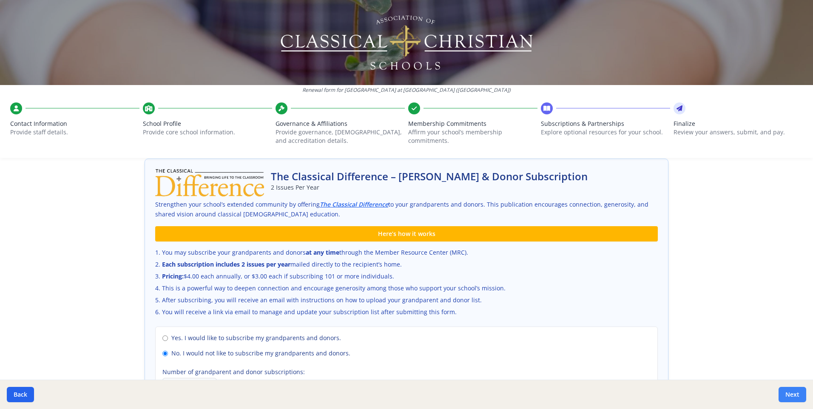
click at [783, 399] on button "Next" at bounding box center [792, 394] width 28 height 15
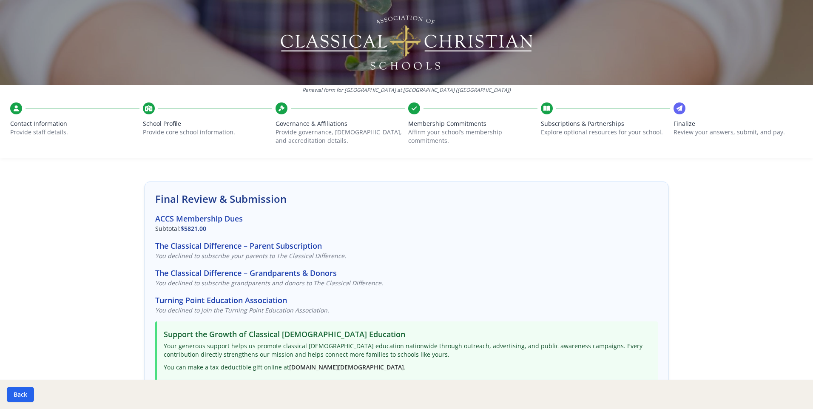
scroll to position [0, 0]
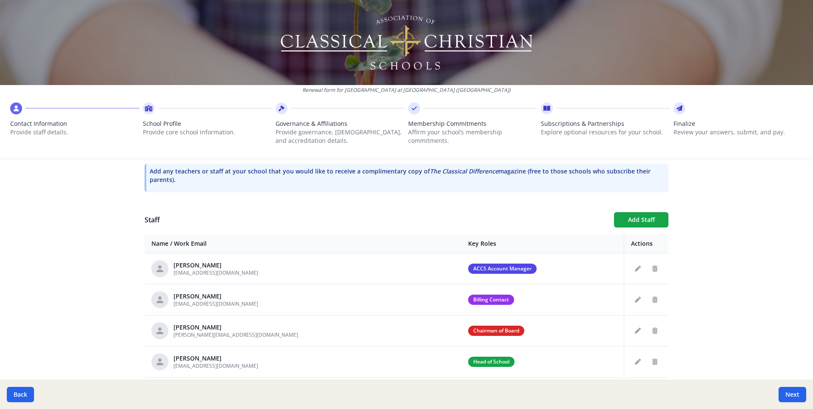
scroll to position [347, 0]
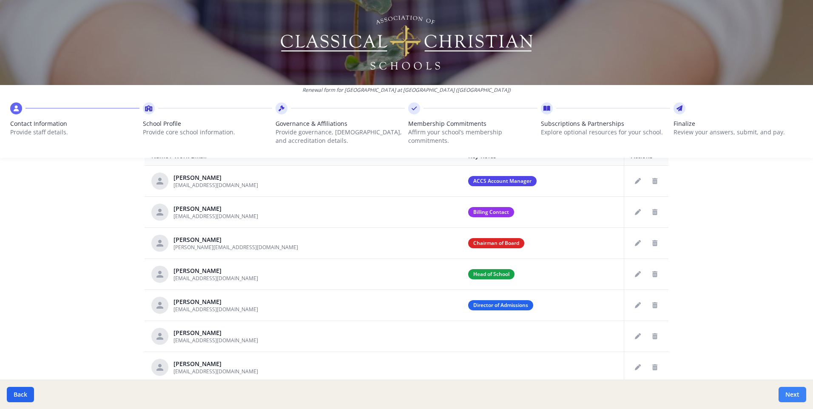
click at [799, 396] on button "Next" at bounding box center [792, 394] width 28 height 15
type input "[PHONE_NUMBER]"
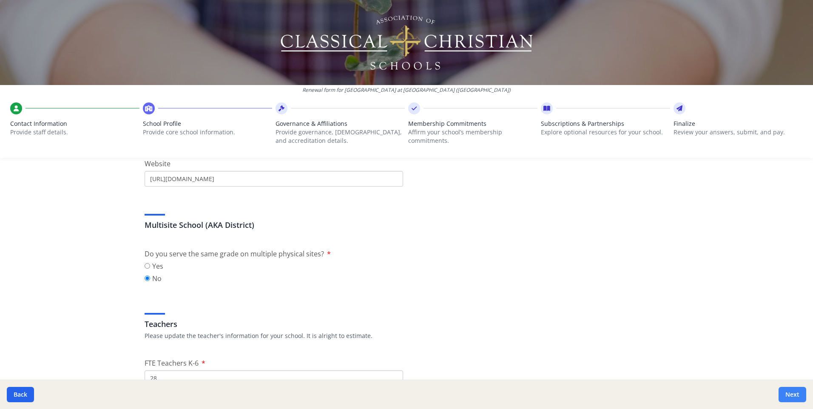
click at [800, 396] on button "Next" at bounding box center [792, 394] width 28 height 15
